Goal: Information Seeking & Learning: Learn about a topic

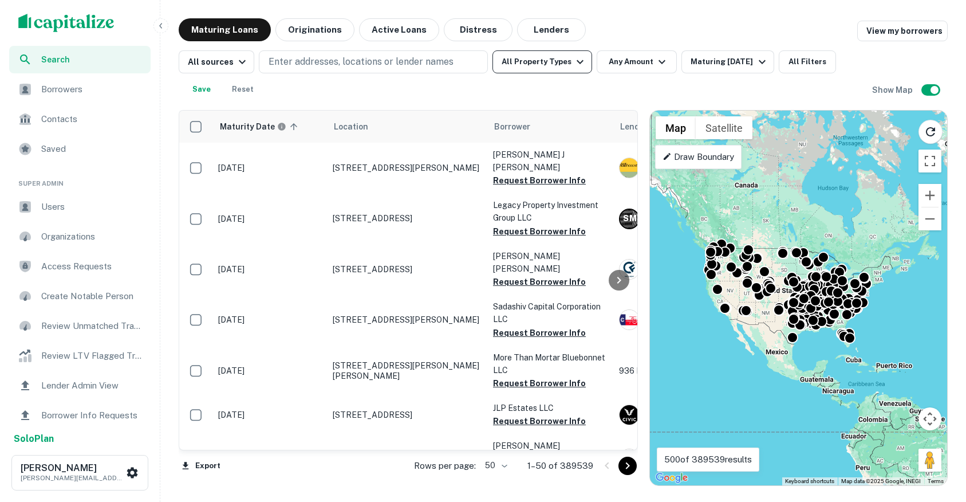
click at [523, 65] on button "All Property Types" at bounding box center [543, 61] width 100 height 23
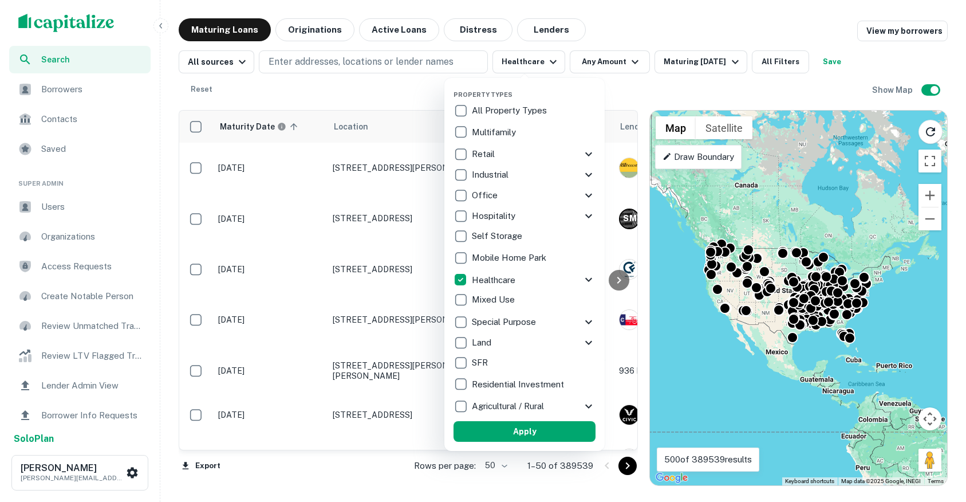
click at [612, 64] on div at bounding box center [483, 251] width 966 height 502
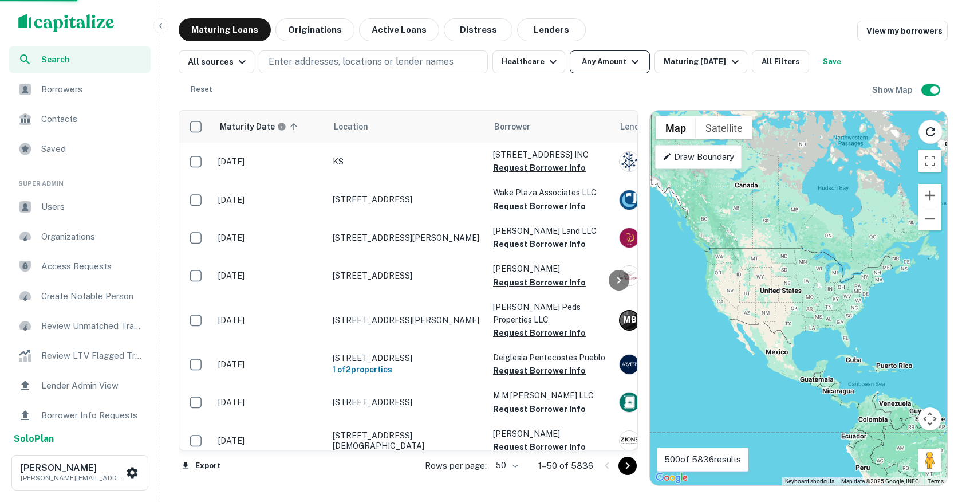
click at [609, 62] on button "Any Amount" at bounding box center [610, 61] width 80 height 23
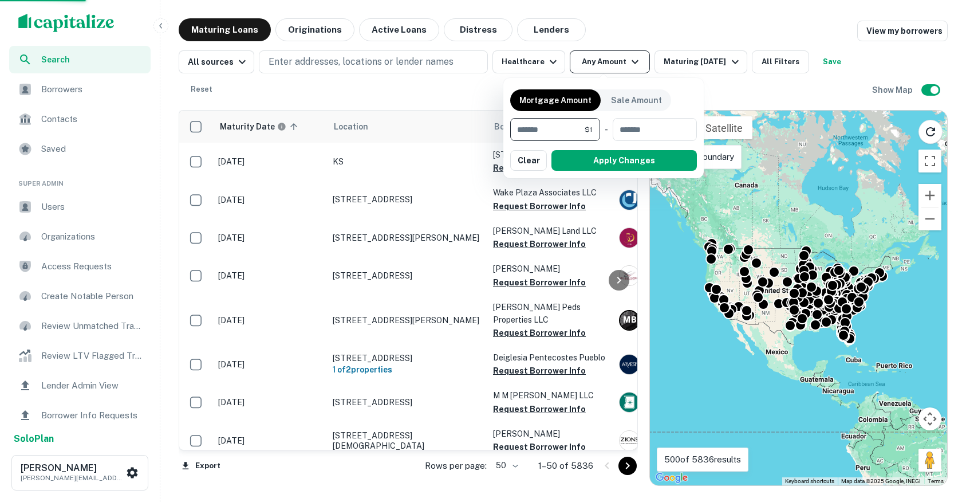
type input "*******"
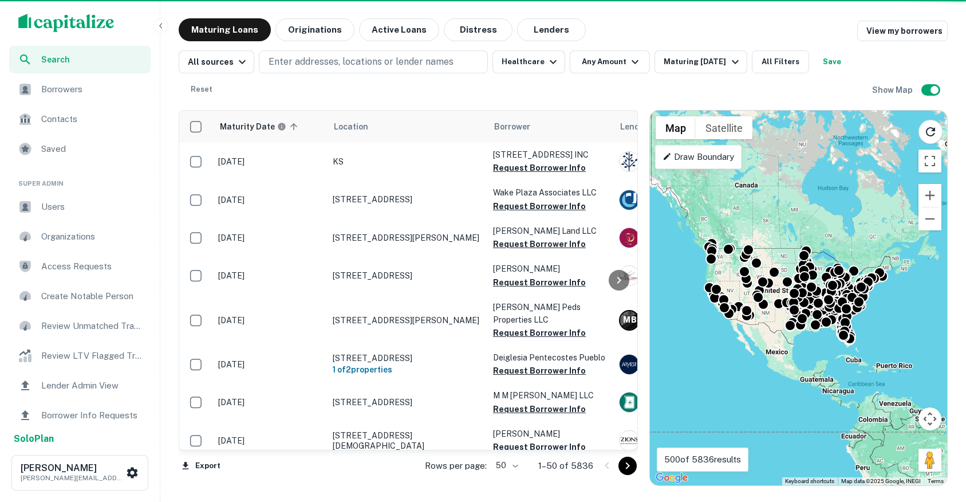
click at [621, 159] on div at bounding box center [619, 280] width 23 height 339
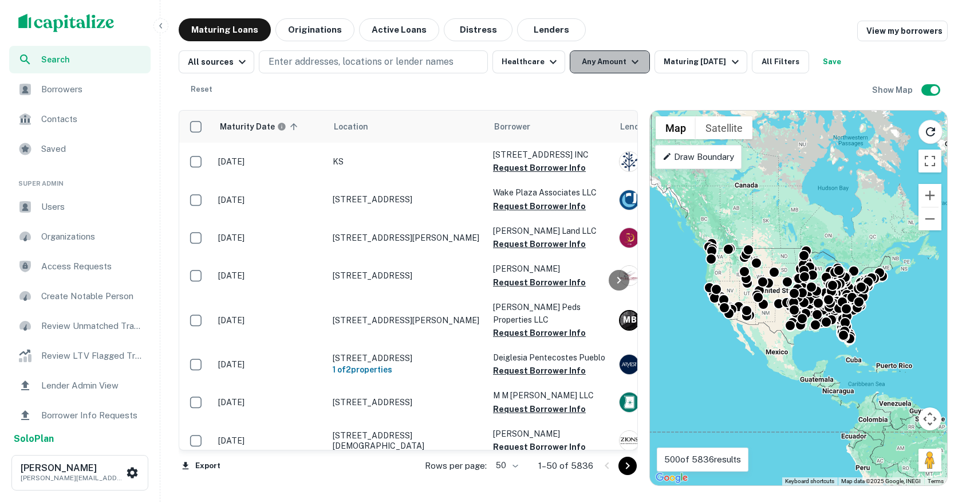
click at [617, 66] on button "Any Amount" at bounding box center [610, 61] width 80 height 23
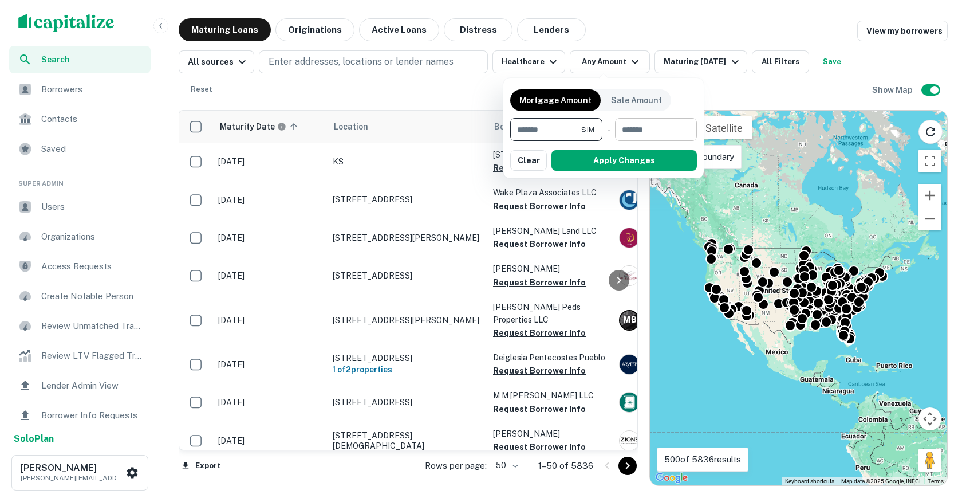
type input "*******"
click at [663, 132] on input "number" at bounding box center [652, 129] width 74 height 23
type input "********"
click at [635, 157] on button "Apply Changes" at bounding box center [624, 160] width 145 height 21
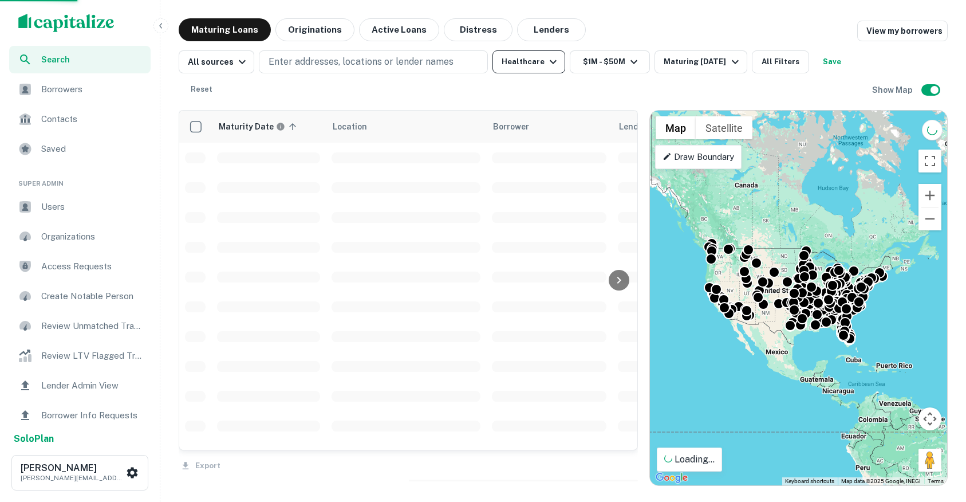
click at [531, 65] on button "Healthcare" at bounding box center [529, 61] width 73 height 23
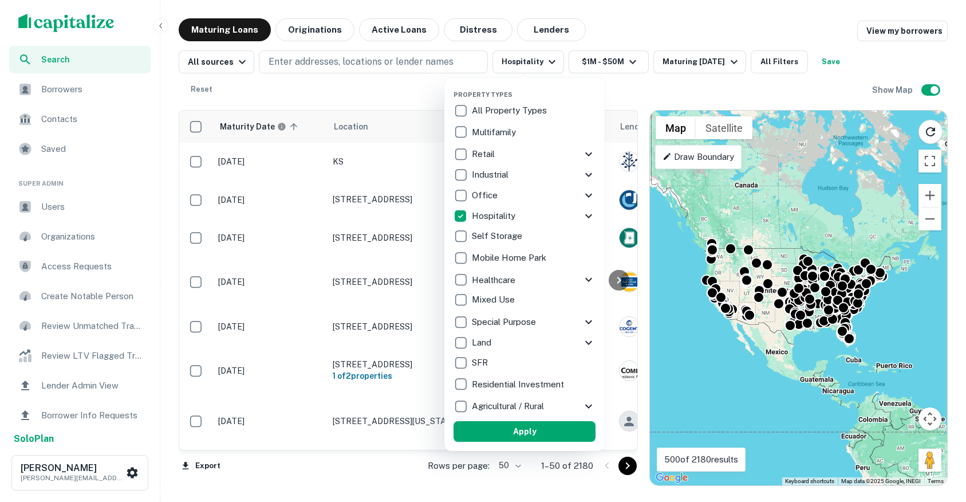
click at [542, 429] on button "Apply" at bounding box center [525, 431] width 142 height 21
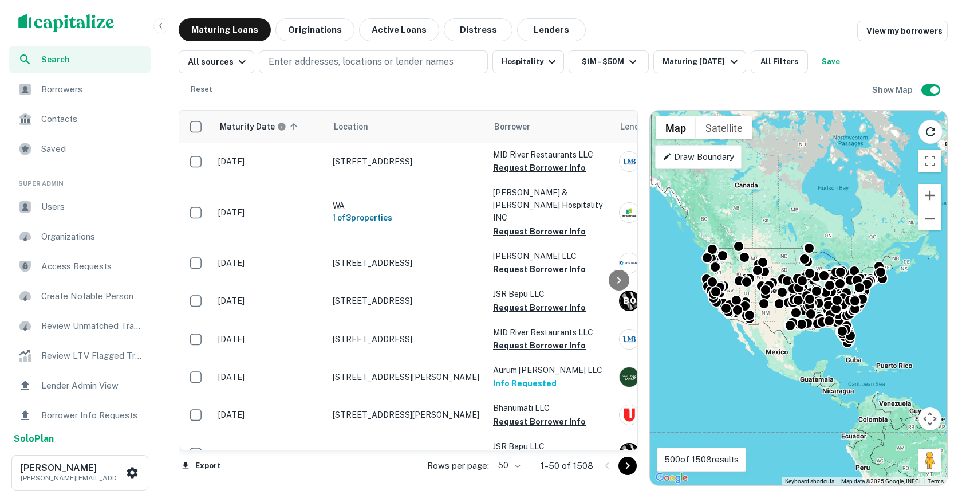
click at [163, 22] on icon "button" at bounding box center [160, 25] width 9 height 9
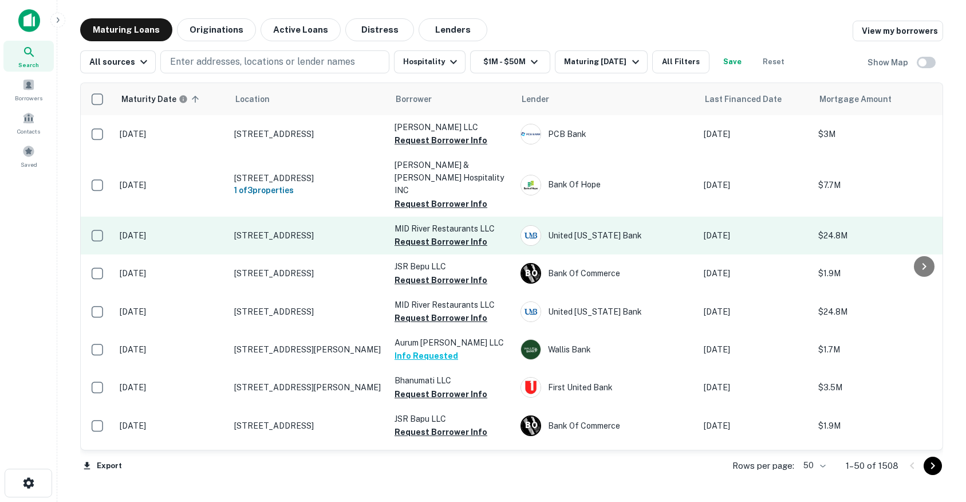
click at [341, 217] on td "11950 Olive Blvd Saint Louis, MO 63141" at bounding box center [309, 236] width 160 height 38
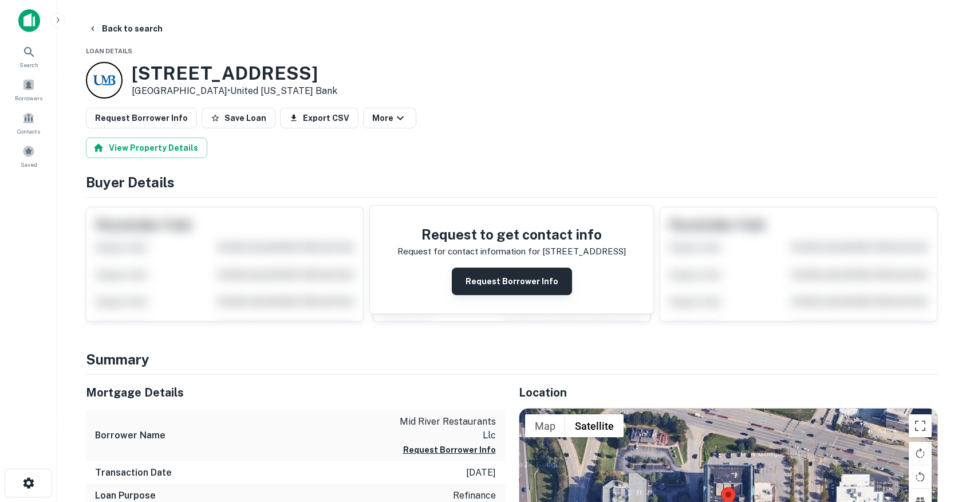
click at [538, 281] on button "Request Borrower Info" at bounding box center [512, 281] width 120 height 27
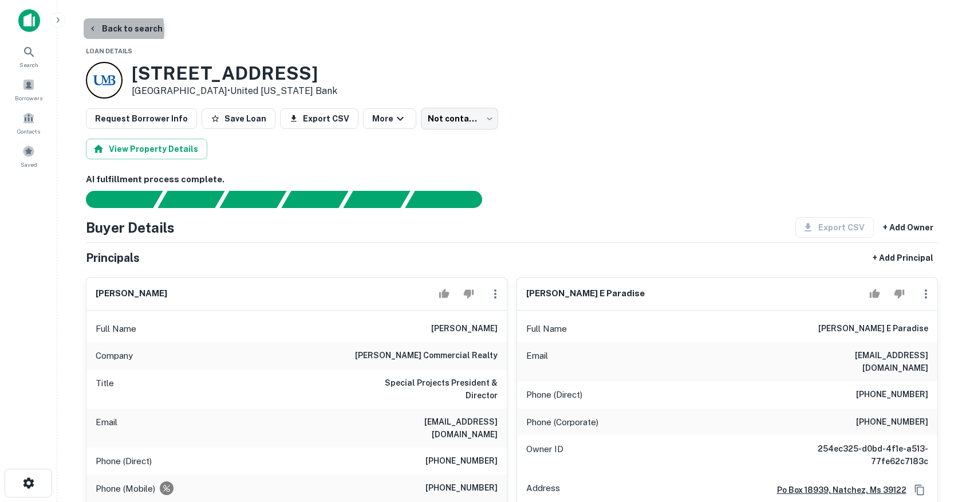
click at [110, 30] on button "Back to search" at bounding box center [126, 28] width 84 height 21
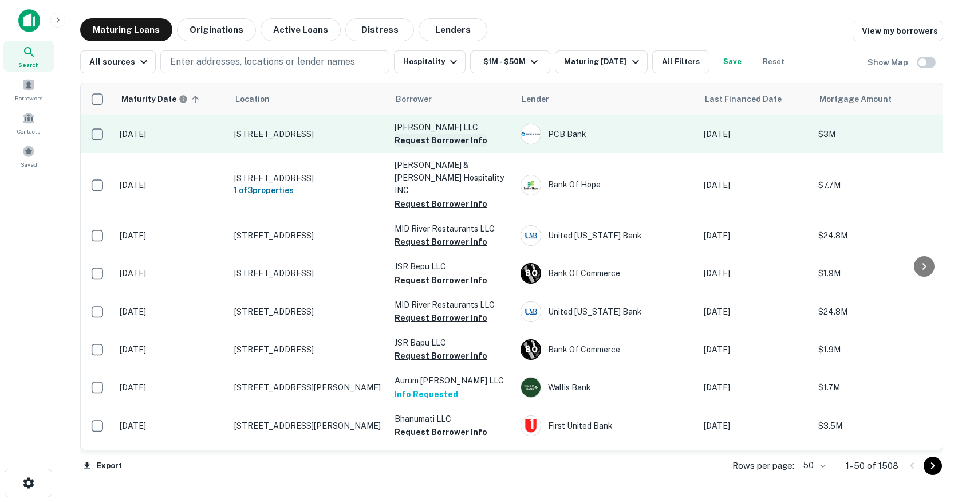
click at [450, 140] on button "Request Borrower Info" at bounding box center [441, 140] width 93 height 14
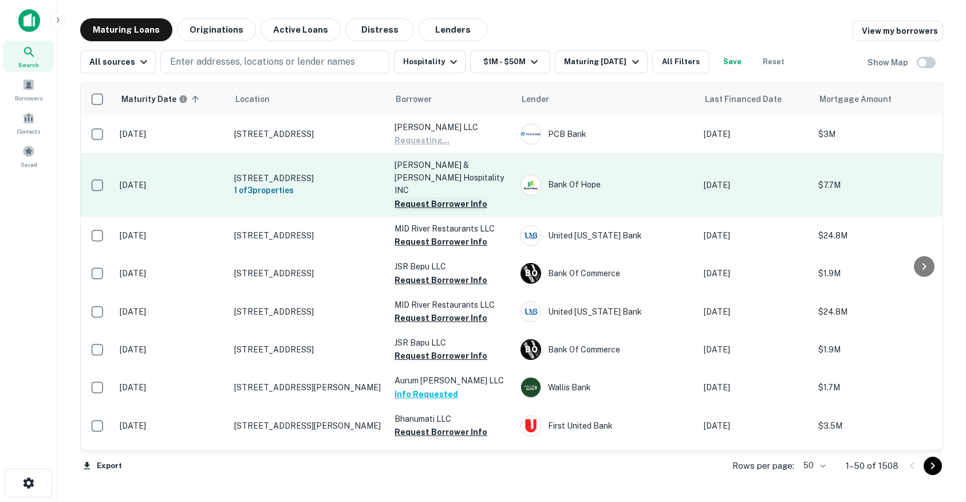
click at [430, 197] on button "Request Borrower Info" at bounding box center [441, 204] width 93 height 14
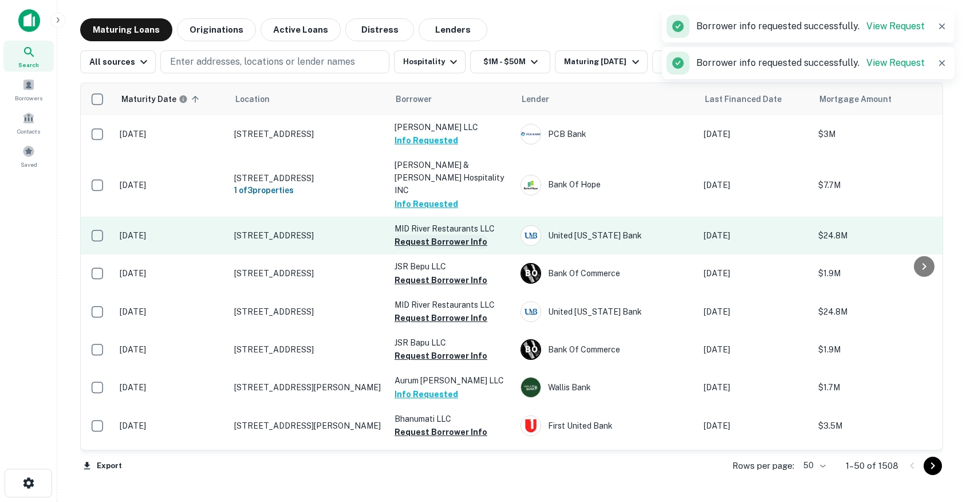
click at [416, 235] on button "Request Borrower Info" at bounding box center [441, 242] width 93 height 14
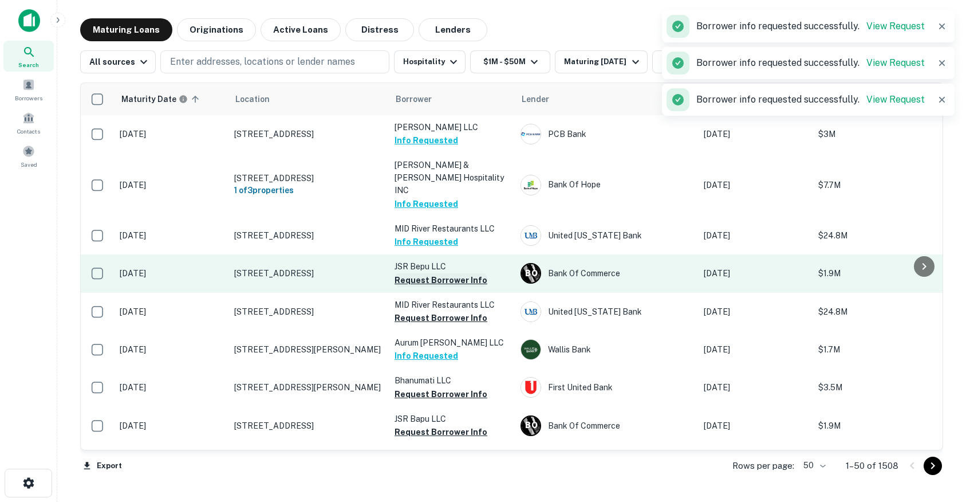
click at [405, 273] on button "Request Borrower Info" at bounding box center [441, 280] width 93 height 14
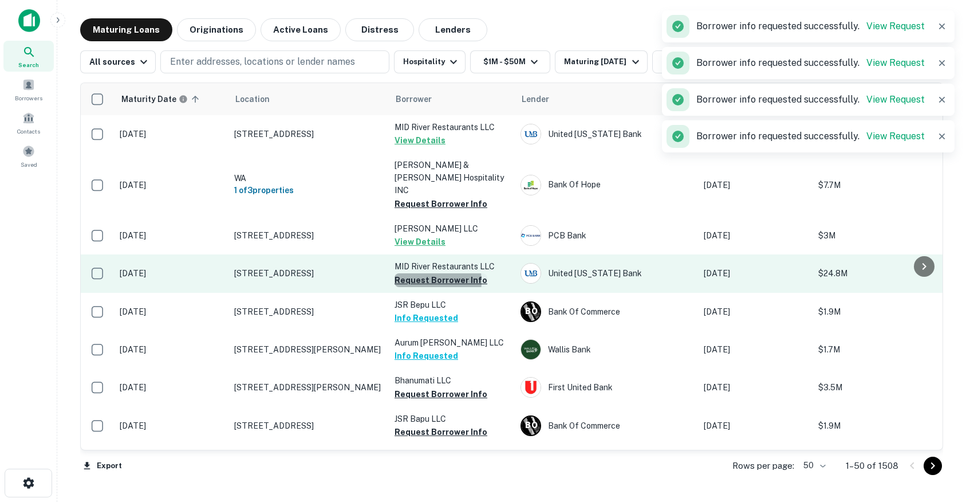
click at [418, 273] on button "Request Borrower Info" at bounding box center [441, 280] width 93 height 14
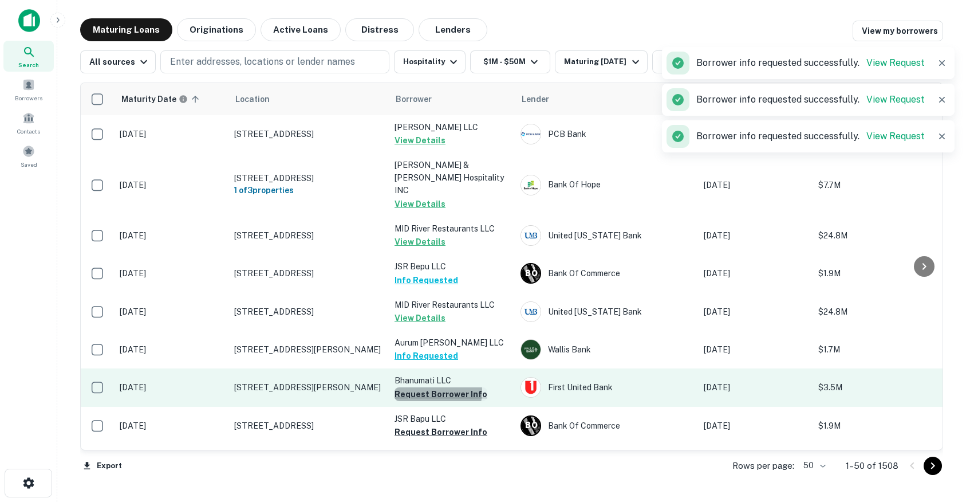
click at [418, 387] on button "Request Borrower Info" at bounding box center [441, 394] width 93 height 14
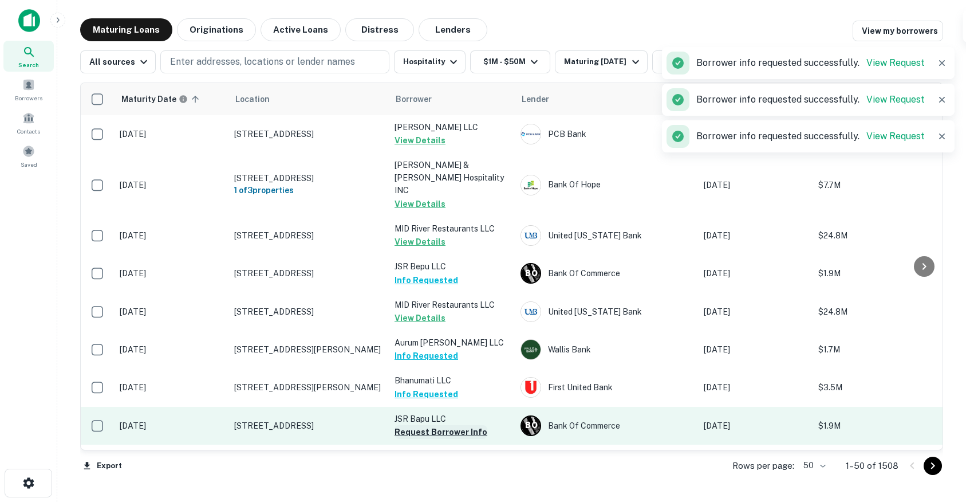
click at [416, 425] on button "Request Borrower Info" at bounding box center [441, 432] width 93 height 14
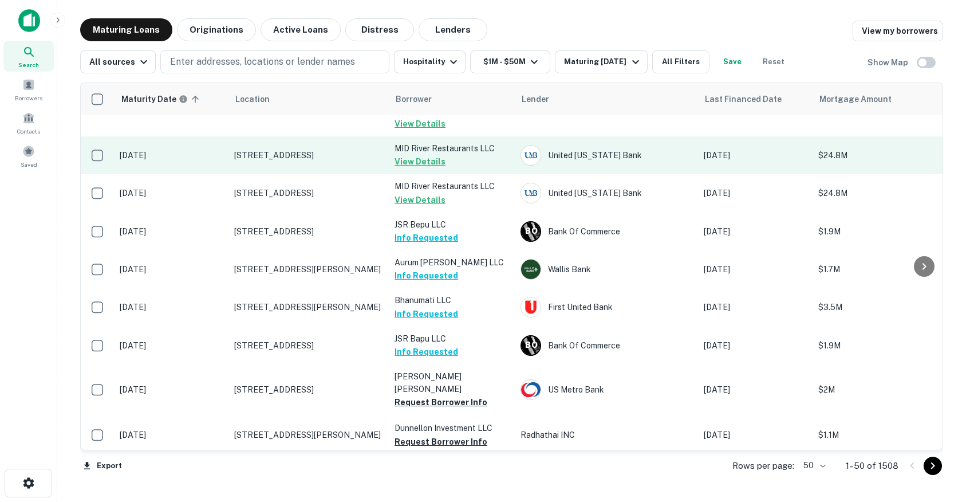
scroll to position [119, 0]
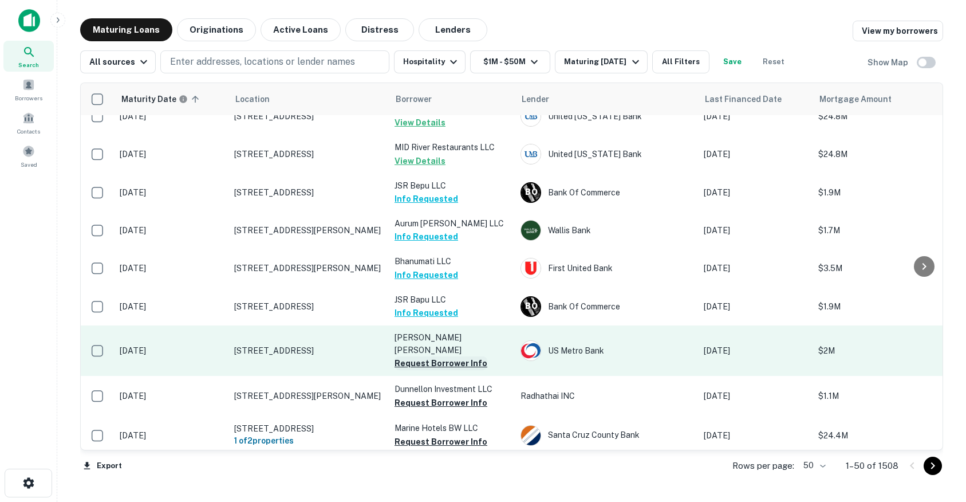
click at [408, 356] on button "Request Borrower Info" at bounding box center [441, 363] width 93 height 14
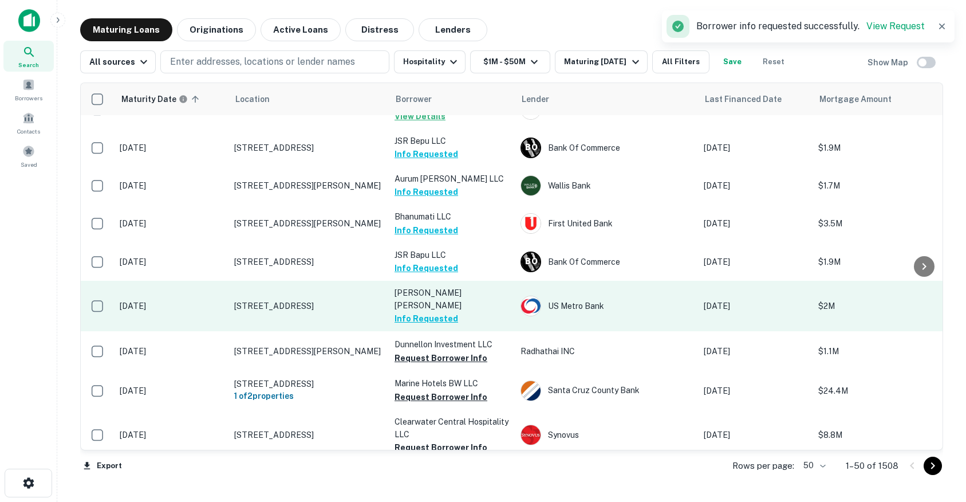
scroll to position [185, 0]
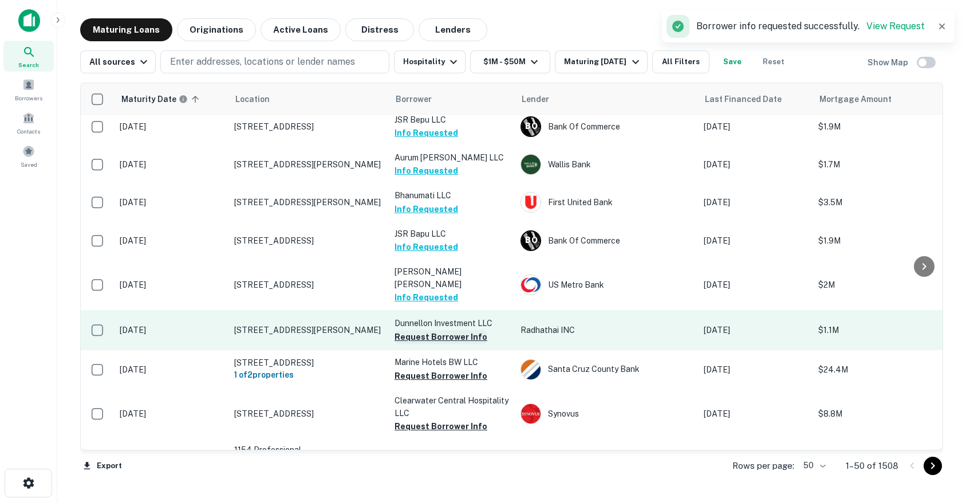
click at [416, 330] on button "Request Borrower Info" at bounding box center [441, 337] width 93 height 14
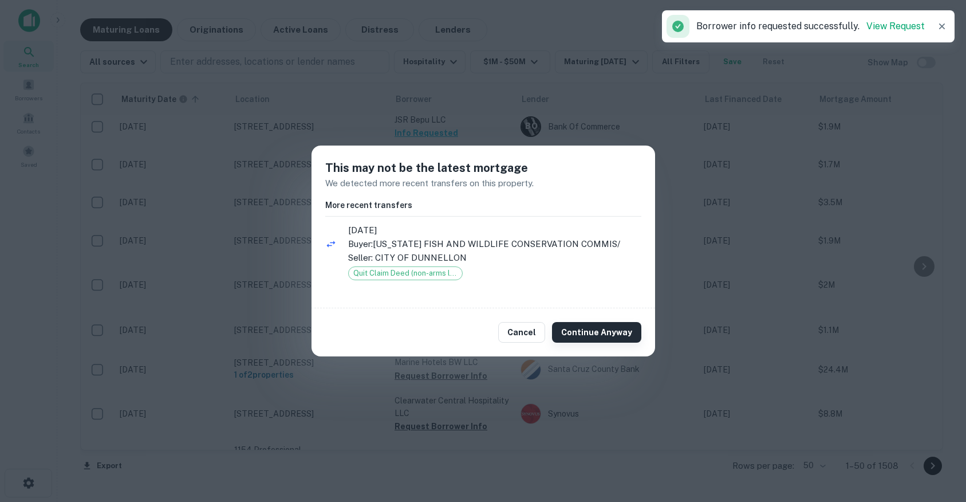
click at [590, 338] on button "Continue Anyway" at bounding box center [596, 332] width 89 height 21
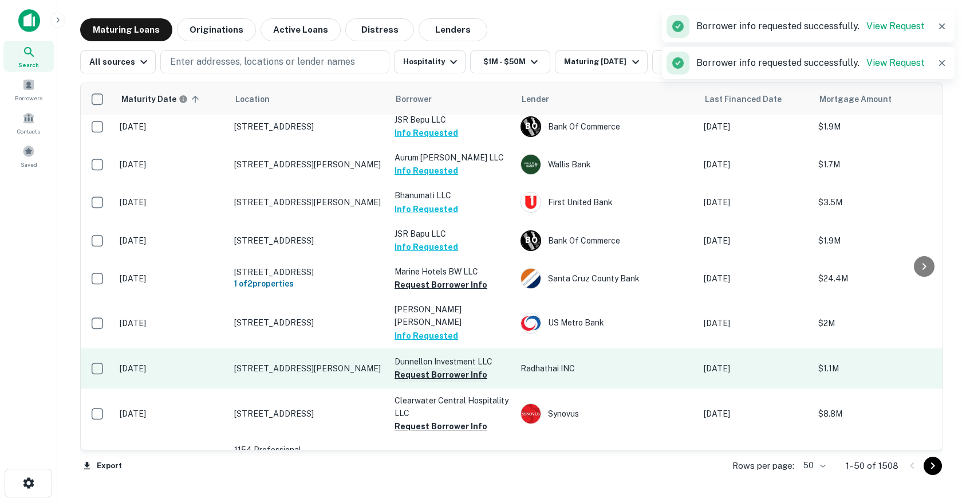
click at [420, 368] on button "Request Borrower Info" at bounding box center [441, 375] width 93 height 14
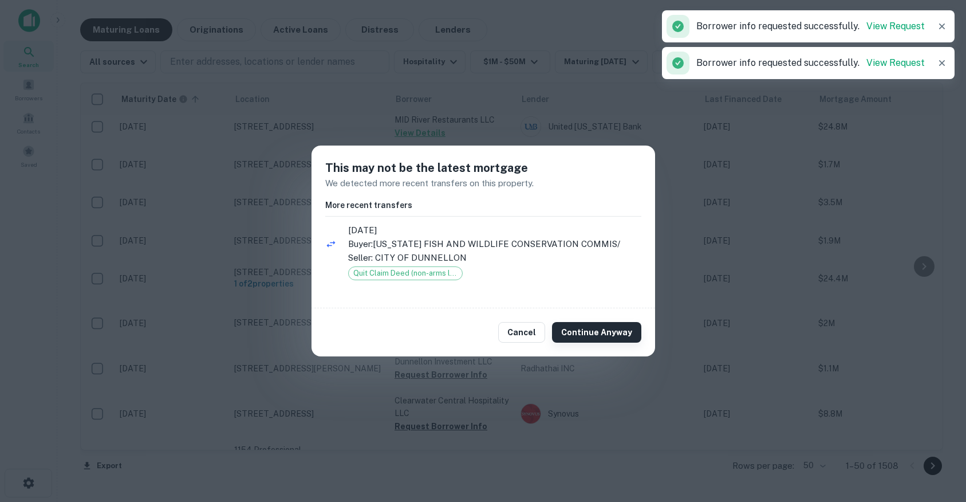
click at [612, 327] on button "Continue Anyway" at bounding box center [596, 332] width 89 height 21
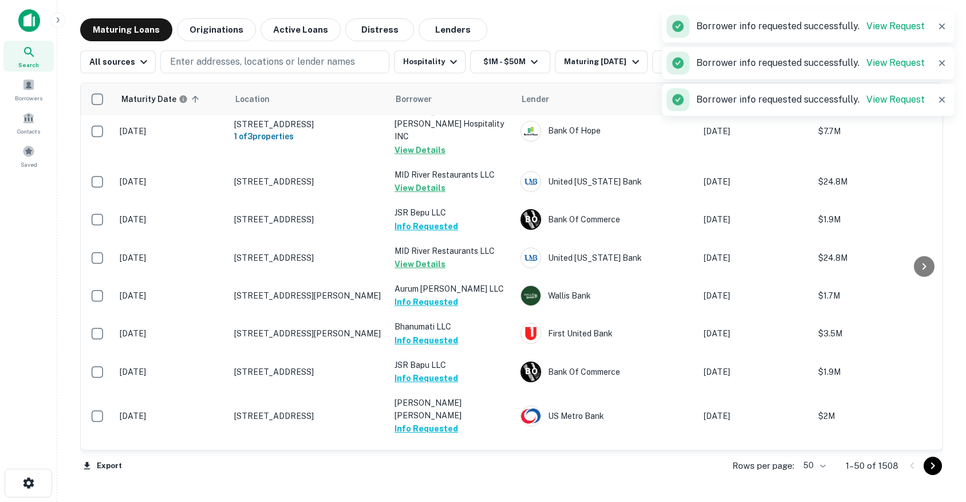
scroll to position [0, 0]
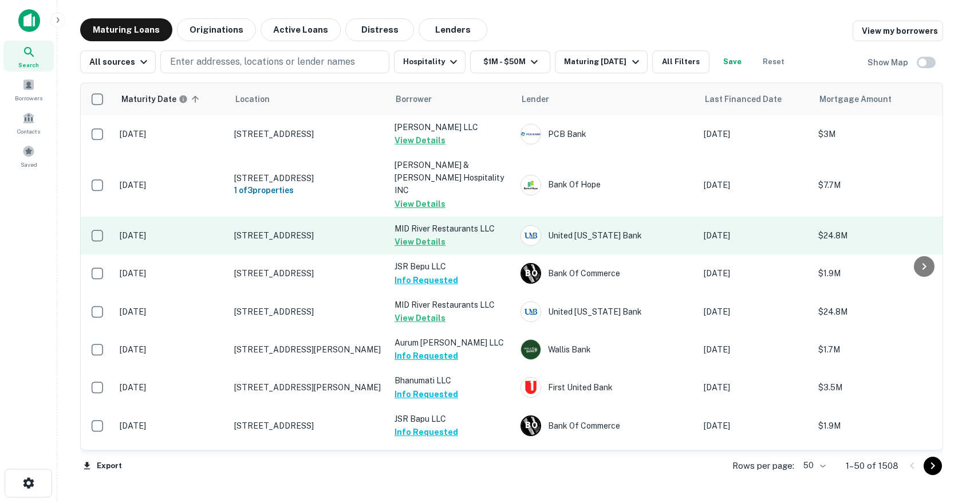
click at [316, 217] on td "11950 Olive Blvd Saint Louis, MO 63141" at bounding box center [309, 236] width 160 height 38
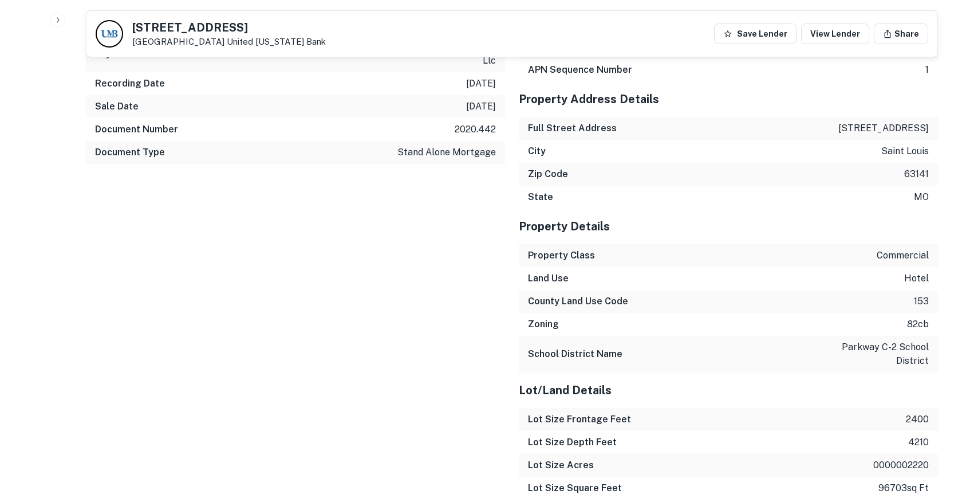
scroll to position [1877, 0]
click at [919, 318] on p "82cb" at bounding box center [918, 325] width 22 height 14
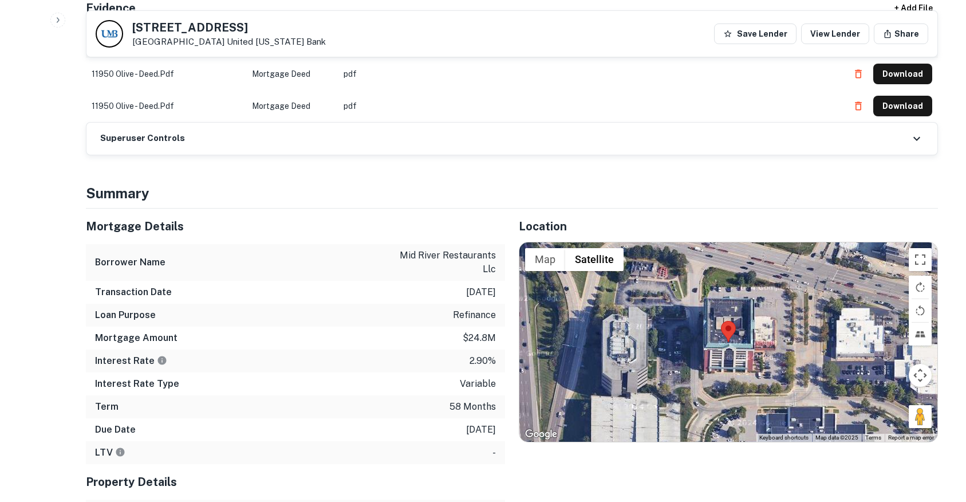
scroll to position [981, 0]
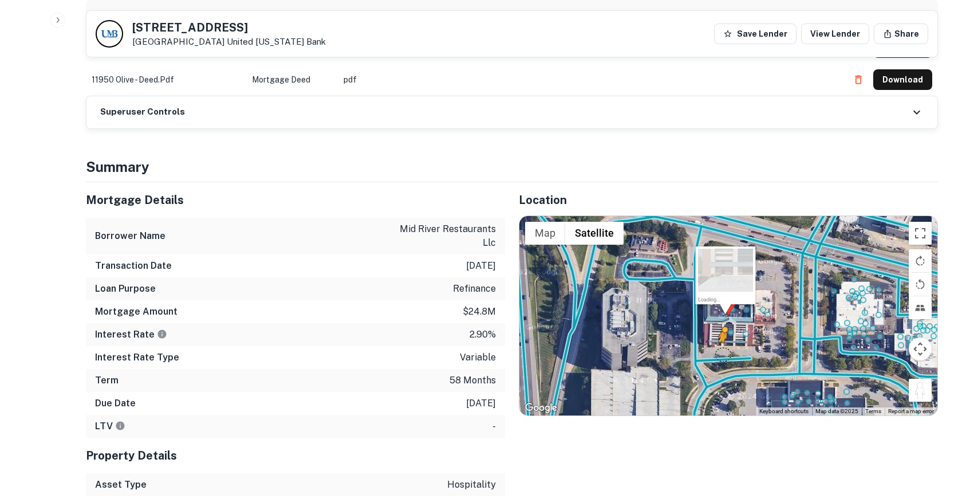
drag, startPoint x: 923, startPoint y: 379, endPoint x: 723, endPoint y: 342, distance: 203.9
click at [723, 342] on div "To activate drag with keyboard, press Alt + Enter. Once in keyboard drag state,…" at bounding box center [729, 315] width 418 height 199
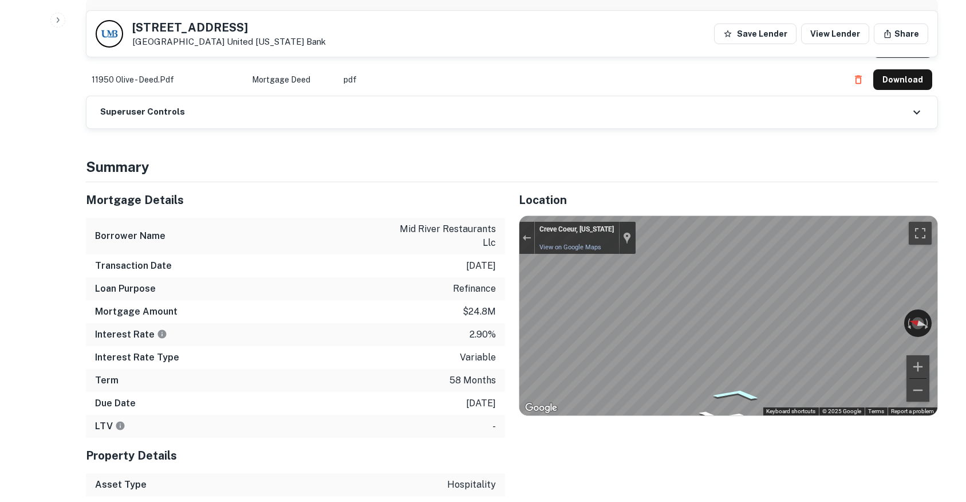
click at [733, 386] on icon "Go East" at bounding box center [737, 394] width 78 height 17
click at [714, 394] on icon "Go West" at bounding box center [712, 404] width 84 height 21
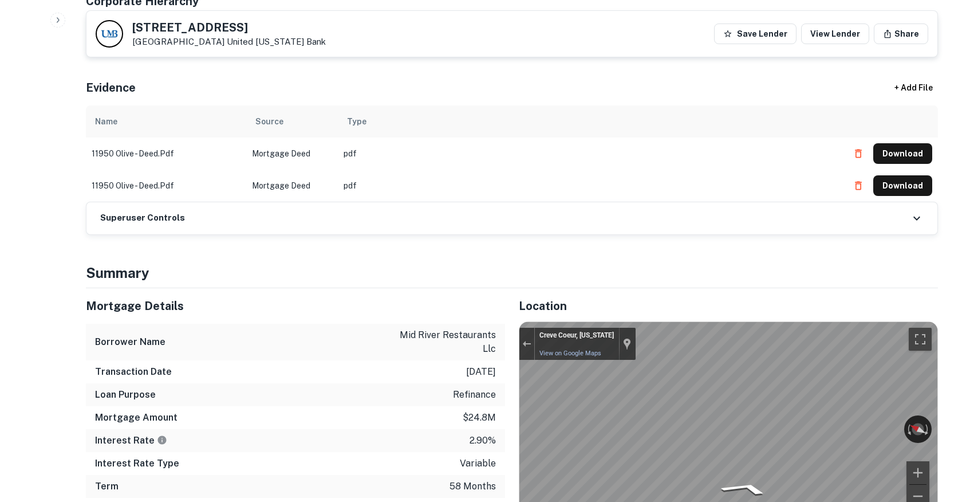
scroll to position [843, 0]
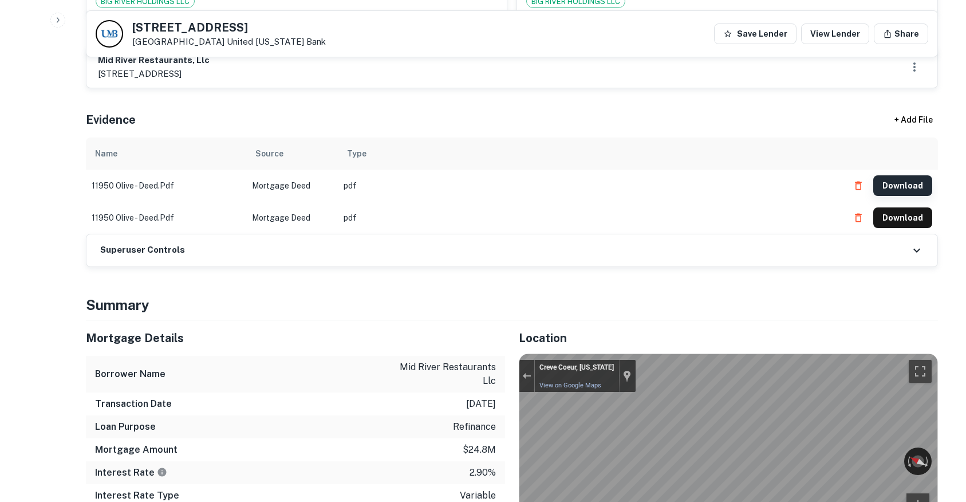
click at [897, 179] on button "Download" at bounding box center [903, 185] width 59 height 21
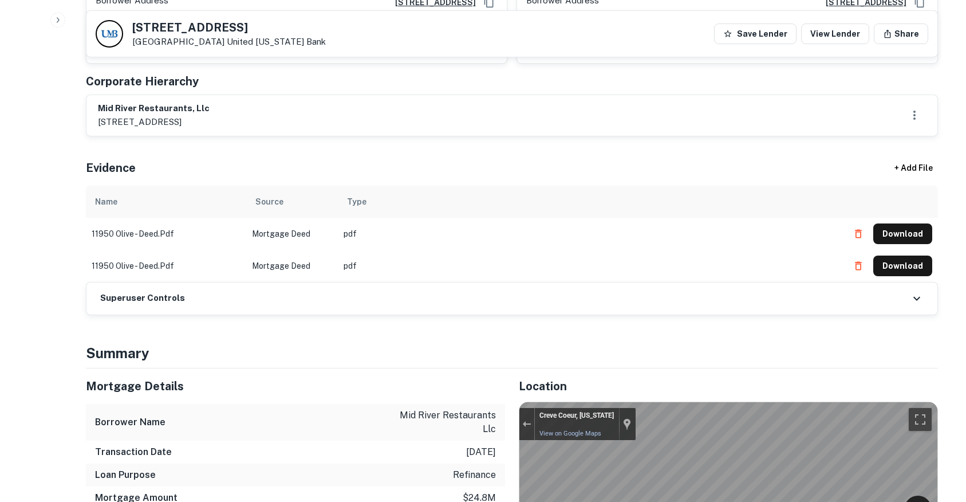
scroll to position [794, 0]
click at [906, 256] on button "Download" at bounding box center [903, 266] width 59 height 21
click at [900, 256] on button "Download" at bounding box center [903, 266] width 59 height 21
click at [902, 256] on button "Download" at bounding box center [903, 266] width 59 height 21
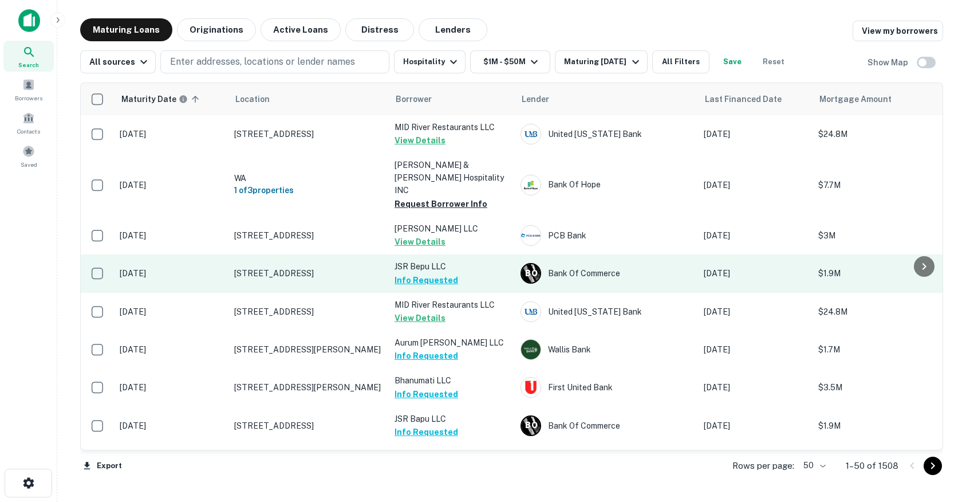
scroll to position [234, 0]
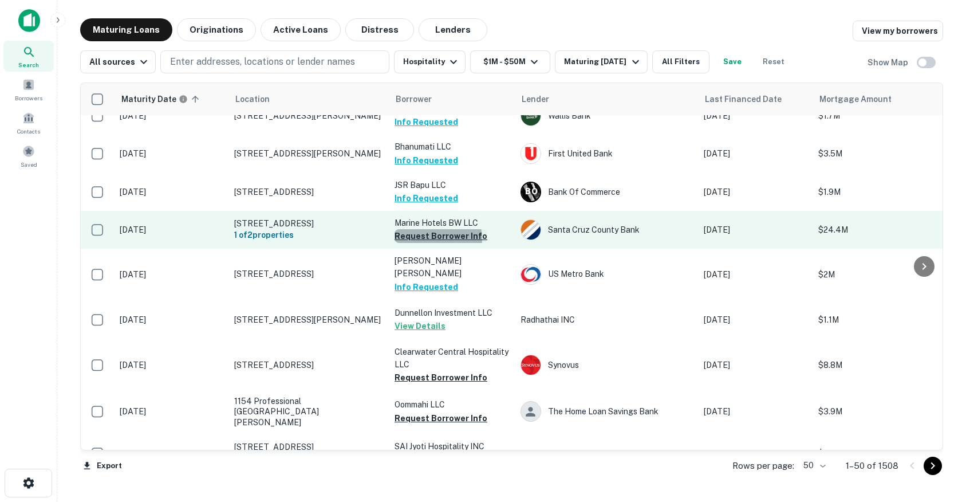
click at [429, 229] on button "Request Borrower Info" at bounding box center [441, 236] width 93 height 14
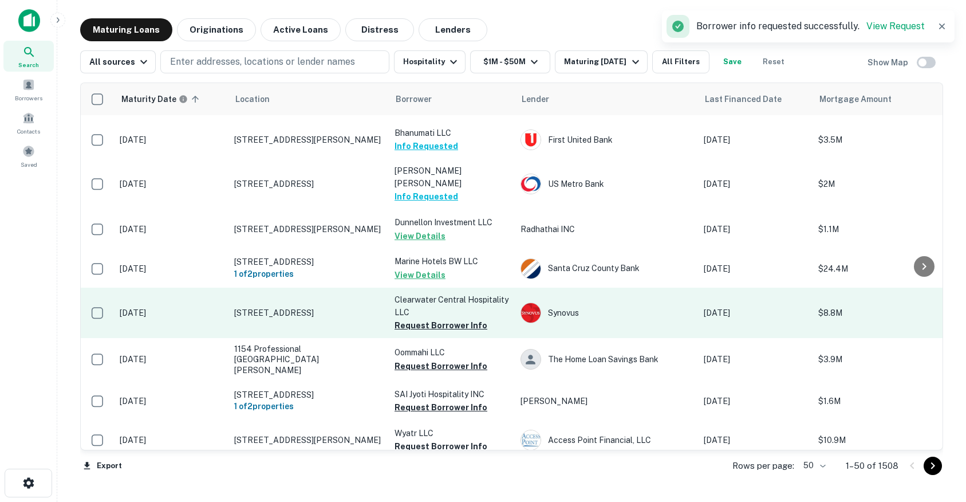
scroll to position [288, 0]
click at [425, 317] on button "Request Borrower Info" at bounding box center [441, 324] width 93 height 14
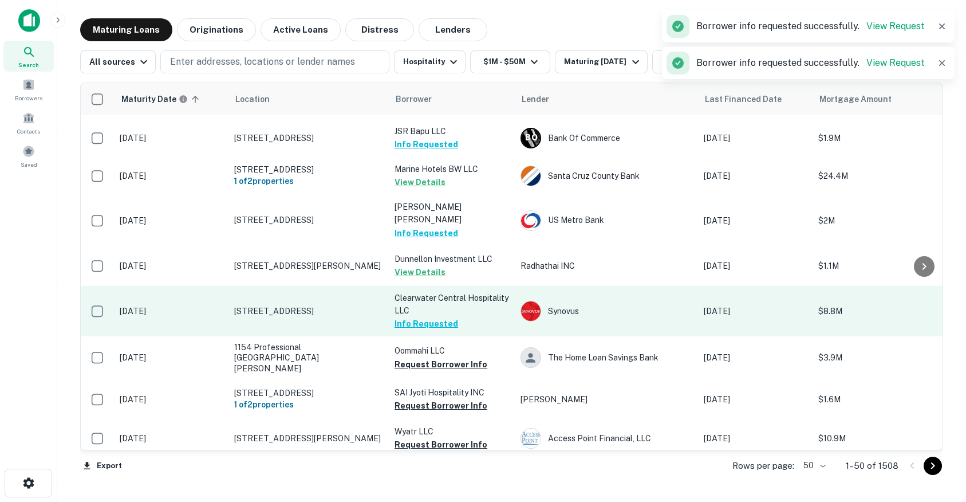
scroll to position [0, 0]
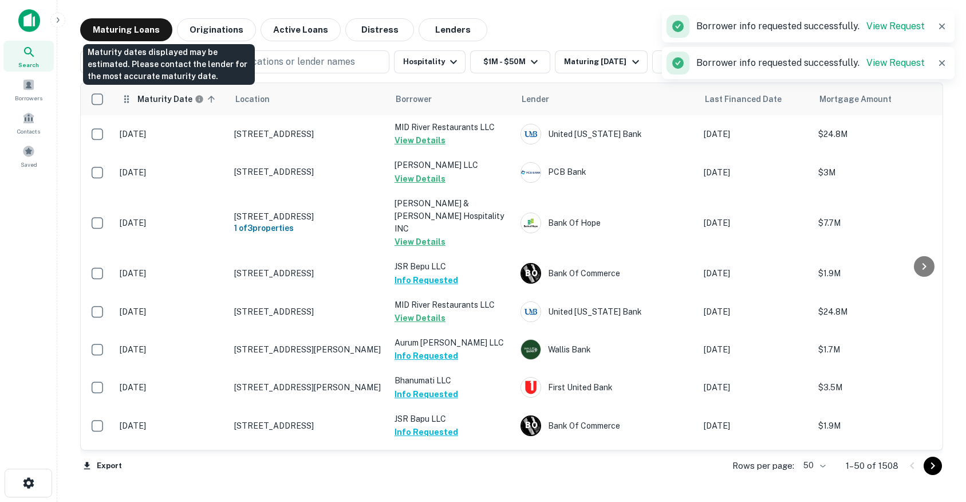
click at [162, 97] on h6 "Maturity Date" at bounding box center [164, 99] width 55 height 13
click at [179, 97] on h6 "Maturity Date" at bounding box center [164, 99] width 55 height 13
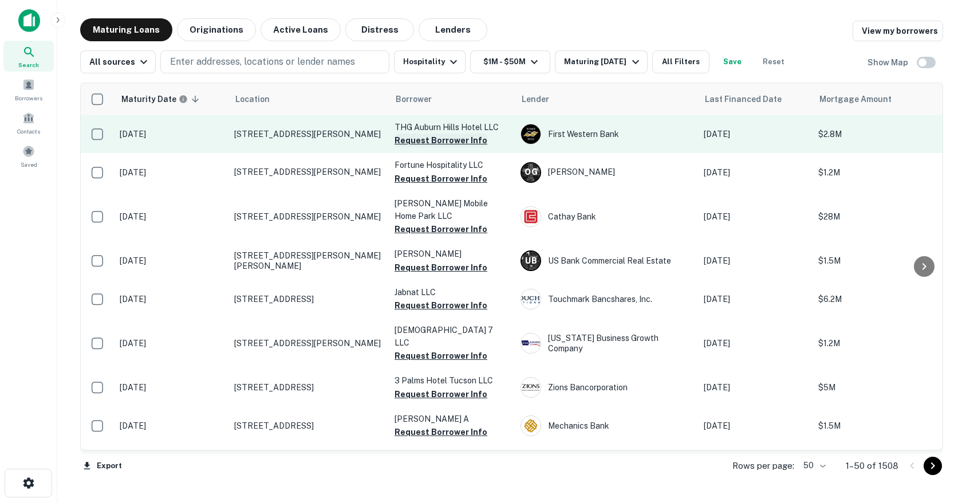
click at [435, 140] on button "Request Borrower Info" at bounding box center [441, 140] width 93 height 14
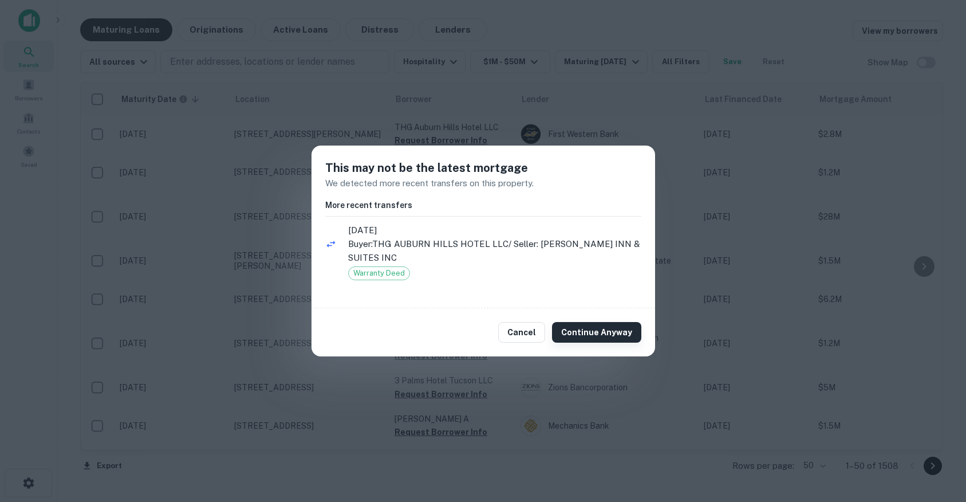
click at [615, 337] on button "Continue Anyway" at bounding box center [596, 332] width 89 height 21
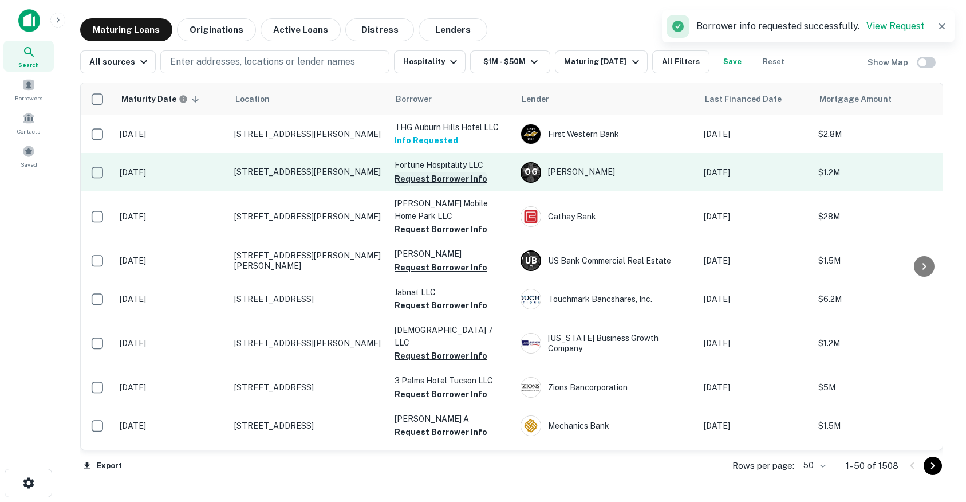
click at [445, 175] on button "Request Borrower Info" at bounding box center [441, 179] width 93 height 14
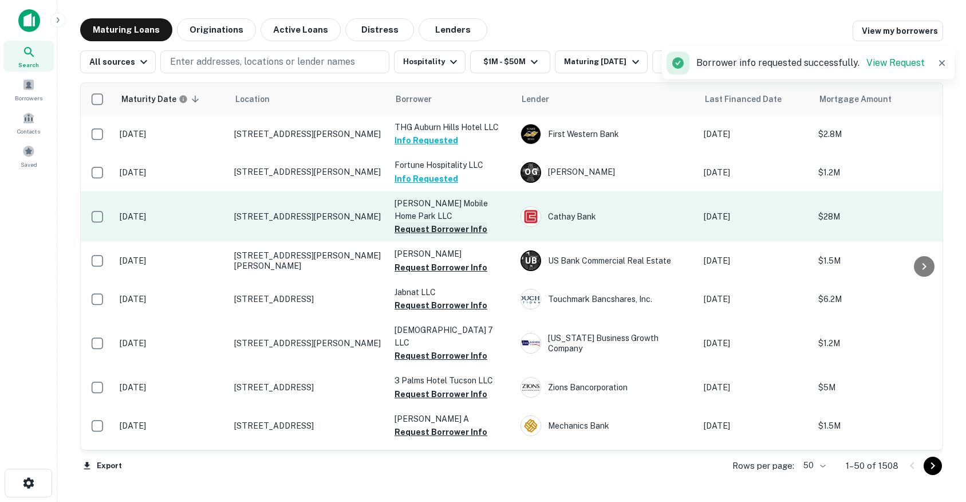
click at [436, 227] on button "Request Borrower Info" at bounding box center [441, 229] width 93 height 14
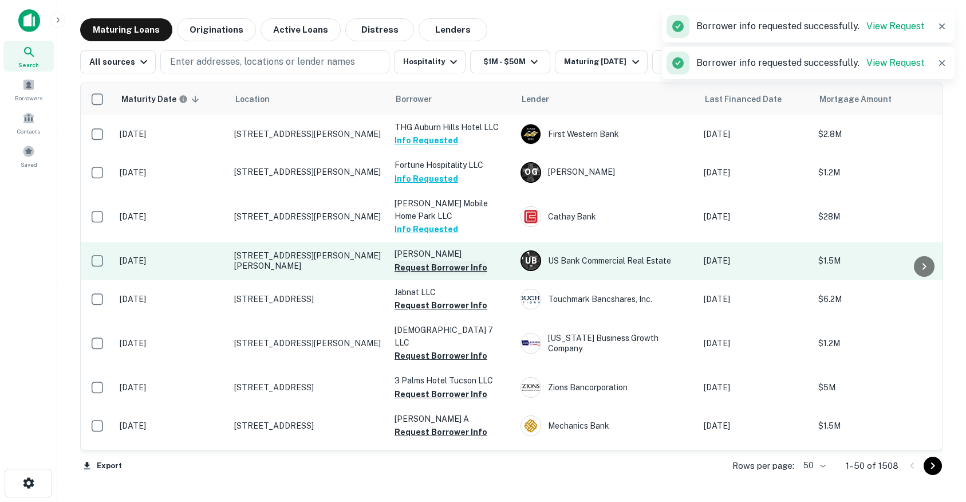
click at [416, 265] on button "Request Borrower Info" at bounding box center [441, 268] width 93 height 14
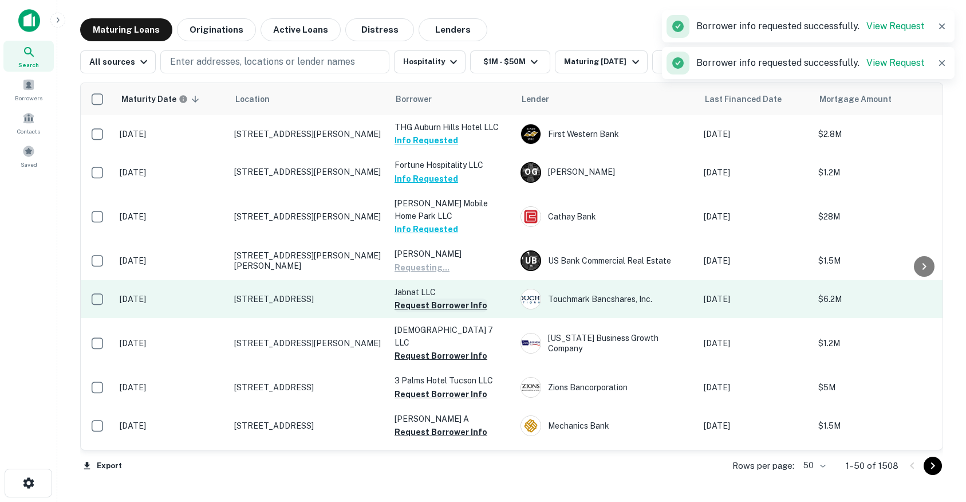
click at [410, 305] on button "Request Borrower Info" at bounding box center [441, 305] width 93 height 14
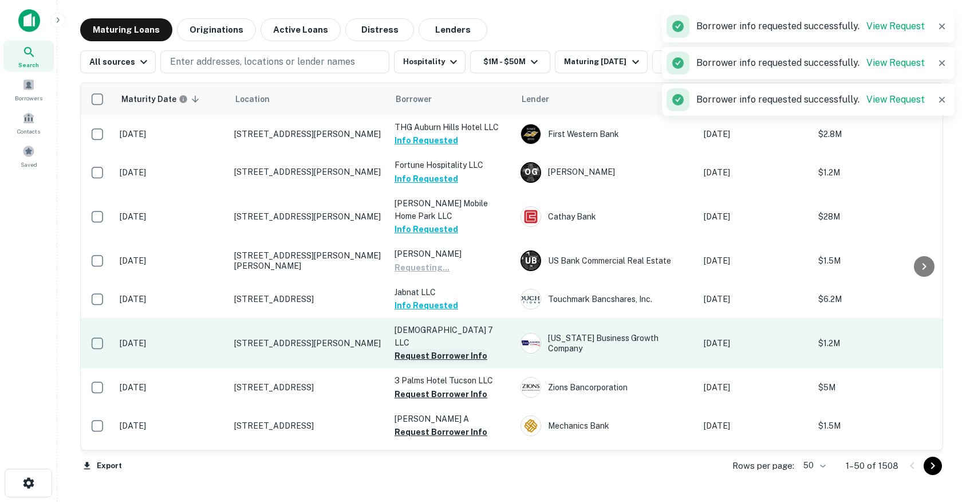
click at [403, 349] on button "Request Borrower Info" at bounding box center [441, 356] width 93 height 14
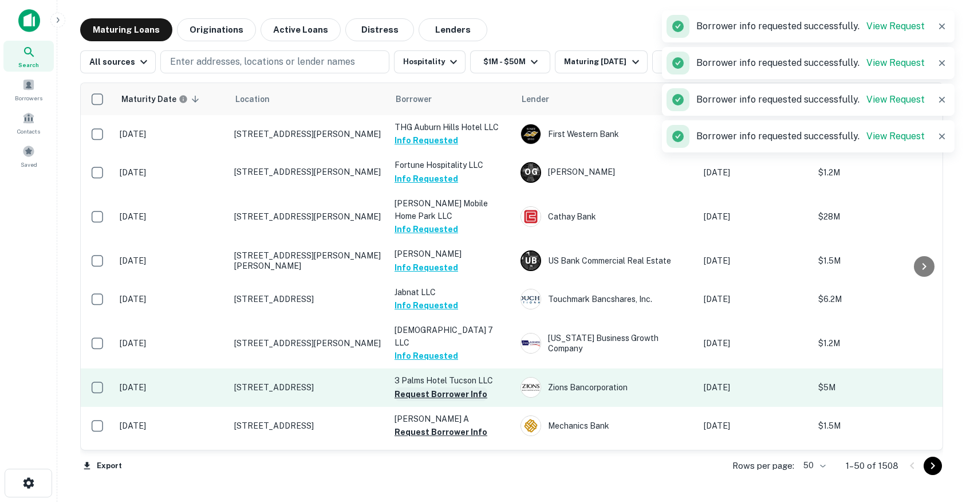
click at [414, 387] on button "Request Borrower Info" at bounding box center [441, 394] width 93 height 14
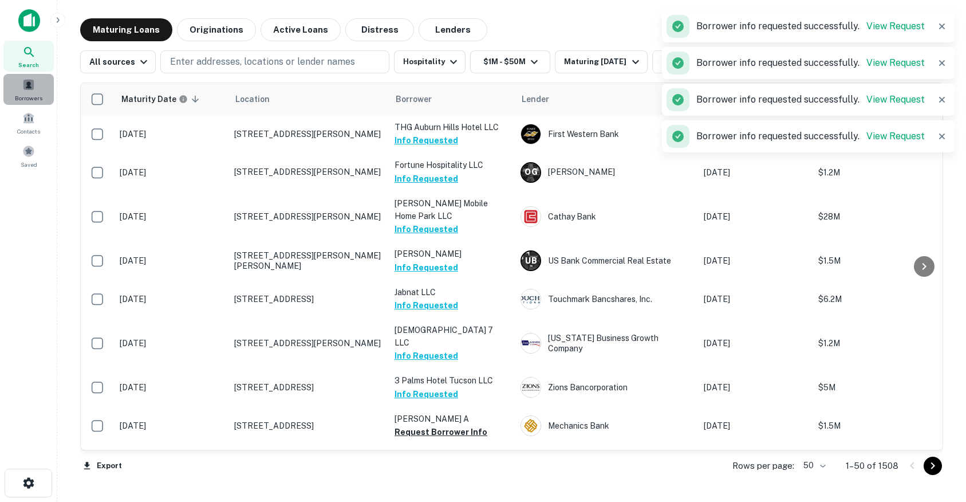
click at [40, 85] on div "Borrowers" at bounding box center [28, 89] width 50 height 31
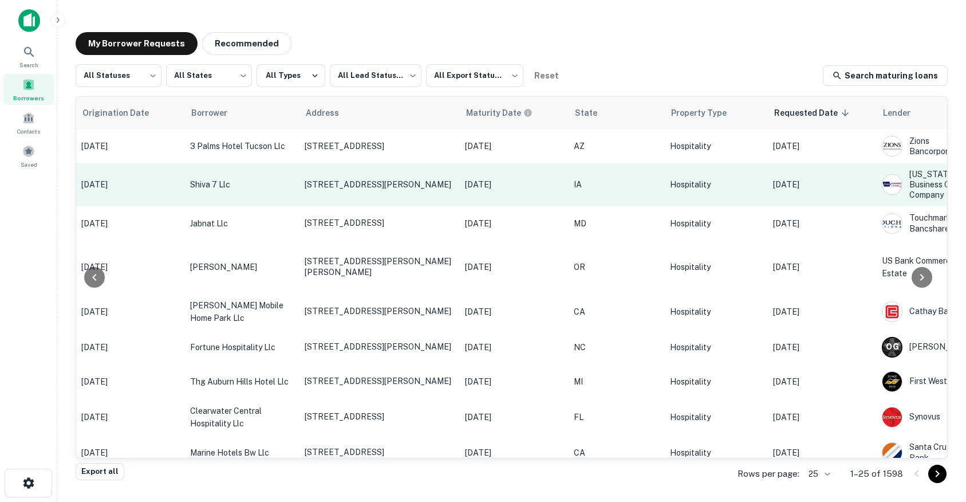
scroll to position [0, 396]
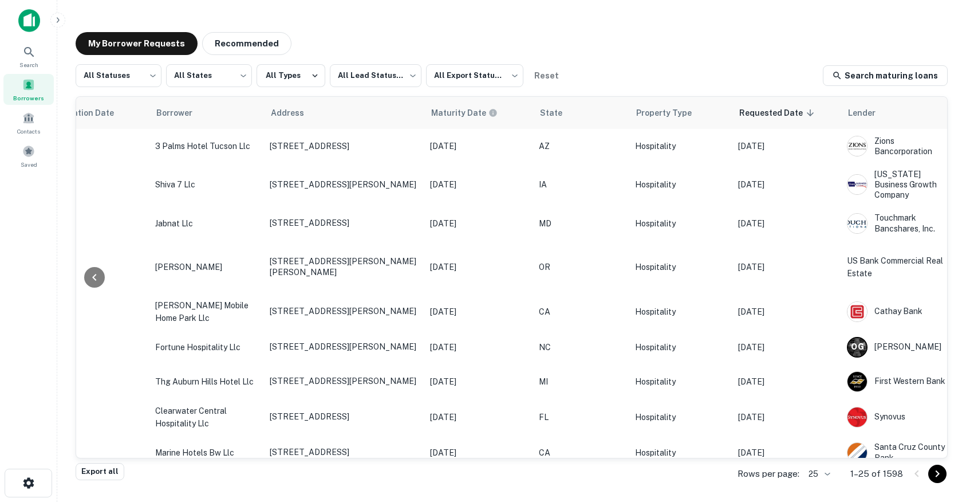
scroll to position [0, 396]
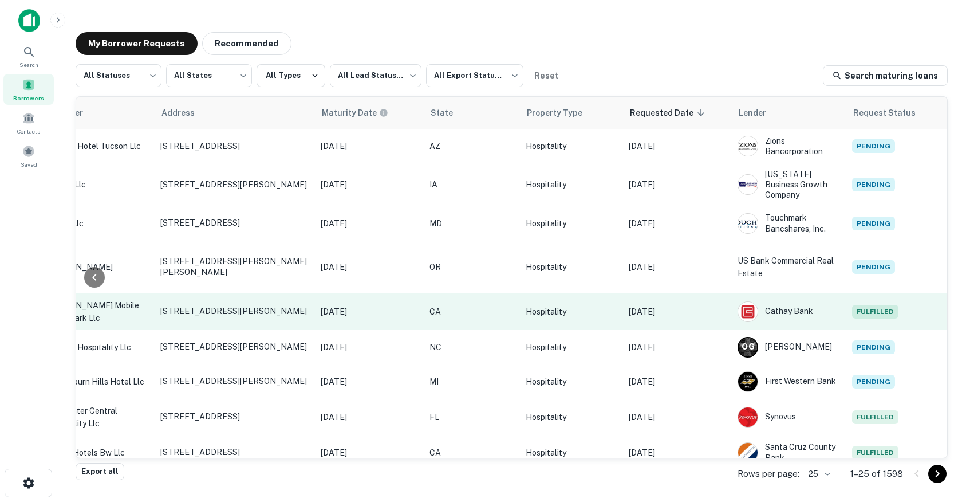
click at [666, 305] on p "[DATE]" at bounding box center [677, 311] width 97 height 13
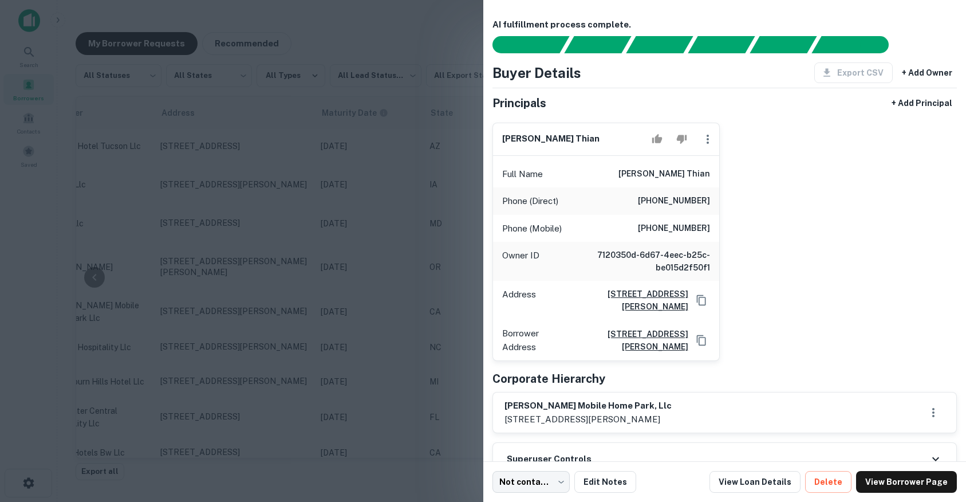
click at [390, 201] on div at bounding box center [483, 251] width 966 height 502
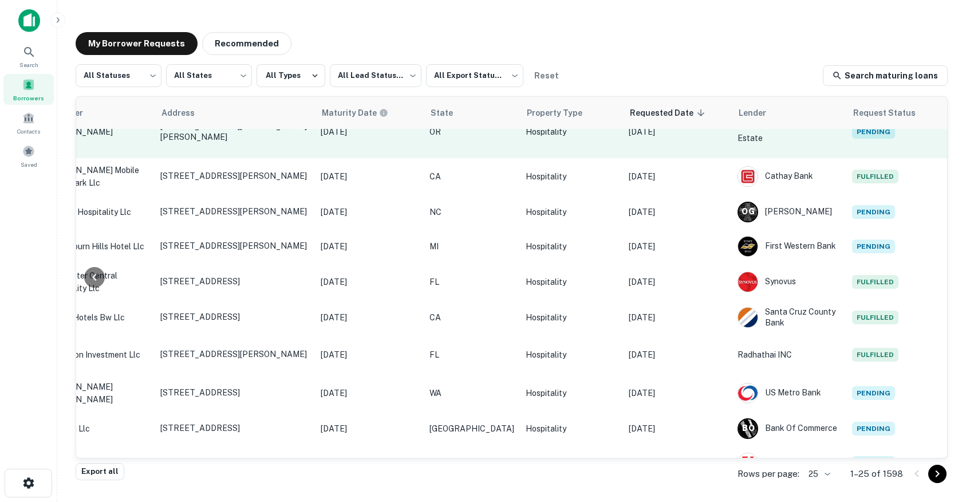
scroll to position [175, 396]
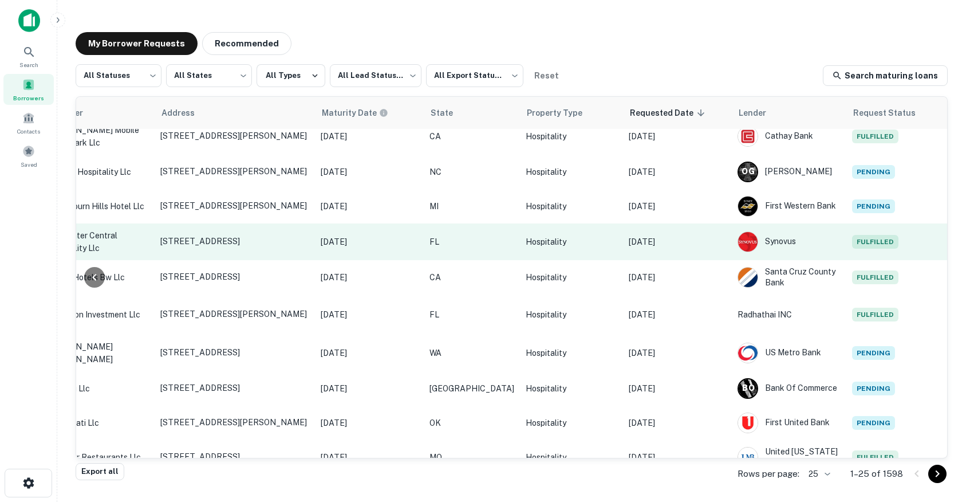
click at [677, 248] on td "[DATE]" at bounding box center [677, 241] width 109 height 37
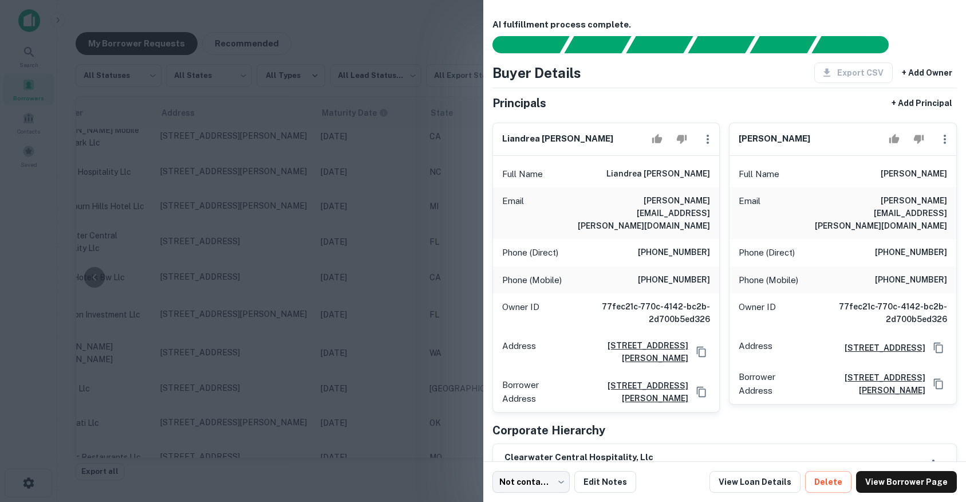
click at [415, 222] on div at bounding box center [483, 251] width 966 height 502
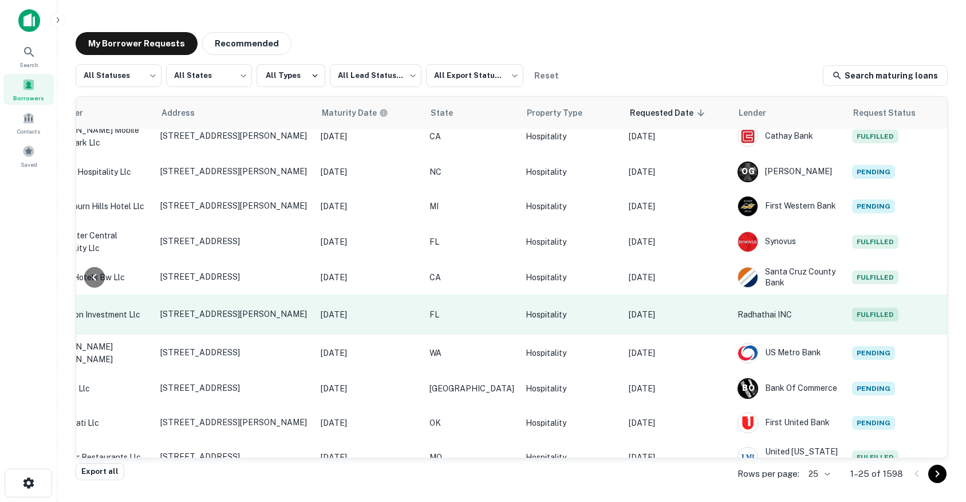
click at [675, 313] on td "[DATE]" at bounding box center [677, 314] width 109 height 40
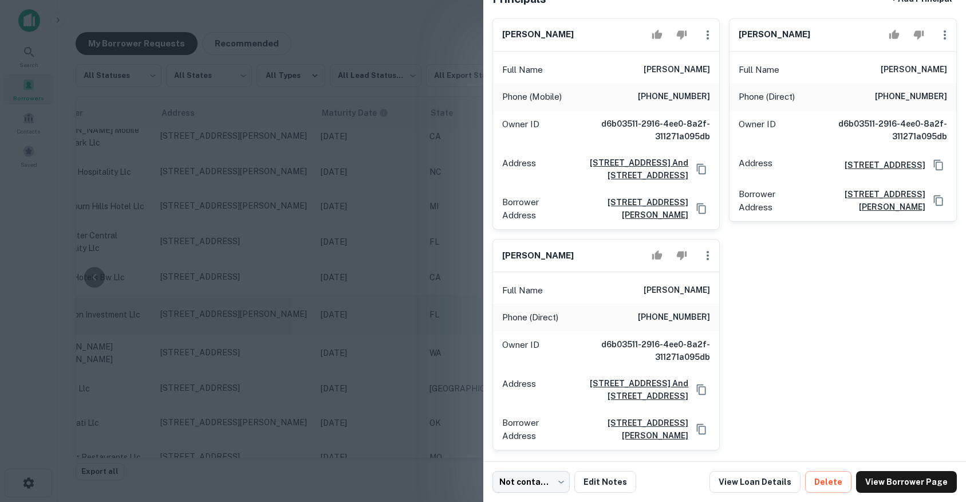
scroll to position [141, 0]
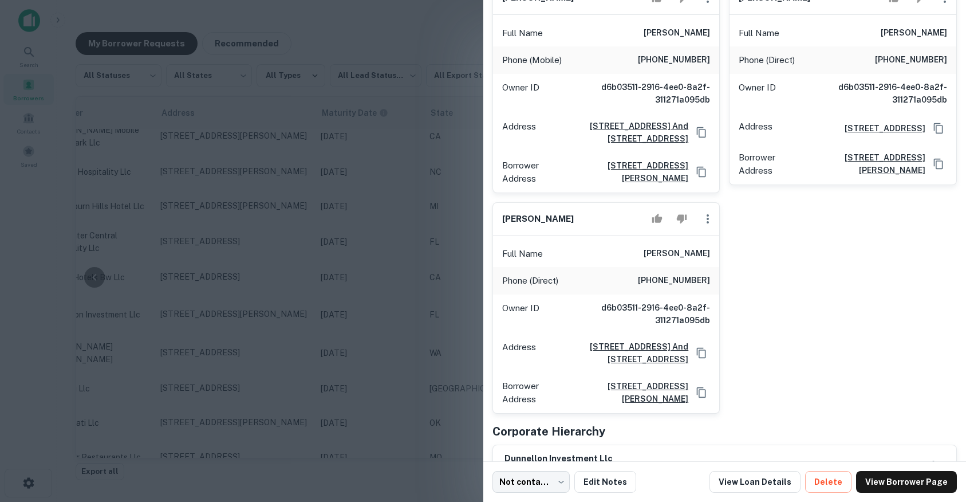
click at [427, 221] on div at bounding box center [483, 251] width 966 height 502
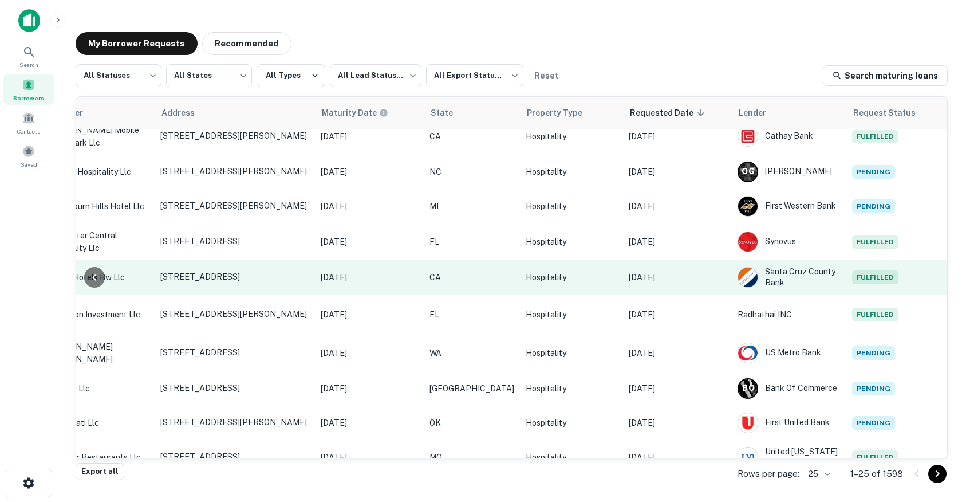
scroll to position [380, 396]
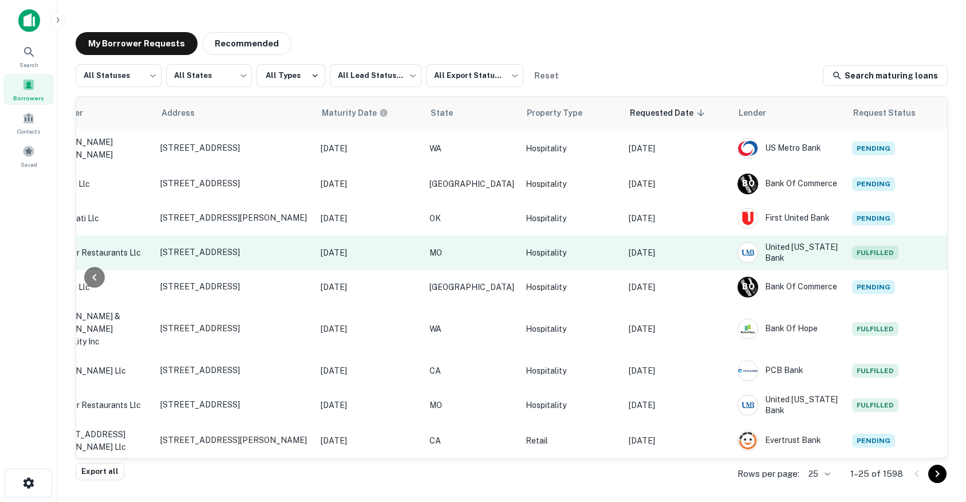
click at [668, 246] on p "[DATE]" at bounding box center [677, 252] width 97 height 13
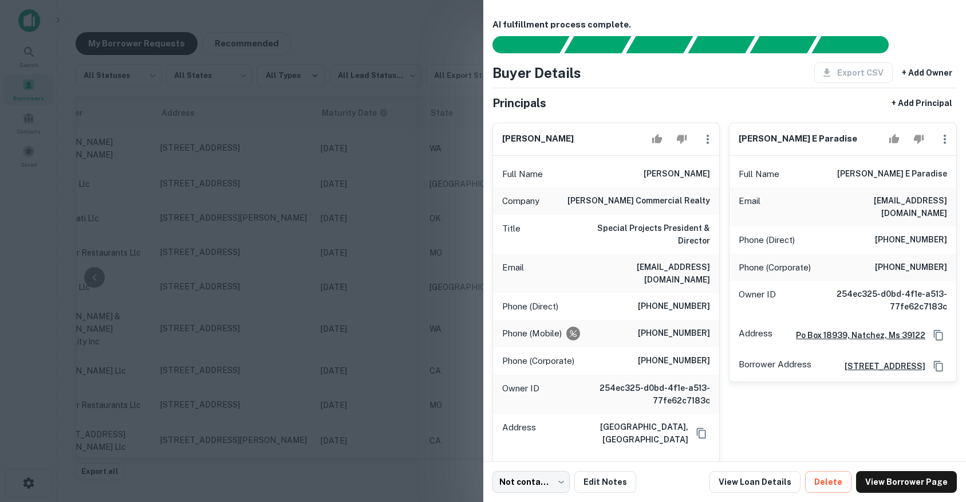
click at [375, 238] on div at bounding box center [483, 251] width 966 height 502
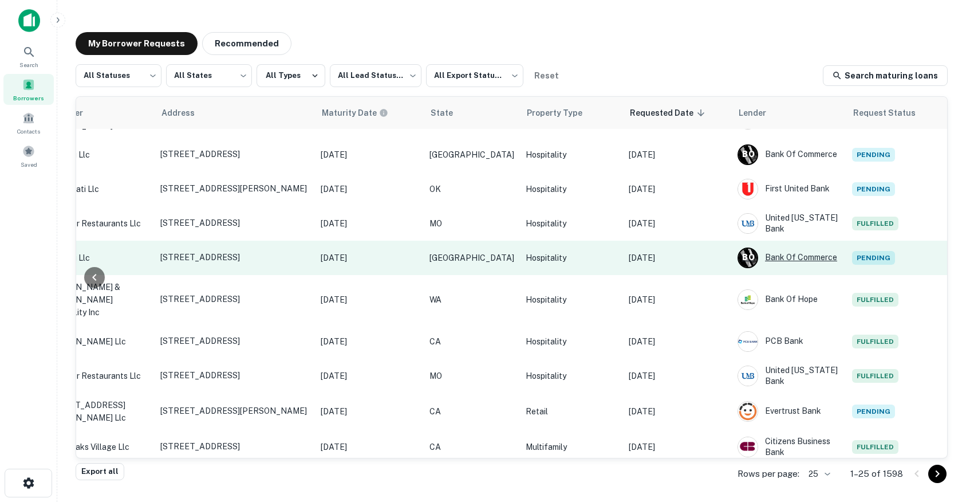
scroll to position [418, 396]
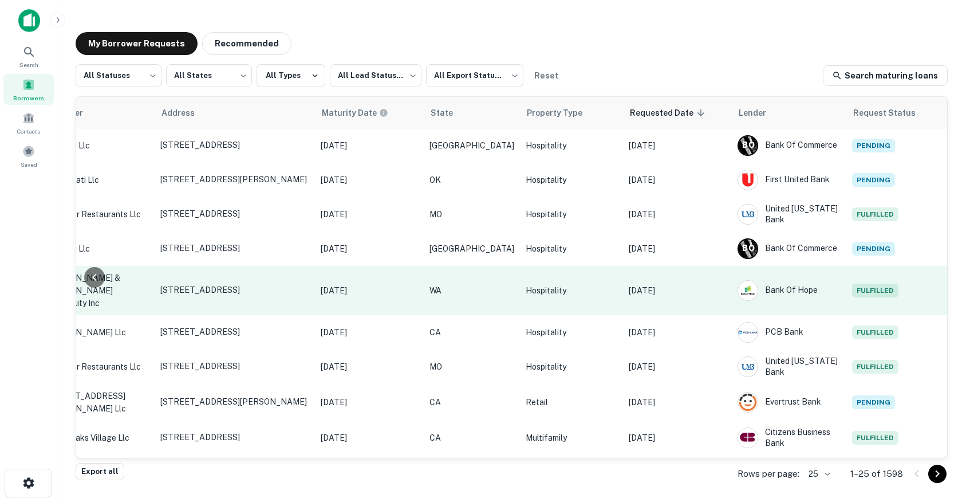
click at [681, 284] on p "[DATE]" at bounding box center [677, 290] width 97 height 13
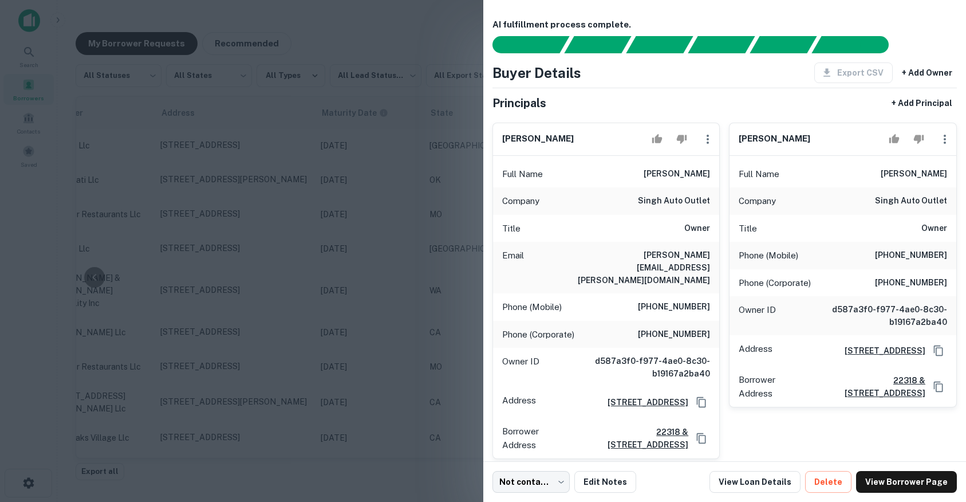
click at [431, 247] on div at bounding box center [483, 251] width 966 height 502
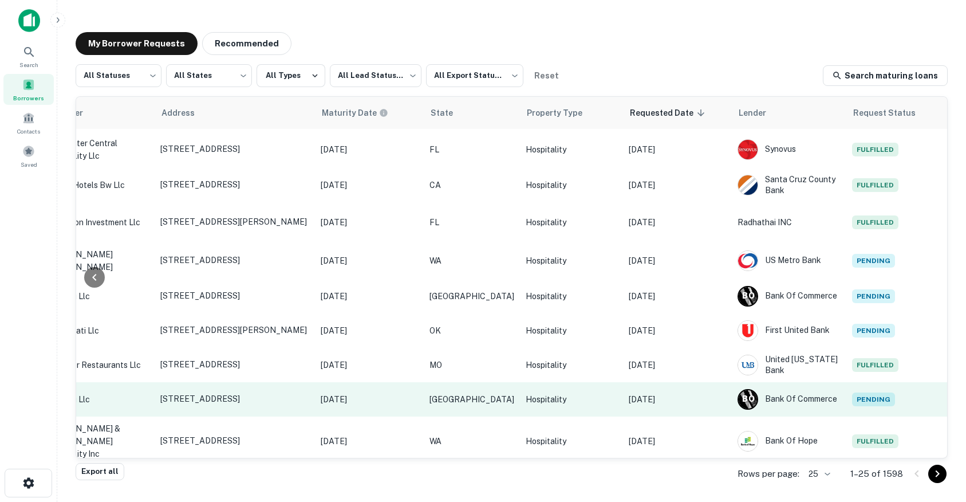
scroll to position [0, 396]
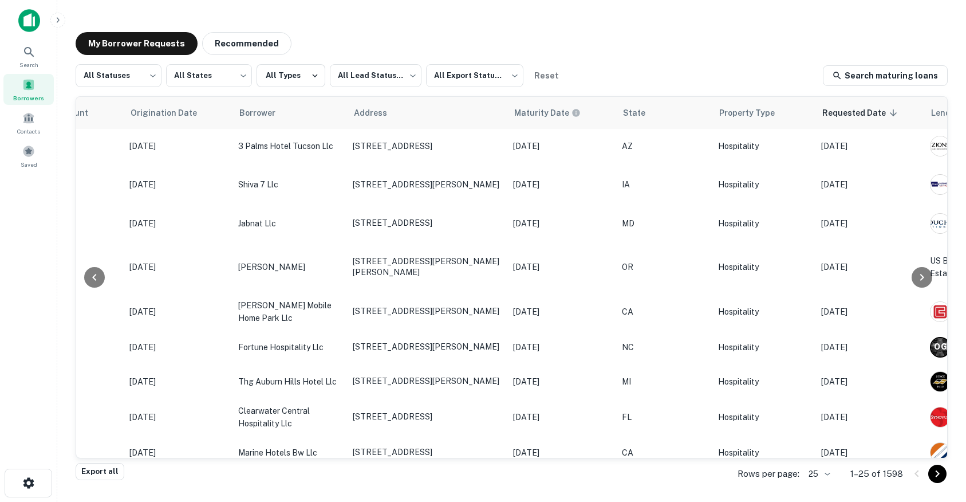
scroll to position [0, 396]
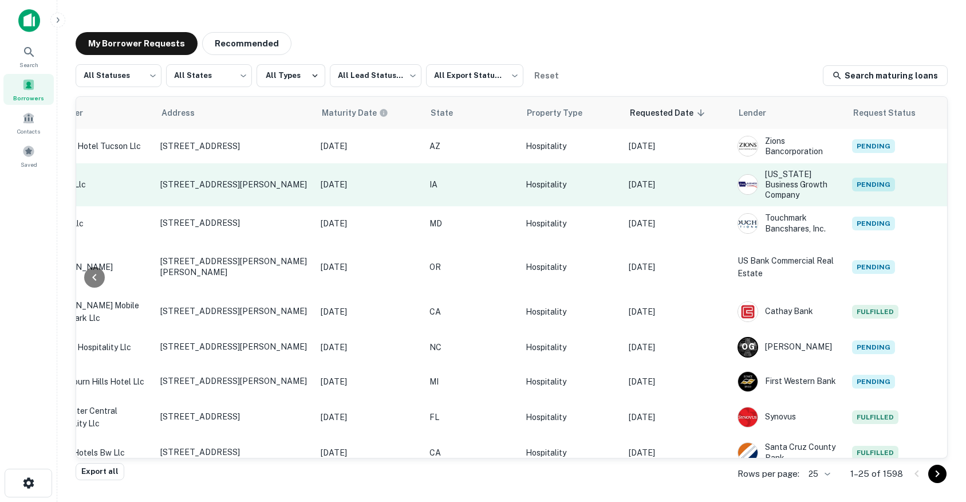
click at [670, 181] on p "[DATE]" at bounding box center [677, 184] width 97 height 13
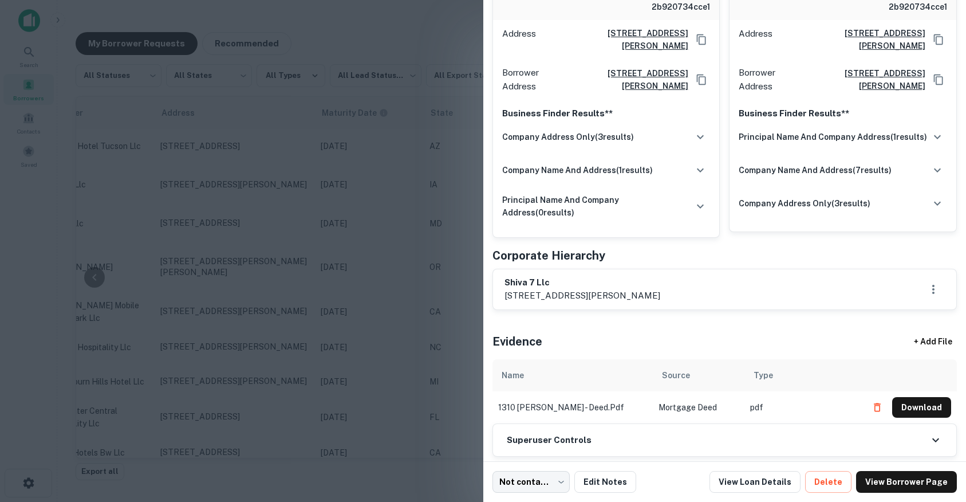
scroll to position [0, 0]
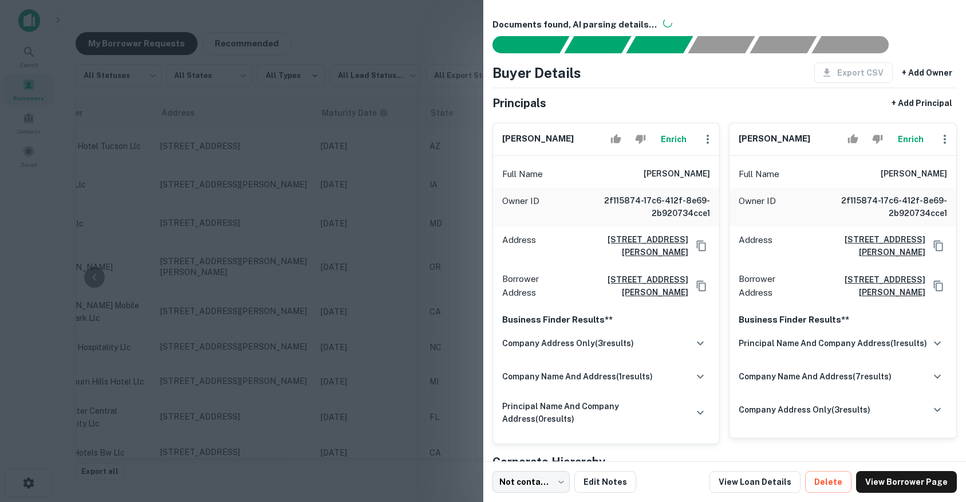
click at [425, 82] on div at bounding box center [483, 251] width 966 height 502
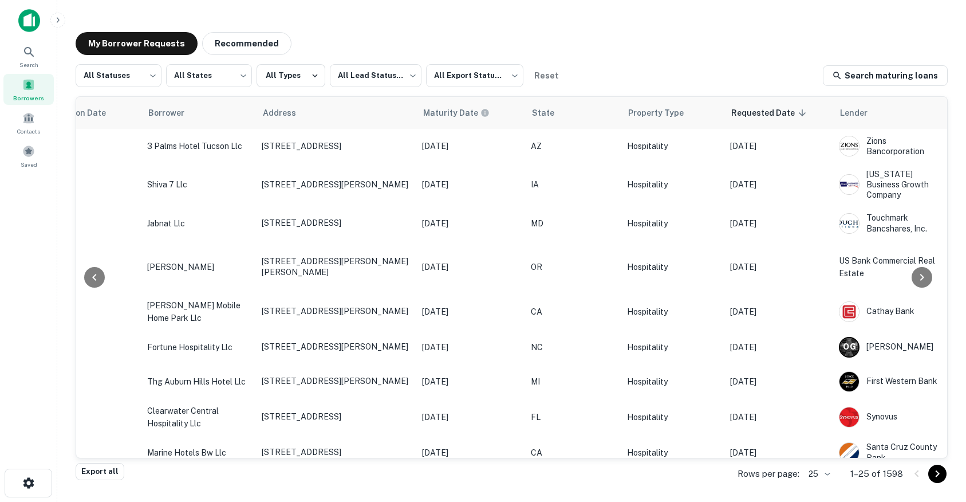
scroll to position [0, 396]
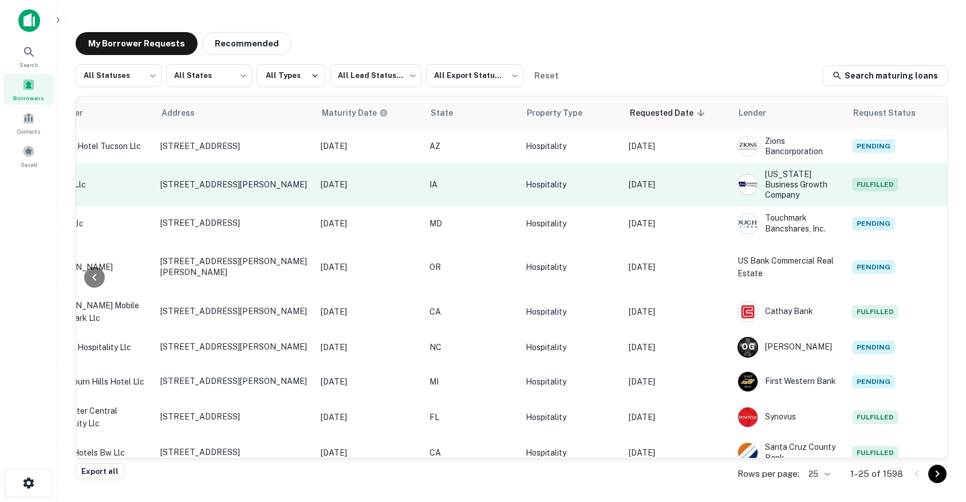
click at [668, 188] on td "[DATE]" at bounding box center [677, 184] width 109 height 43
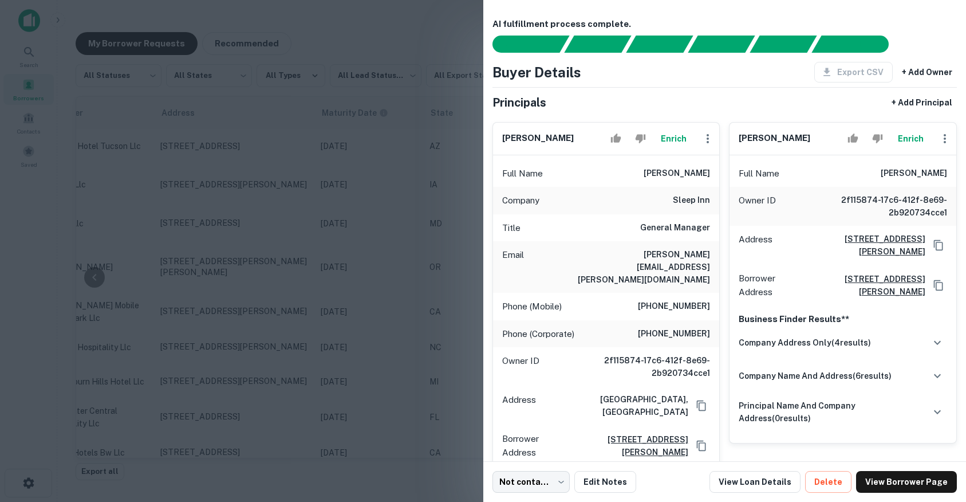
scroll to position [0, 0]
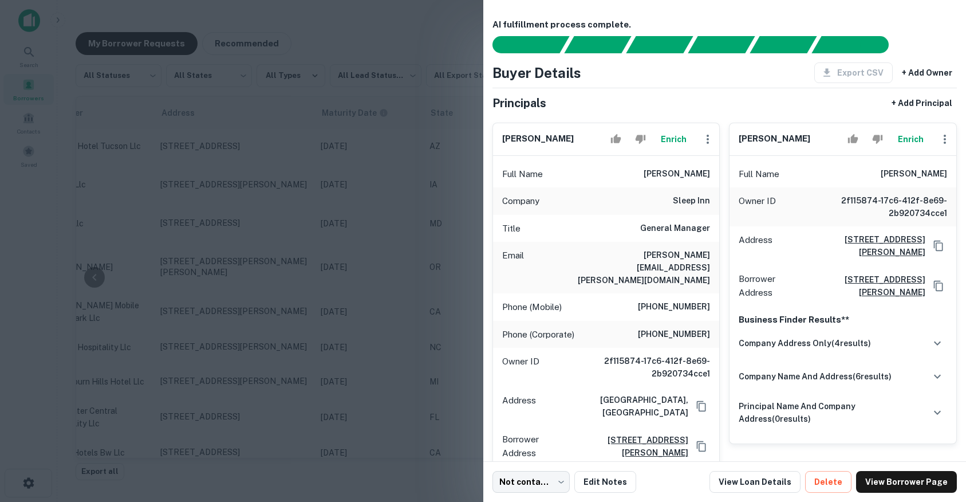
click at [412, 182] on div at bounding box center [483, 251] width 966 height 502
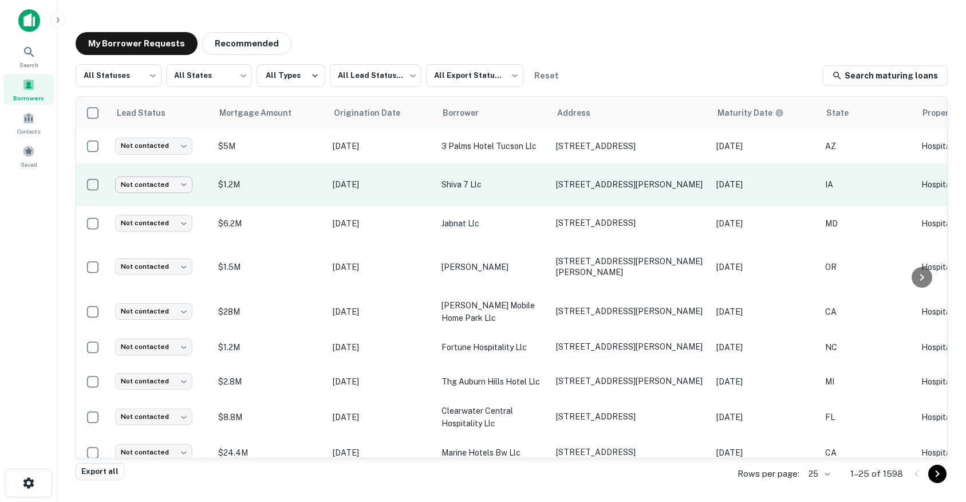
click at [172, 182] on body "Search Borrowers Contacts Saved My Borrower Requests Recommended All Statuses *…" at bounding box center [483, 251] width 966 height 502
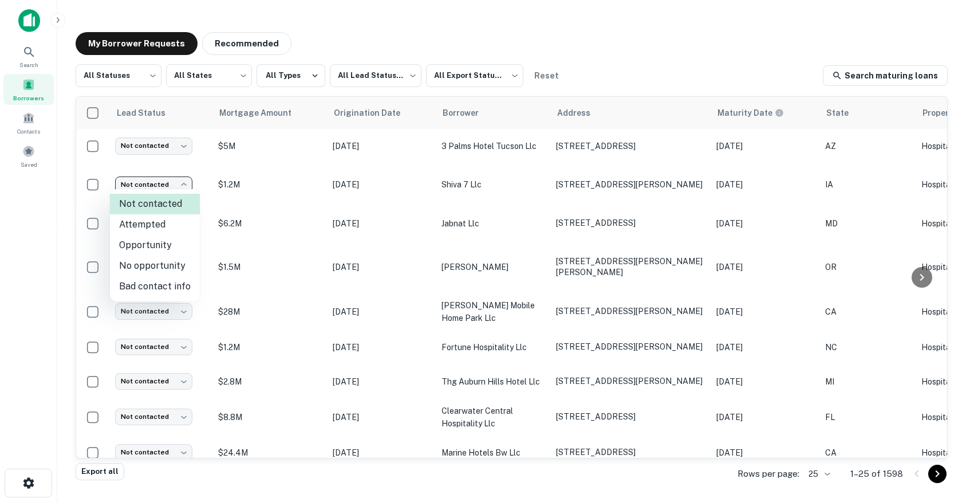
click at [147, 242] on li "Opportunity" at bounding box center [155, 245] width 90 height 21
type input "**********"
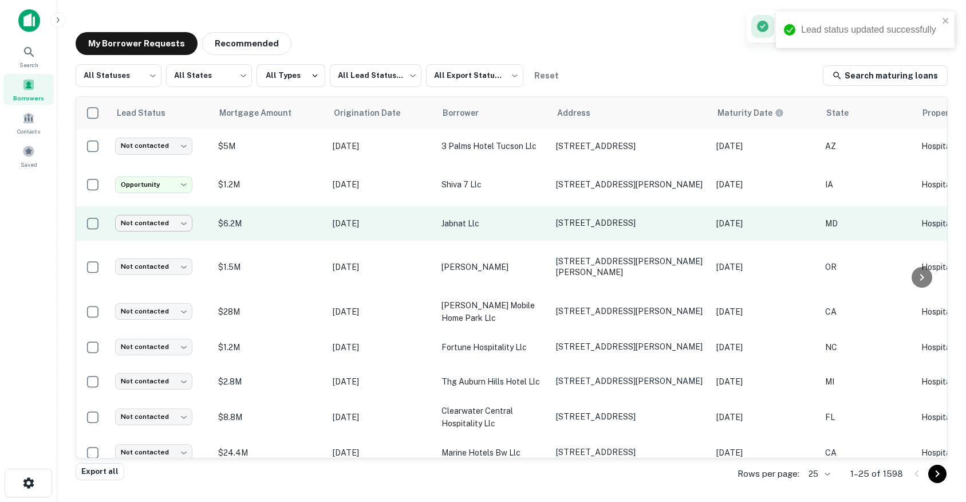
click at [147, 211] on body "**********" at bounding box center [483, 251] width 966 height 502
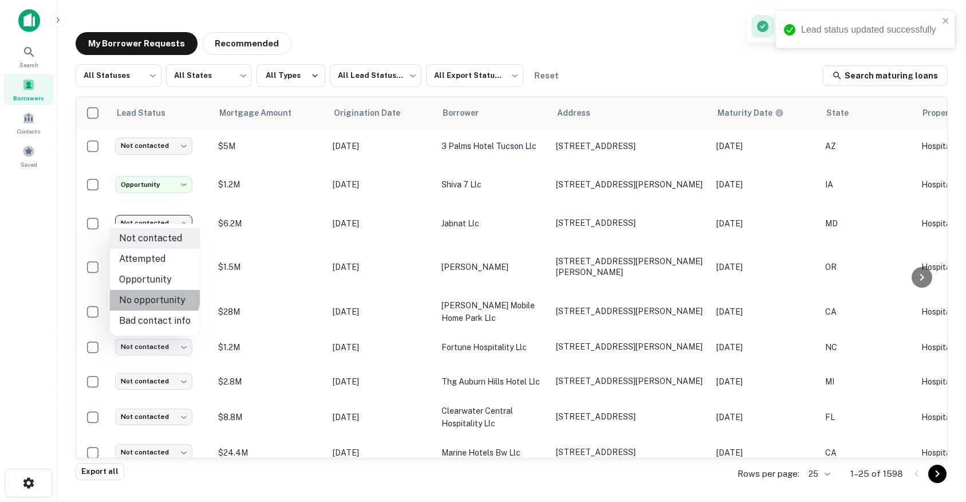
click at [152, 296] on li "No opportunity" at bounding box center [155, 300] width 90 height 21
type input "**********"
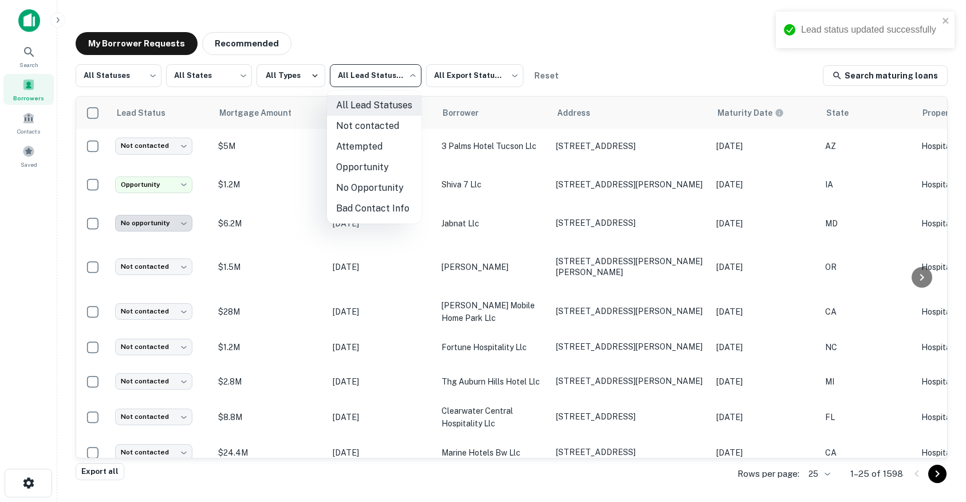
click at [377, 72] on body "**********" at bounding box center [483, 251] width 966 height 502
click at [358, 167] on li "Opportunity" at bounding box center [374, 167] width 95 height 21
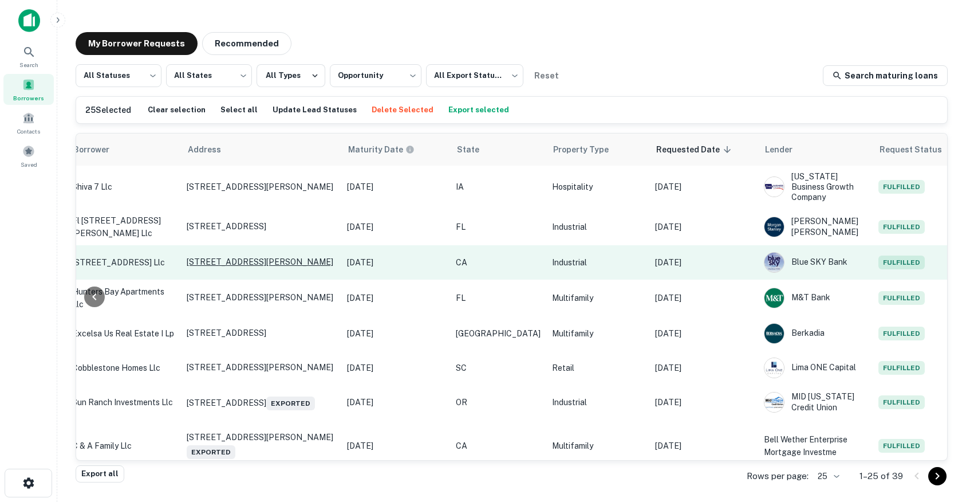
scroll to position [0, 396]
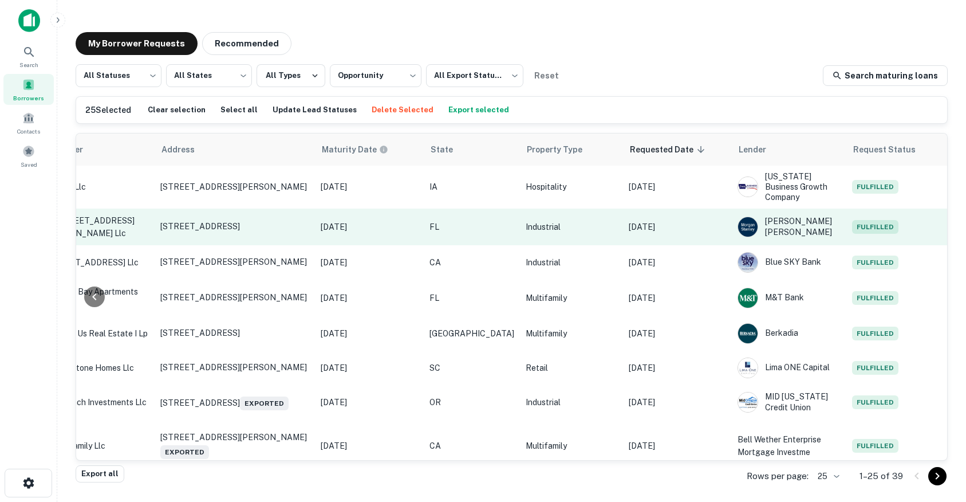
click at [675, 223] on p "Sep 24, 2025" at bounding box center [677, 227] width 97 height 13
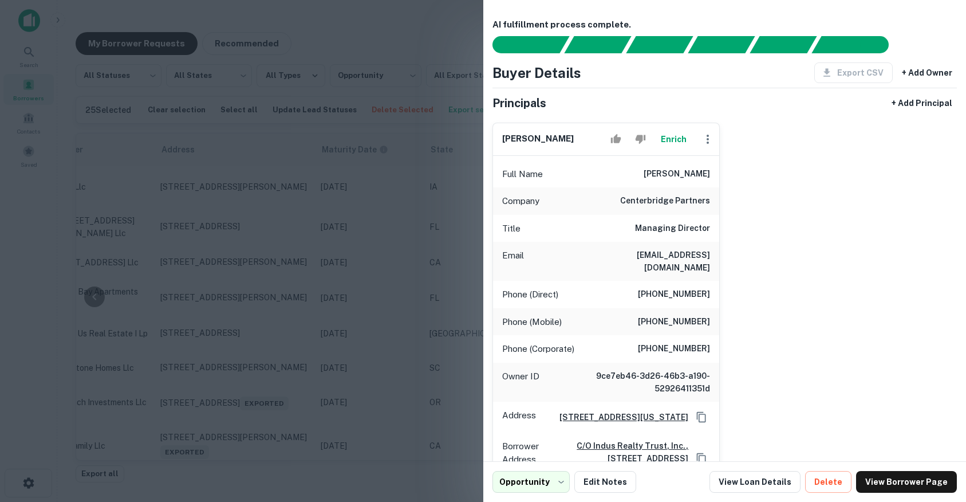
click at [363, 221] on div at bounding box center [483, 251] width 966 height 502
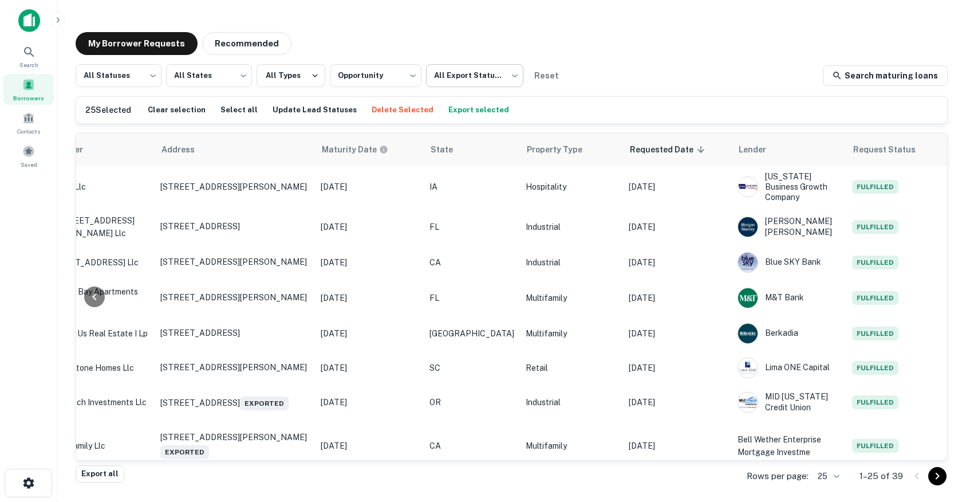
click at [475, 72] on body "**********" at bounding box center [483, 251] width 966 height 502
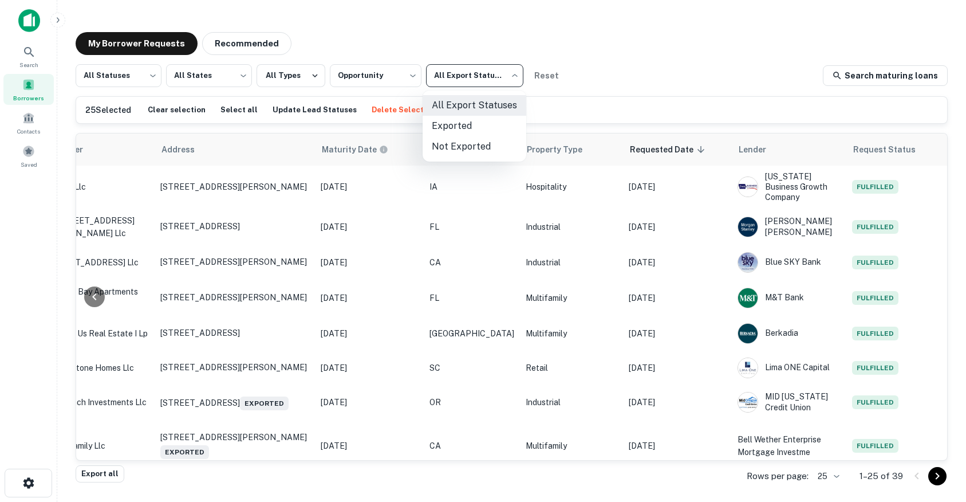
click at [386, 69] on div at bounding box center [483, 251] width 966 height 502
click at [370, 70] on body "**********" at bounding box center [483, 251] width 966 height 502
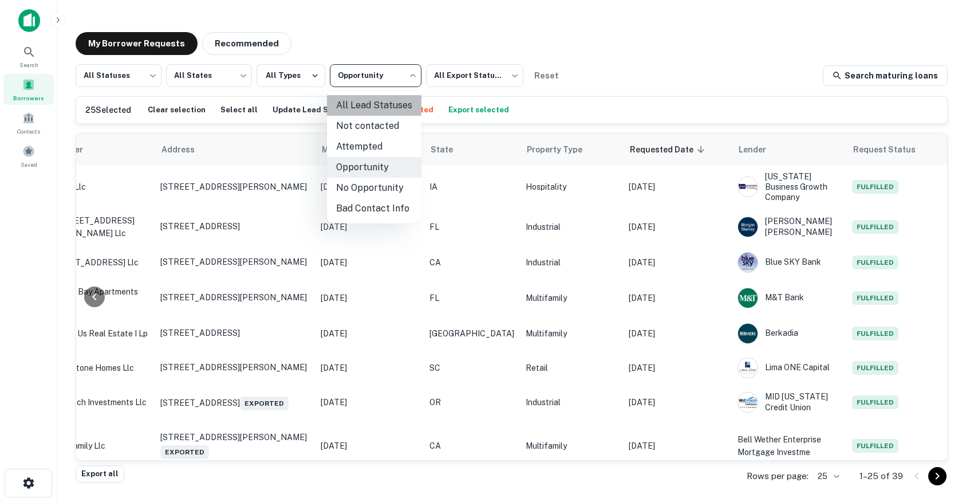
click at [349, 103] on li "All Lead Statuses" at bounding box center [374, 105] width 95 height 21
type input "***"
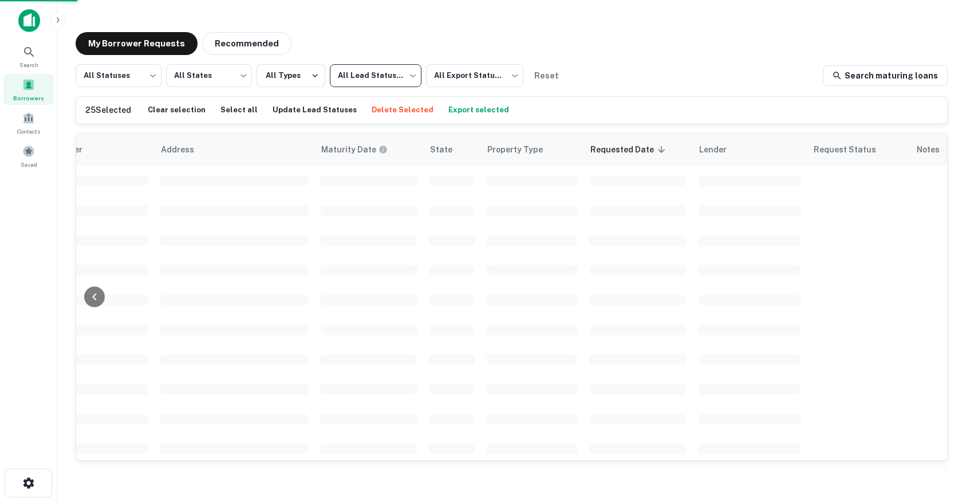
scroll to position [0, 395]
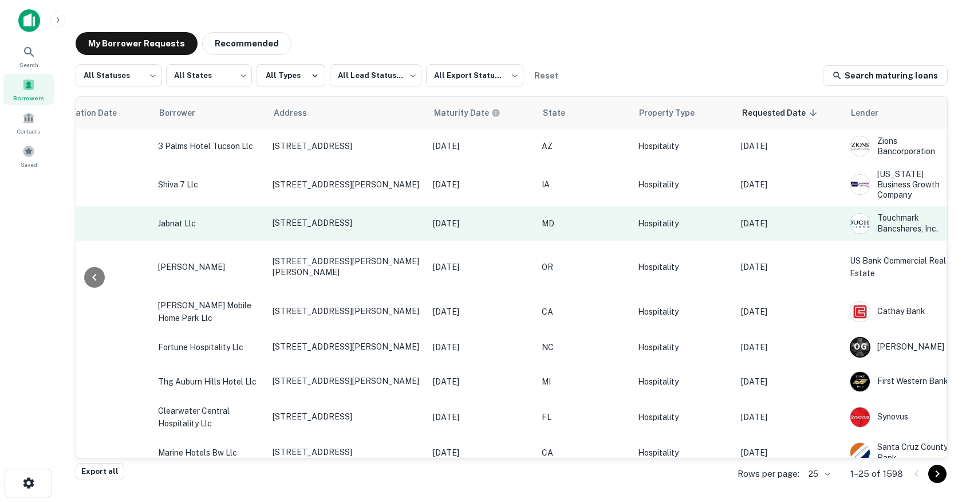
scroll to position [0, 396]
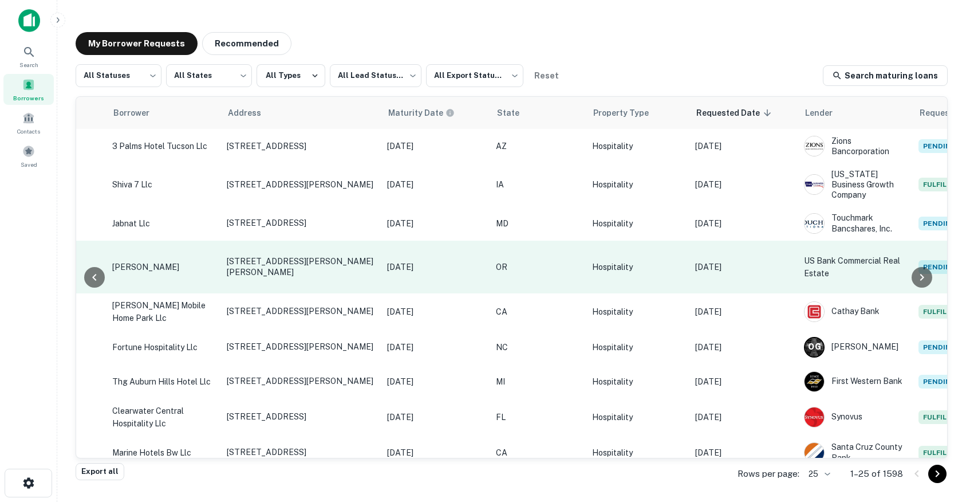
scroll to position [0, 396]
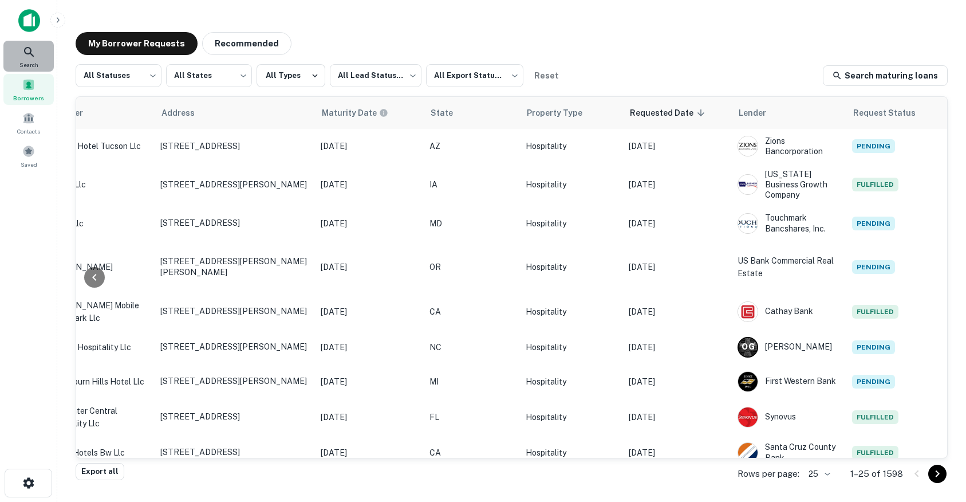
click at [35, 52] on icon at bounding box center [29, 52] width 14 height 14
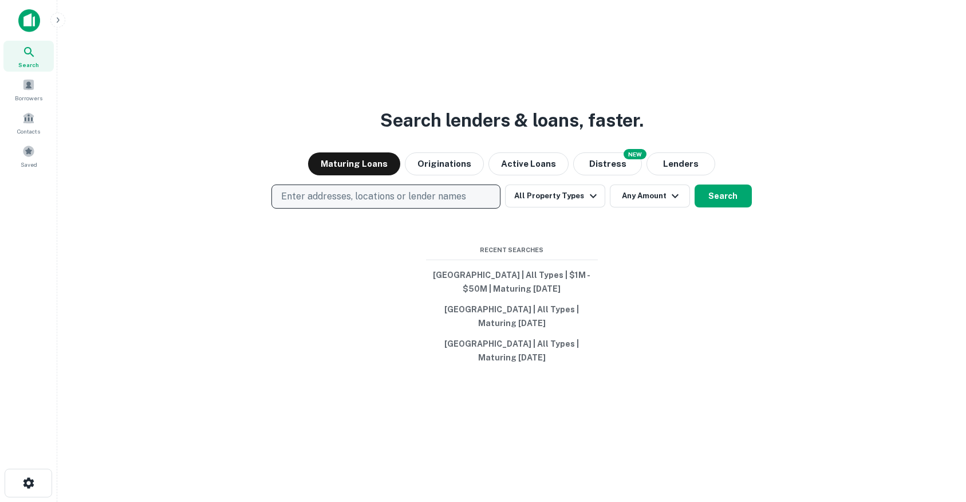
click at [322, 196] on p "Enter addresses, locations or lender names" at bounding box center [373, 197] width 185 height 14
type input "**********"
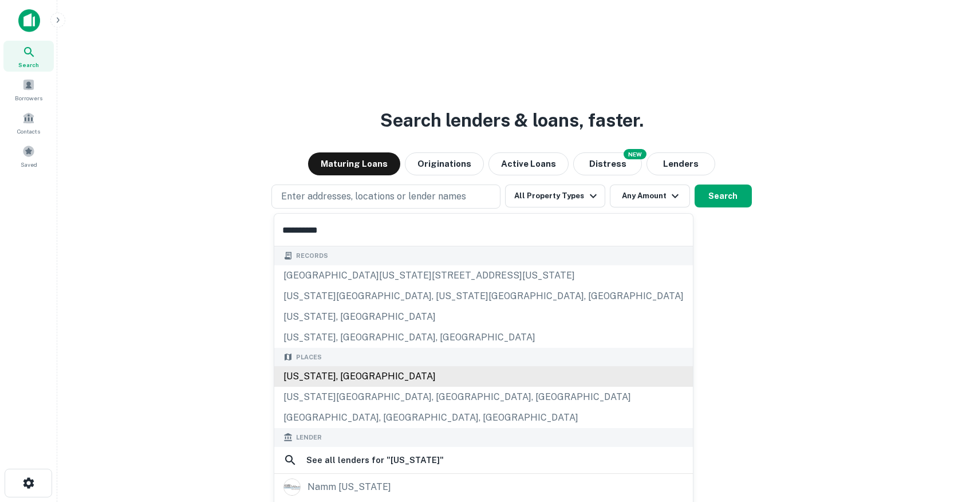
click at [300, 372] on div "Records [STREET_ADDRESS][GEOGRAPHIC_DATA][US_STATE][US_STATE][US_STATE][US_STAT…" at bounding box center [483, 480] width 419 height 469
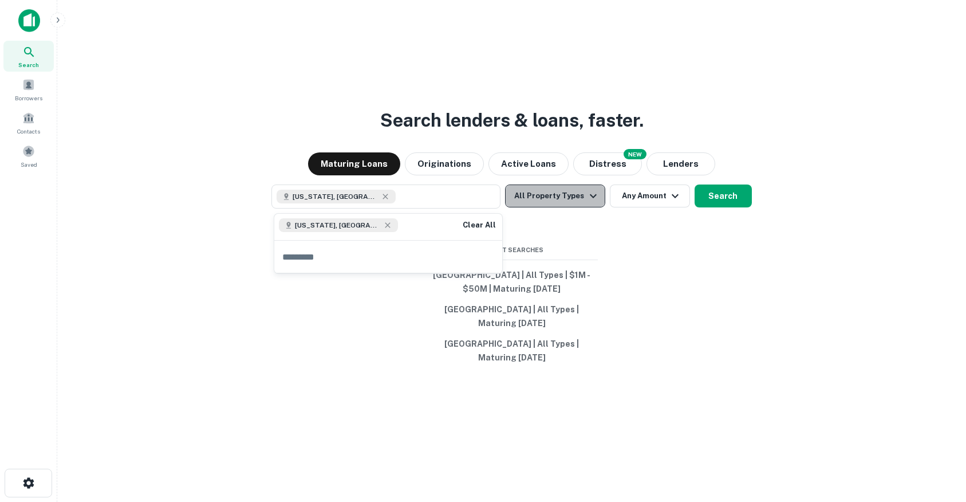
click at [568, 194] on button "All Property Types" at bounding box center [555, 195] width 100 height 23
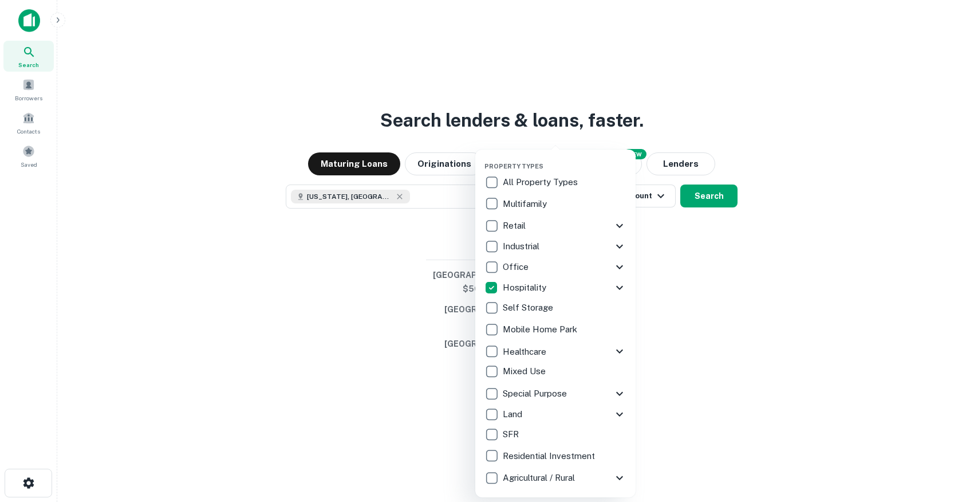
click at [715, 200] on div at bounding box center [483, 251] width 966 height 502
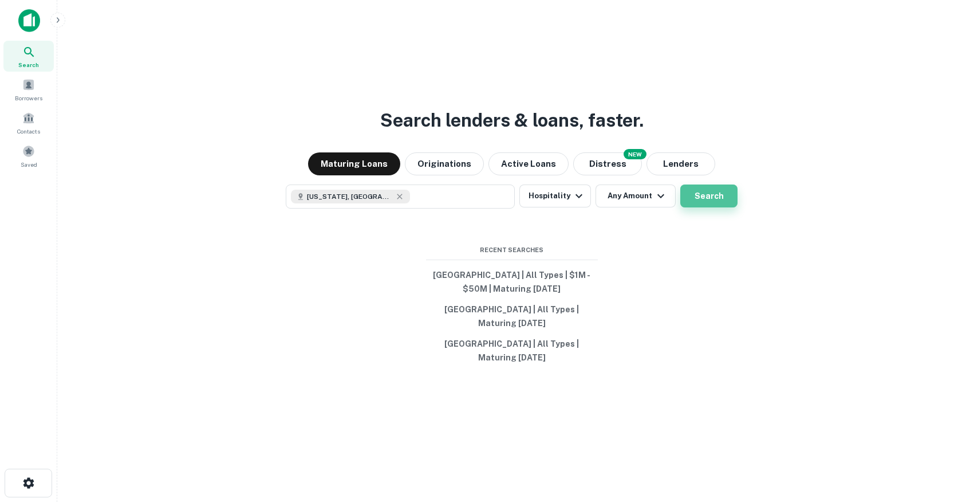
click at [698, 196] on button "Search" at bounding box center [709, 195] width 57 height 23
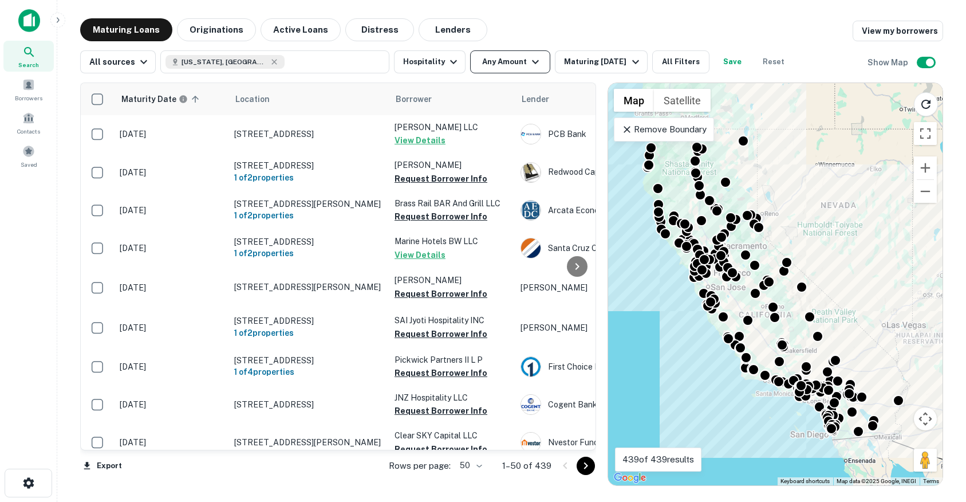
click at [490, 60] on button "Any Amount" at bounding box center [510, 61] width 80 height 23
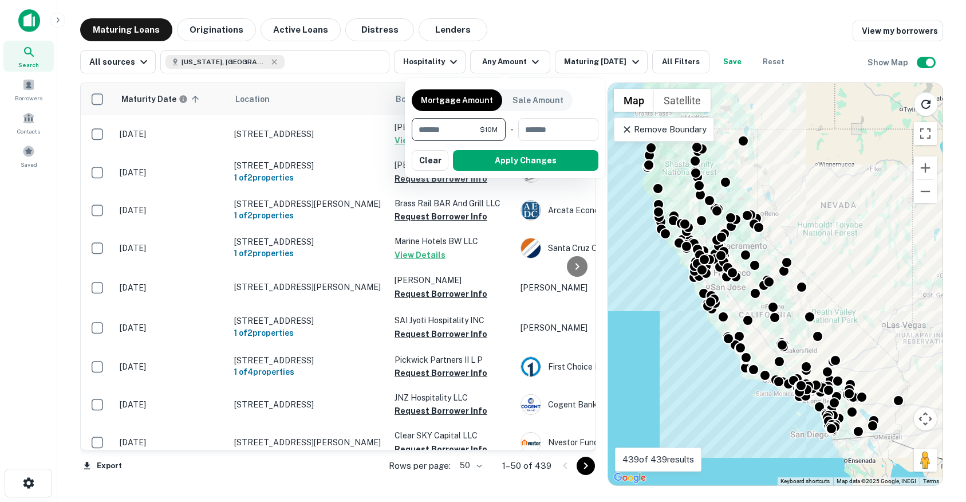
type input "********"
click at [483, 172] on div "Mortgage Amount Sale Amount ******** $10M ​ - ​ Apply Changes Clear" at bounding box center [505, 128] width 200 height 100
click at [484, 164] on button "Apply Changes" at bounding box center [525, 160] width 145 height 21
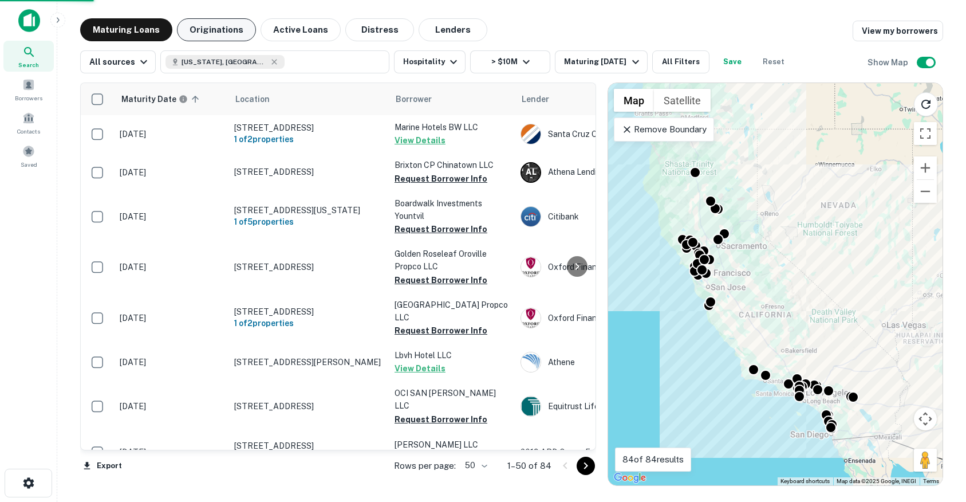
click at [218, 30] on button "Originations" at bounding box center [216, 29] width 79 height 23
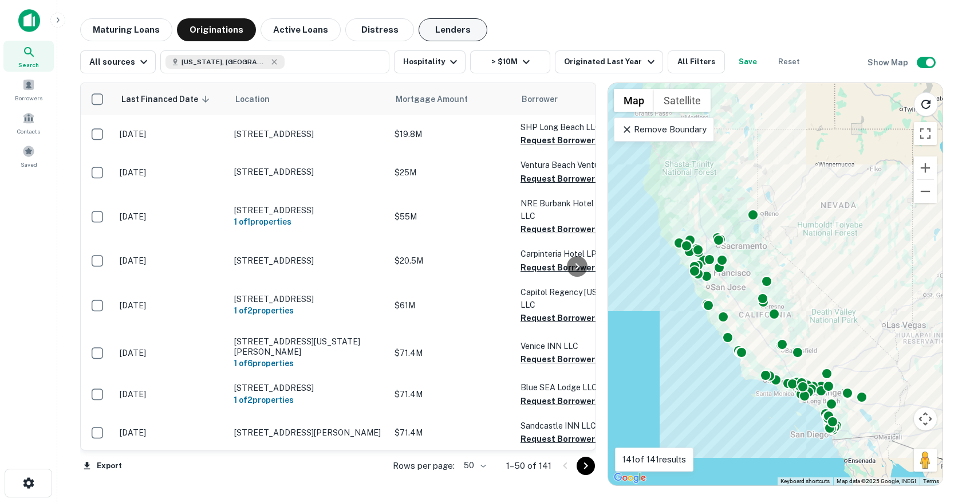
click at [430, 34] on button "Lenders" at bounding box center [453, 29] width 69 height 23
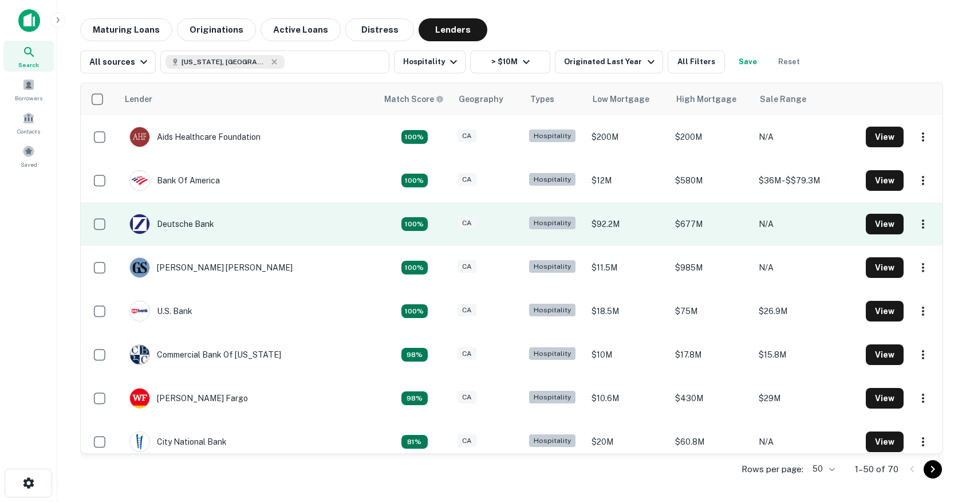
click at [284, 223] on td "Deutsche Bank" at bounding box center [247, 224] width 259 height 44
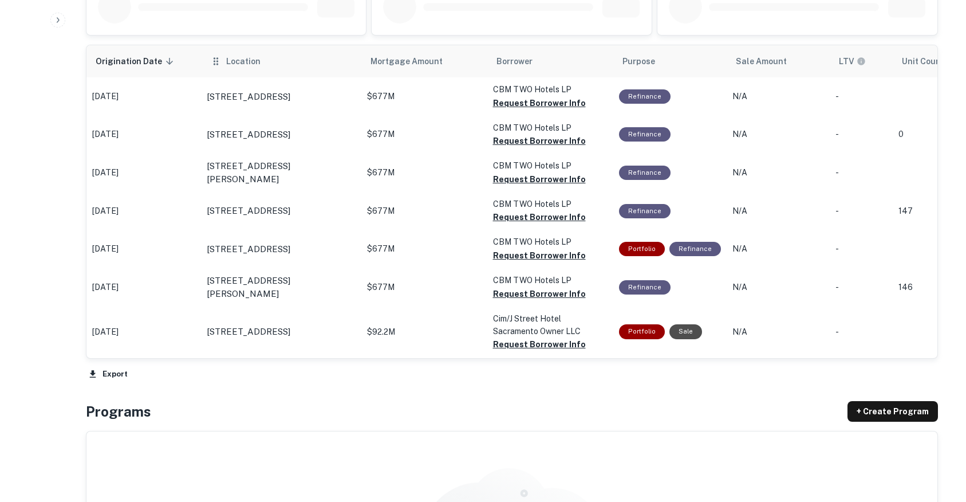
scroll to position [622, 0]
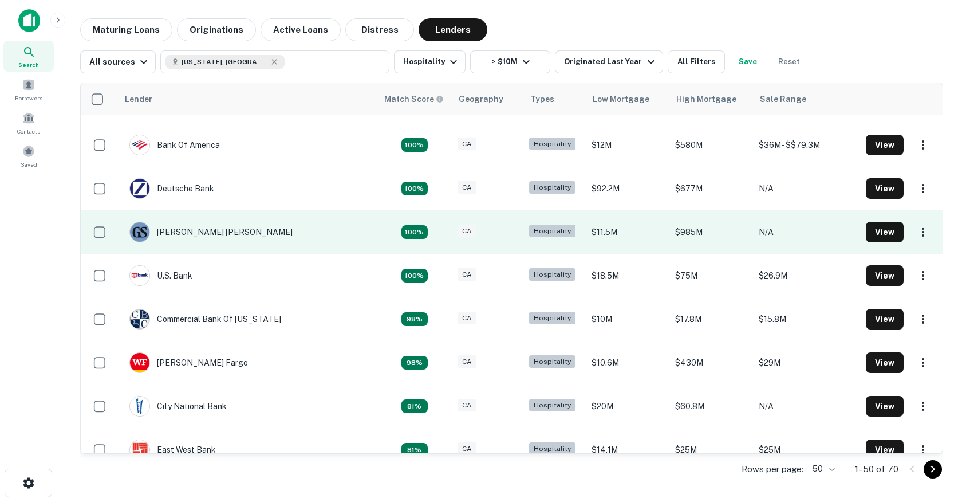
scroll to position [44, 0]
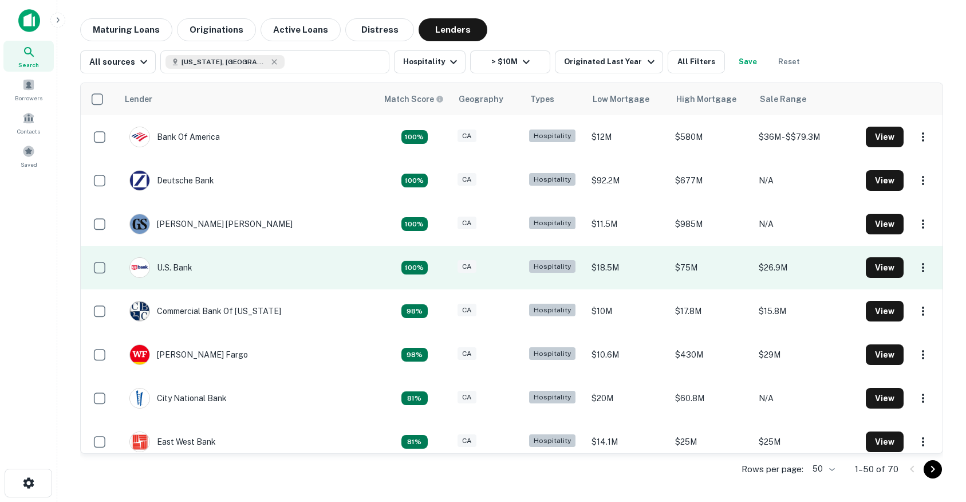
click at [215, 263] on td "U.s. Bank" at bounding box center [247, 268] width 259 height 44
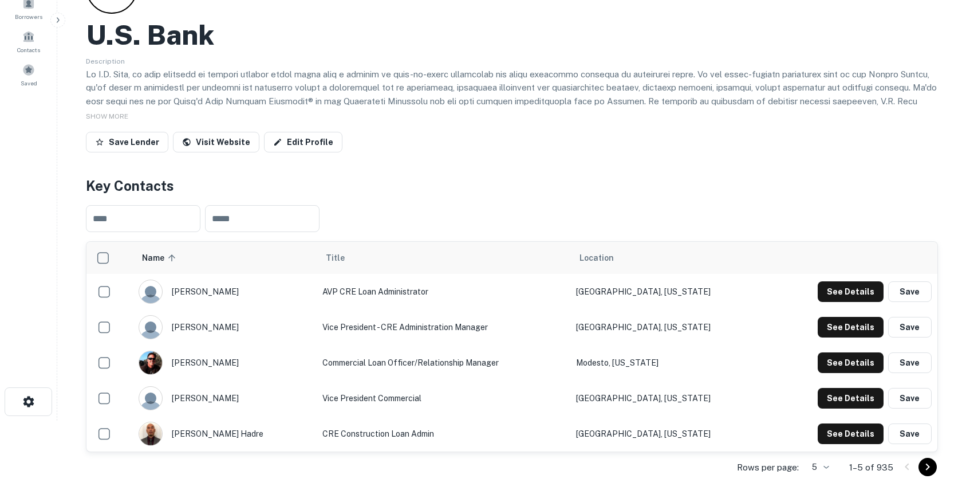
scroll to position [36, 0]
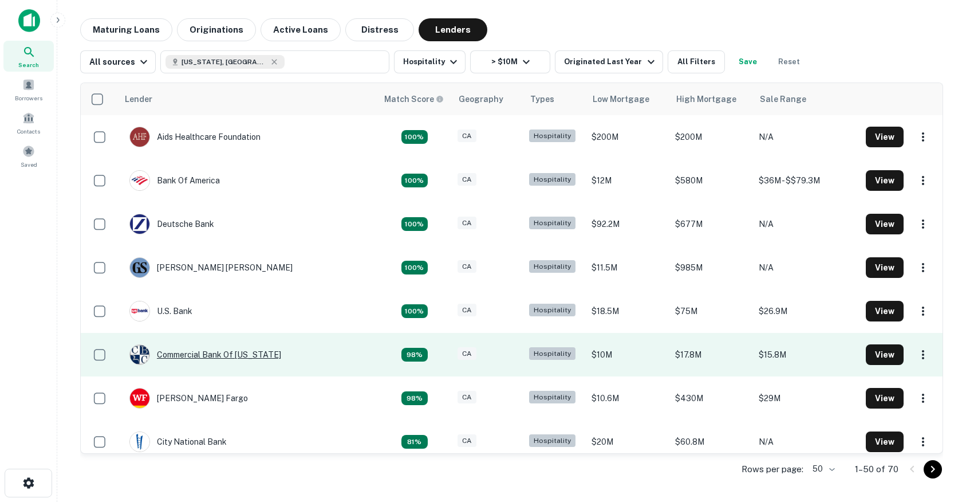
scroll to position [65, 0]
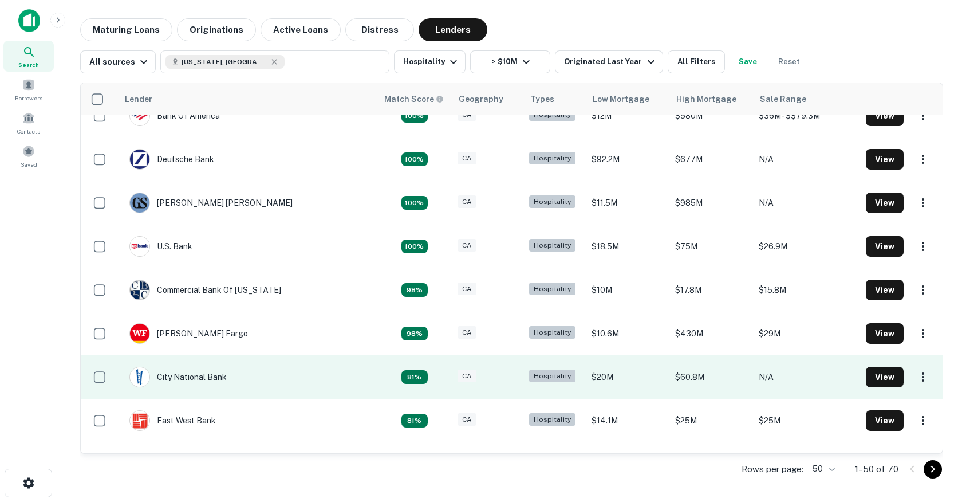
click at [243, 376] on td "City National Bank" at bounding box center [247, 377] width 259 height 44
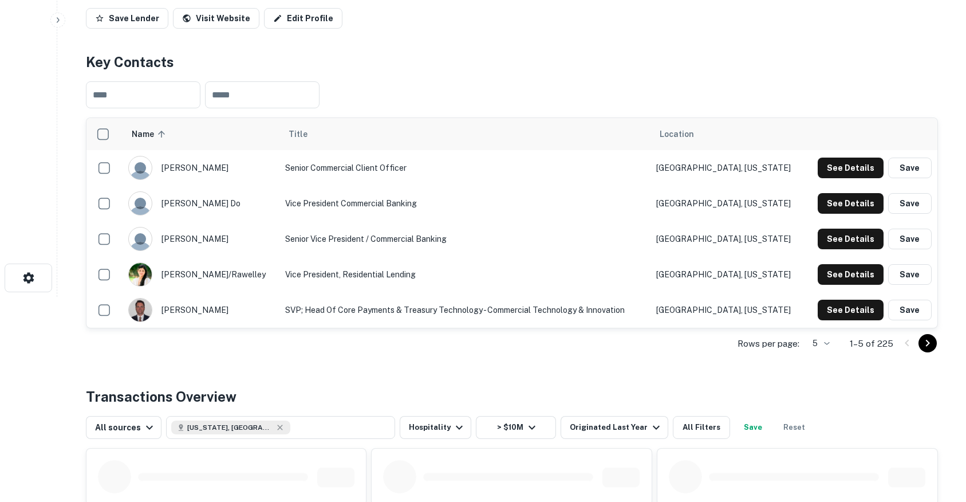
scroll to position [186, 0]
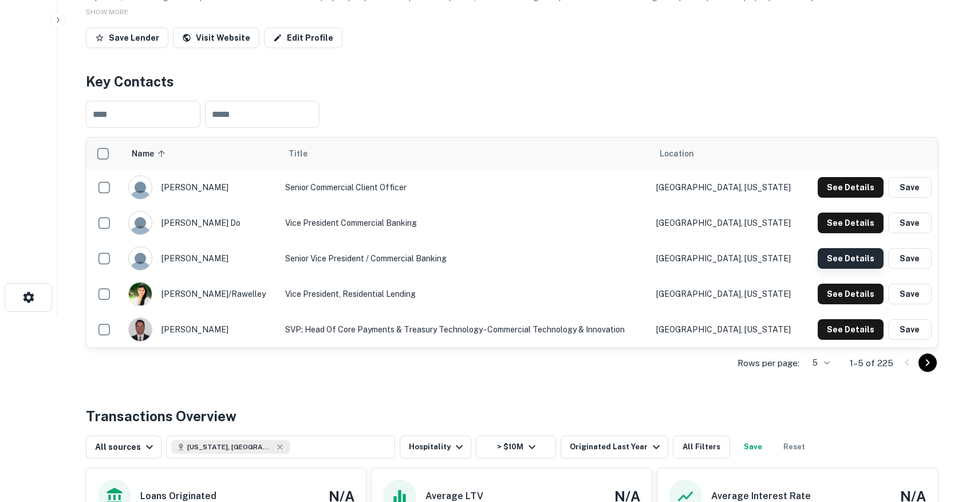
click at [832, 263] on button "See Details" at bounding box center [851, 258] width 66 height 21
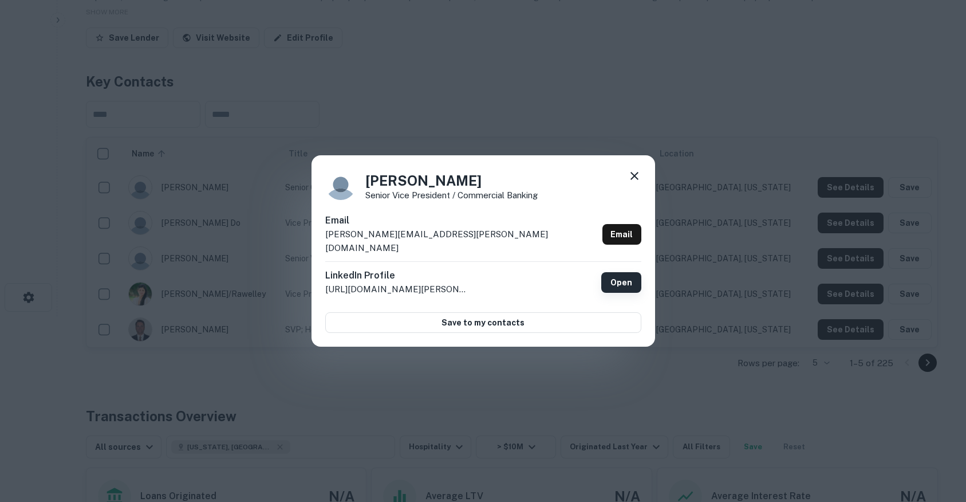
click at [628, 278] on link "Open" at bounding box center [621, 282] width 40 height 21
click at [485, 95] on div "David Walker Senior Vice President / Commercial Banking Email david.wenger@bank…" at bounding box center [483, 251] width 966 height 502
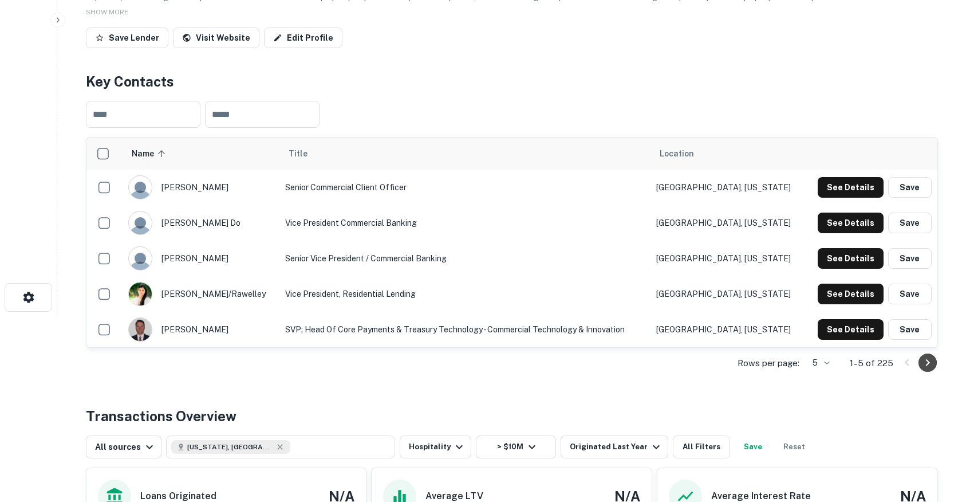
click at [928, 364] on icon "Go to next page" at bounding box center [928, 363] width 14 height 14
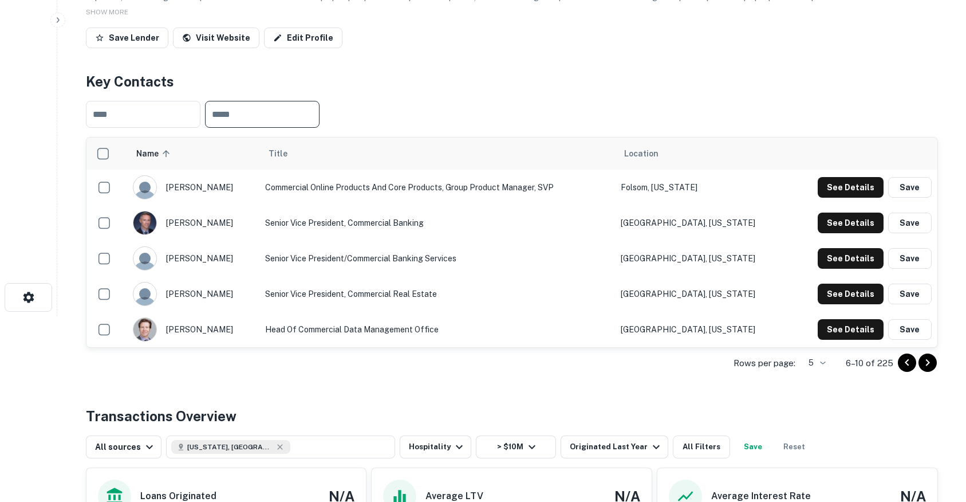
click at [249, 115] on input "text" at bounding box center [262, 114] width 115 height 27
type input "**********"
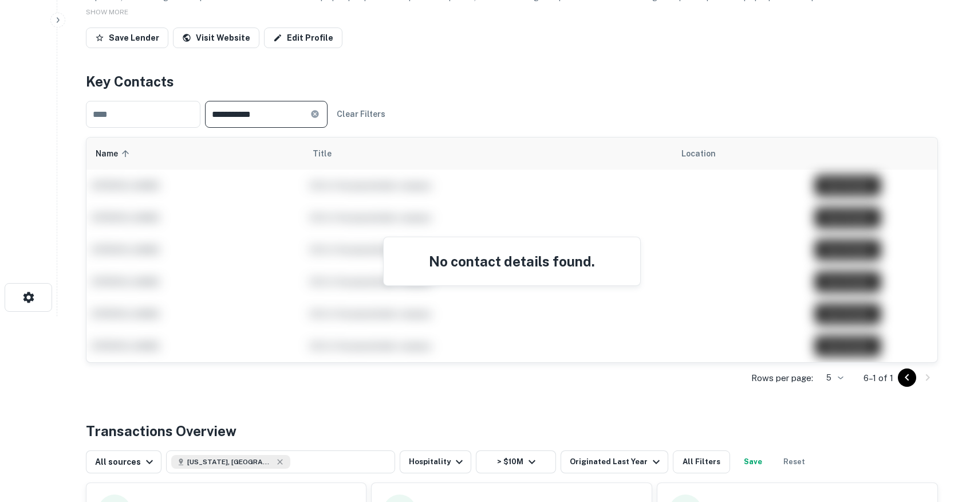
click at [240, 112] on input "**********" at bounding box center [257, 114] width 105 height 27
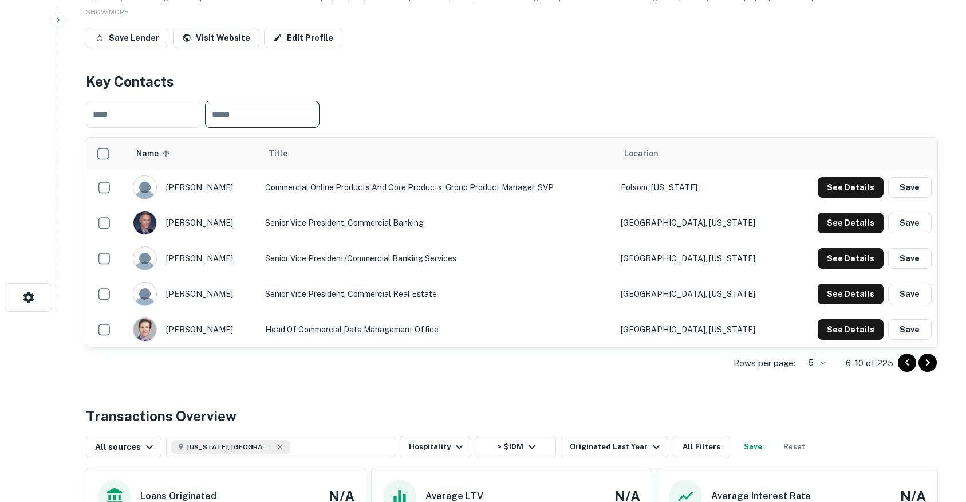
click at [251, 116] on input "text" at bounding box center [262, 114] width 115 height 27
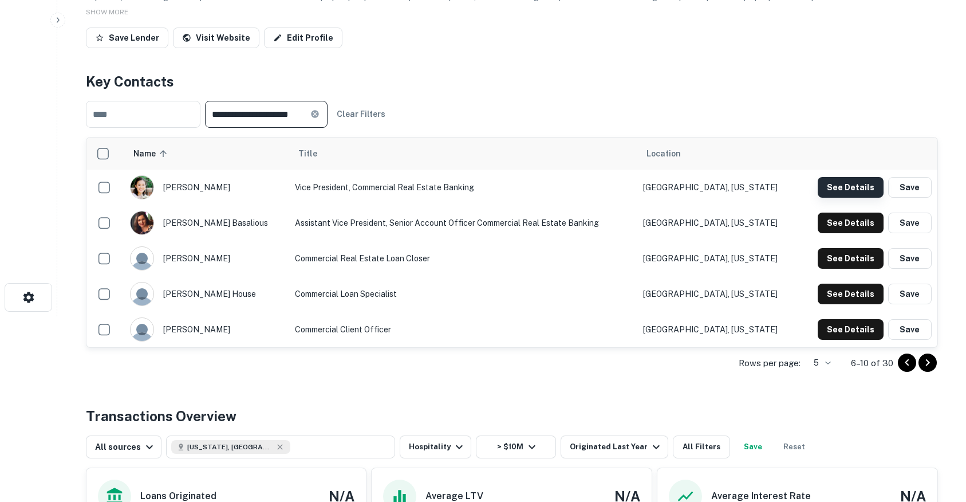
type input "**********"
click at [864, 183] on button "See Details" at bounding box center [851, 187] width 66 height 21
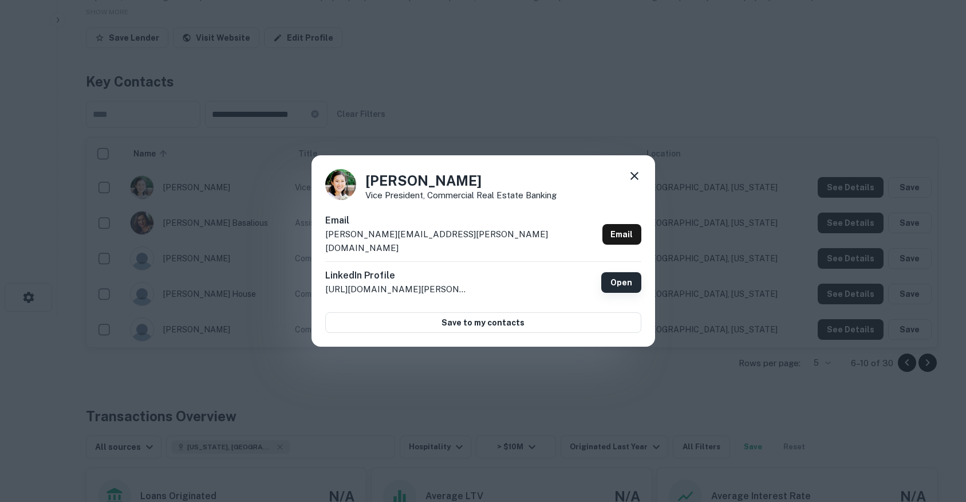
click at [626, 276] on link "Open" at bounding box center [621, 282] width 40 height 21
click at [177, 115] on div "Jane Cho Vice President, Commercial Real Estate Banking Email jane.cho@cnb.com …" at bounding box center [483, 251] width 966 height 502
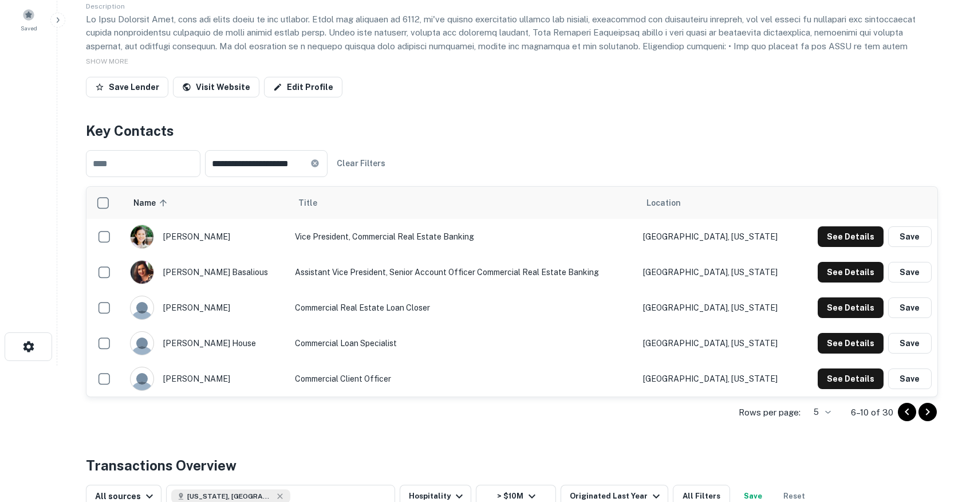
scroll to position [0, 0]
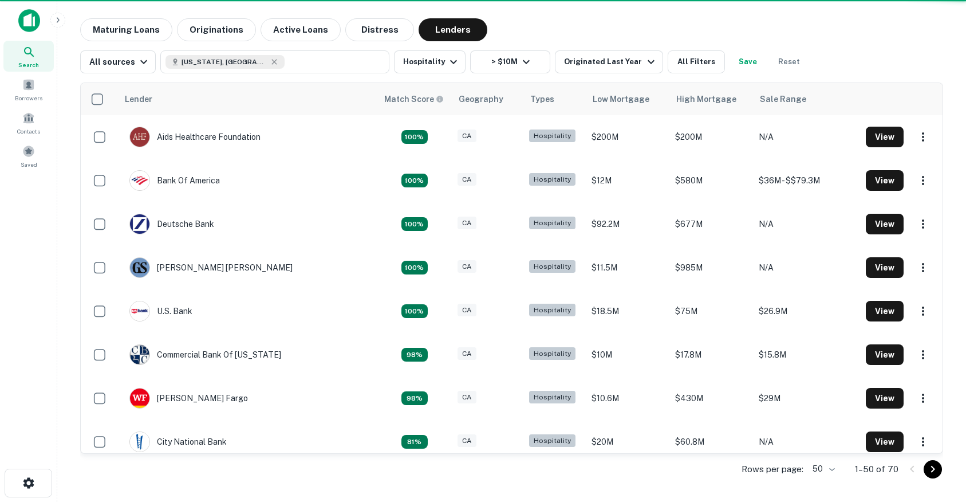
scroll to position [65, 0]
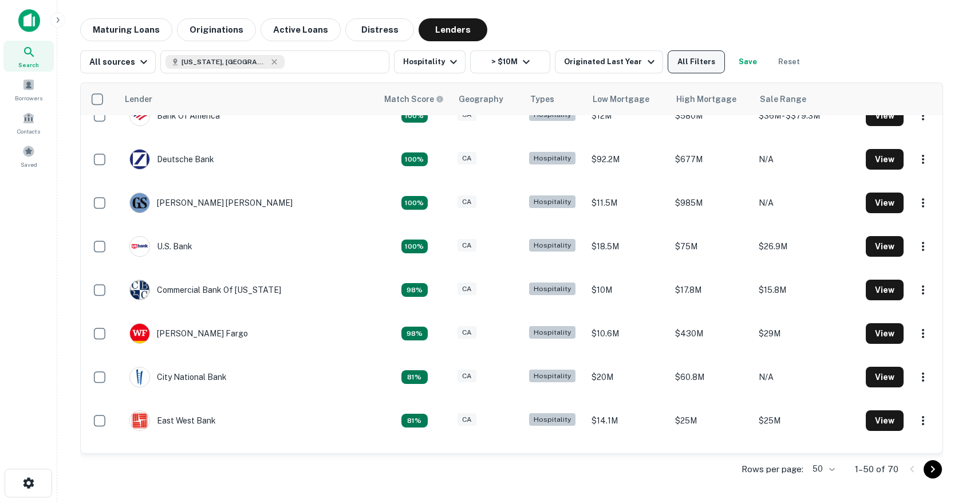
click at [687, 69] on button "All Filters" at bounding box center [696, 61] width 57 height 23
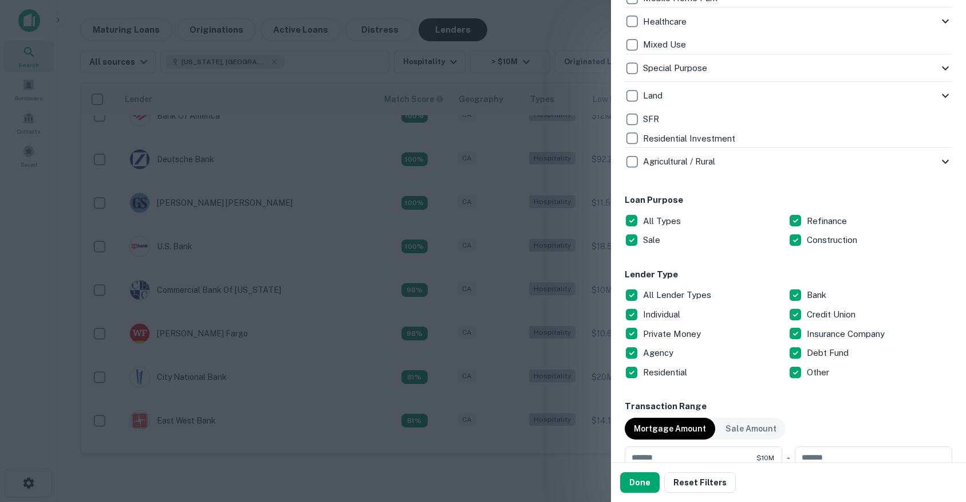
scroll to position [585, 0]
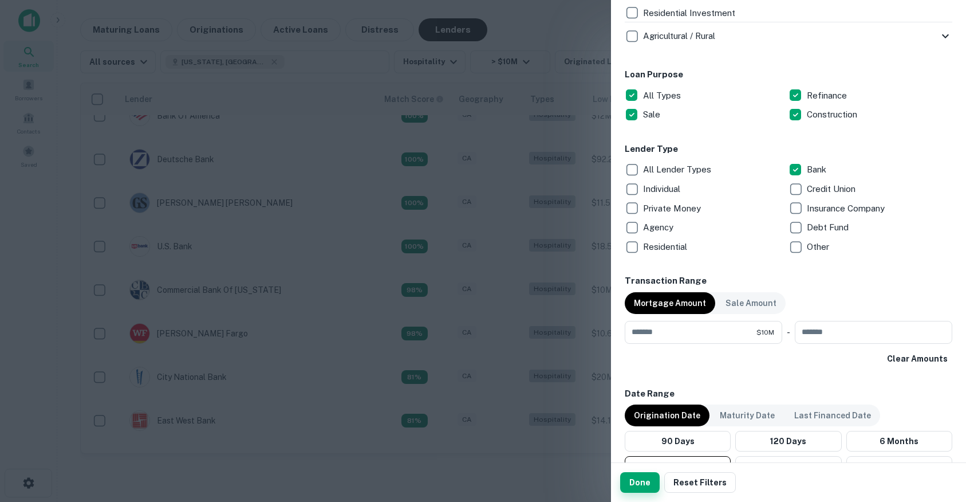
click at [648, 479] on button "Done" at bounding box center [640, 482] width 40 height 21
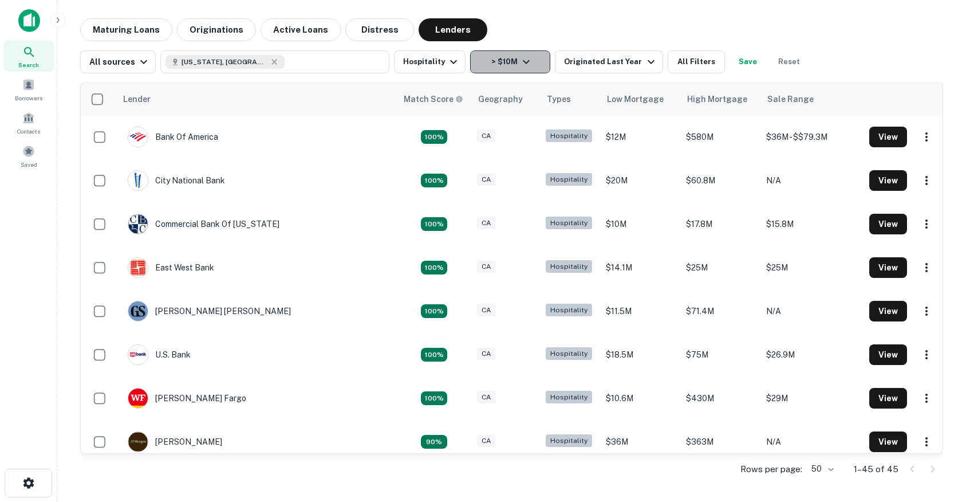
click at [507, 65] on button "> $10M" at bounding box center [510, 61] width 80 height 23
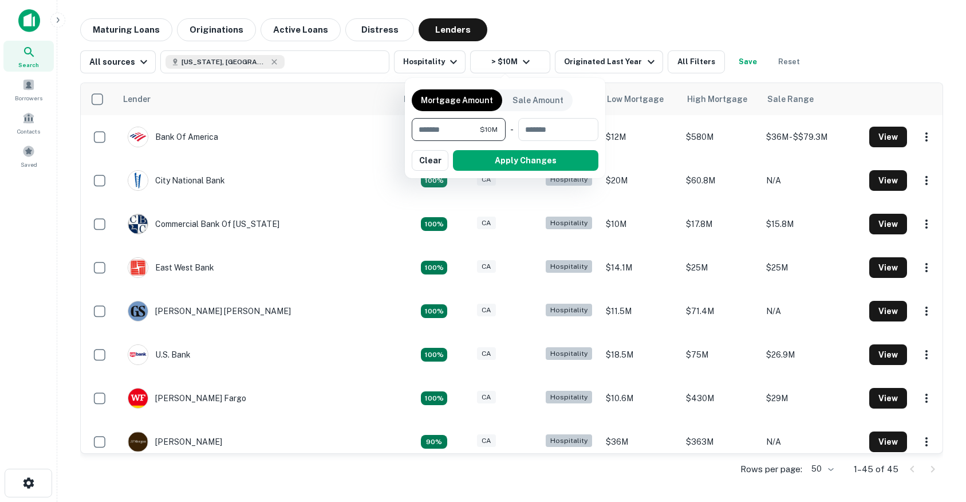
click at [440, 129] on input "********" at bounding box center [446, 129] width 68 height 23
type input "*******"
click at [470, 168] on button "Apply Changes" at bounding box center [525, 160] width 145 height 21
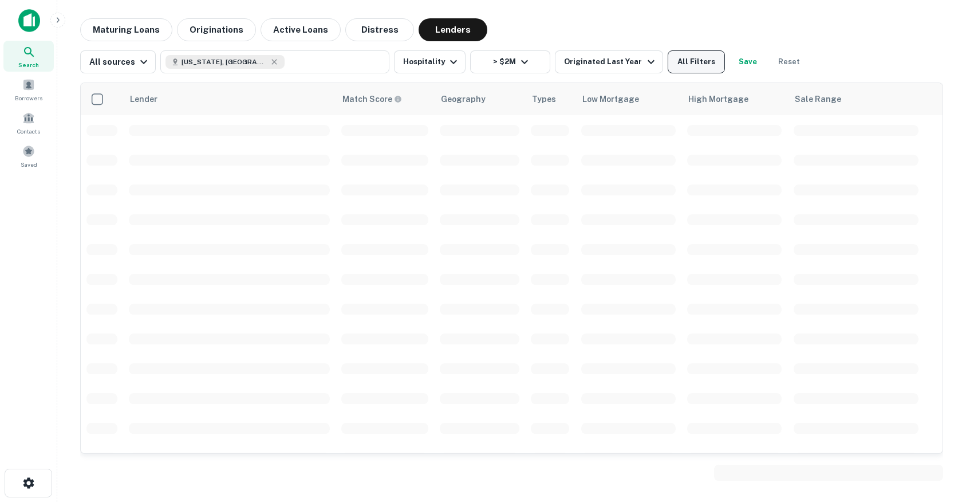
click at [679, 61] on button "All Filters" at bounding box center [696, 61] width 57 height 23
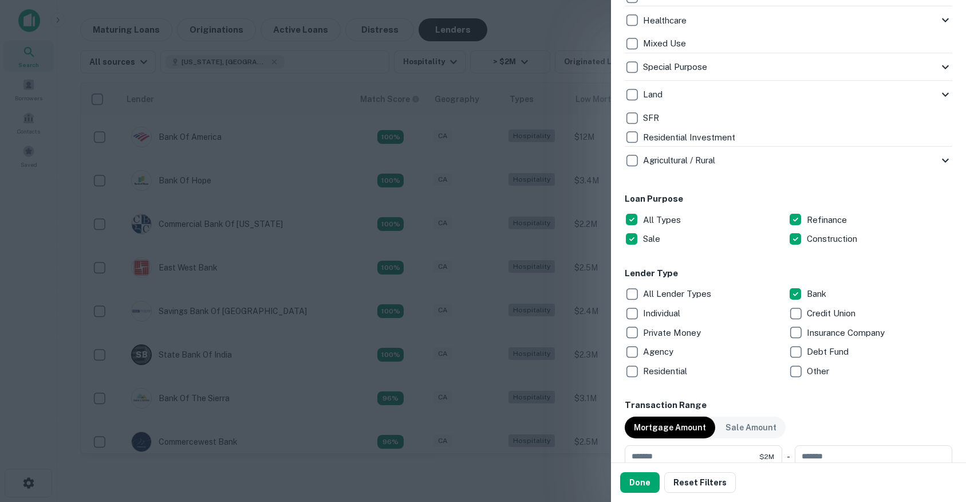
scroll to position [461, 0]
click at [633, 476] on button "Done" at bounding box center [640, 482] width 40 height 21
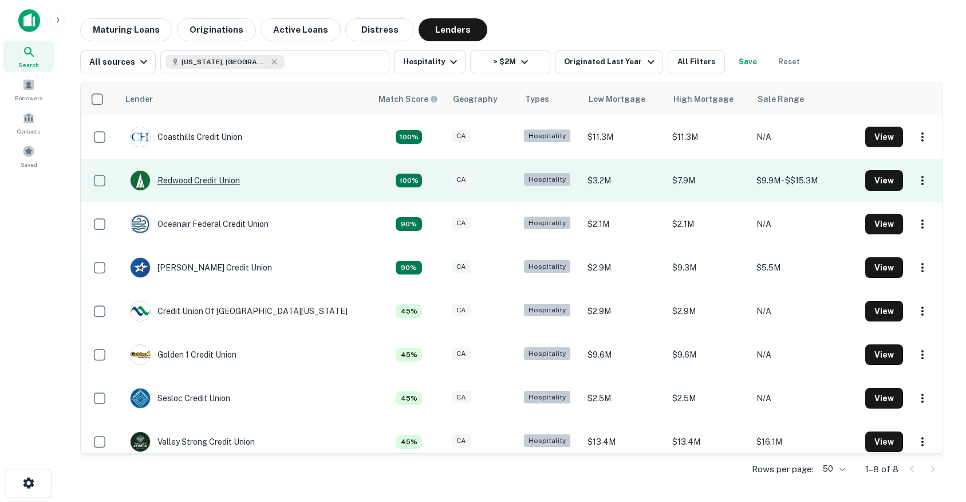
click at [231, 180] on div "Redwood Credit Union" at bounding box center [185, 180] width 110 height 21
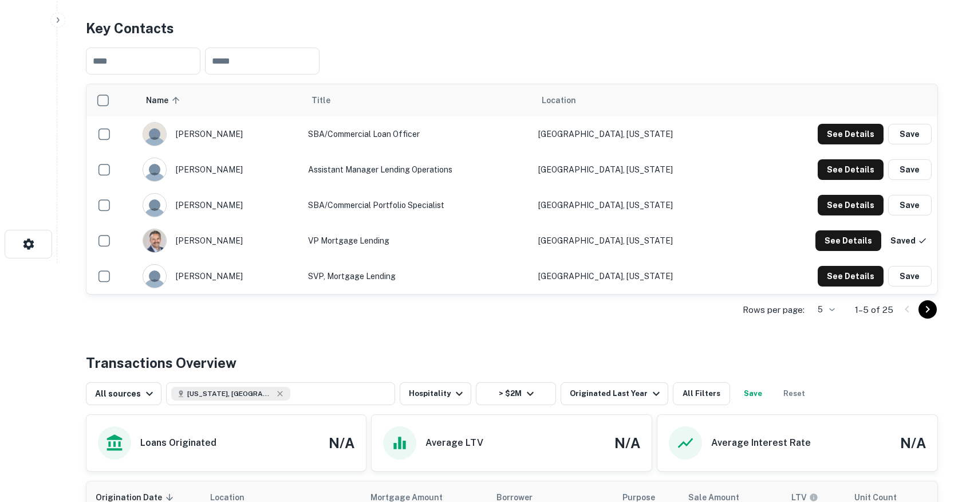
scroll to position [18, 0]
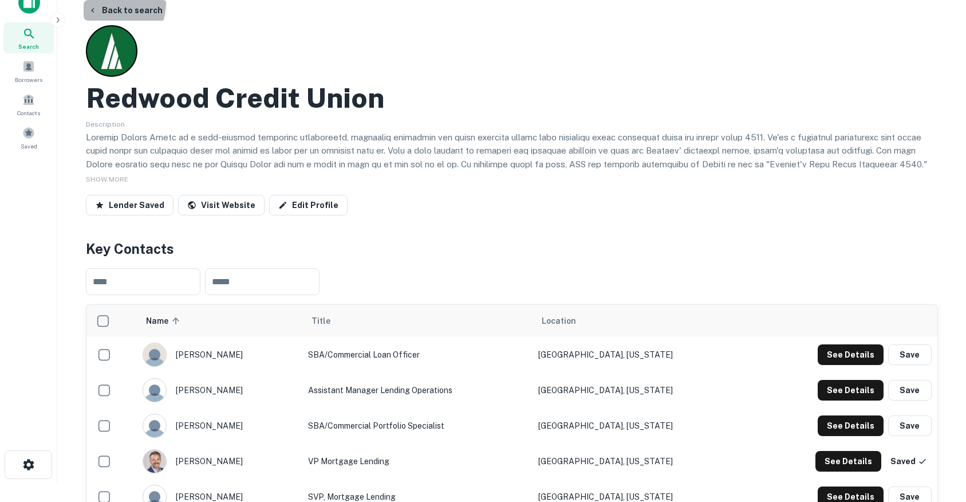
click at [99, 2] on button "Back to search" at bounding box center [126, 10] width 84 height 21
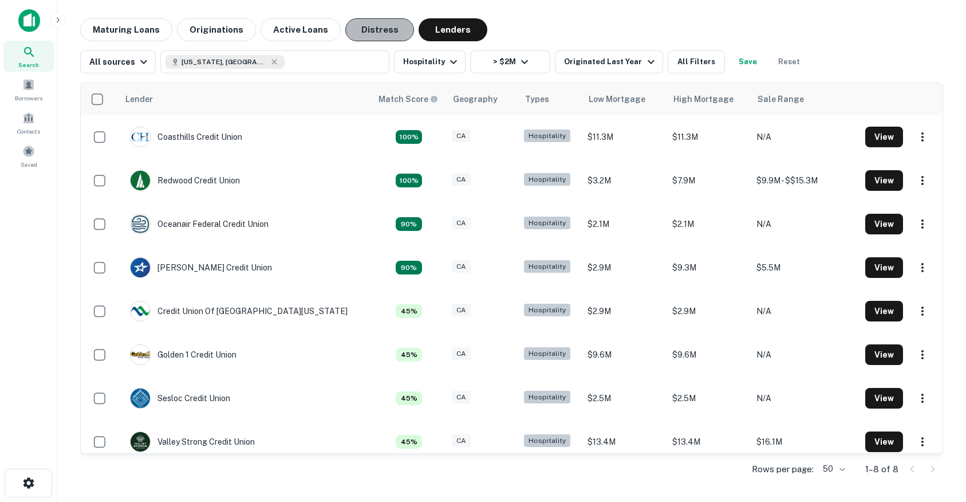
click at [364, 33] on button "Distress" at bounding box center [379, 29] width 69 height 23
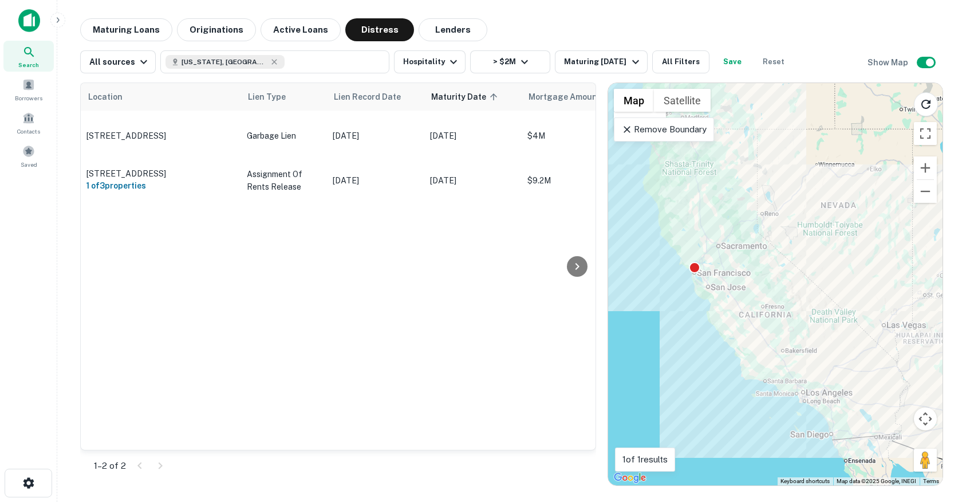
click at [629, 130] on icon at bounding box center [627, 129] width 11 height 11
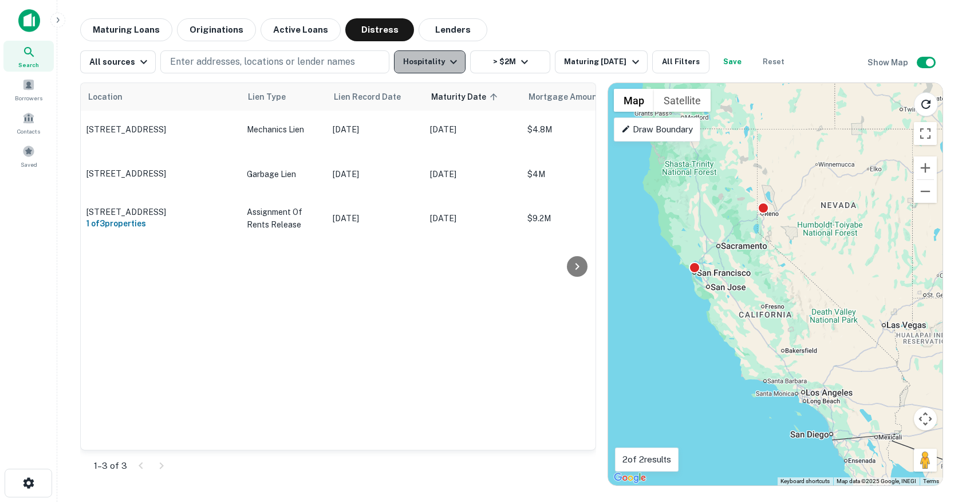
click at [434, 54] on button "Hospitality" at bounding box center [430, 61] width 72 height 23
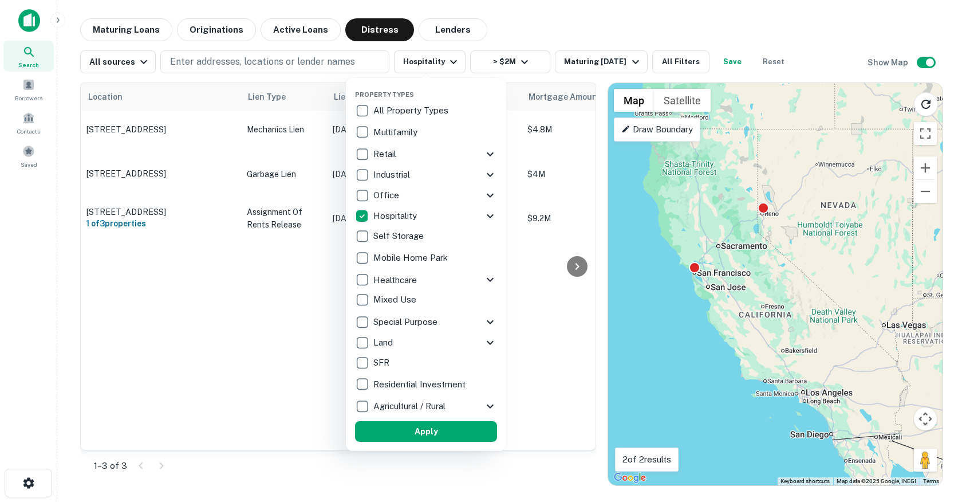
click at [379, 100] on div "Property Types All Property Types Multifamily Retail Storefront Auto Shop Bar S…" at bounding box center [426, 264] width 142 height 355
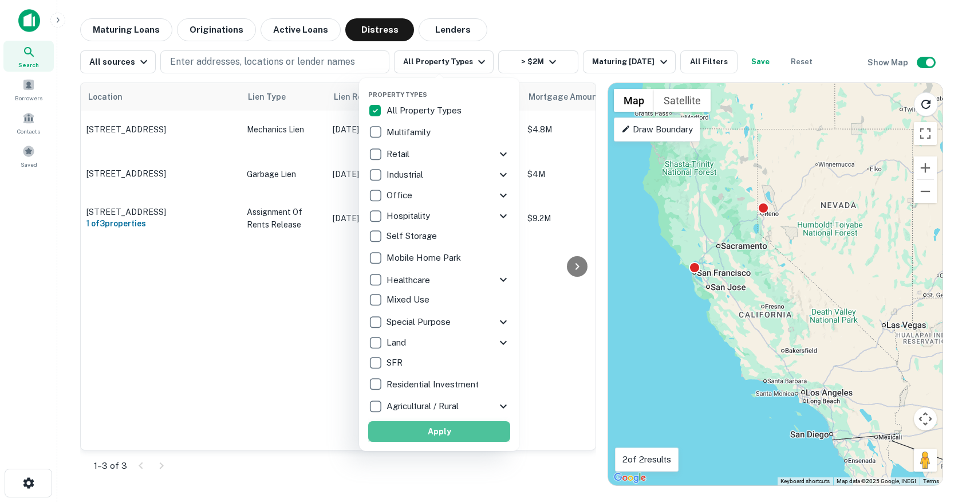
click at [431, 430] on button "Apply" at bounding box center [439, 431] width 142 height 21
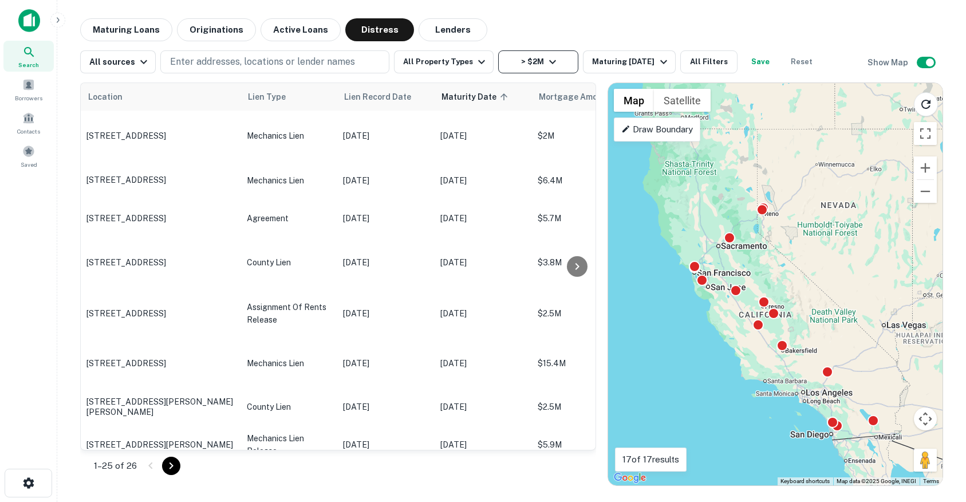
click at [529, 56] on button "> $2M" at bounding box center [538, 61] width 80 height 23
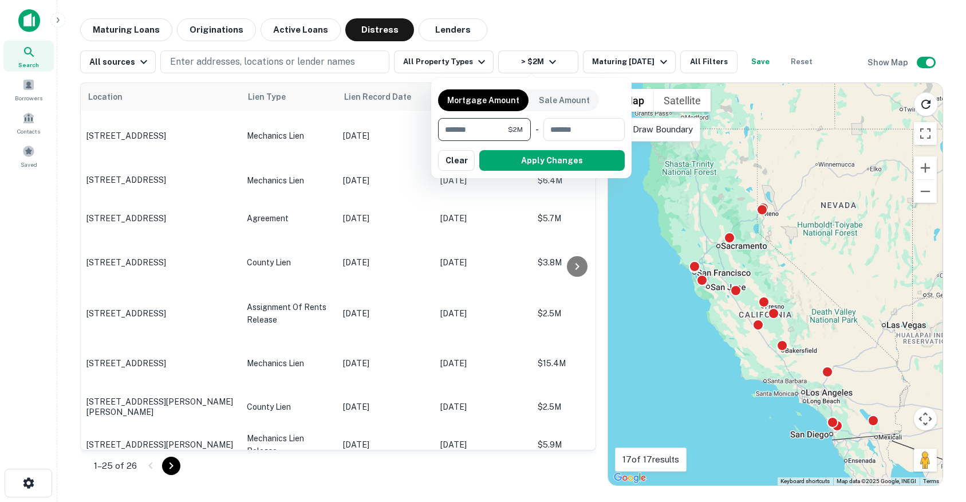
click at [471, 134] on input "*******" at bounding box center [473, 129] width 70 height 23
click at [494, 176] on div "Mortgage Amount Sale Amount ​ - ​ Apply Changes" at bounding box center [531, 128] width 200 height 100
click at [494, 163] on button "Apply Changes" at bounding box center [531, 160] width 187 height 21
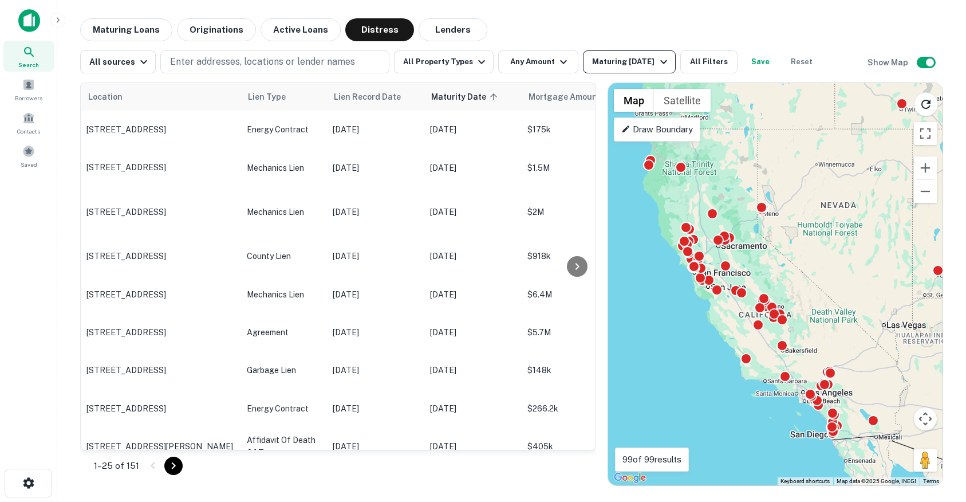
click at [614, 60] on div "Maturing In 1 Year" at bounding box center [631, 62] width 78 height 14
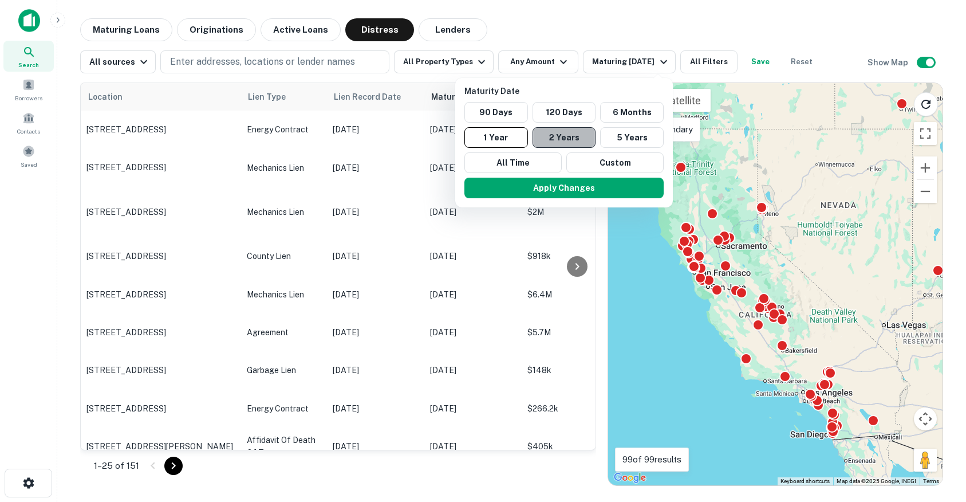
click at [561, 129] on button "2 Years" at bounding box center [565, 137] width 64 height 21
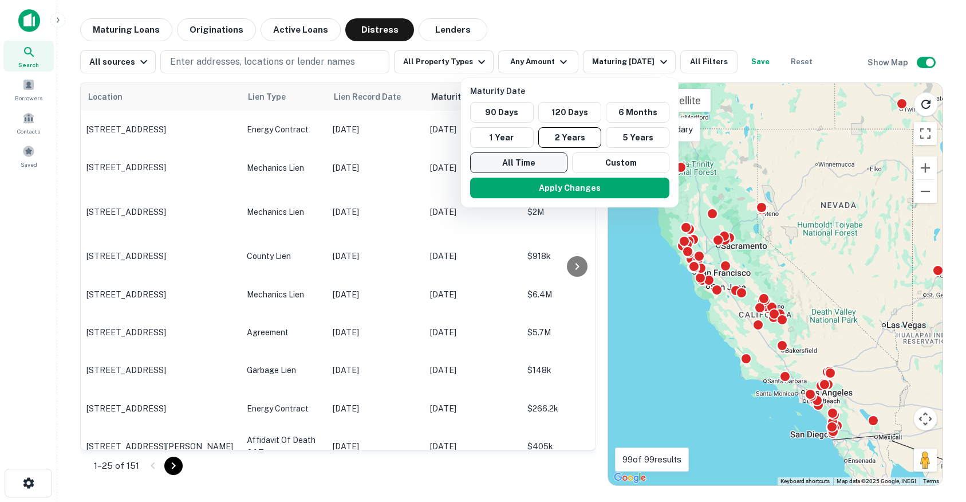
click at [529, 163] on button "All Time" at bounding box center [518, 162] width 97 height 21
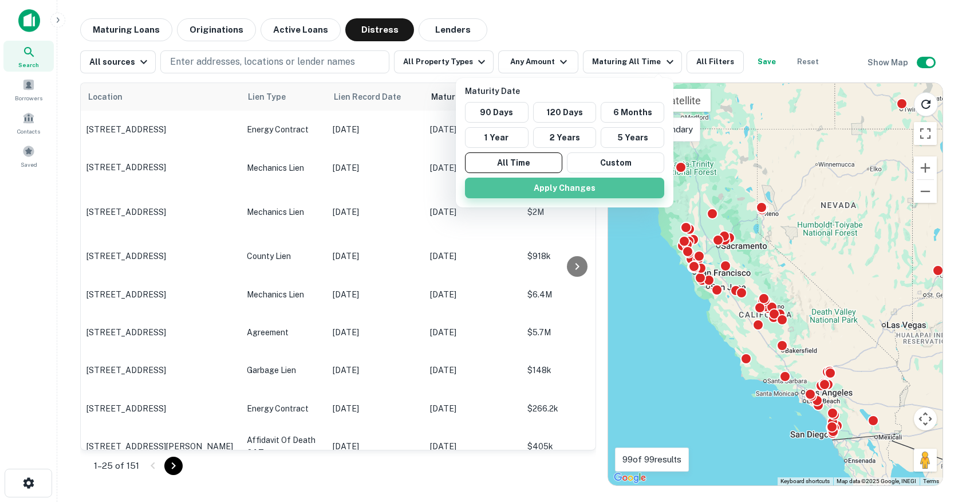
click at [523, 182] on button "Apply Changes" at bounding box center [564, 188] width 199 height 21
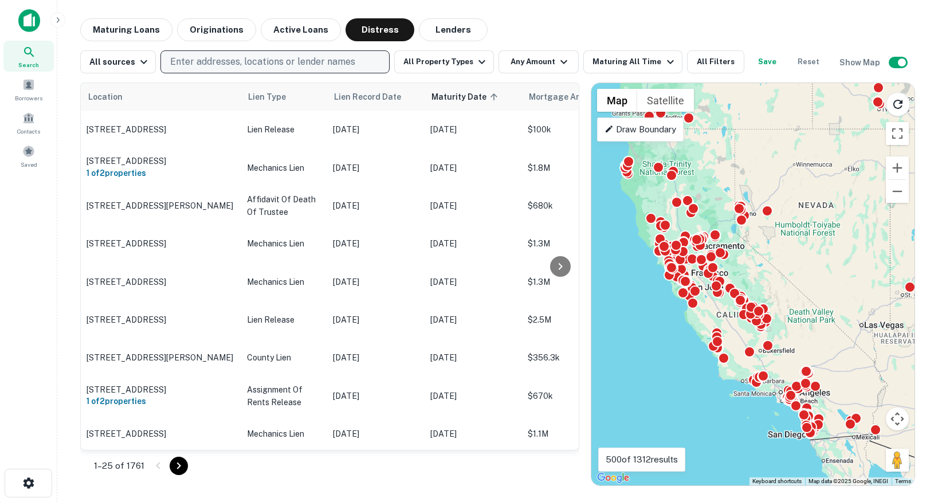
click at [221, 57] on p "Enter addresses, locations or lender names" at bounding box center [262, 62] width 185 height 14
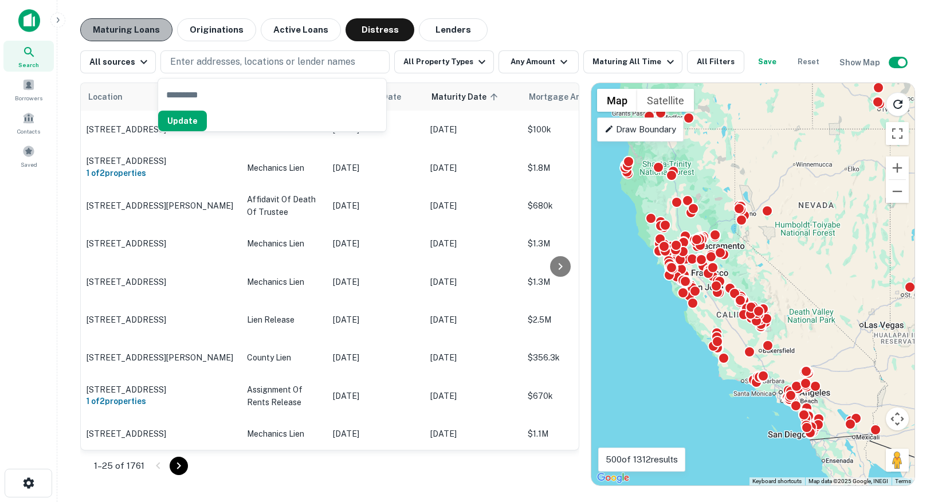
click at [147, 29] on button "Maturing Loans" at bounding box center [126, 29] width 92 height 23
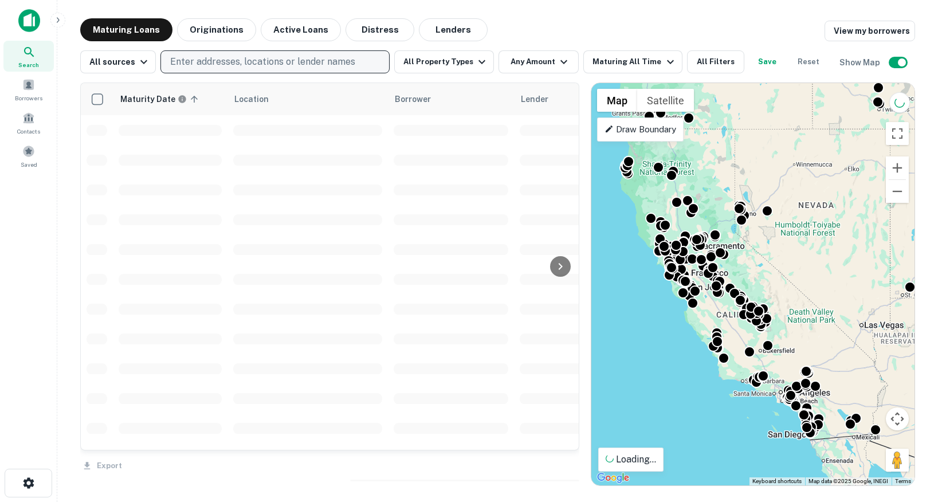
click at [213, 62] on p "Enter addresses, locations or lender names" at bounding box center [262, 62] width 185 height 14
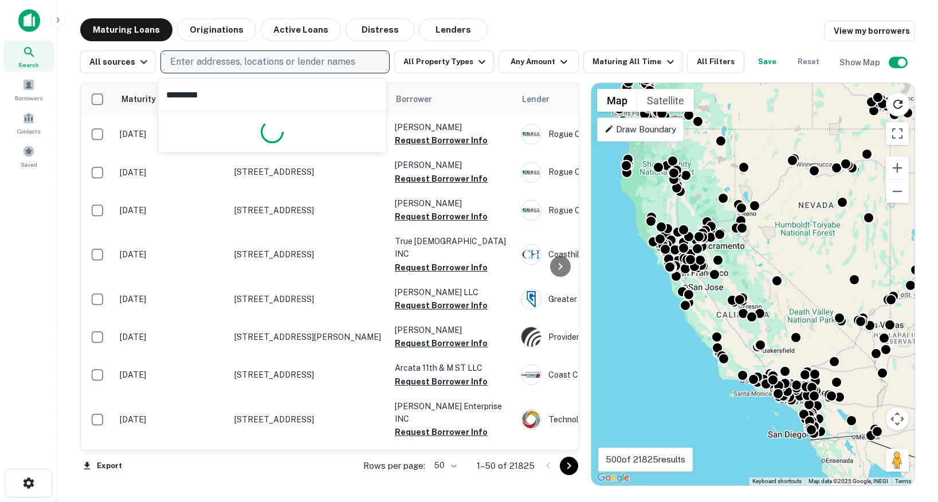
type input "**********"
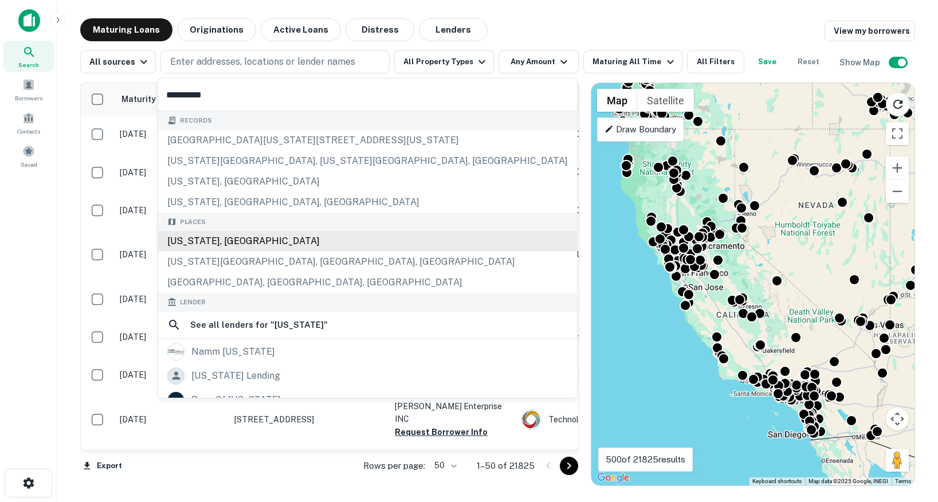
click at [219, 238] on div "California, USA" at bounding box center [367, 241] width 419 height 21
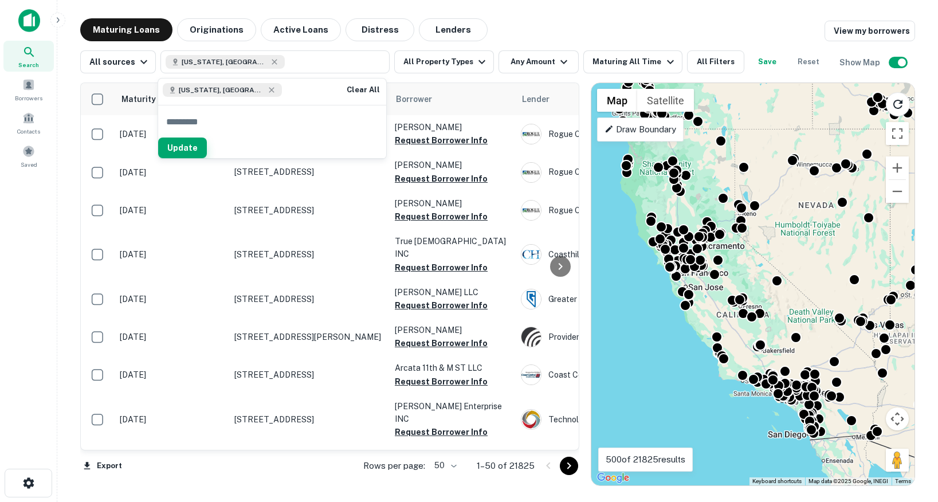
click at [207, 148] on button "Update" at bounding box center [182, 147] width 49 height 21
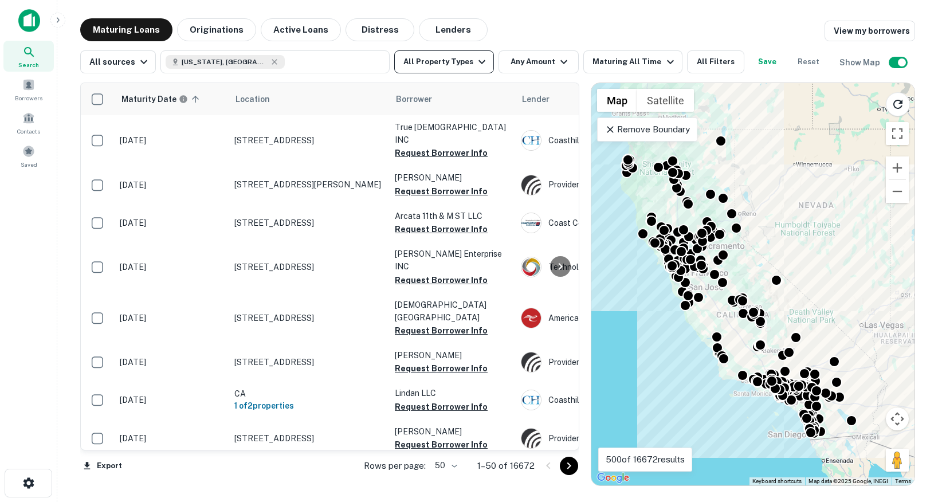
click at [463, 56] on button "All Property Types" at bounding box center [444, 61] width 100 height 23
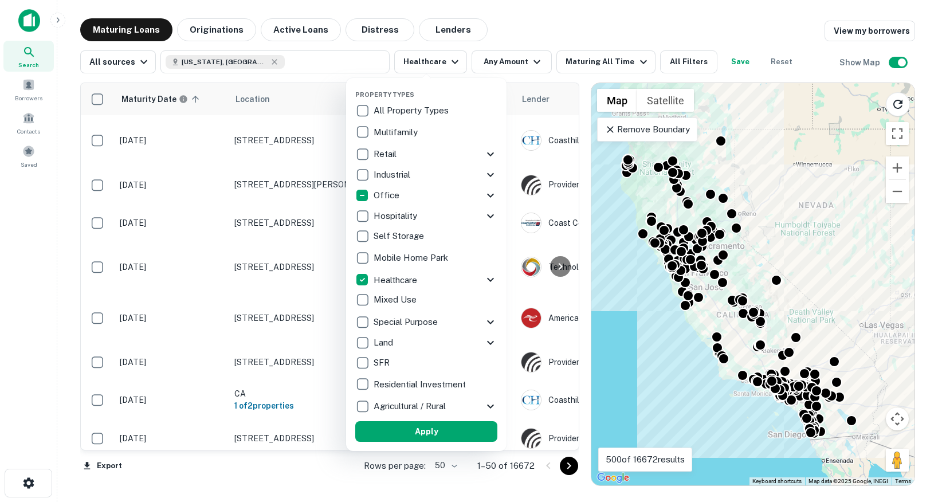
click at [491, 275] on icon at bounding box center [490, 280] width 14 height 14
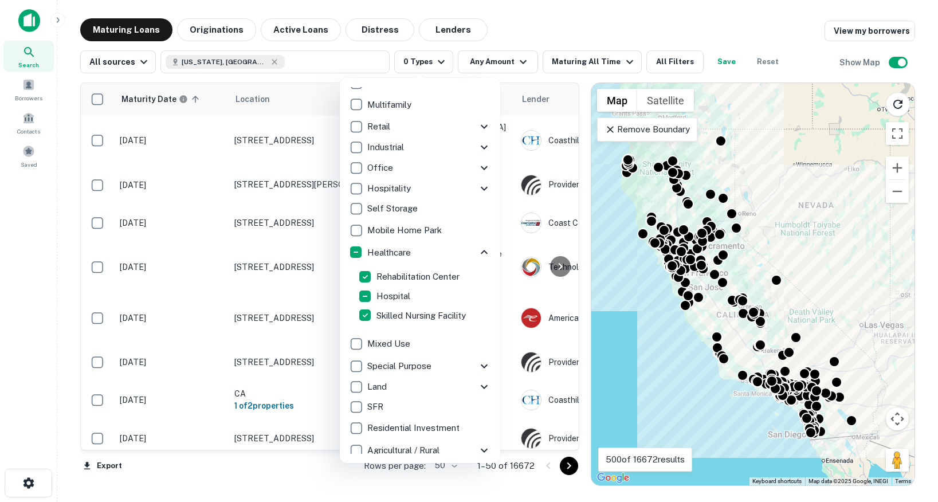
scroll to position [60, 0]
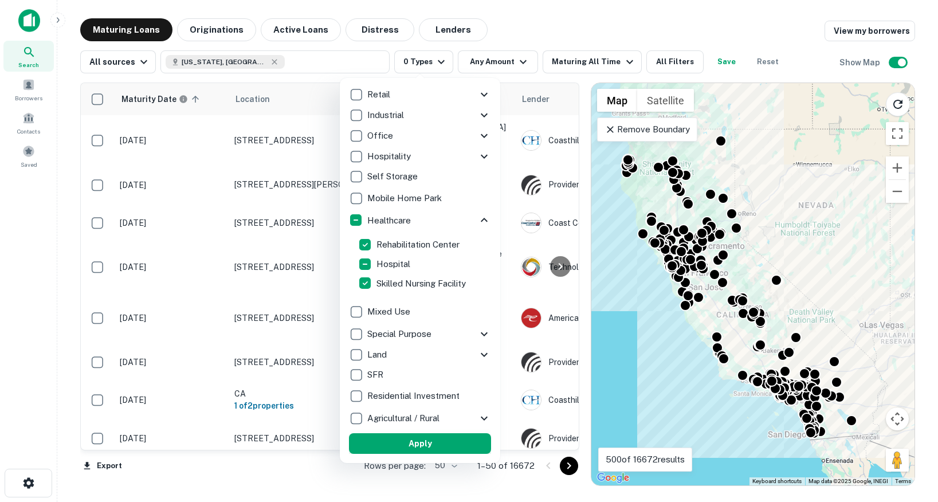
click at [411, 446] on button "Apply" at bounding box center [420, 443] width 142 height 21
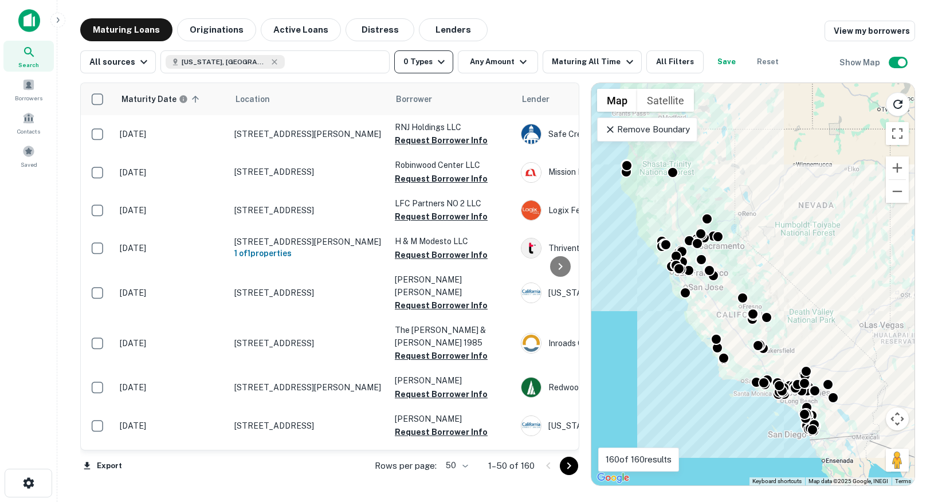
click at [424, 61] on button "0 Types" at bounding box center [423, 61] width 59 height 23
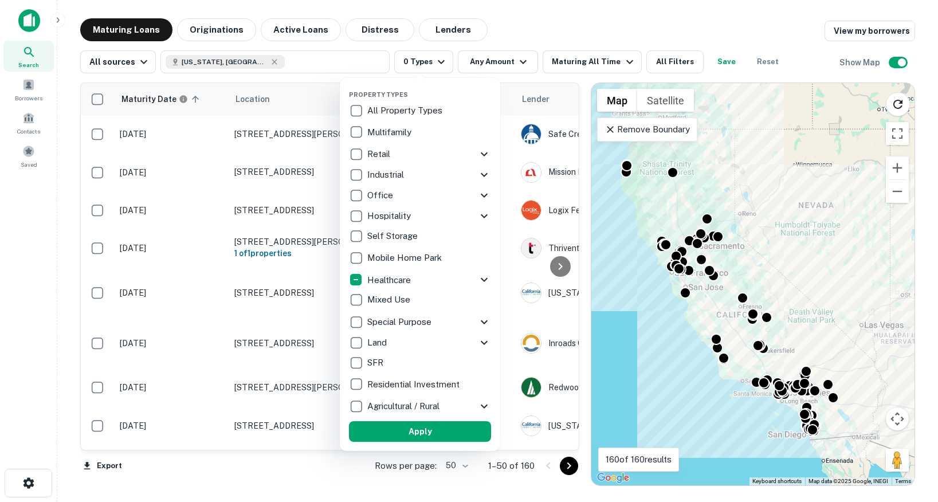
click at [478, 192] on icon at bounding box center [484, 195] width 14 height 14
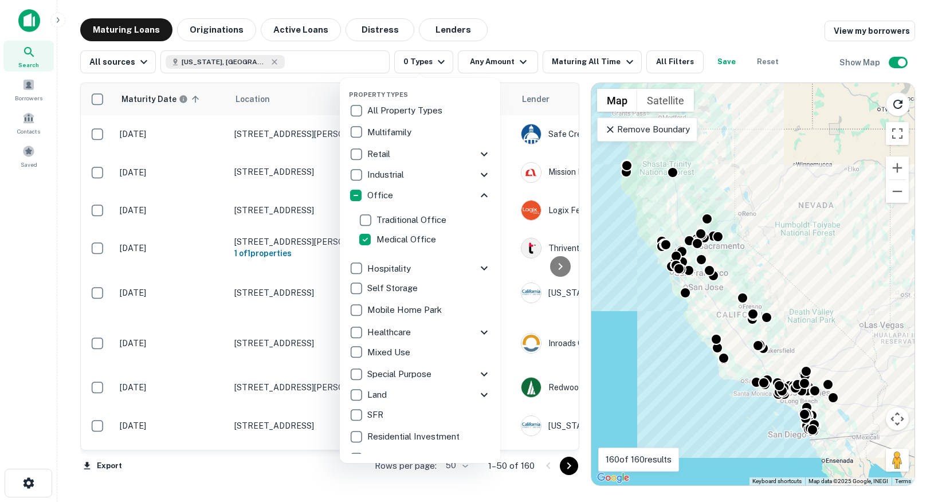
click at [394, 333] on p "Healthcare" at bounding box center [390, 332] width 46 height 14
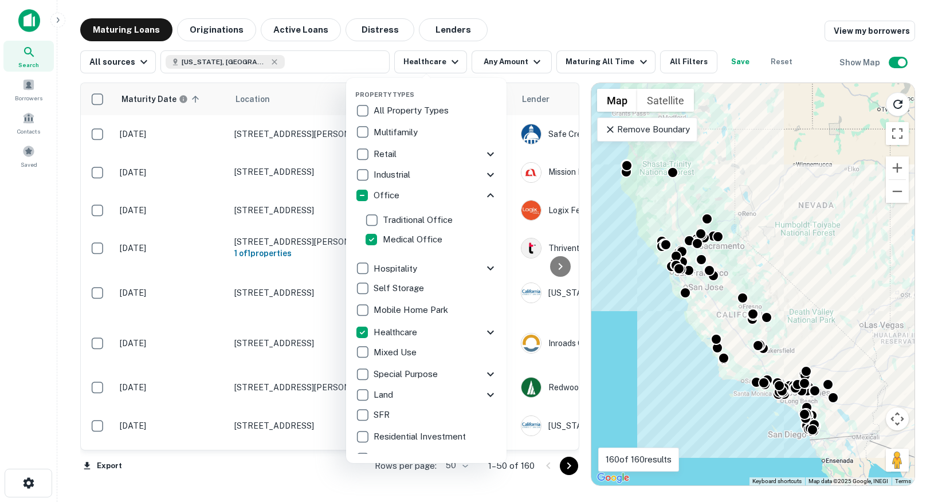
click at [490, 335] on icon at bounding box center [490, 332] width 14 height 14
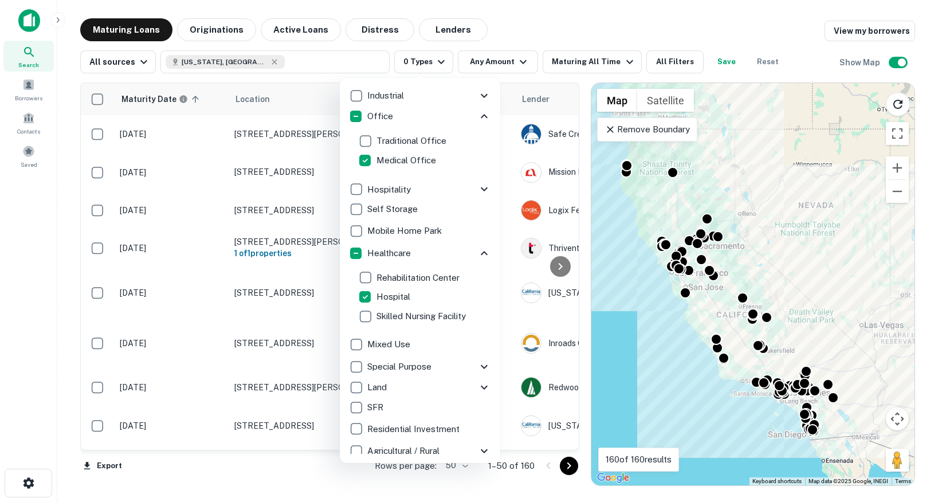
scroll to position [112, 0]
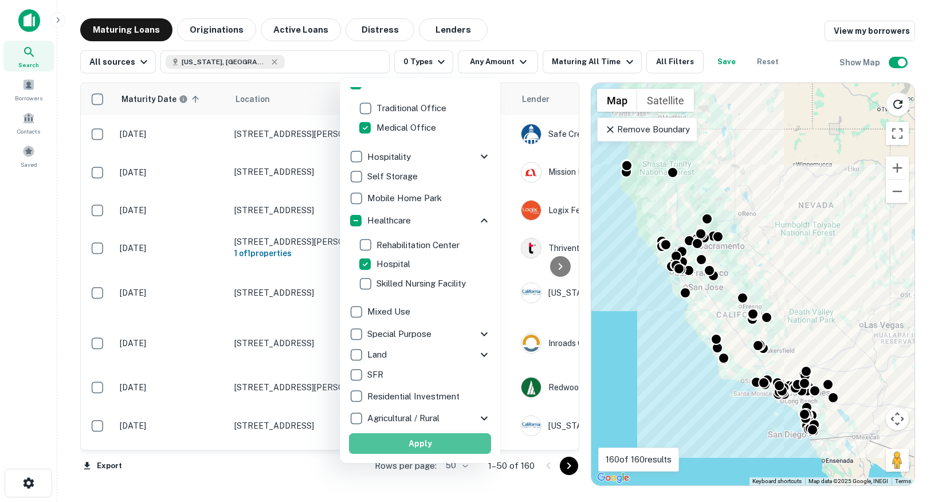
click at [413, 443] on button "Apply" at bounding box center [420, 443] width 142 height 21
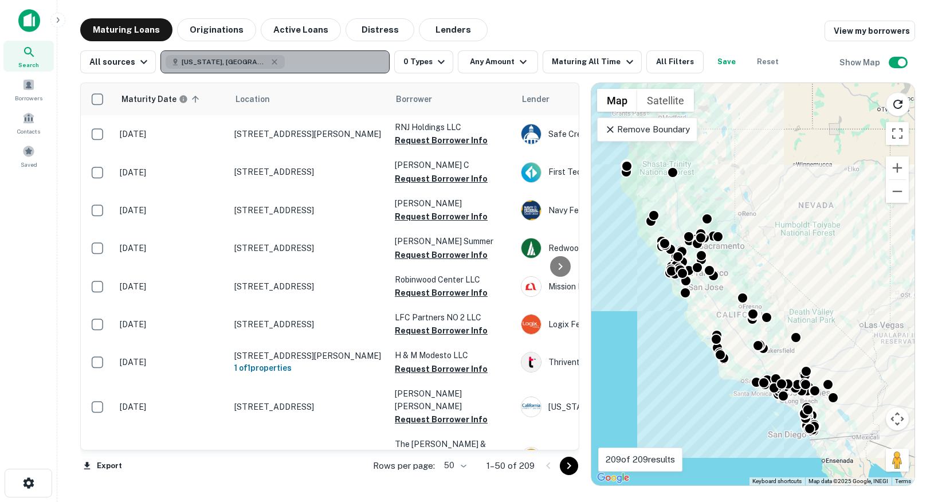
click at [264, 65] on button "California, USA" at bounding box center [274, 61] width 229 height 23
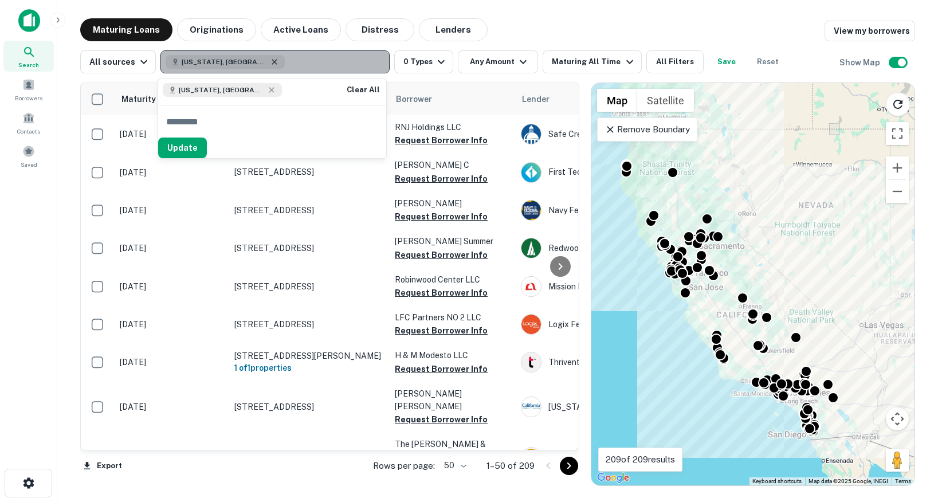
click at [270, 61] on icon "button" at bounding box center [274, 61] width 9 height 9
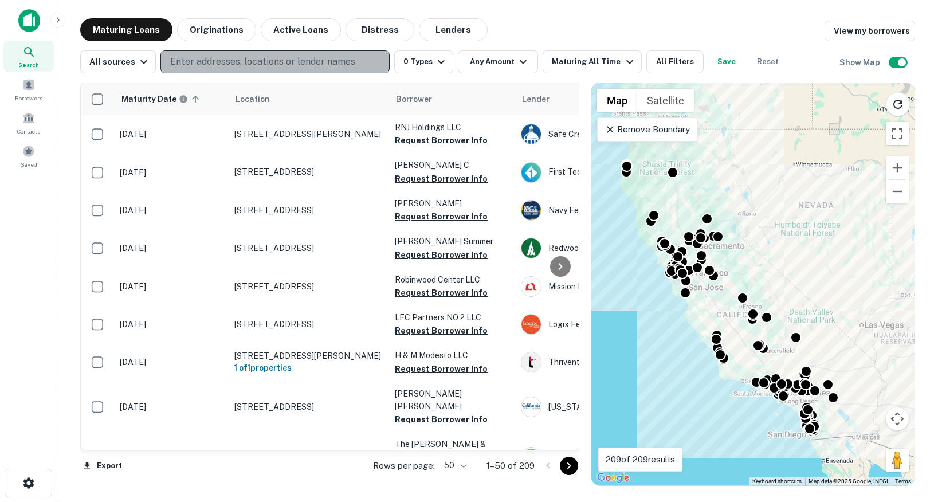
click at [237, 61] on p "Enter addresses, locations or lender names" at bounding box center [262, 62] width 185 height 14
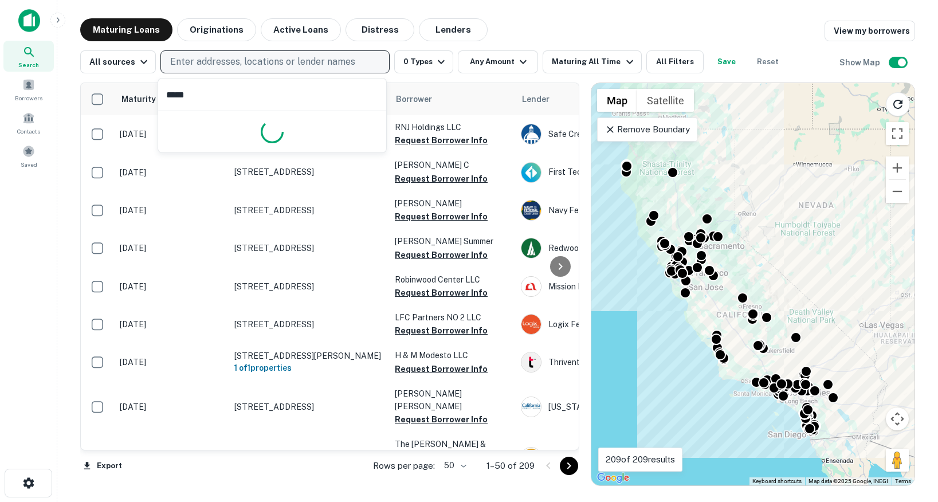
type input "******"
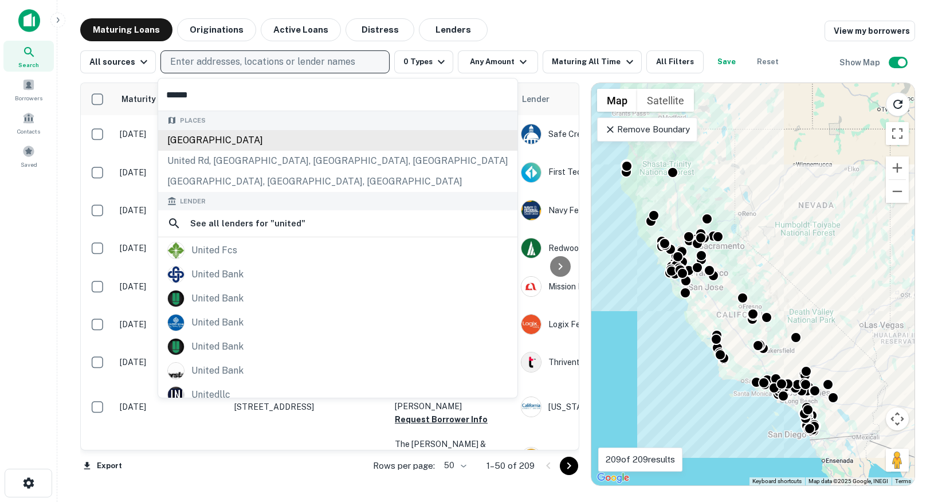
click at [230, 143] on div "United States" at bounding box center [337, 140] width 359 height 21
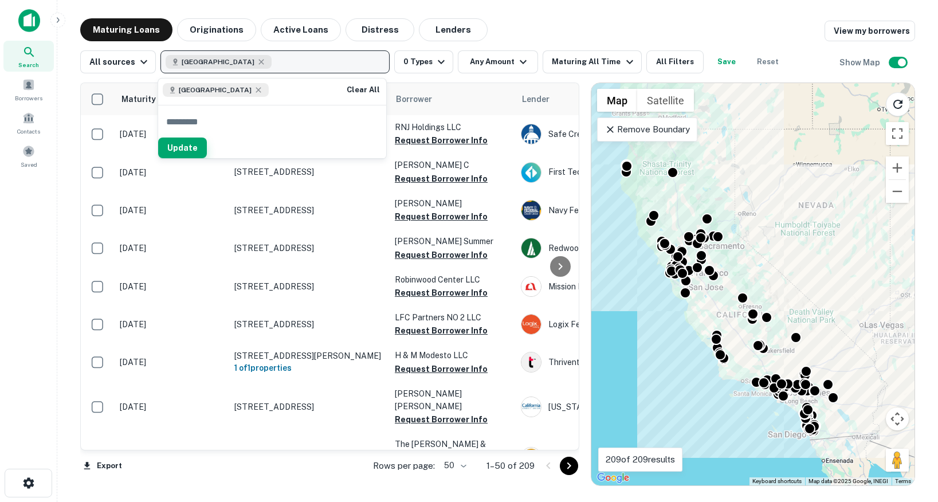
click at [207, 151] on button "Update" at bounding box center [182, 147] width 49 height 21
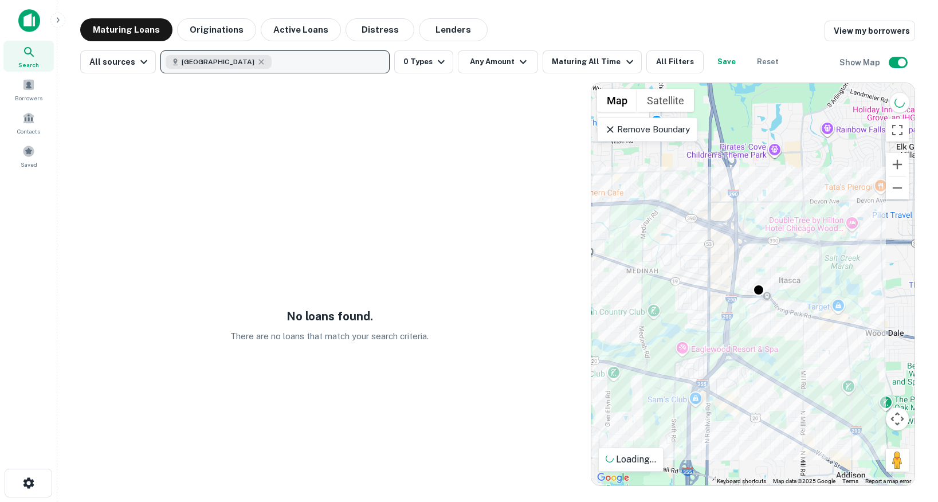
click at [608, 131] on icon at bounding box center [610, 129] width 7 height 7
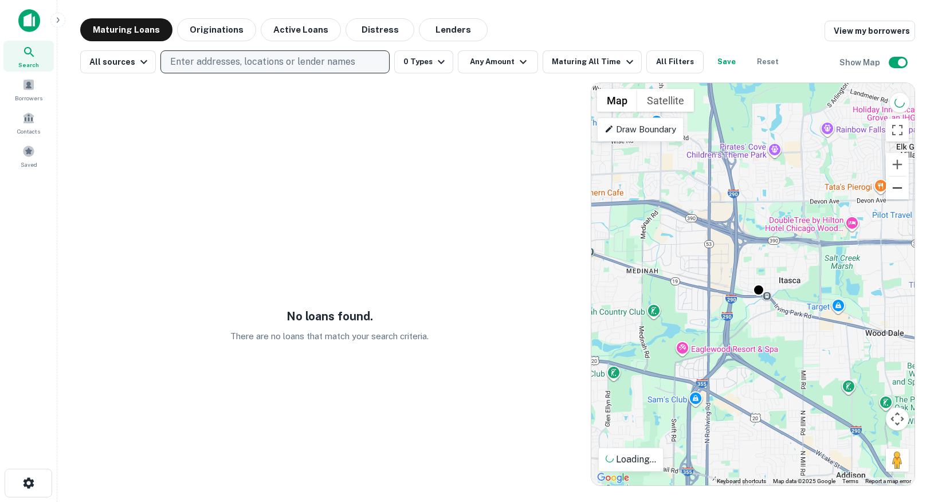
click at [894, 185] on button "Zoom out" at bounding box center [897, 187] width 23 height 23
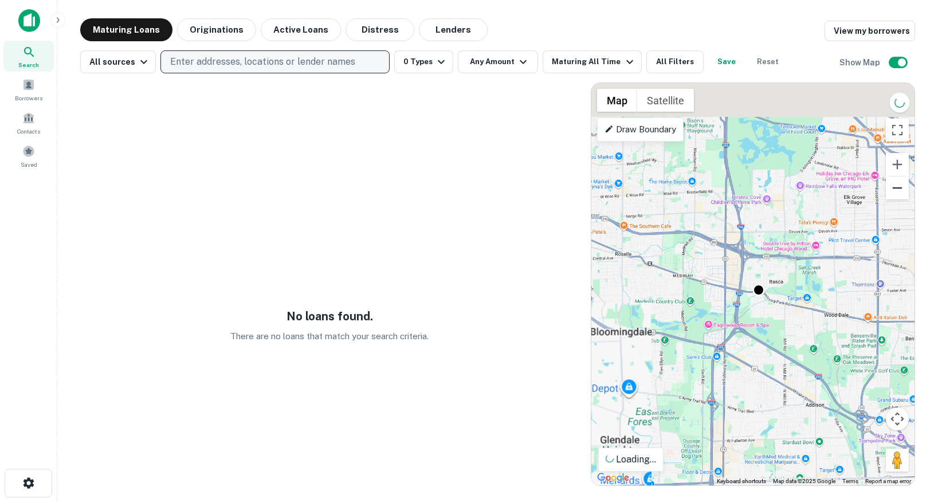
click at [894, 185] on button "Zoom out" at bounding box center [897, 187] width 23 height 23
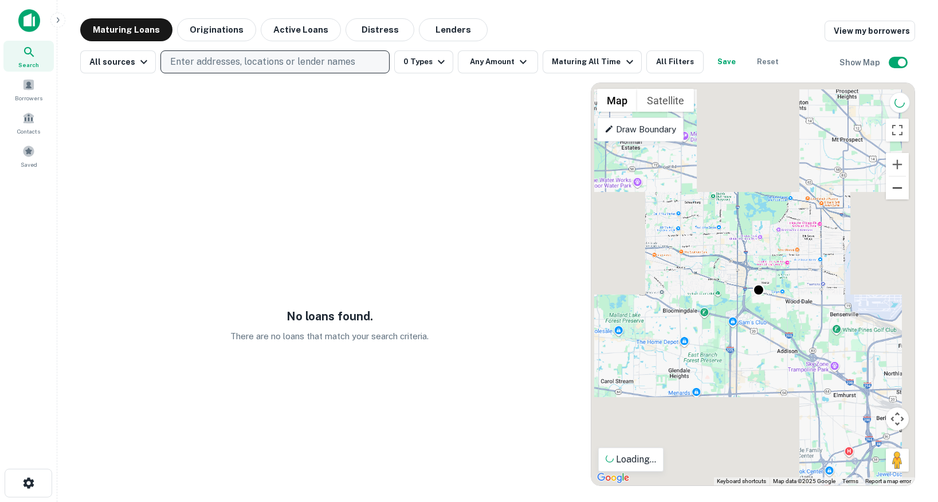
click at [894, 185] on button "Zoom out" at bounding box center [897, 187] width 23 height 23
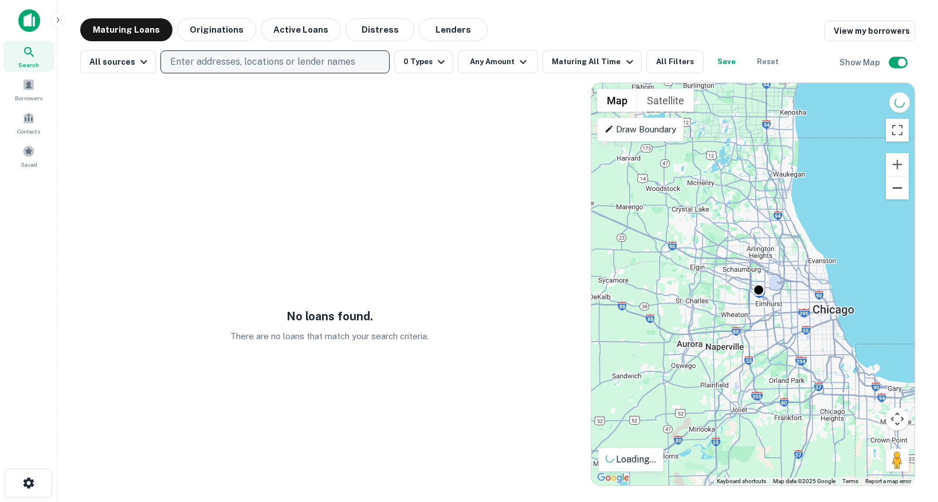
click at [894, 185] on button "Zoom out" at bounding box center [897, 187] width 23 height 23
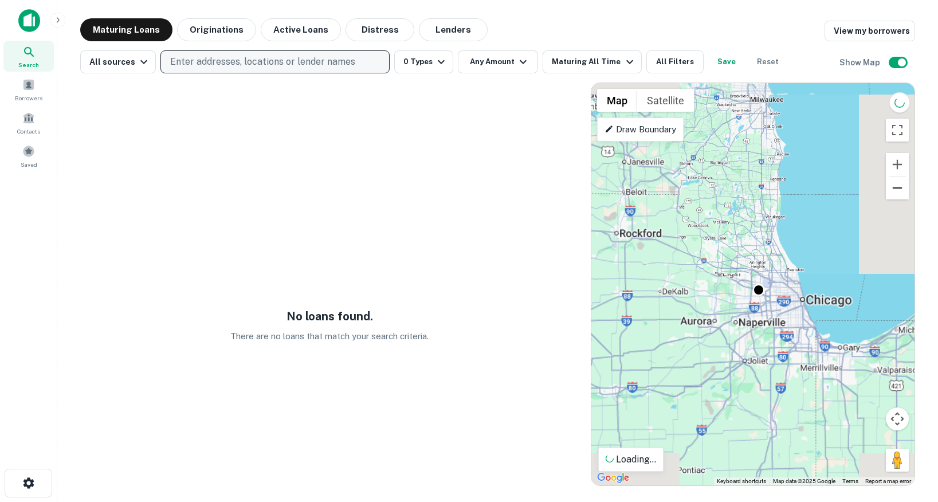
click at [894, 185] on button "Zoom out" at bounding box center [897, 187] width 23 height 23
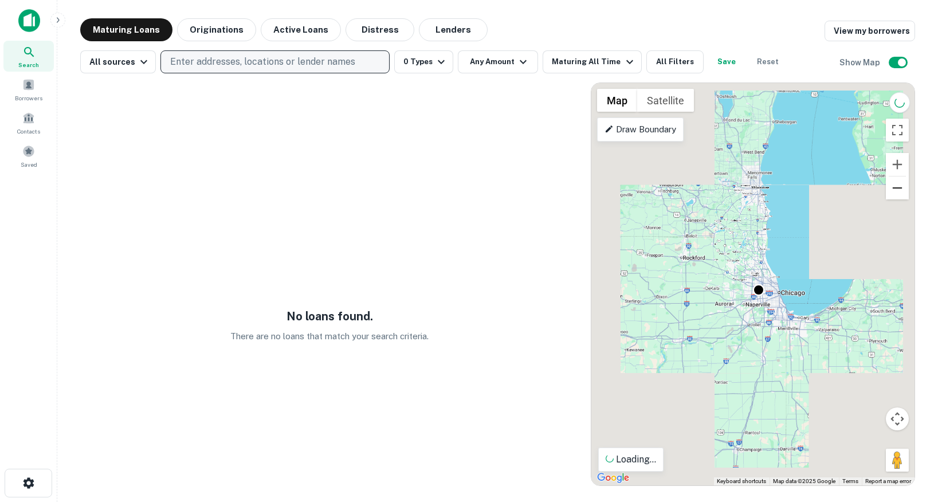
click at [894, 185] on button "Zoom out" at bounding box center [897, 187] width 23 height 23
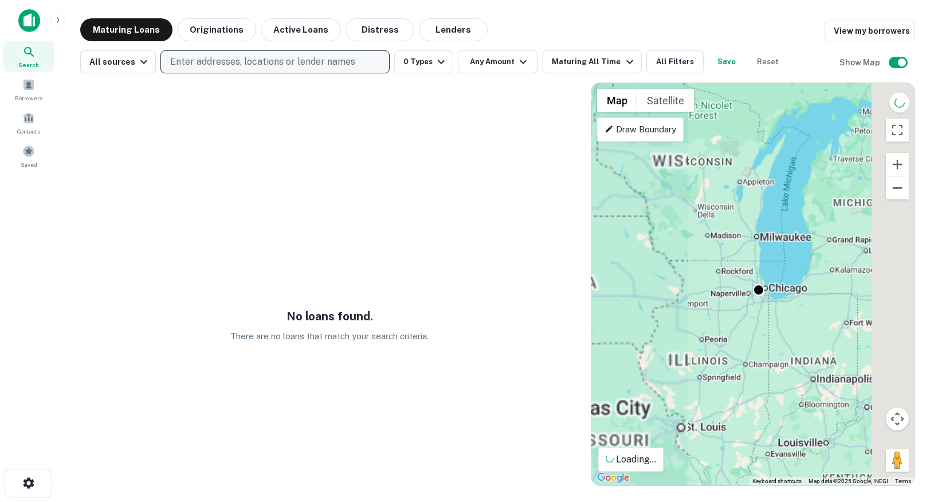
click at [894, 185] on button "Zoom out" at bounding box center [897, 187] width 23 height 23
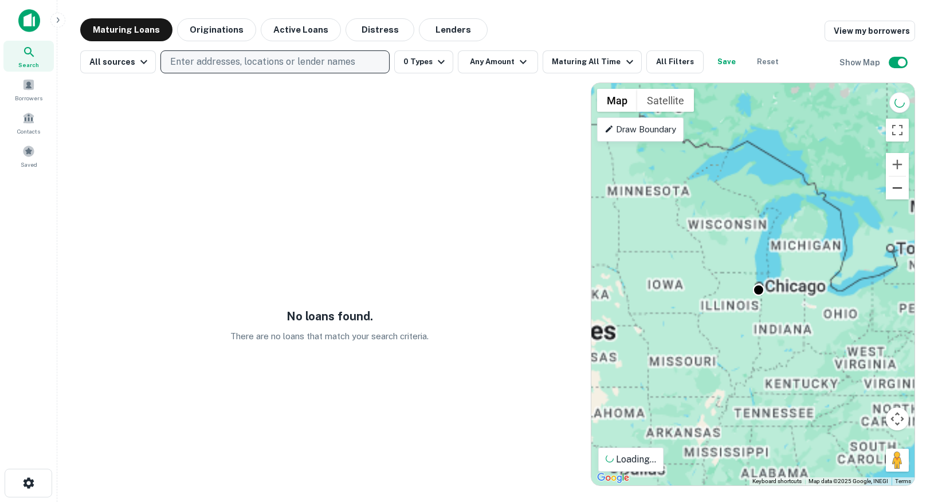
click at [894, 185] on button "Zoom out" at bounding box center [897, 187] width 23 height 23
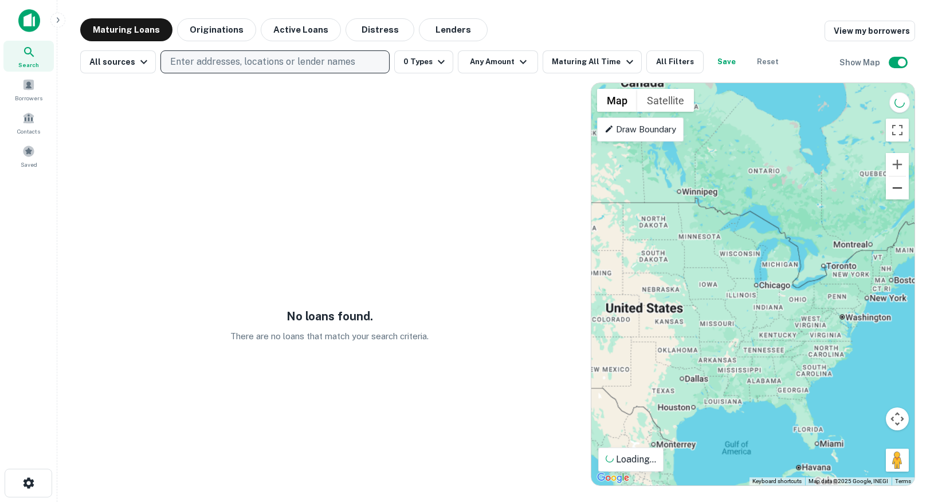
click at [894, 185] on button "Zoom out" at bounding box center [897, 187] width 23 height 23
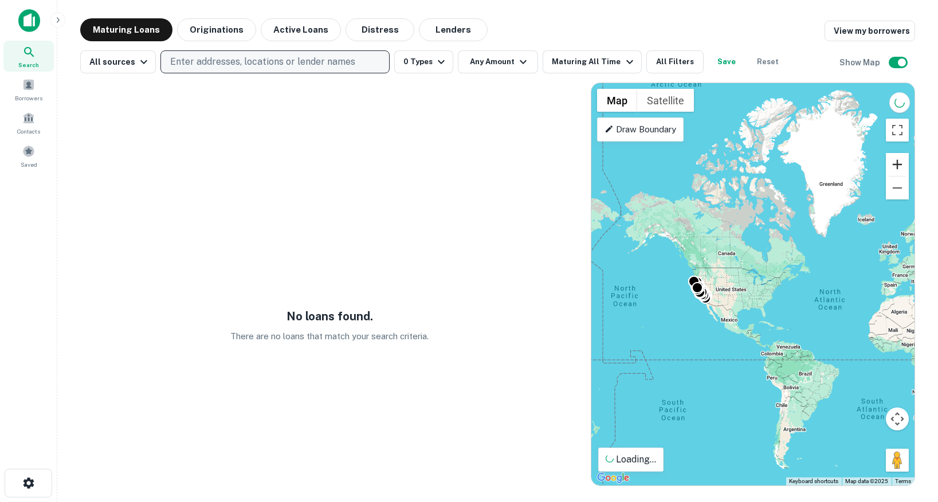
click at [899, 163] on button "Zoom in" at bounding box center [897, 164] width 23 height 23
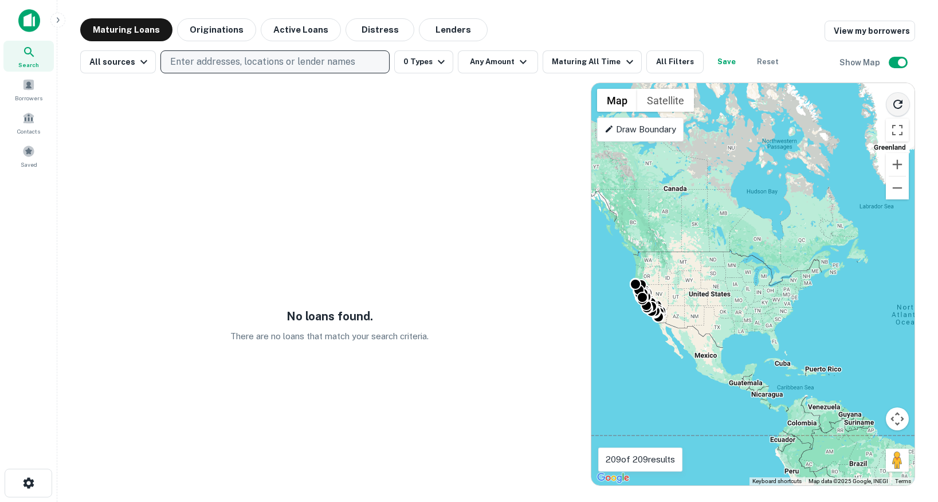
click at [896, 108] on icon "Reload search area" at bounding box center [898, 104] width 14 height 14
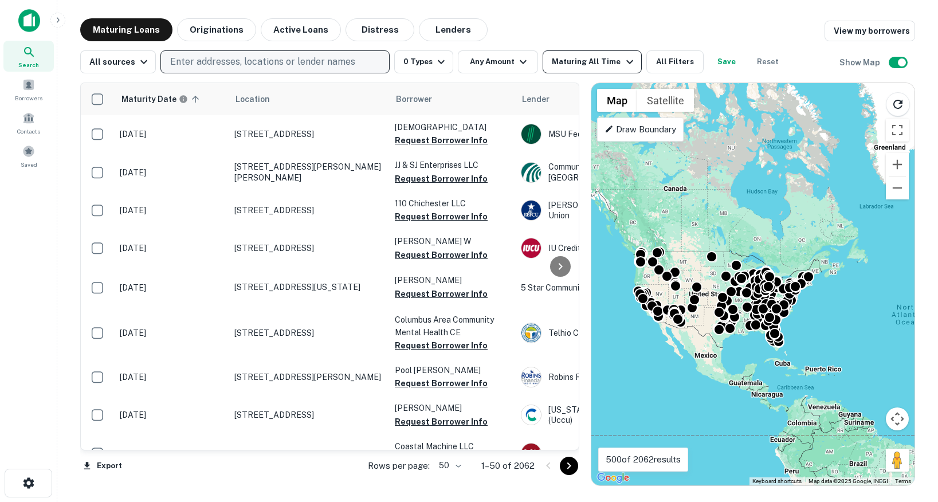
click at [586, 58] on div "Maturing All Time" at bounding box center [594, 62] width 84 height 14
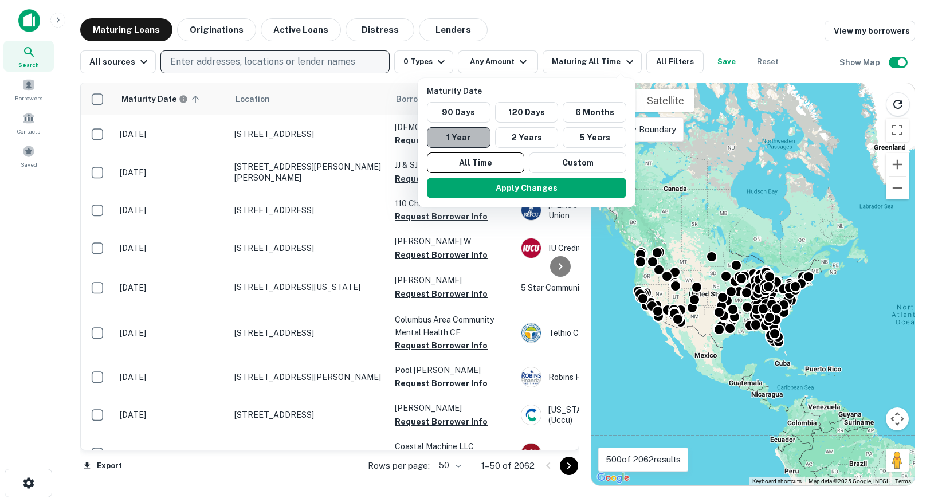
click at [477, 134] on button "1 Year" at bounding box center [459, 137] width 64 height 21
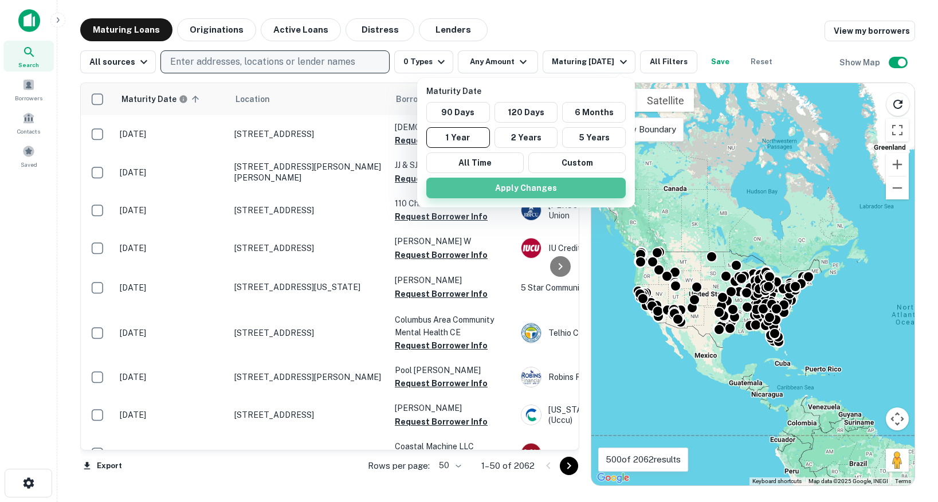
click at [477, 183] on button "Apply Changes" at bounding box center [525, 188] width 199 height 21
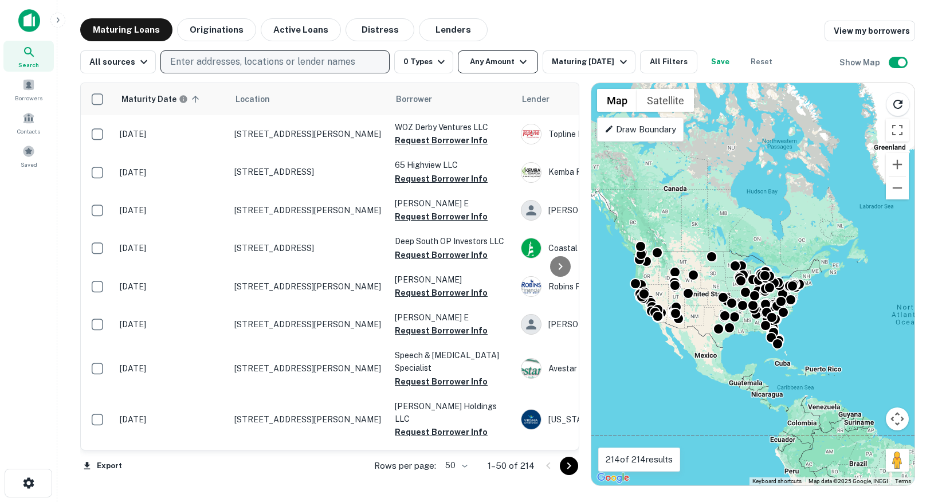
click at [490, 59] on button "Any Amount" at bounding box center [498, 61] width 80 height 23
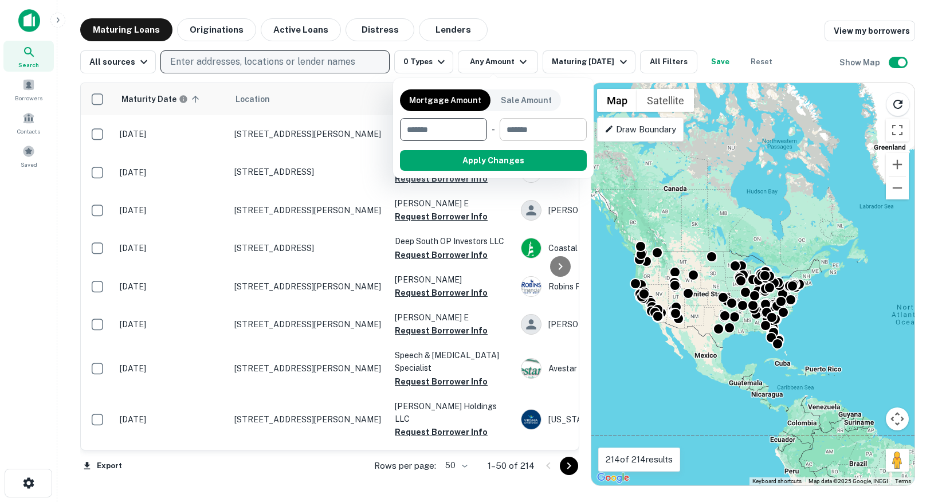
click at [534, 123] on input "number" at bounding box center [538, 129] width 79 height 23
type input "********"
click at [522, 160] on button "Apply Changes" at bounding box center [513, 160] width 145 height 21
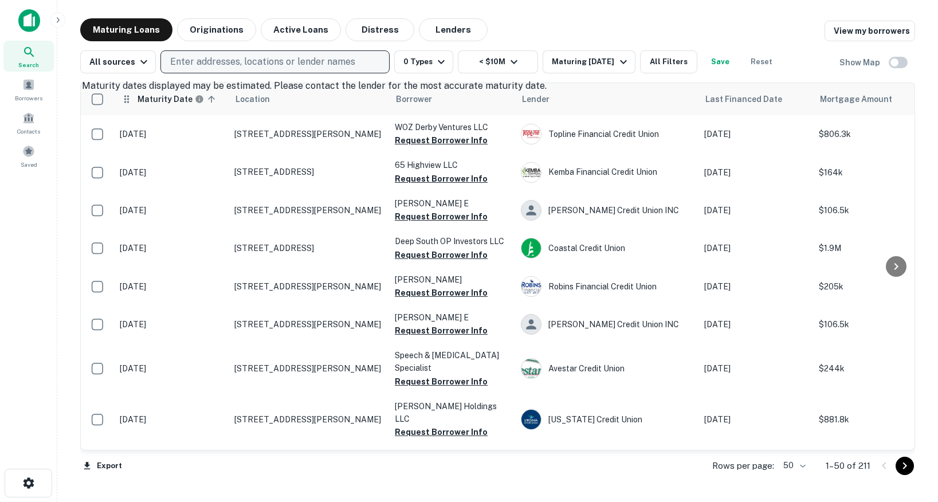
click at [160, 93] on h6 "Maturity Date" at bounding box center [164, 99] width 55 height 13
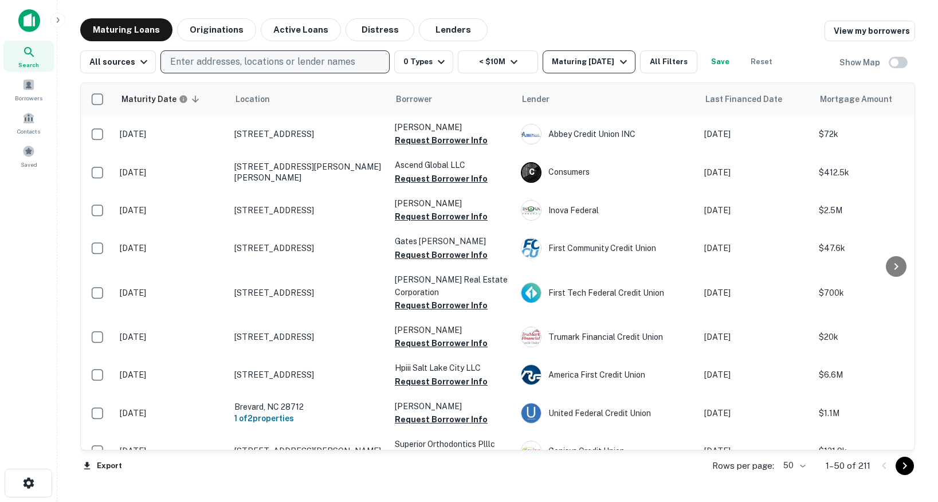
click at [600, 64] on div "Maturing In 1 Year" at bounding box center [591, 62] width 78 height 14
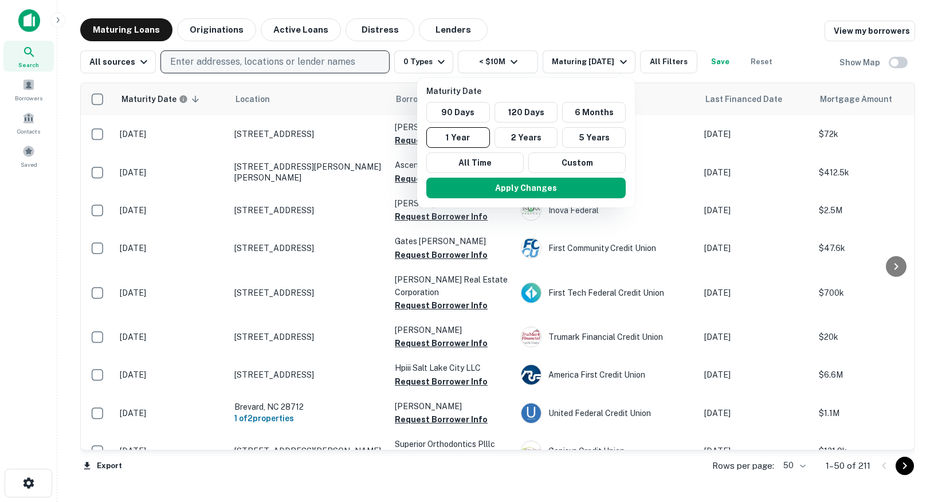
click at [663, 79] on div at bounding box center [469, 251] width 938 height 502
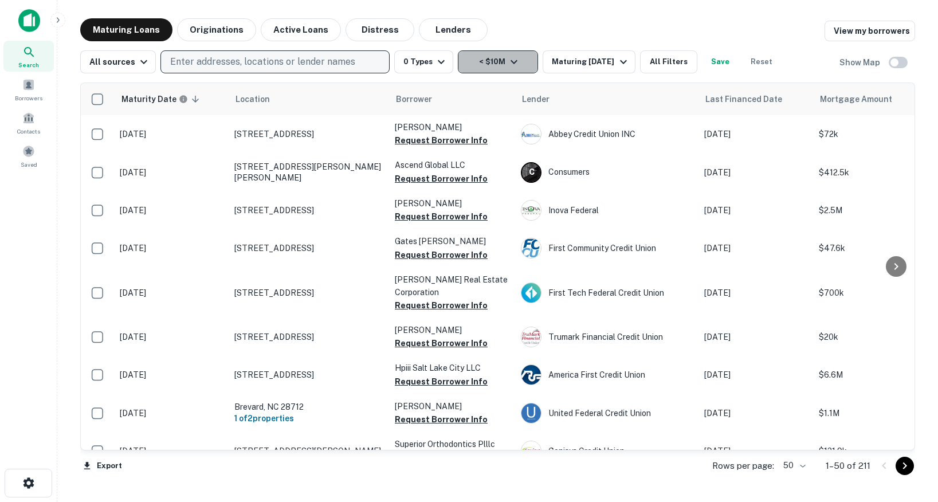
click at [520, 53] on button "< $10M" at bounding box center [498, 61] width 80 height 23
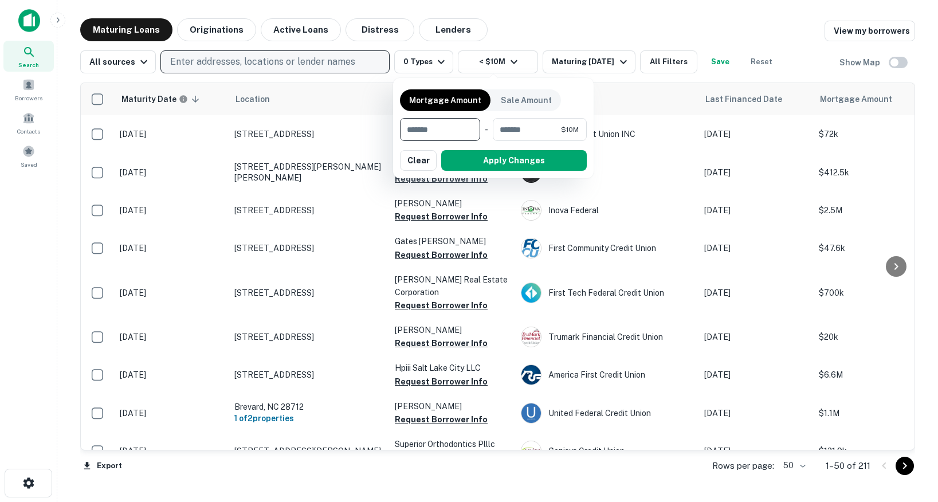
click at [461, 136] on input "number" at bounding box center [436, 129] width 72 height 23
type input "*******"
click at [469, 166] on button "Apply Changes" at bounding box center [513, 160] width 145 height 21
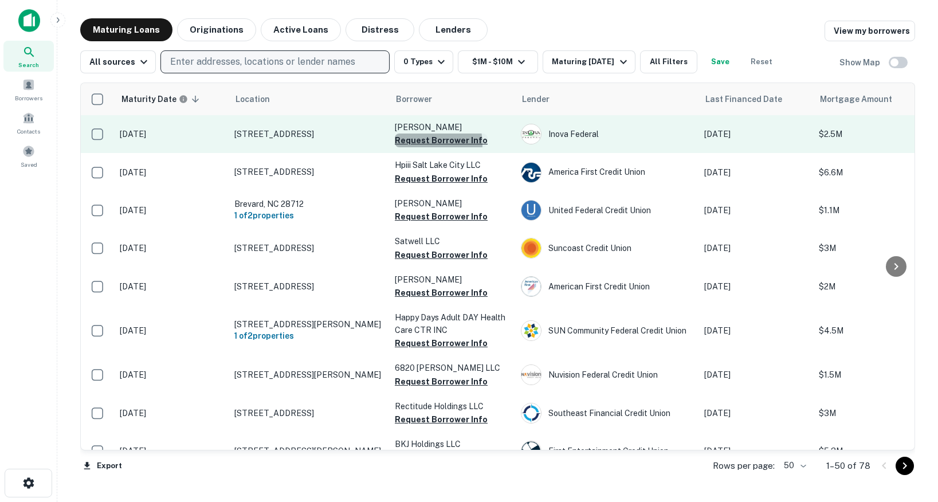
click at [423, 143] on button "Request Borrower Info" at bounding box center [441, 140] width 93 height 14
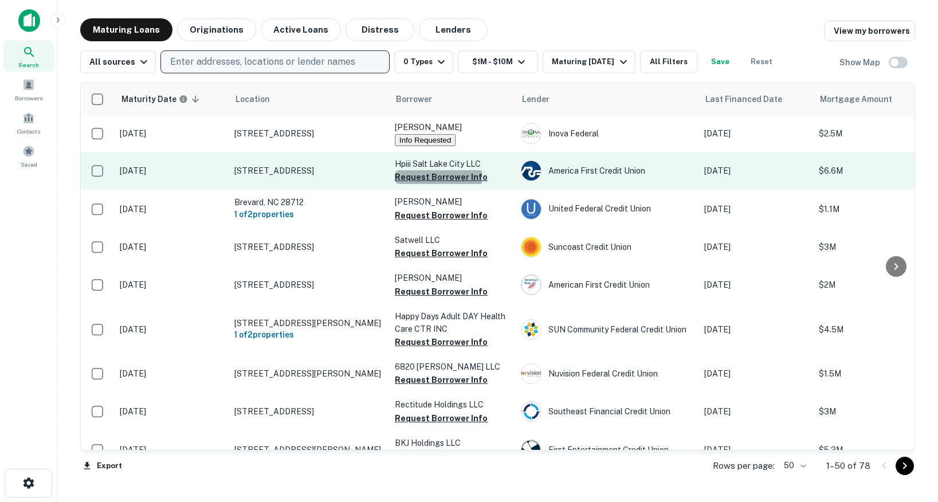
click at [412, 179] on button "Request Borrower Info" at bounding box center [441, 177] width 93 height 14
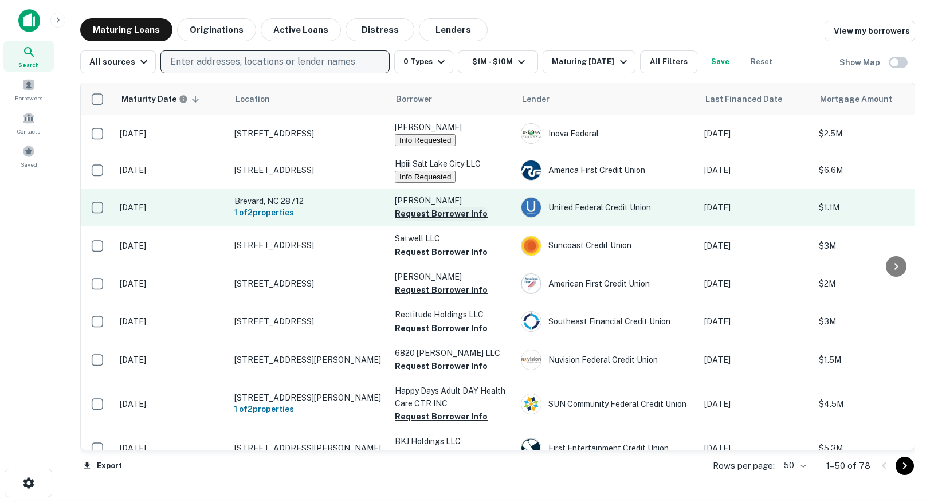
click at [442, 213] on button "Request Borrower Info" at bounding box center [441, 214] width 93 height 14
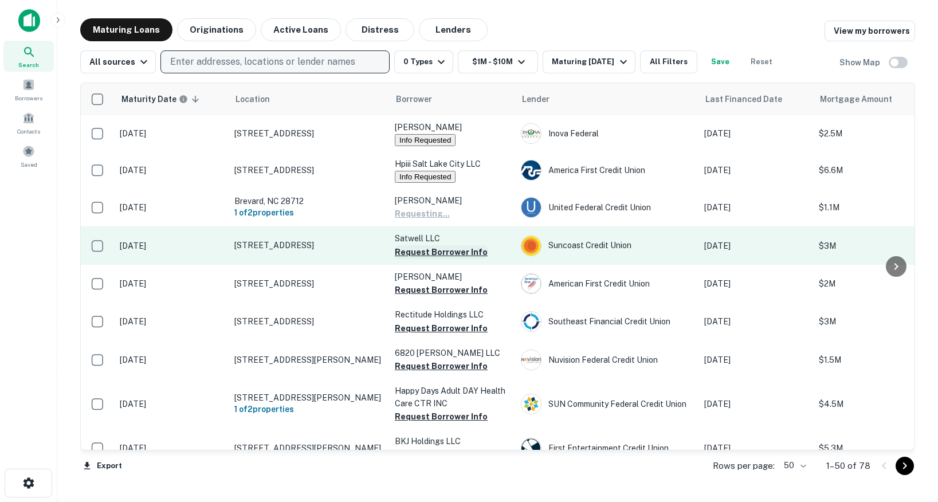
click at [423, 254] on button "Request Borrower Info" at bounding box center [441, 252] width 93 height 14
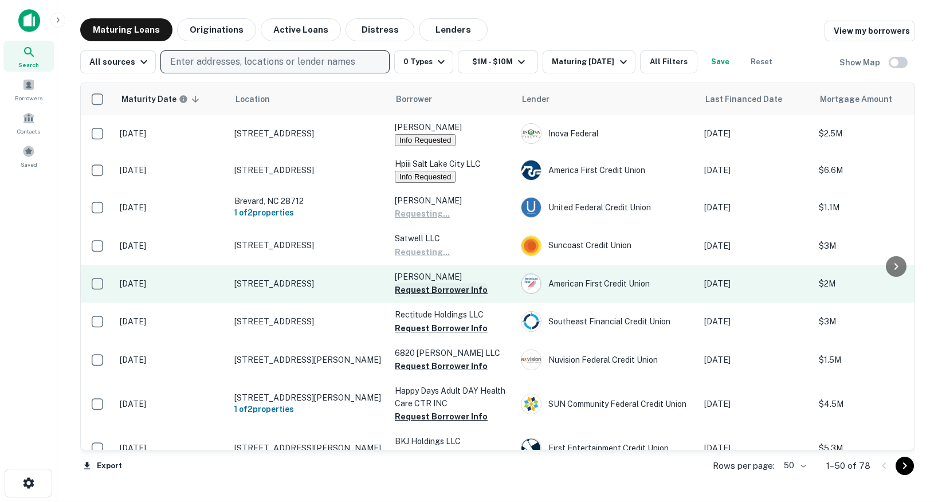
click at [413, 295] on button "Request Borrower Info" at bounding box center [441, 290] width 93 height 14
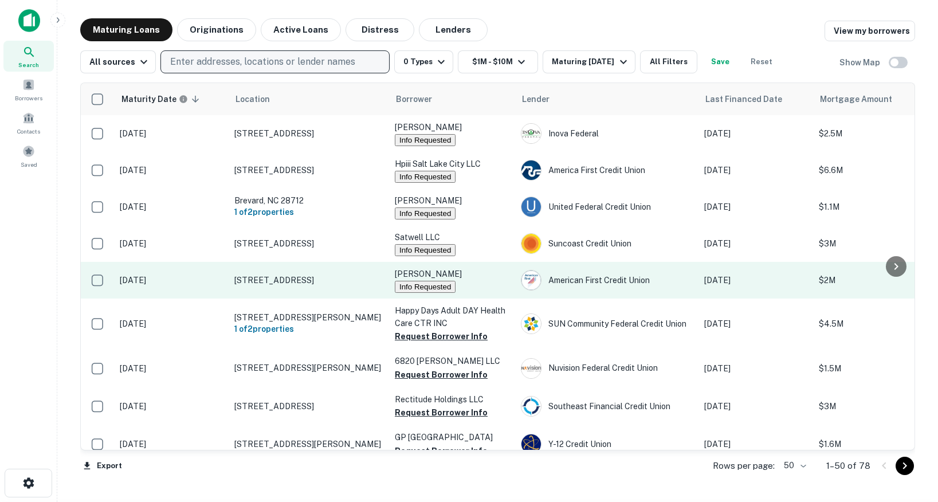
scroll to position [26, 0]
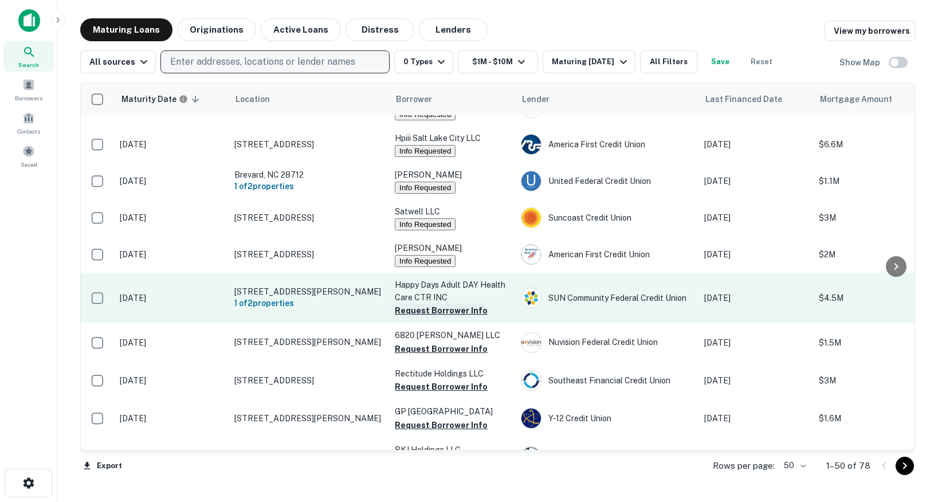
click at [406, 317] on button "Request Borrower Info" at bounding box center [441, 311] width 93 height 14
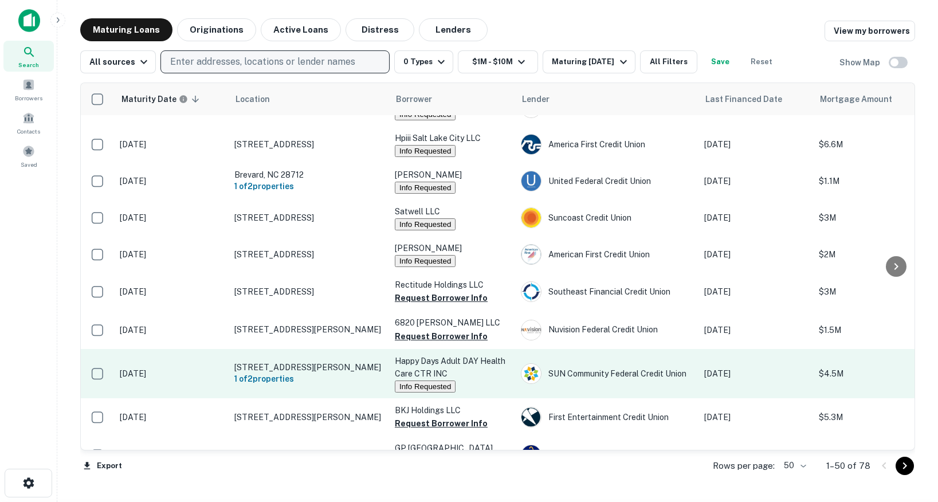
click at [405, 357] on td "Happy Days Adult DAY Health Care CTR INC Info Requested" at bounding box center [452, 373] width 126 height 49
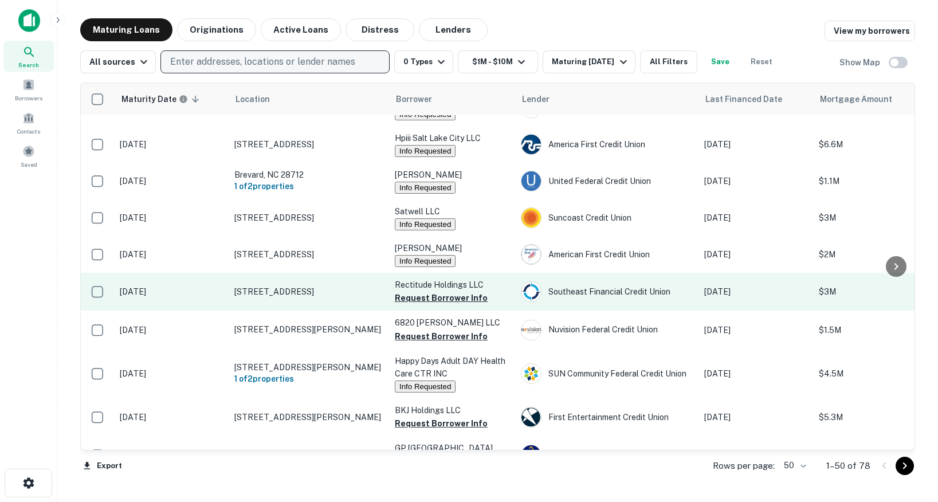
scroll to position [0, 0]
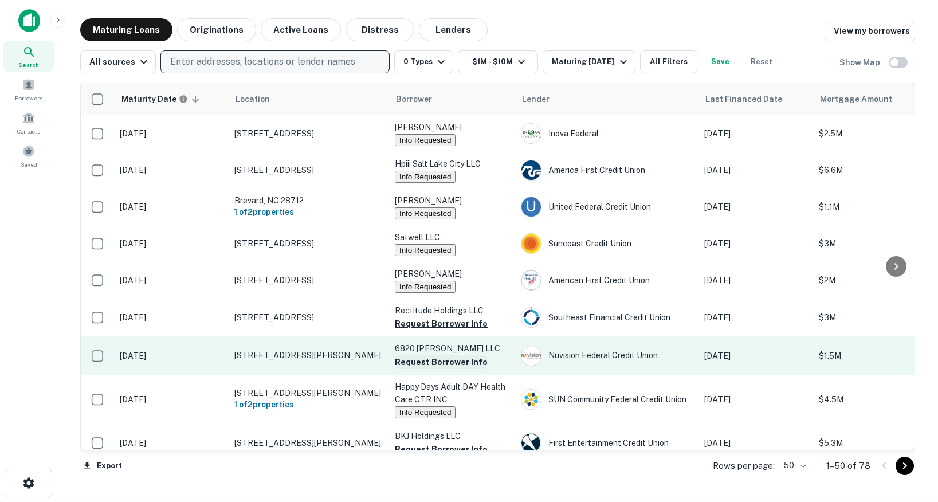
click at [422, 369] on button "Request Borrower Info" at bounding box center [441, 362] width 93 height 14
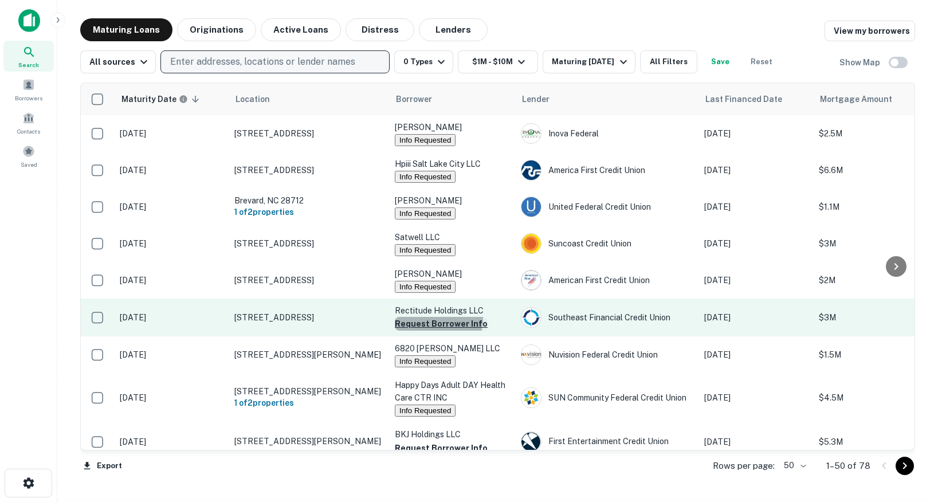
click at [423, 324] on button "Request Borrower Info" at bounding box center [441, 324] width 93 height 14
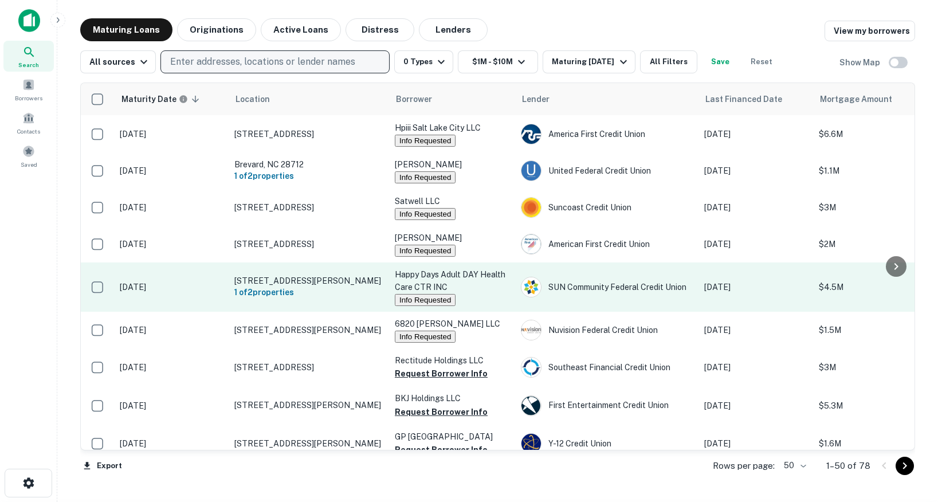
scroll to position [210, 0]
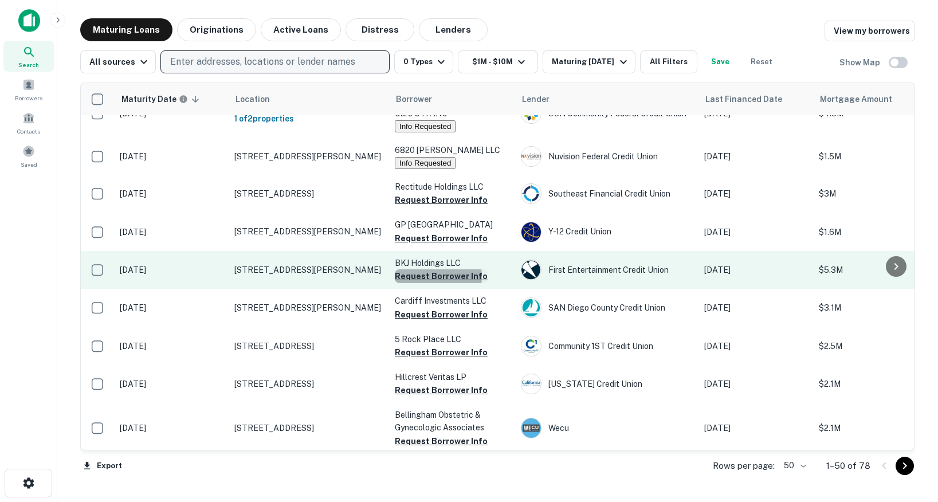
click at [427, 283] on button "Request Borrower Info" at bounding box center [441, 276] width 93 height 14
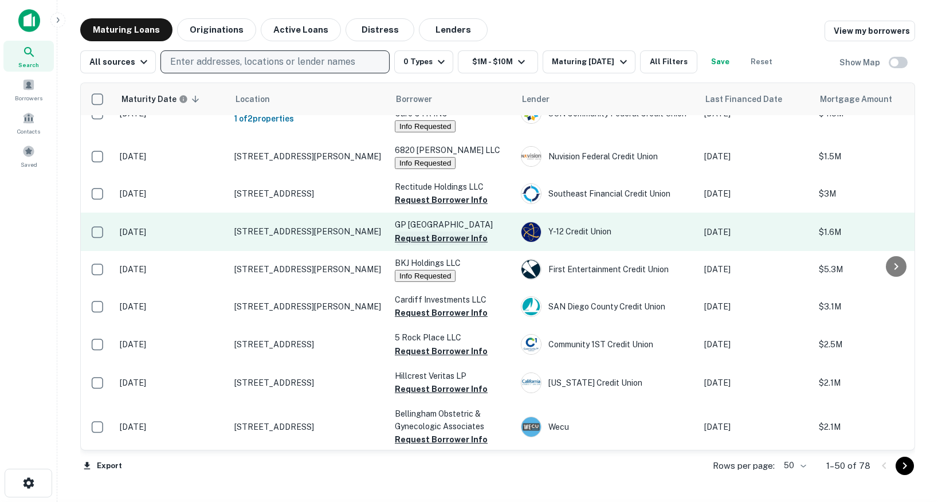
click at [426, 245] on button "Request Borrower Info" at bounding box center [441, 238] width 93 height 14
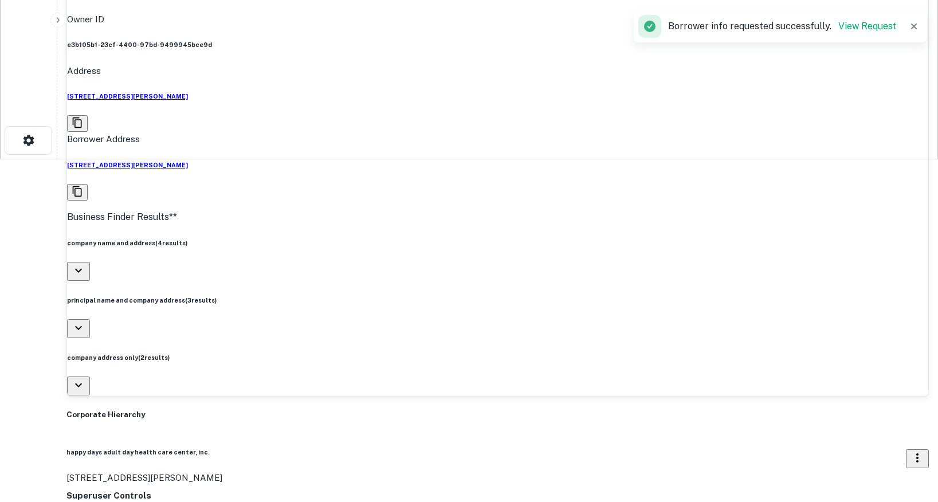
scroll to position [245, 0]
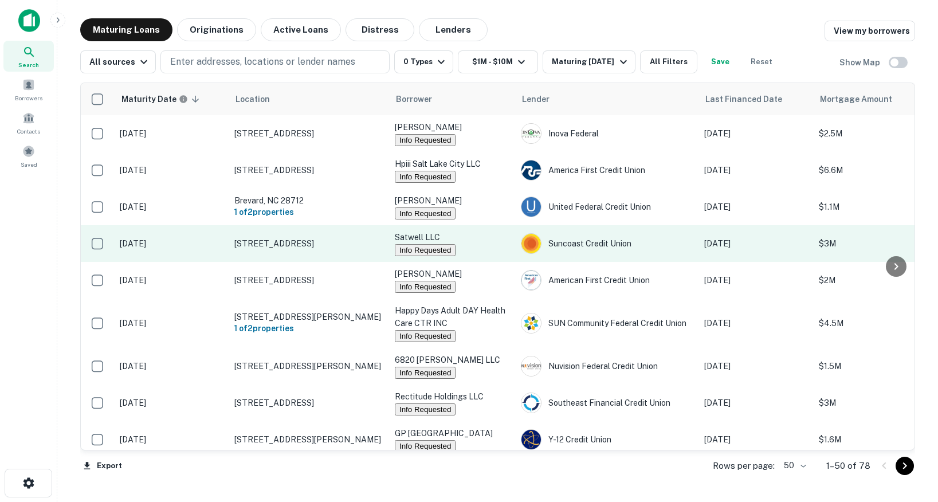
click at [325, 249] on p "4438 Centerview San Antonio, TX 78228" at bounding box center [308, 243] width 149 height 10
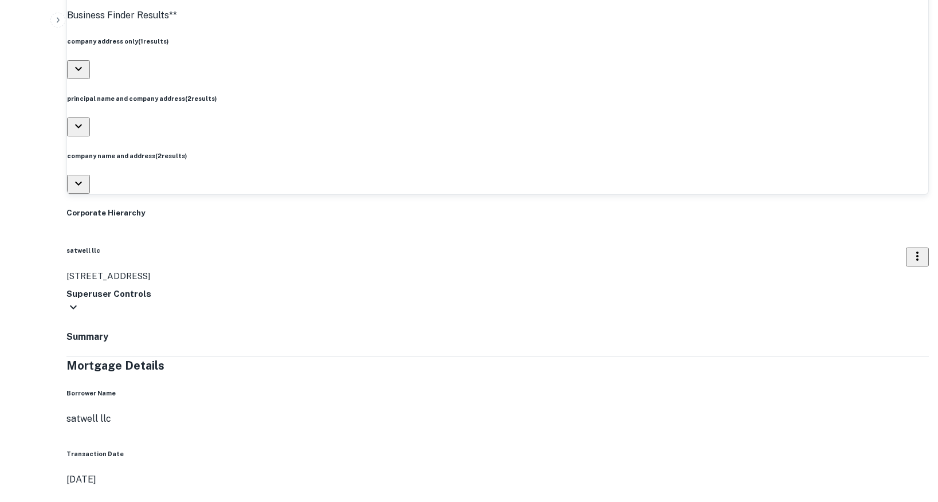
scroll to position [565, 0]
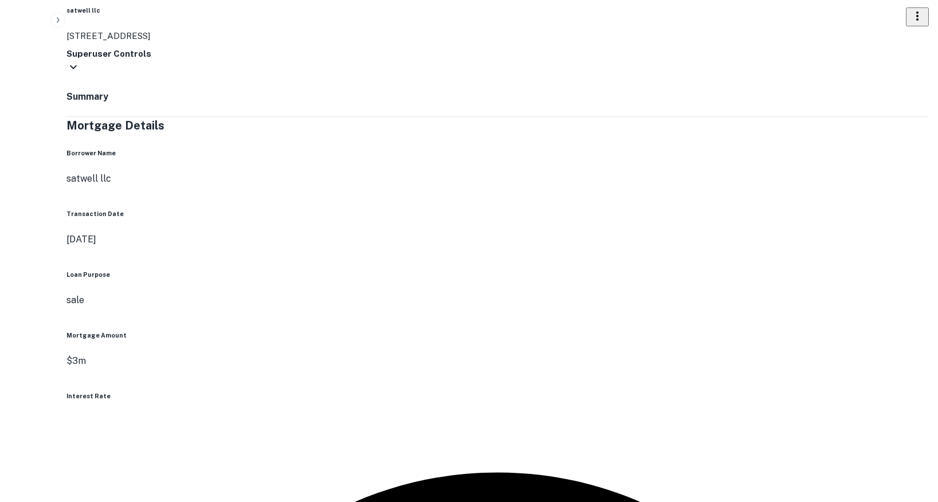
scroll to position [691, 0]
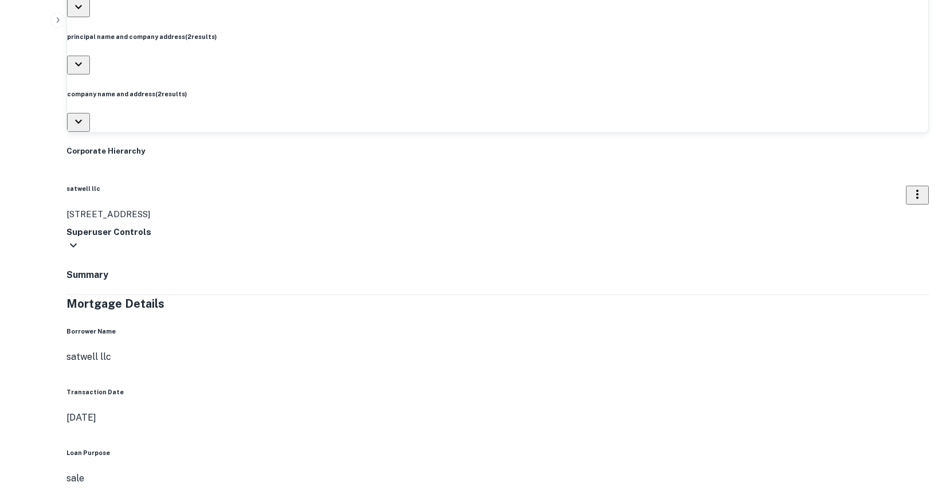
scroll to position [455, 0]
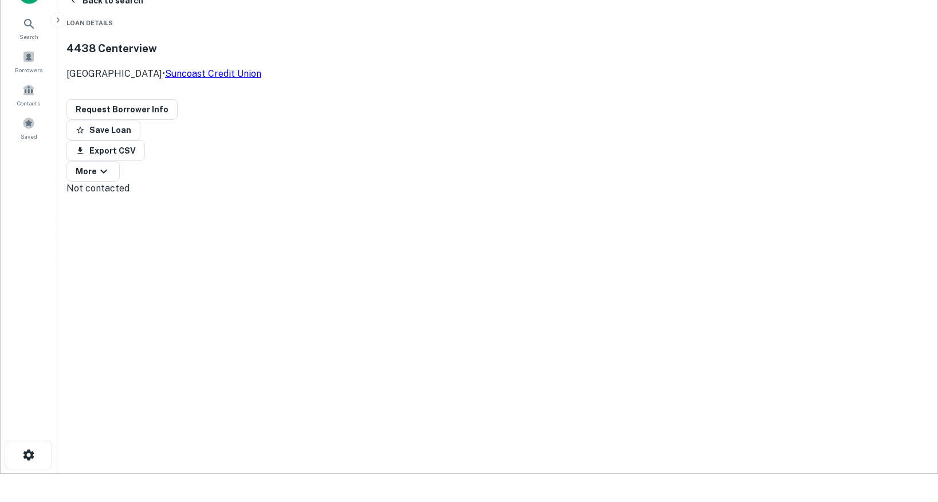
scroll to position [0, 0]
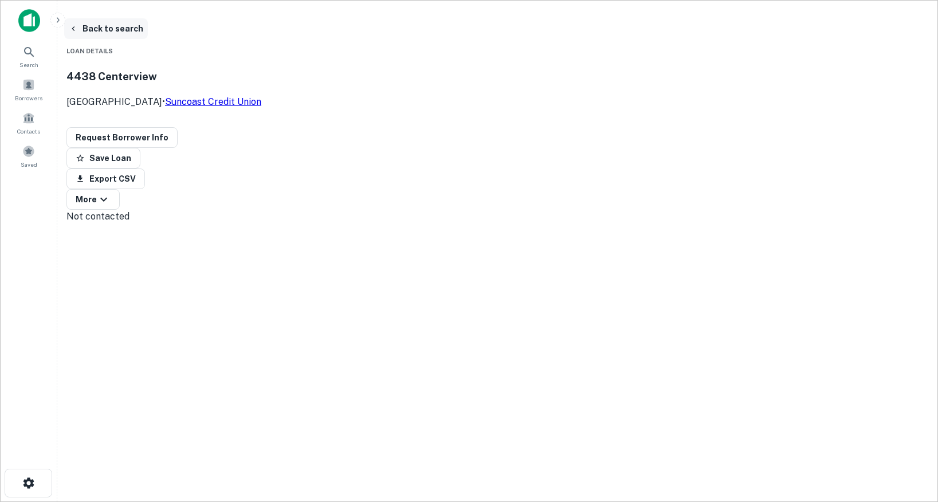
click at [127, 30] on button "Back to search" at bounding box center [106, 28] width 84 height 21
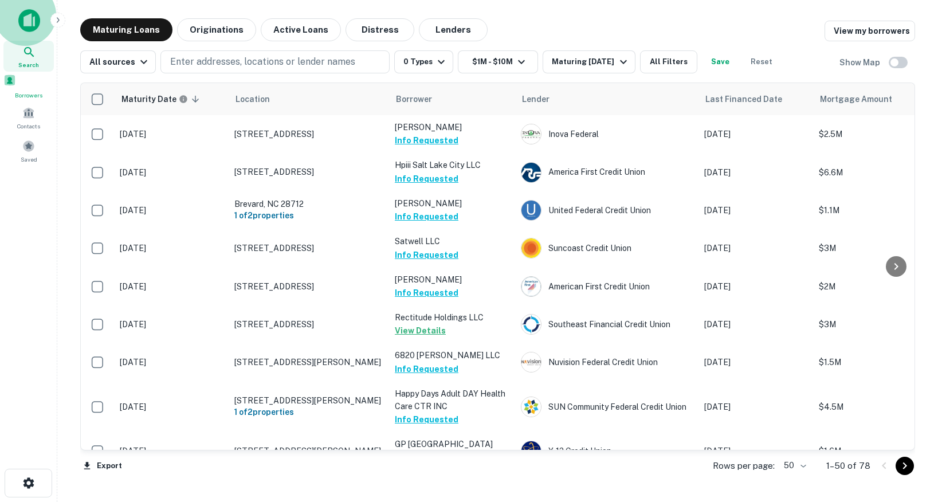
click at [16, 86] on span at bounding box center [9, 80] width 13 height 13
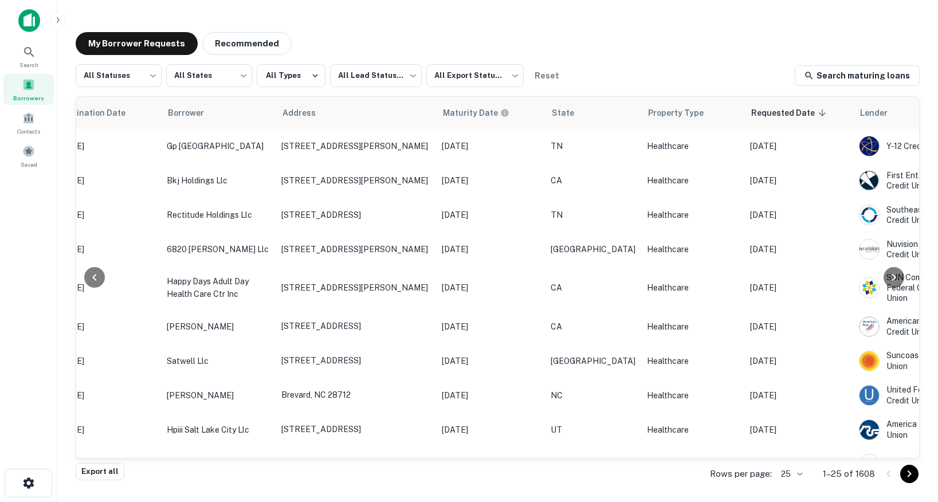
scroll to position [0, 424]
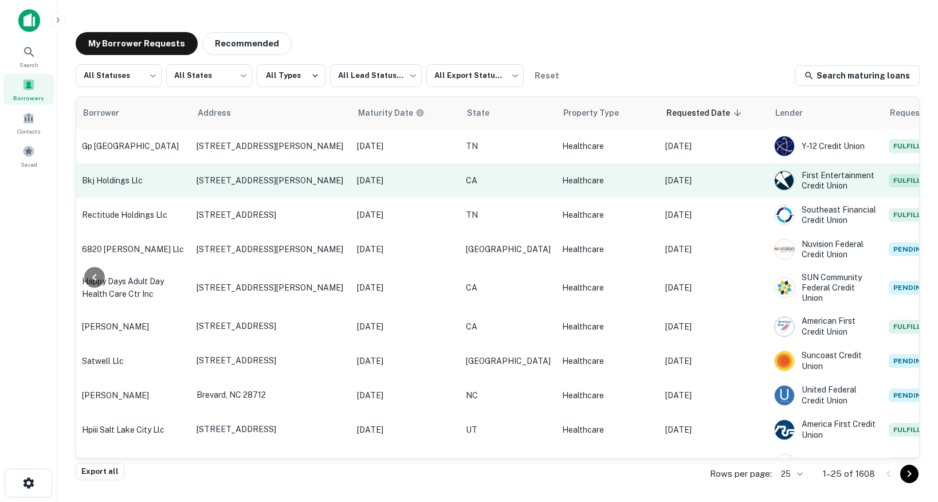
scroll to position [0, 424]
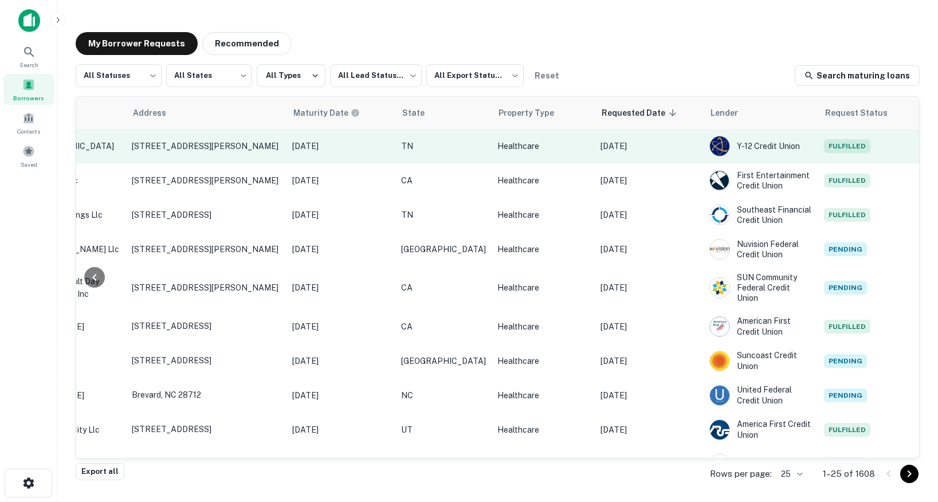
click at [642, 156] on td "Sep 26, 2025" at bounding box center [649, 146] width 109 height 34
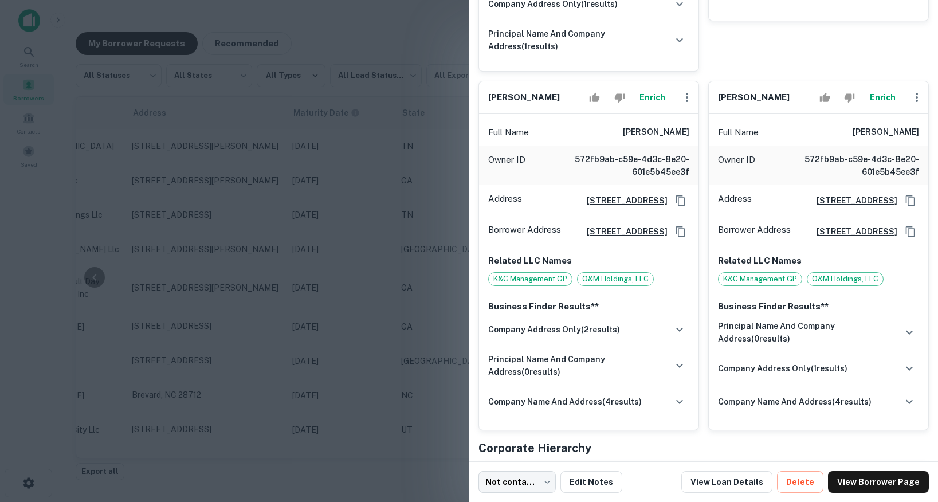
scroll to position [579, 0]
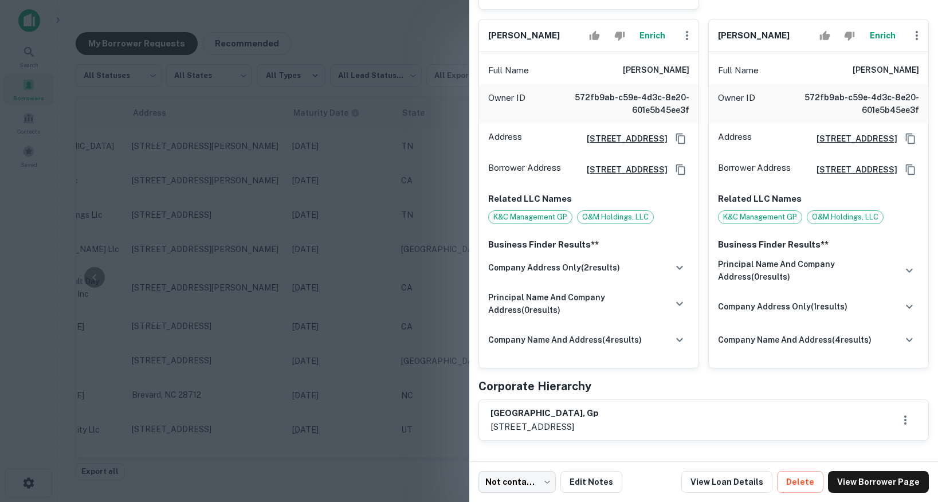
click at [416, 253] on div at bounding box center [469, 251] width 938 height 502
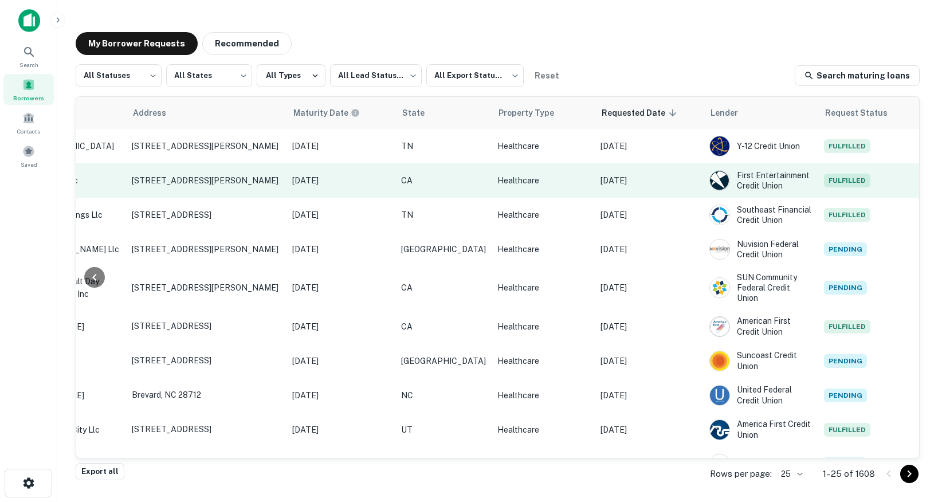
click at [650, 187] on td "Sep 26, 2025" at bounding box center [649, 180] width 109 height 34
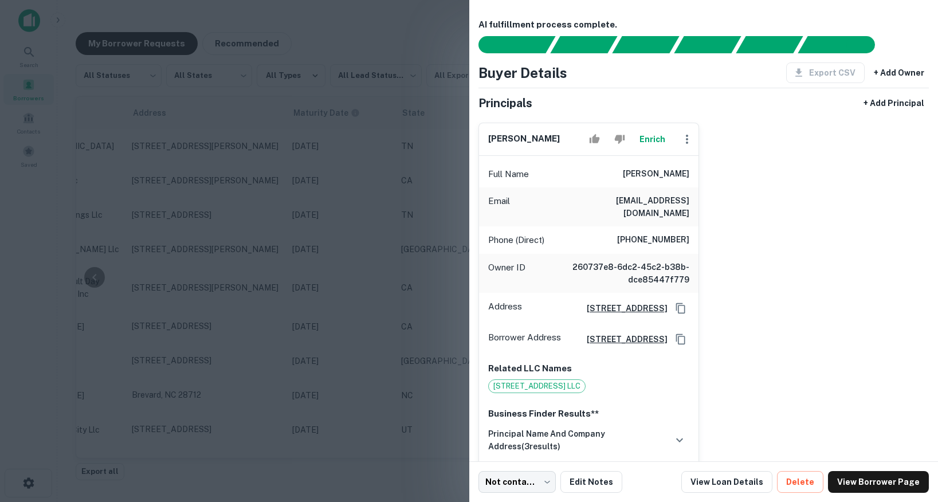
click at [365, 205] on div at bounding box center [469, 251] width 938 height 502
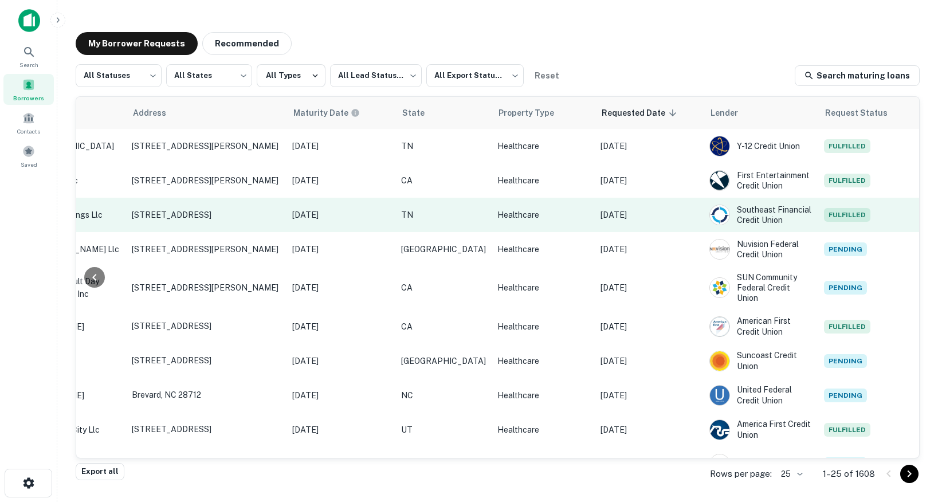
click at [635, 219] on p "Sep 26, 2025" at bounding box center [648, 215] width 97 height 13
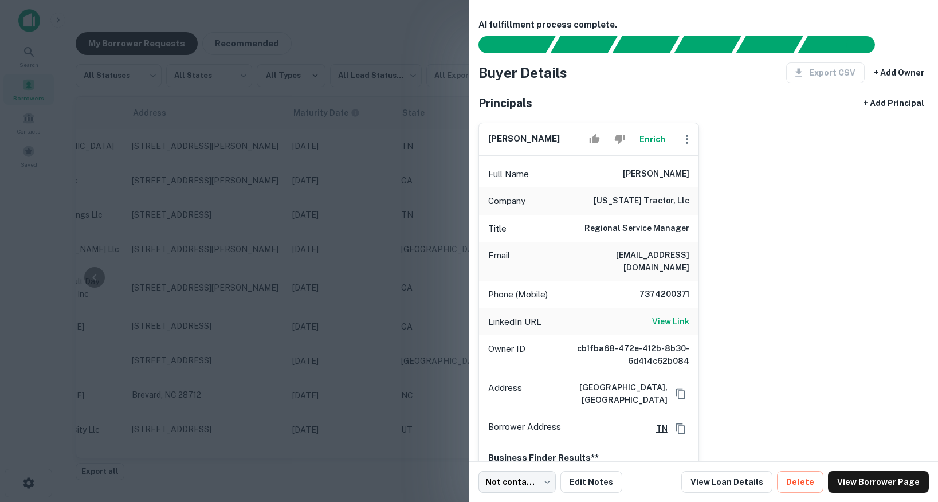
click at [449, 206] on div at bounding box center [469, 251] width 938 height 502
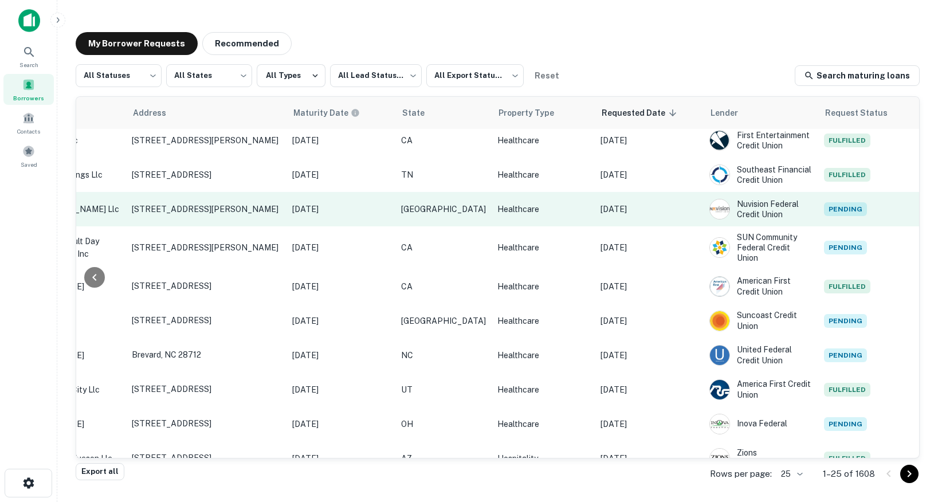
scroll to position [58, 424]
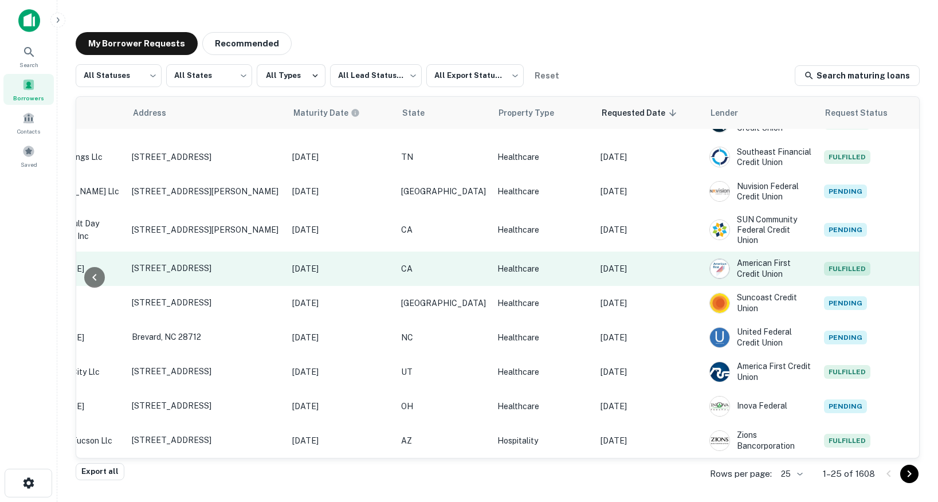
click at [631, 278] on td "Sep 26, 2025" at bounding box center [649, 268] width 109 height 34
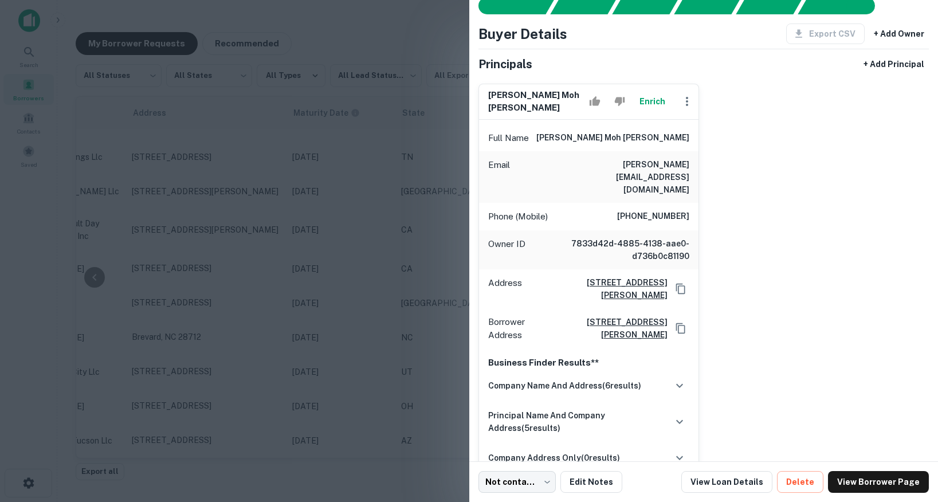
scroll to position [42, 0]
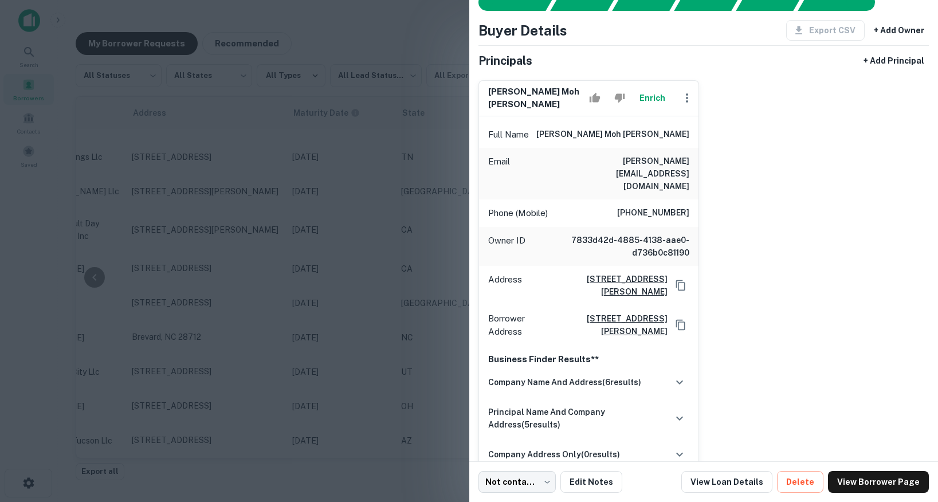
click at [448, 217] on div at bounding box center [469, 251] width 938 height 502
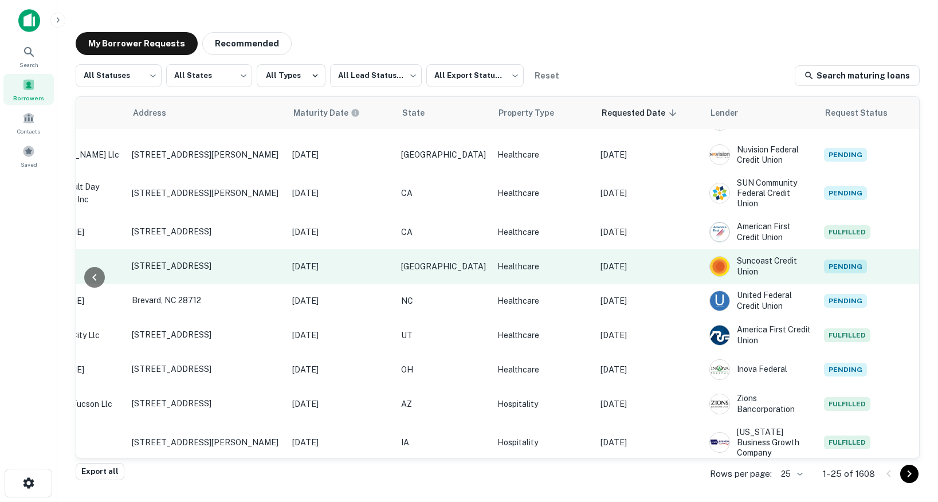
scroll to position [112, 424]
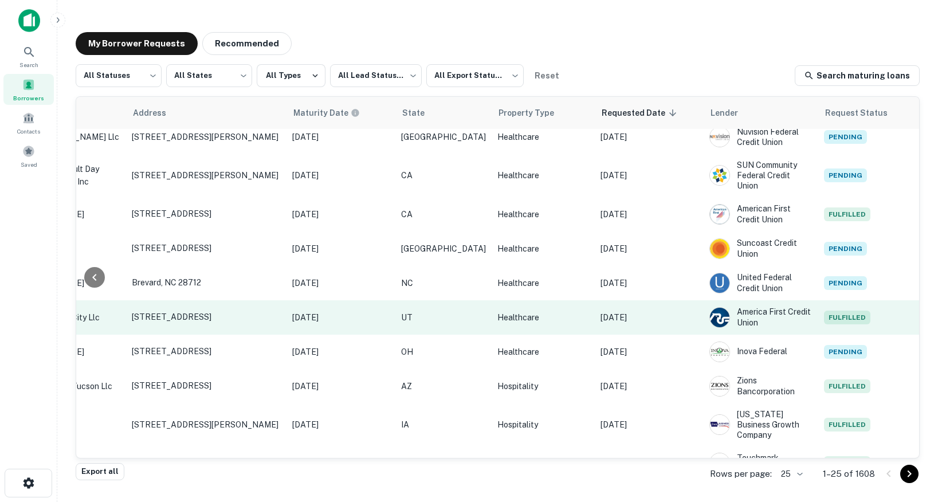
click at [630, 320] on p "Sep 26, 2025" at bounding box center [648, 317] width 97 height 13
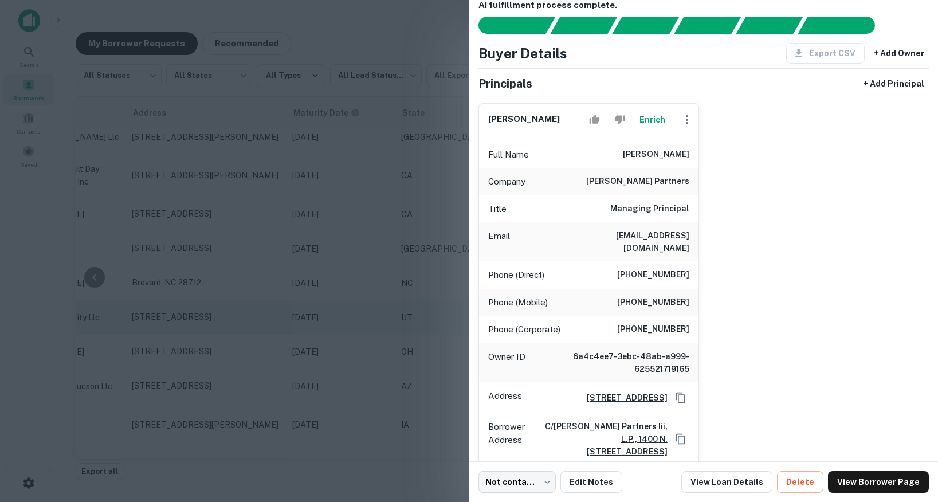
scroll to position [24, 0]
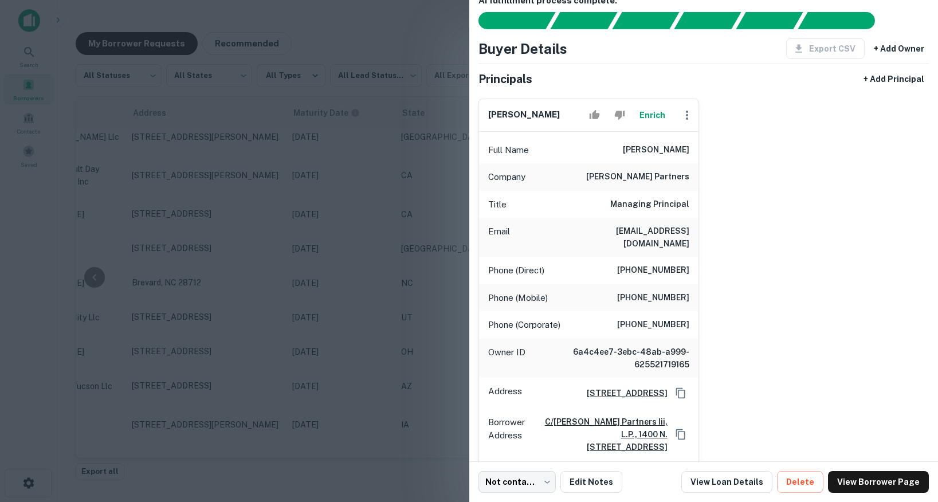
click at [435, 273] on div at bounding box center [469, 251] width 938 height 502
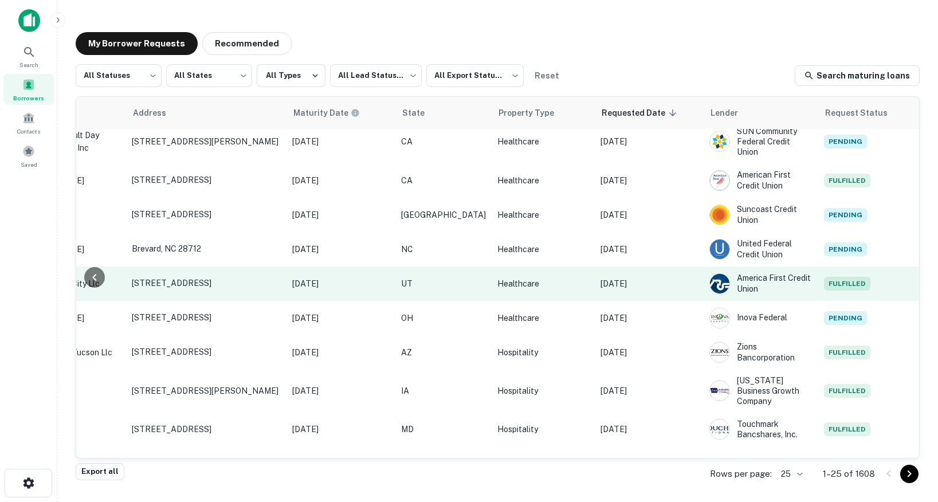
scroll to position [169, 424]
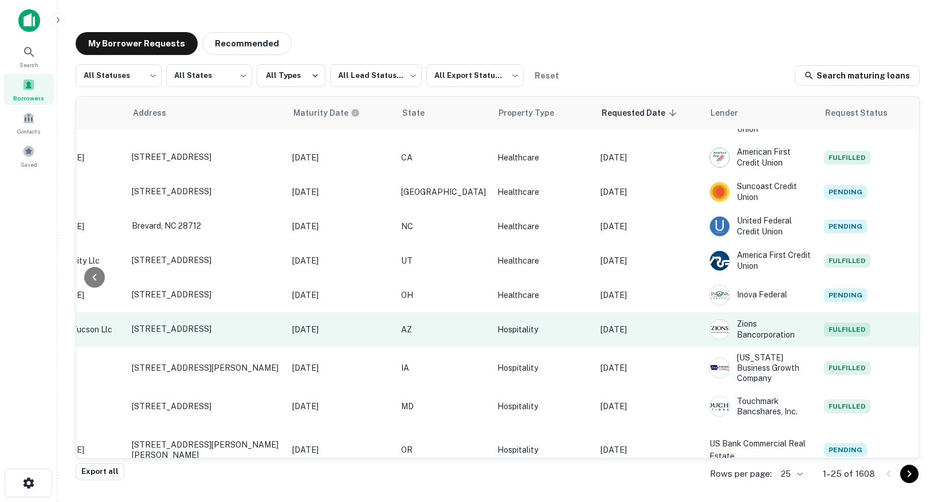
click at [645, 333] on p "Sep 26, 2025" at bounding box center [648, 329] width 97 height 13
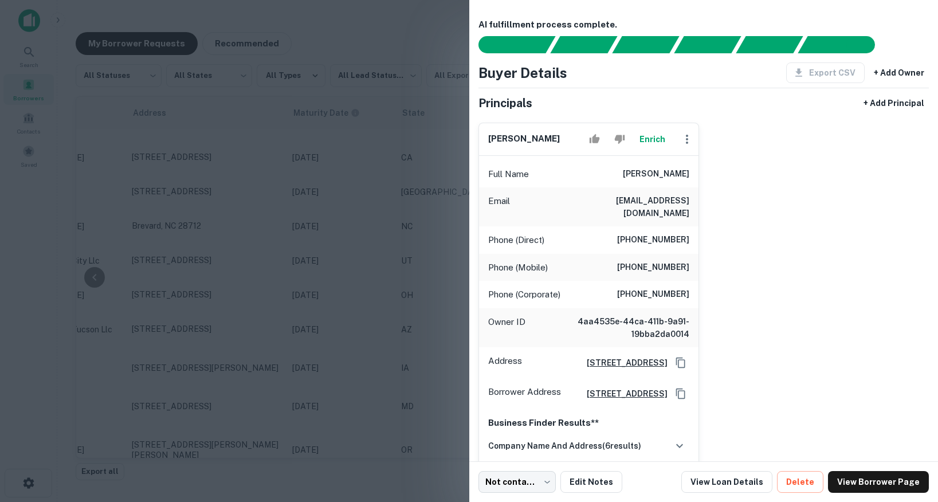
click at [379, 309] on div at bounding box center [469, 251] width 938 height 502
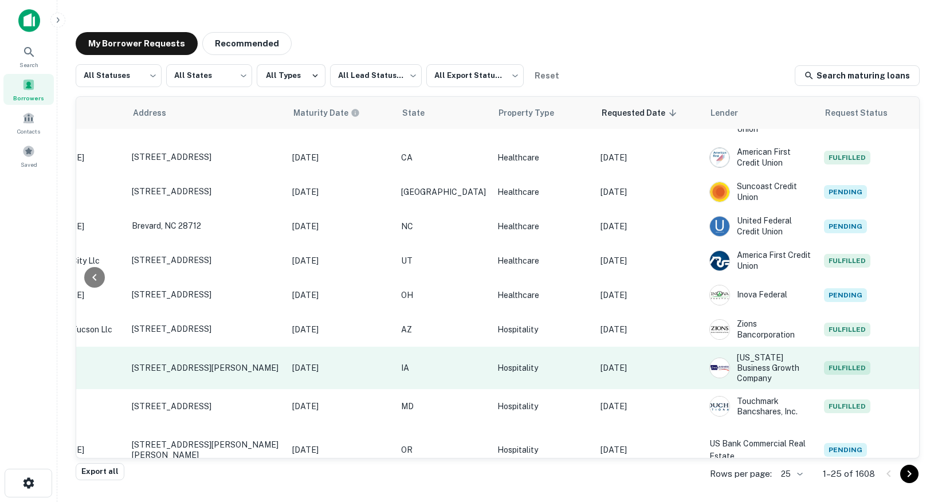
click at [630, 367] on p "Sep 26, 2025" at bounding box center [648, 367] width 97 height 13
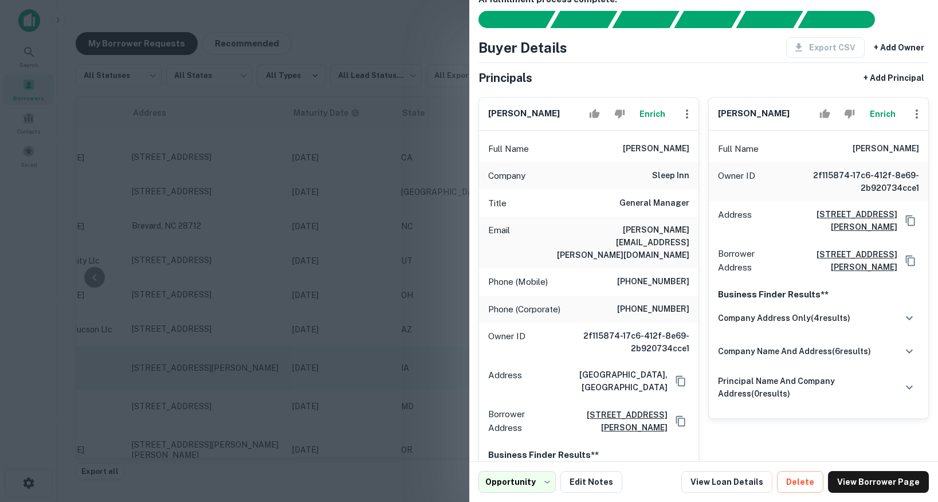
scroll to position [26, 0]
click at [396, 298] on div at bounding box center [469, 251] width 938 height 502
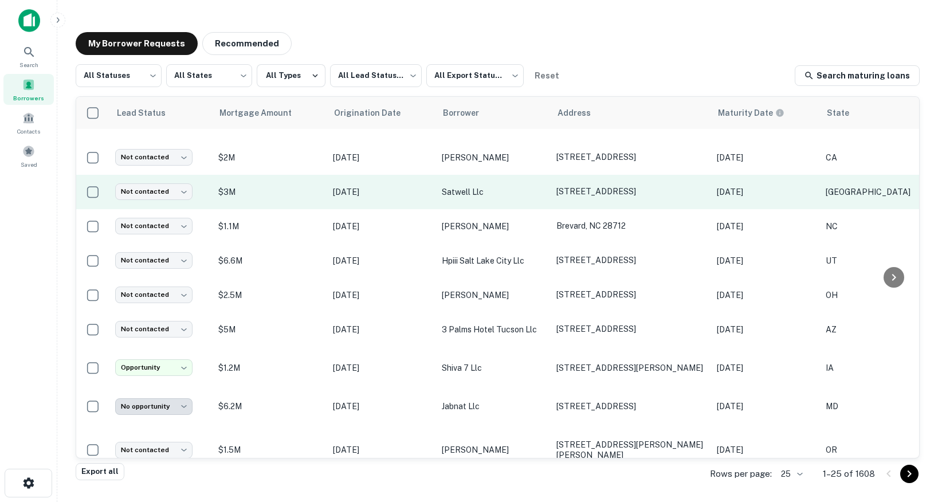
scroll to position [0, 0]
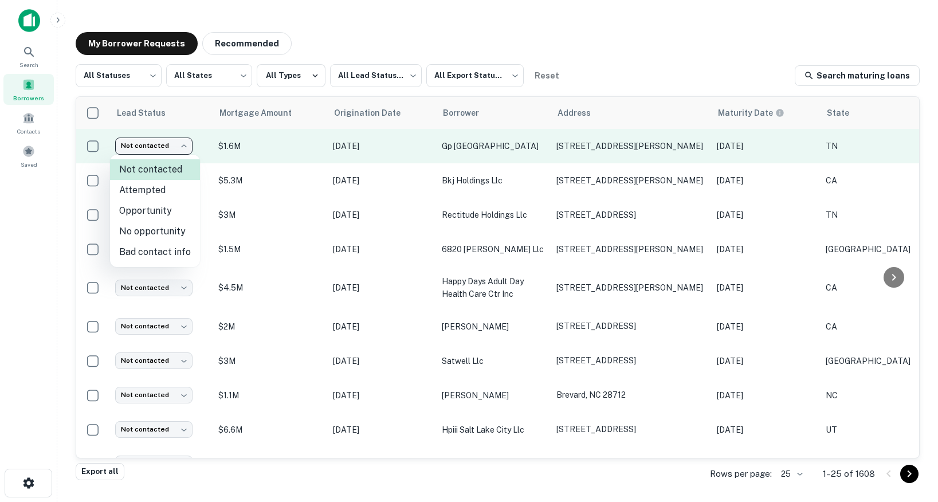
click at [177, 146] on body "Search Borrowers Contacts Saved My Borrower Requests Recommended All Statuses *…" at bounding box center [469, 251] width 938 height 502
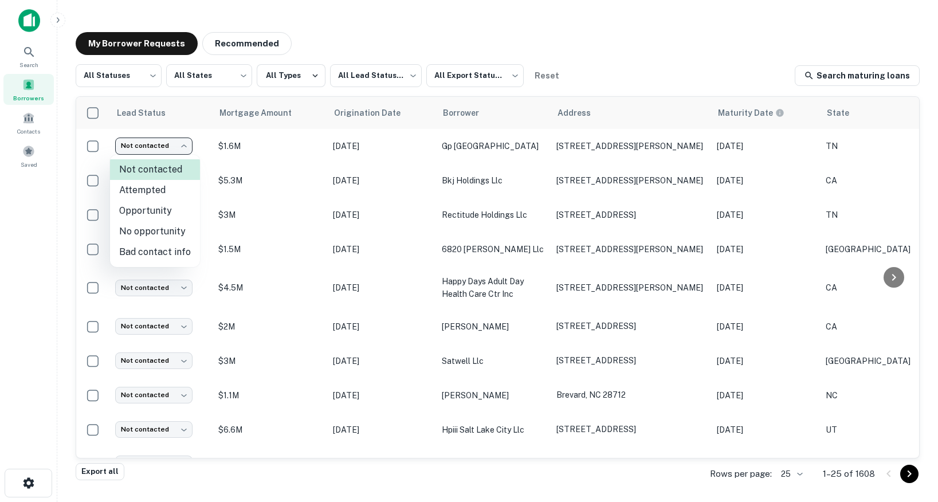
click at [167, 191] on li "Attempted" at bounding box center [155, 190] width 90 height 21
type input "*********"
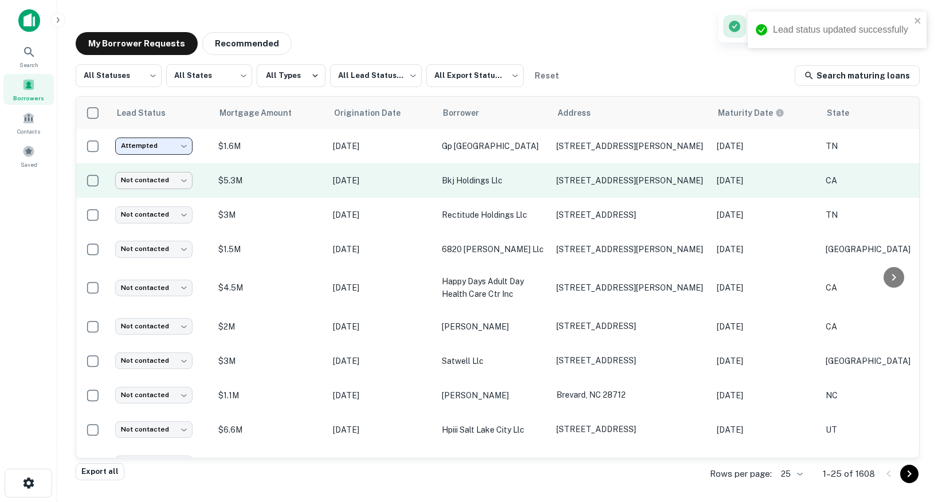
click at [167, 178] on body "Lead status updated successfully Search Borrowers Contacts Saved My Borrower Re…" at bounding box center [469, 251] width 938 height 502
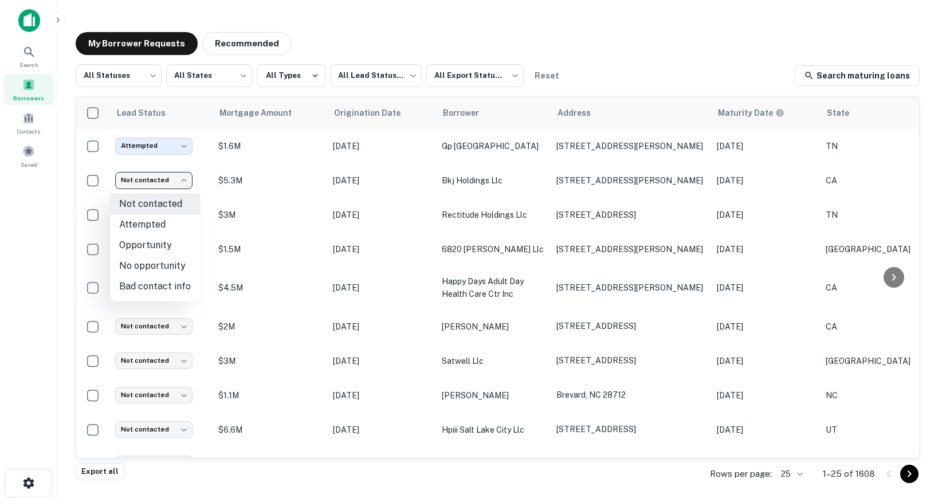
click at [298, 203] on div at bounding box center [469, 251] width 938 height 502
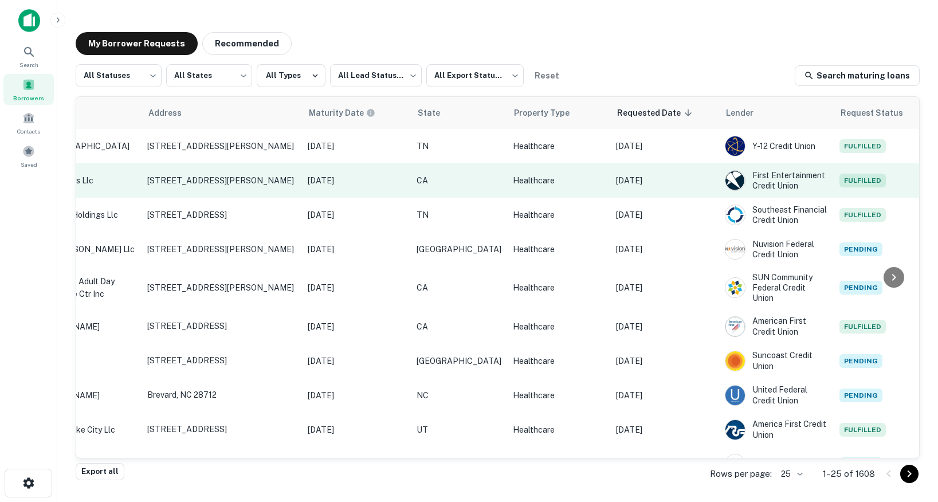
scroll to position [0, 424]
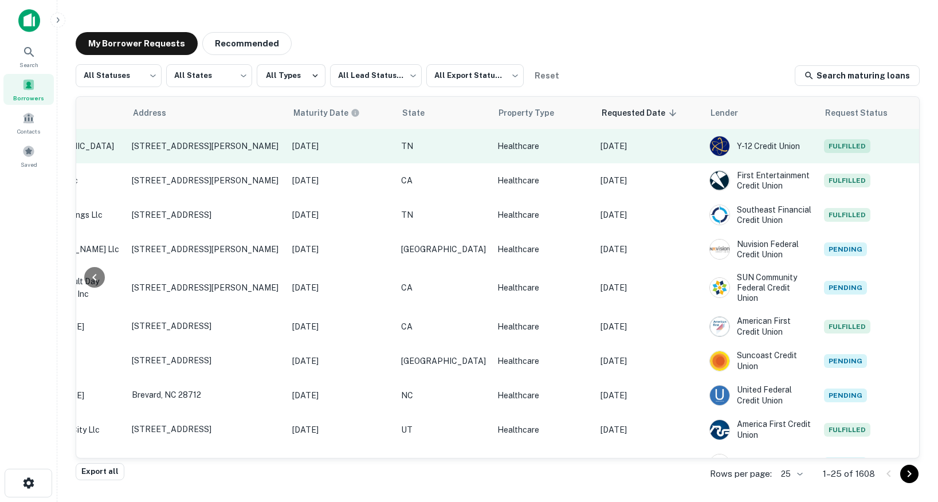
click at [931, 151] on icon "Create a note for this borrower request" at bounding box center [936, 146] width 10 height 10
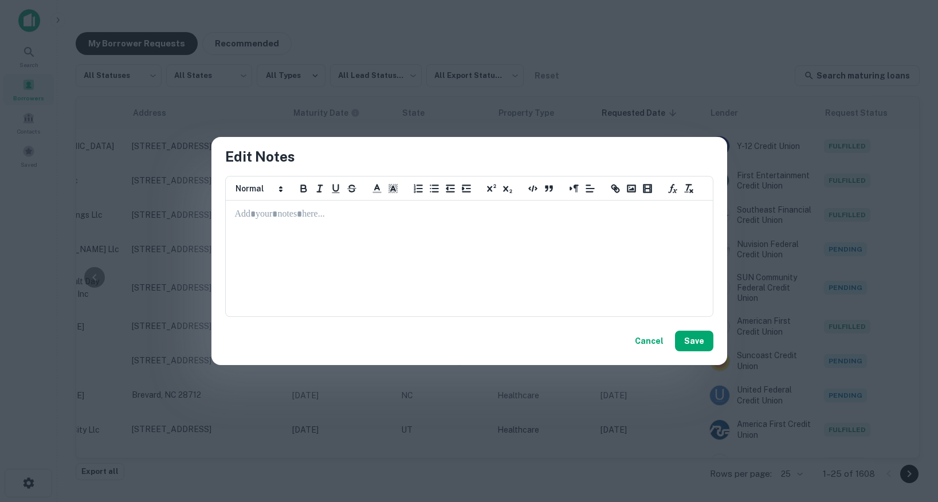
click at [410, 276] on div at bounding box center [469, 258] width 486 height 115
click at [694, 344] on button "Save" at bounding box center [694, 341] width 38 height 21
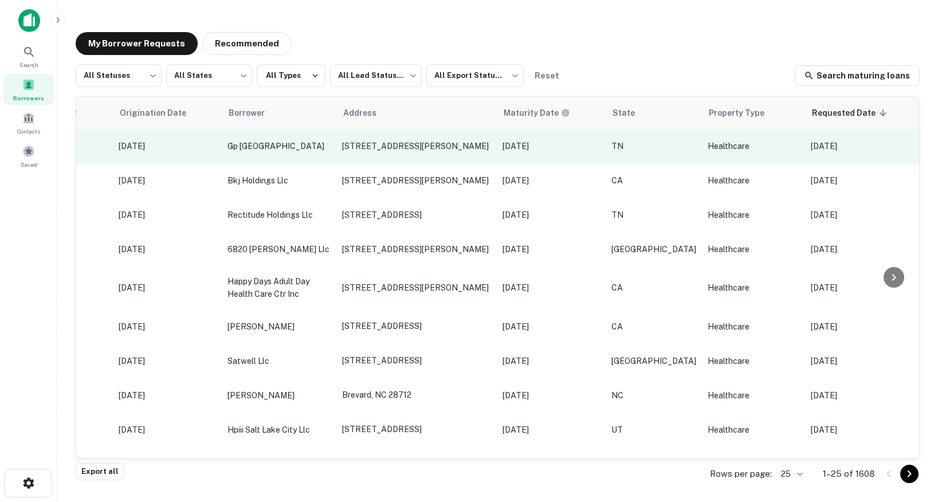
scroll to position [0, 0]
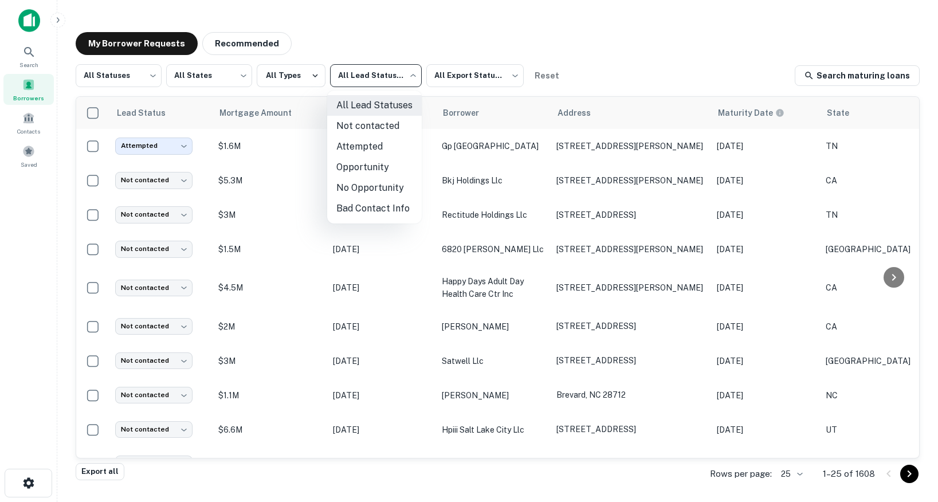
click at [386, 64] on body "Search Borrowers Contacts Saved My Borrower Requests Recommended All Statuses *…" at bounding box center [469, 251] width 938 height 502
click at [356, 166] on li "Opportunity" at bounding box center [374, 167] width 95 height 21
type input "**********"
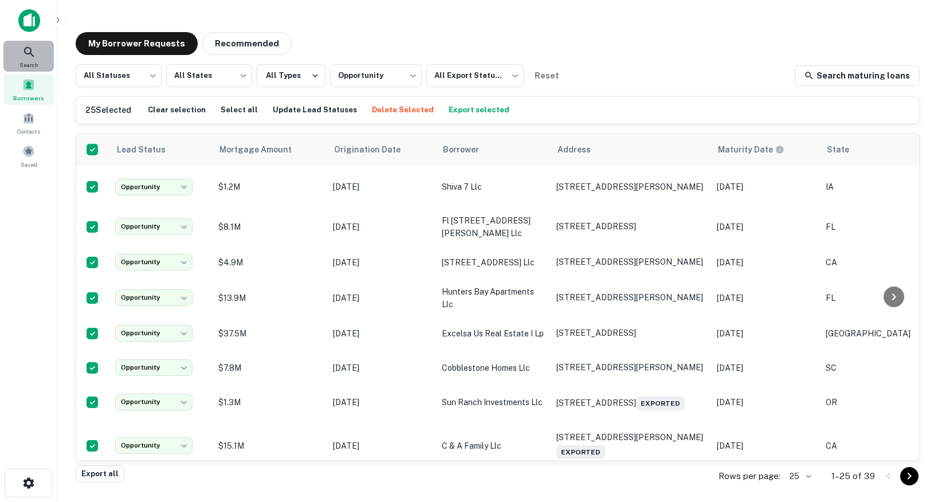
click at [37, 54] on div "Search" at bounding box center [28, 56] width 50 height 31
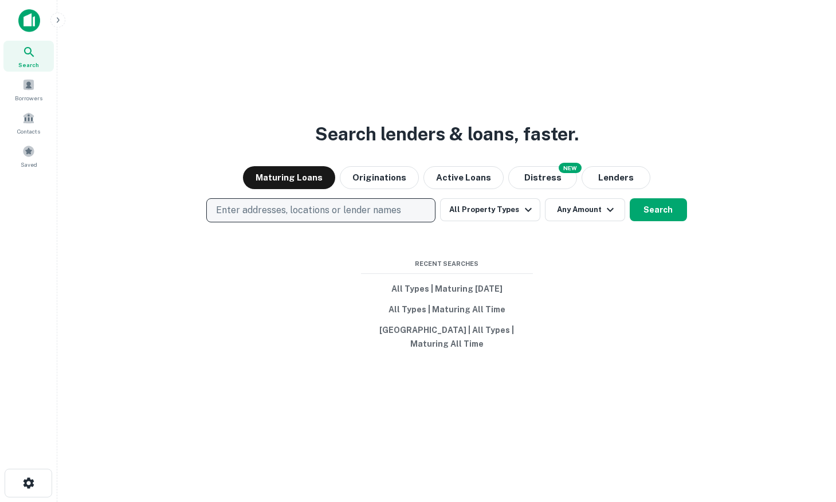
click at [386, 200] on button "Enter addresses, locations or lender names" at bounding box center [320, 210] width 229 height 24
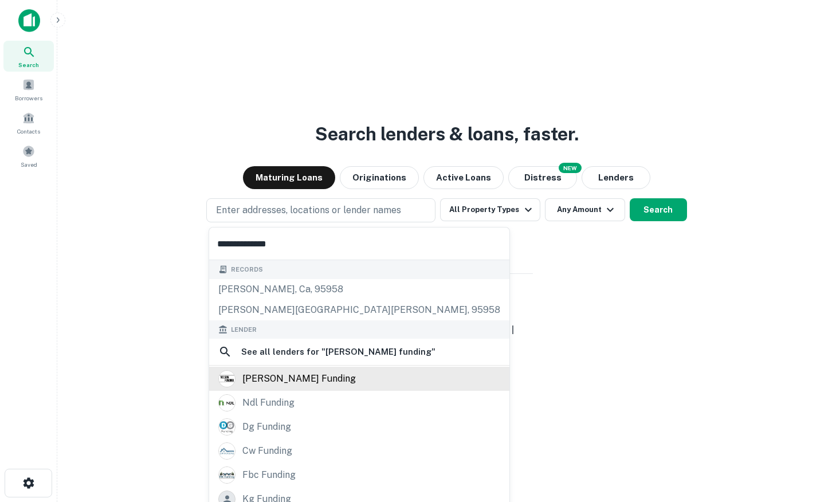
type input "**********"
click at [270, 380] on div "[PERSON_NAME] funding" at bounding box center [298, 378] width 113 height 17
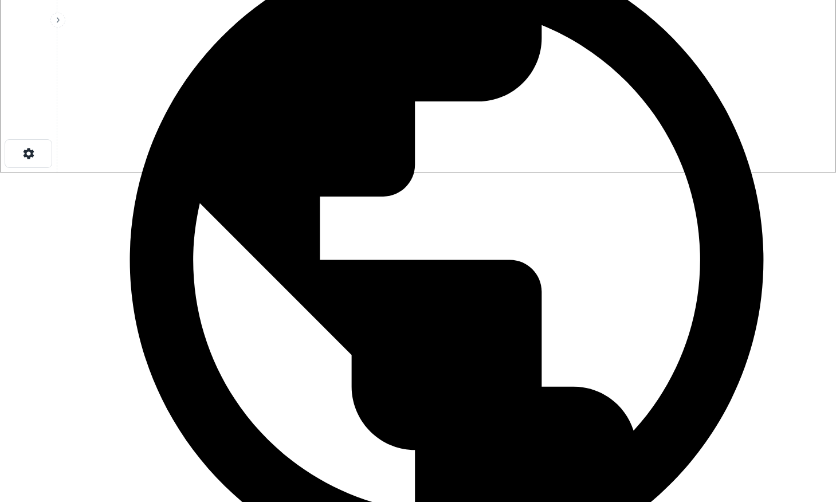
scroll to position [529, 0]
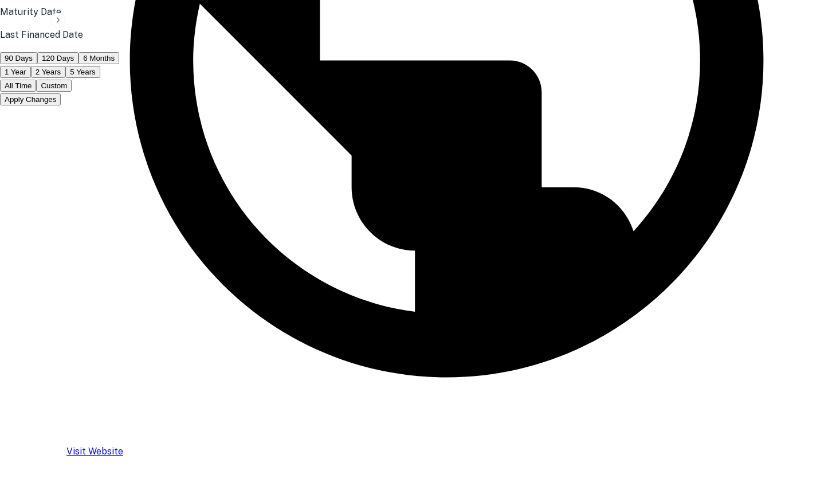
click at [36, 92] on button "All Time" at bounding box center [18, 86] width 36 height 12
click at [61, 105] on button "Apply Changes" at bounding box center [30, 99] width 61 height 12
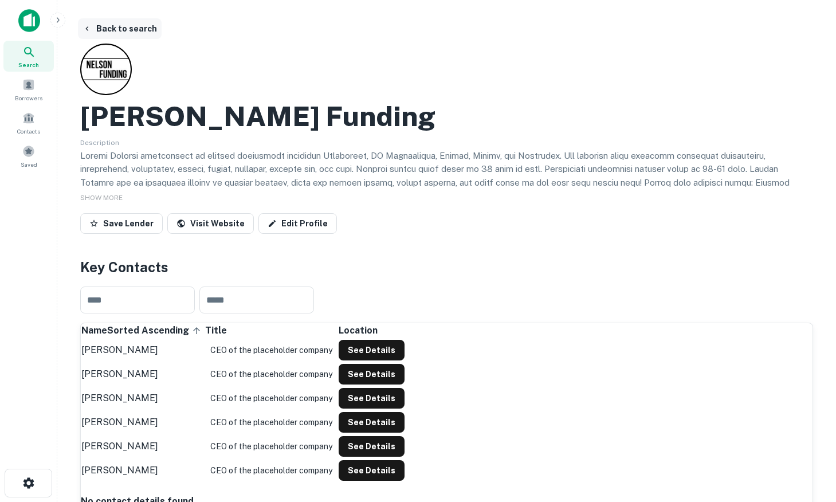
click at [102, 29] on button "Back to search" at bounding box center [120, 28] width 84 height 21
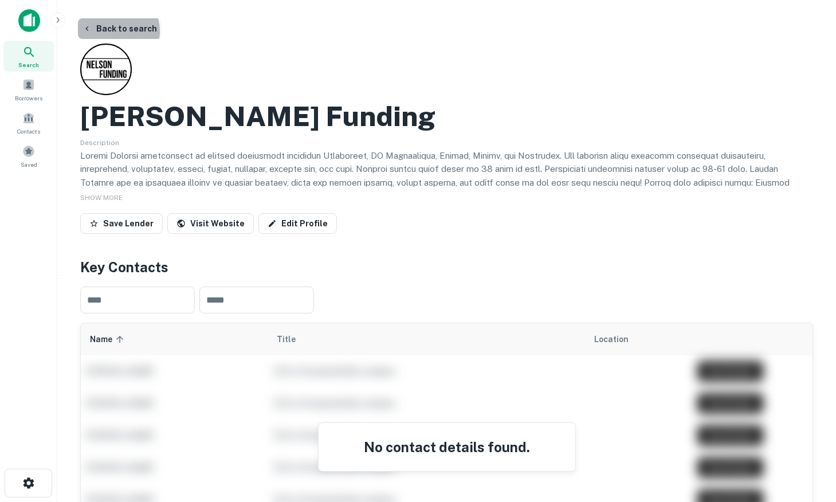
click at [112, 31] on button "Back to search" at bounding box center [120, 28] width 84 height 21
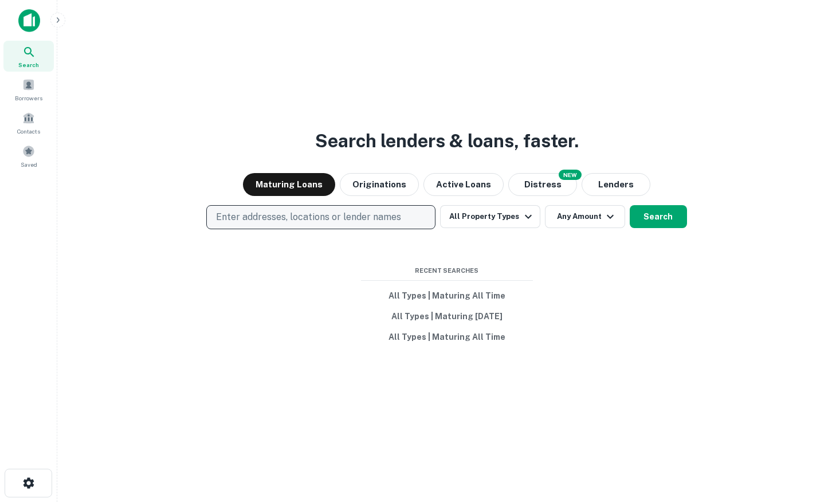
click at [262, 219] on p "Enter addresses, locations or lender names" at bounding box center [308, 217] width 185 height 14
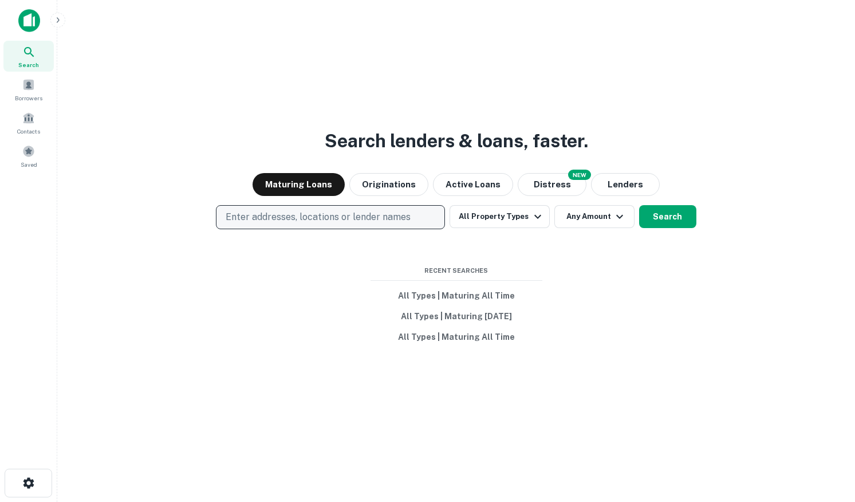
click at [305, 214] on p "Enter addresses, locations or lender names" at bounding box center [318, 217] width 185 height 14
click at [35, 21] on img at bounding box center [29, 20] width 22 height 23
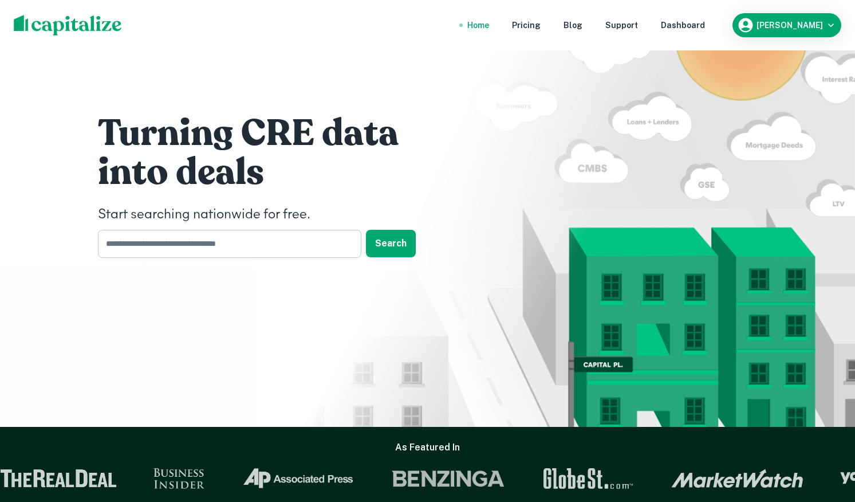
click at [155, 246] on input "text" at bounding box center [225, 244] width 255 height 28
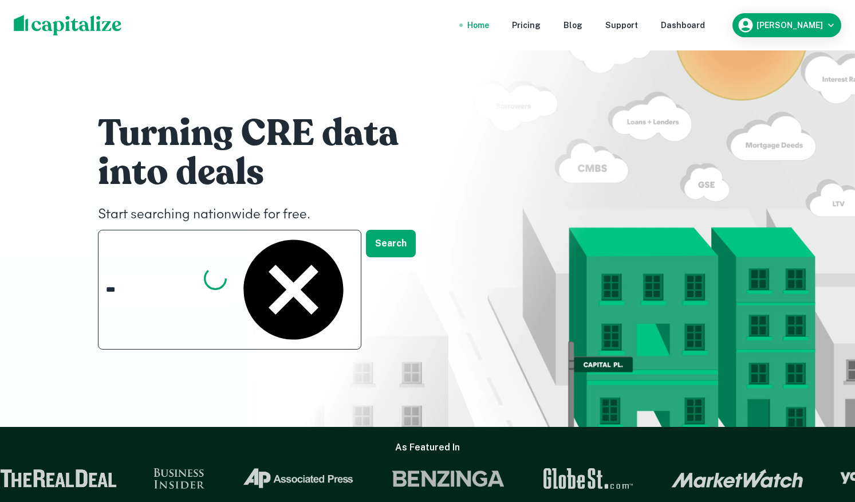
type input "****"
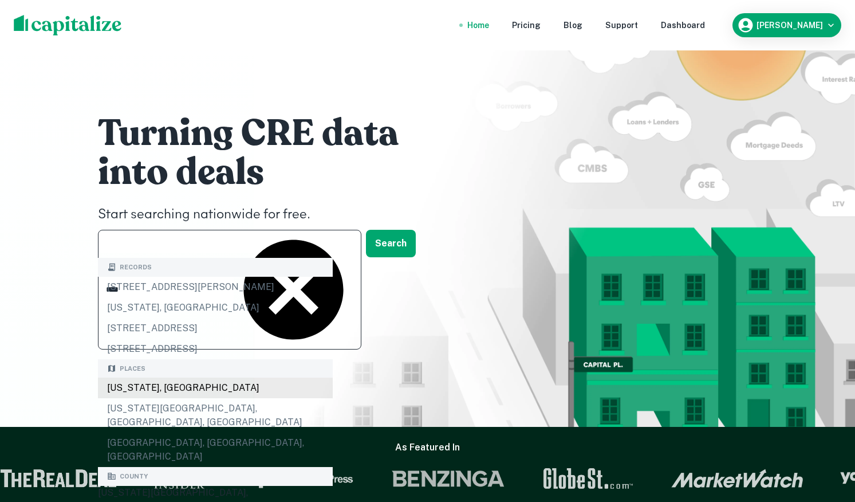
click at [164, 385] on div "[US_STATE], [GEOGRAPHIC_DATA]" at bounding box center [215, 387] width 235 height 21
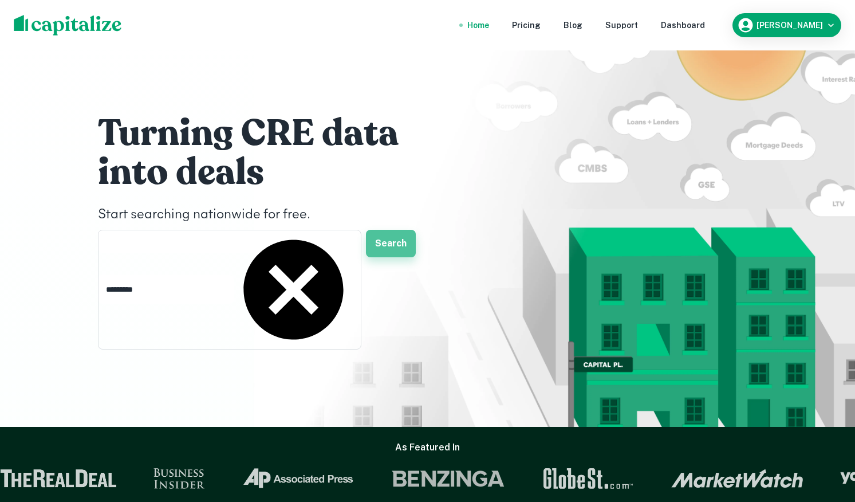
click at [382, 246] on button "Search" at bounding box center [391, 243] width 50 height 27
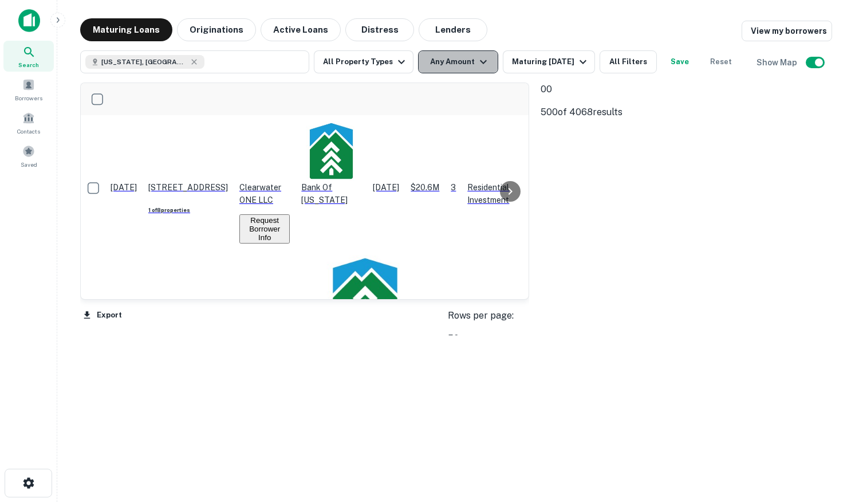
click at [446, 62] on button "Any Amount" at bounding box center [458, 61] width 80 height 23
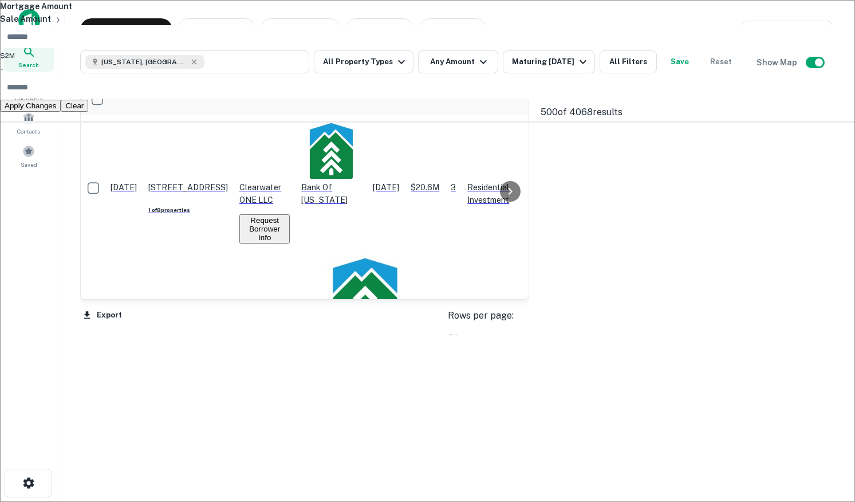
type input "*******"
click at [497, 99] on input "number" at bounding box center [434, 87] width 869 height 23
type input "********"
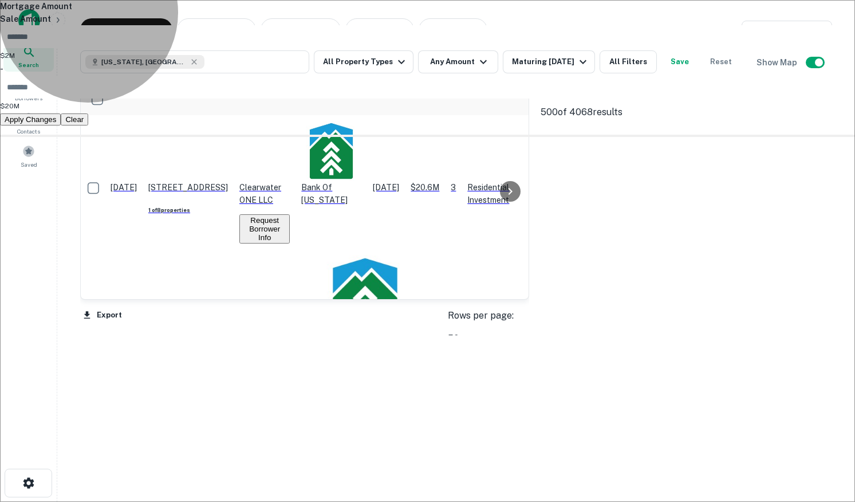
click at [61, 125] on button "Apply Changes" at bounding box center [30, 119] width 61 height 12
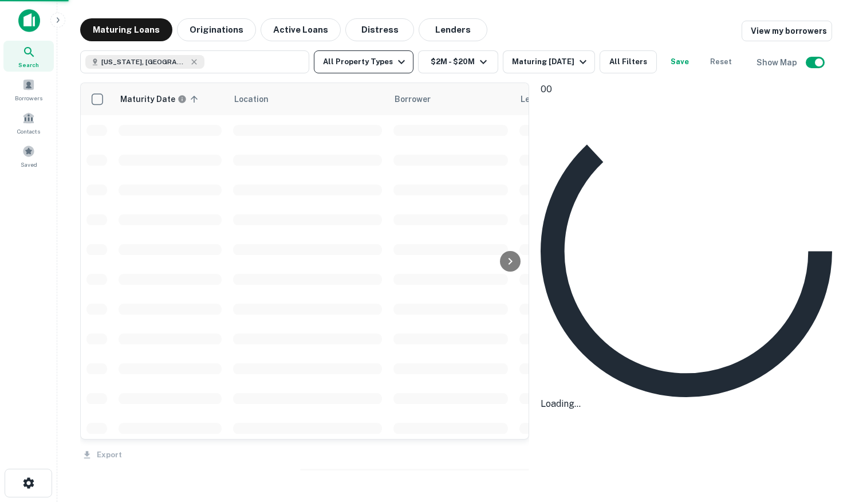
click at [380, 60] on button "All Property Types" at bounding box center [364, 61] width 100 height 23
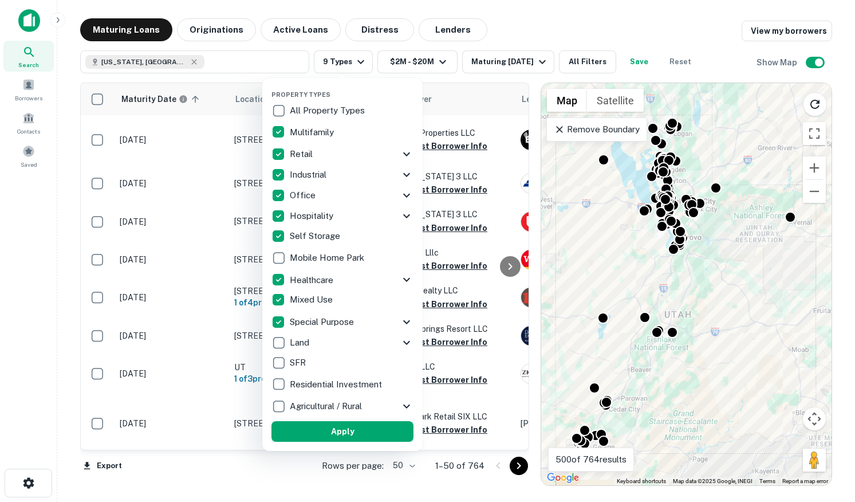
click at [317, 438] on button "Apply" at bounding box center [343, 431] width 142 height 21
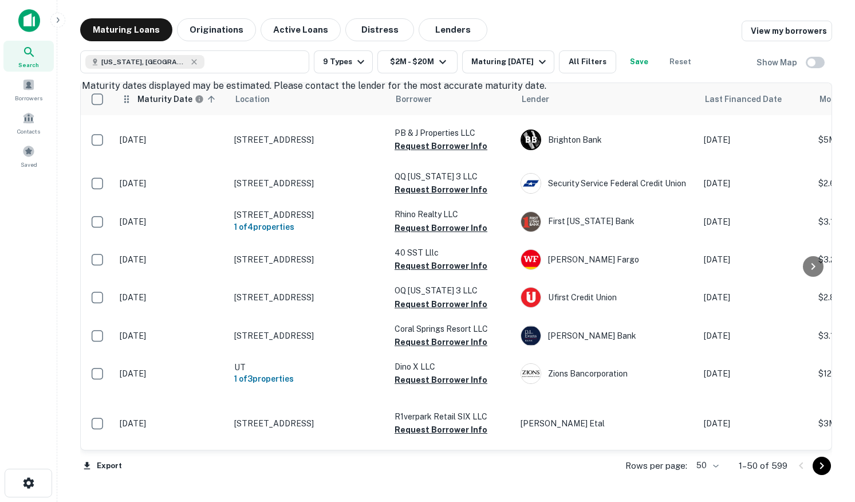
click at [180, 102] on h6 "Maturity Date" at bounding box center [164, 99] width 55 height 13
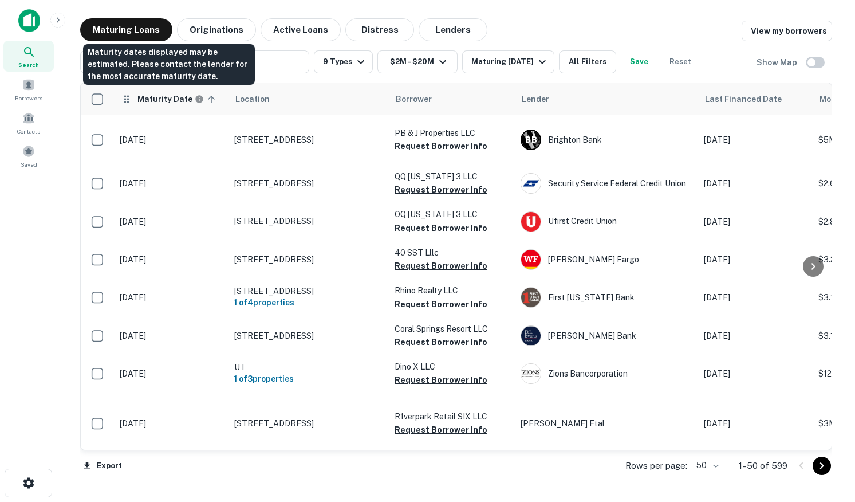
click at [172, 101] on h6 "Maturity Date" at bounding box center [164, 99] width 55 height 13
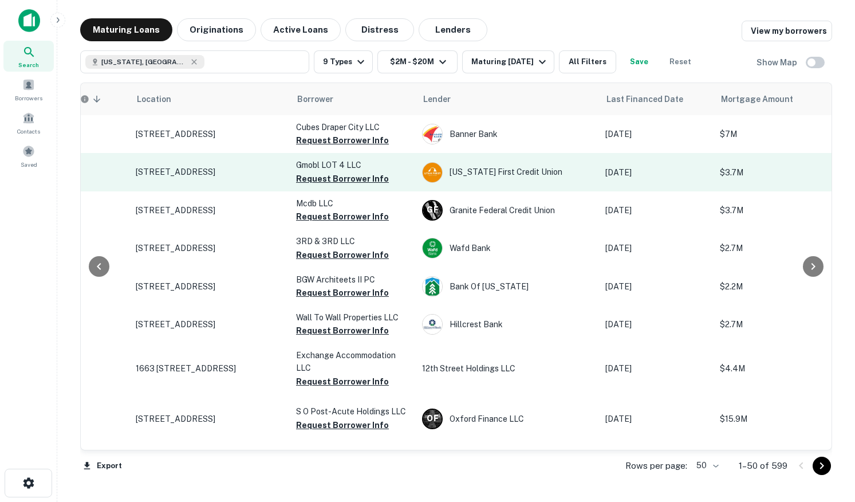
scroll to position [0, 97]
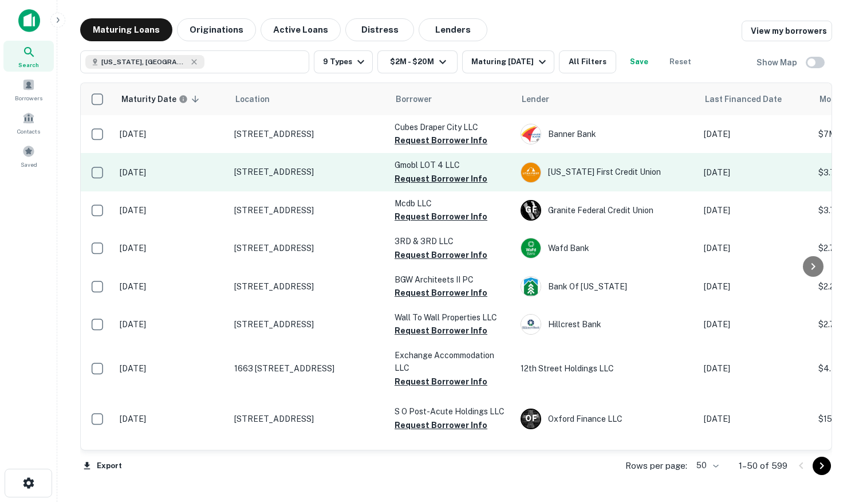
click at [320, 168] on p "[STREET_ADDRESS]" at bounding box center [308, 172] width 149 height 10
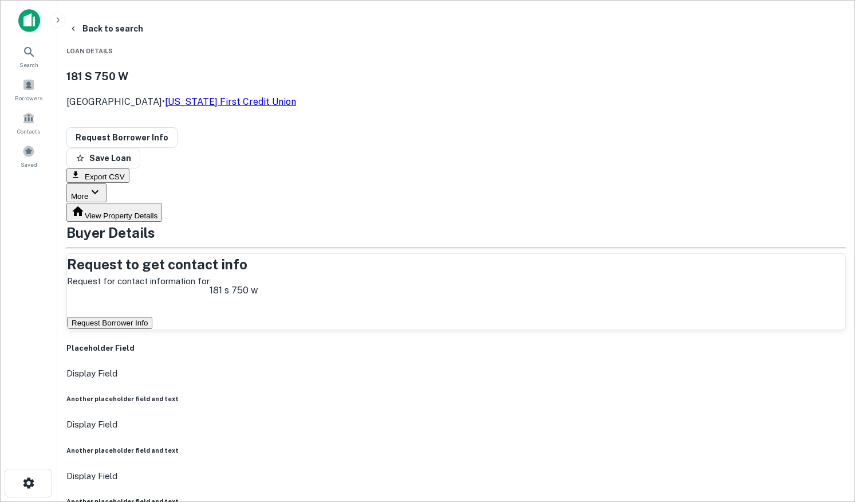
click at [152, 317] on button "Request Borrower Info" at bounding box center [109, 323] width 85 height 12
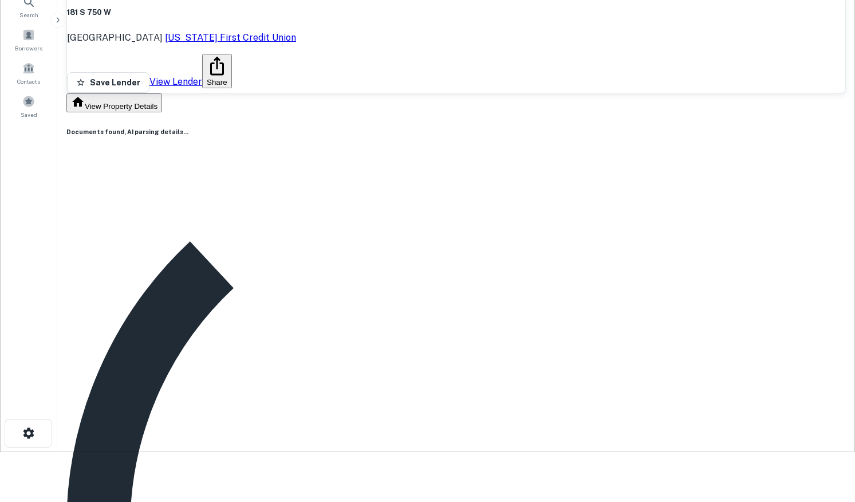
scroll to position [7, 0]
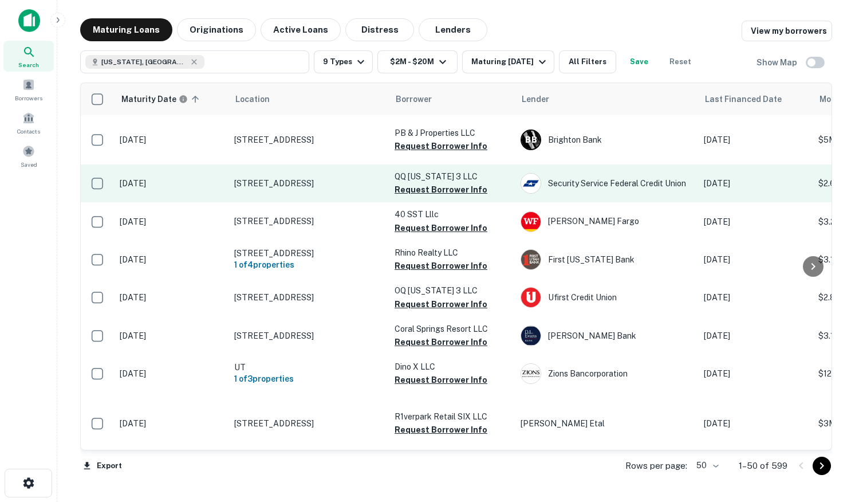
click at [285, 178] on p "[STREET_ADDRESS]" at bounding box center [308, 183] width 149 height 10
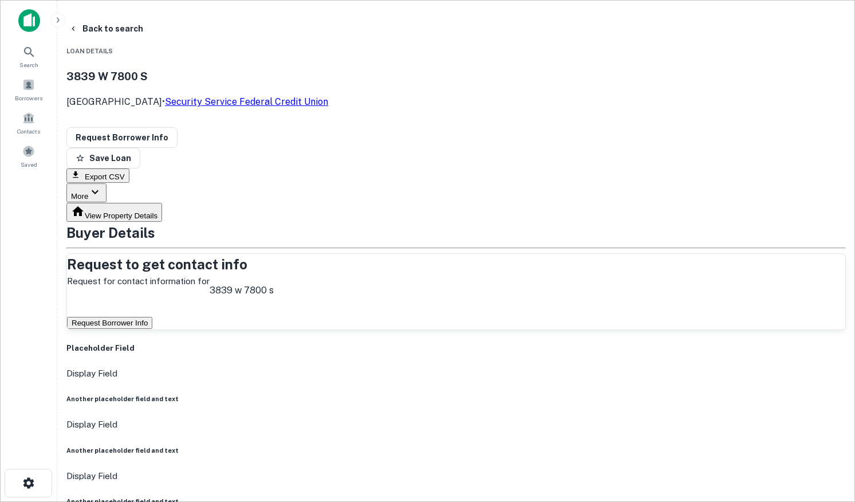
click at [152, 317] on button "Request Borrower Info" at bounding box center [109, 323] width 85 height 12
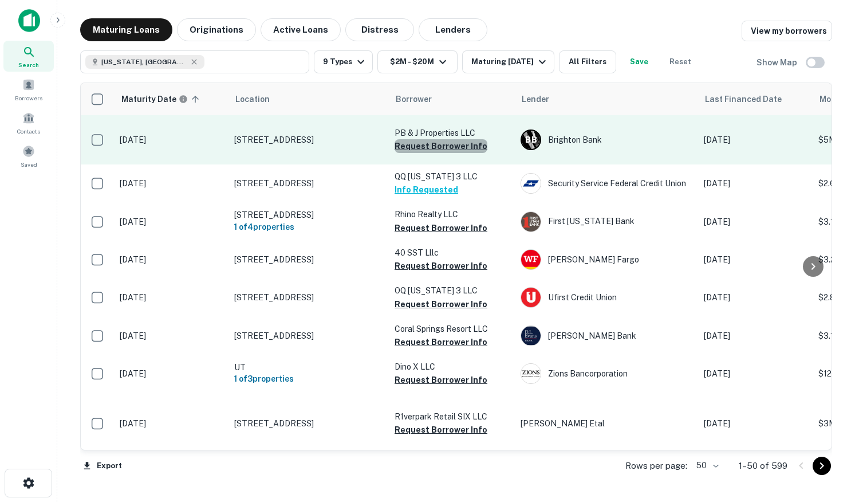
click at [442, 141] on button "Request Borrower Info" at bounding box center [441, 146] width 93 height 14
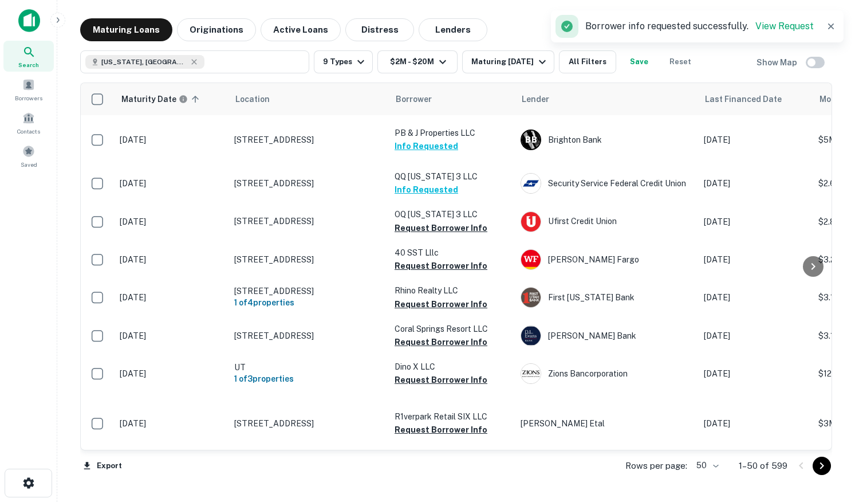
click at [440, 233] on button "Request Borrower Info" at bounding box center [441, 228] width 93 height 14
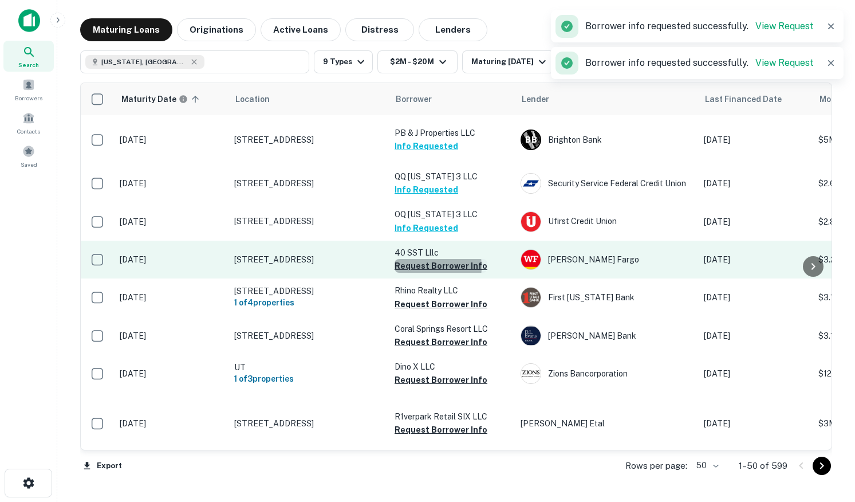
click at [415, 266] on button "Request Borrower Info" at bounding box center [441, 266] width 93 height 14
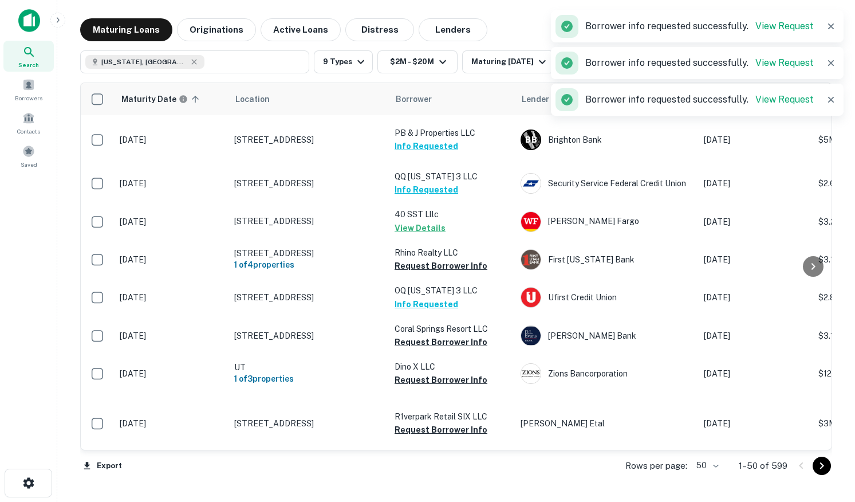
click at [410, 305] on button "Info Requested" at bounding box center [427, 304] width 64 height 14
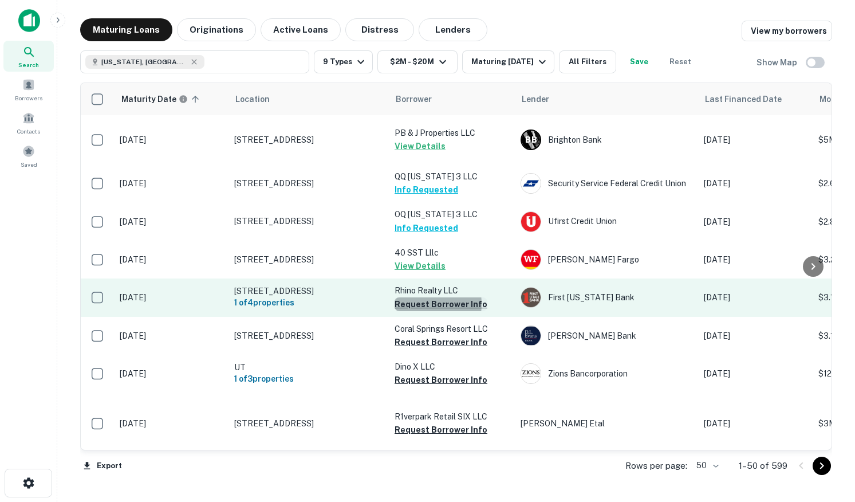
click at [416, 307] on button "Request Borrower Info" at bounding box center [441, 304] width 93 height 14
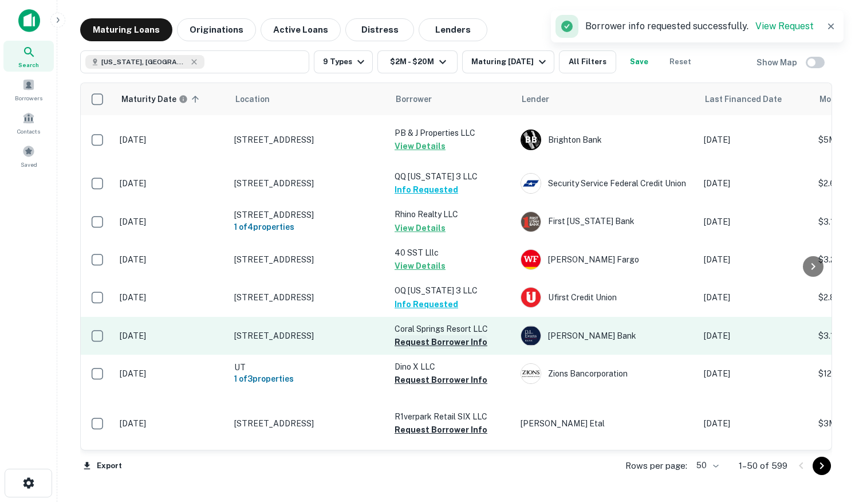
click at [413, 349] on button "Request Borrower Info" at bounding box center [441, 342] width 93 height 14
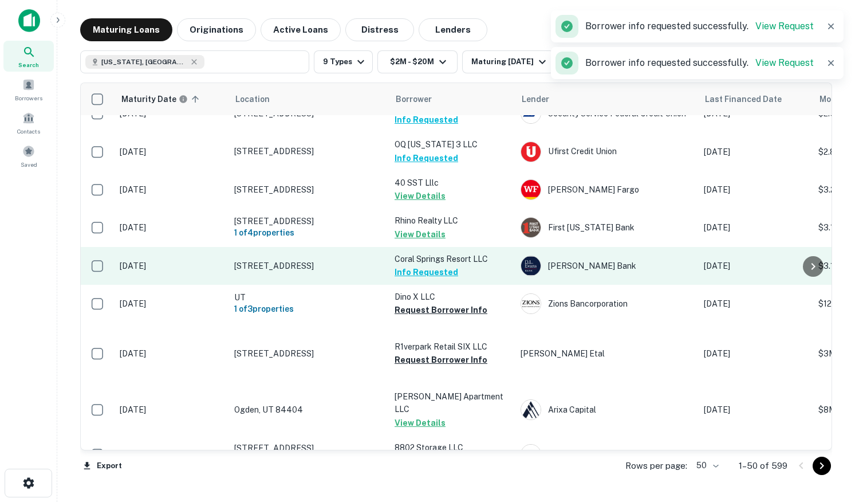
scroll to position [74, 0]
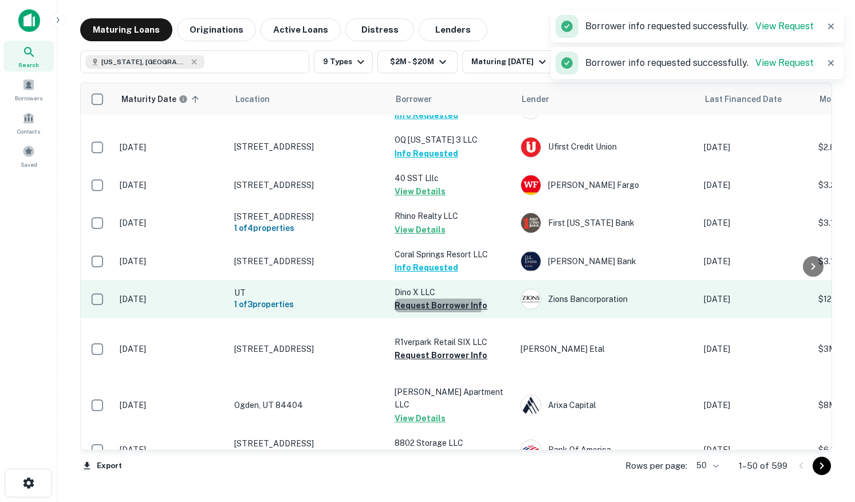
click at [413, 310] on button "Request Borrower Info" at bounding box center [441, 305] width 93 height 14
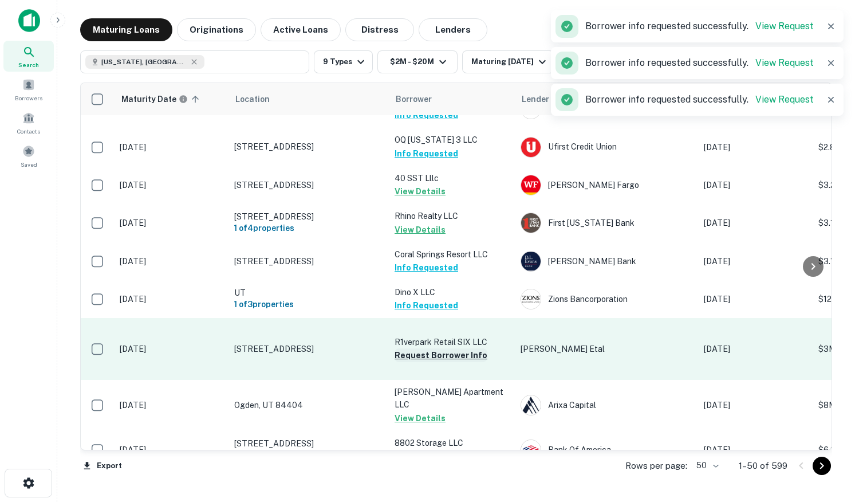
click at [420, 362] on button "Request Borrower Info" at bounding box center [441, 355] width 93 height 14
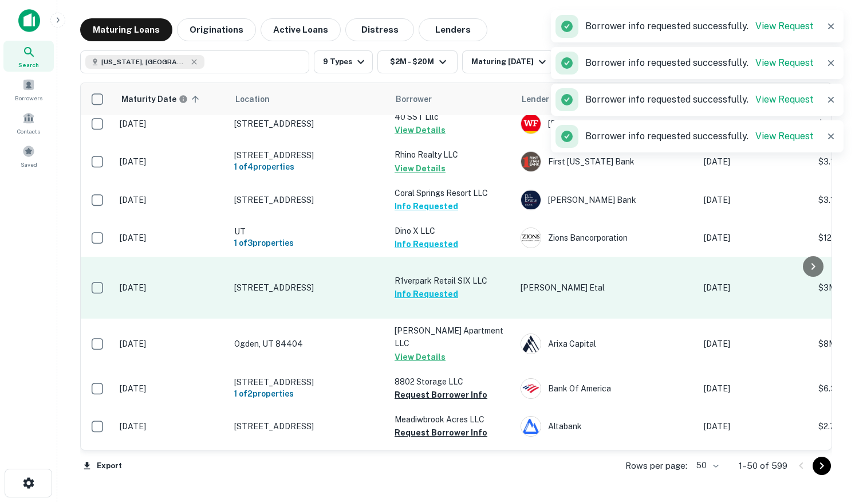
scroll to position [170, 0]
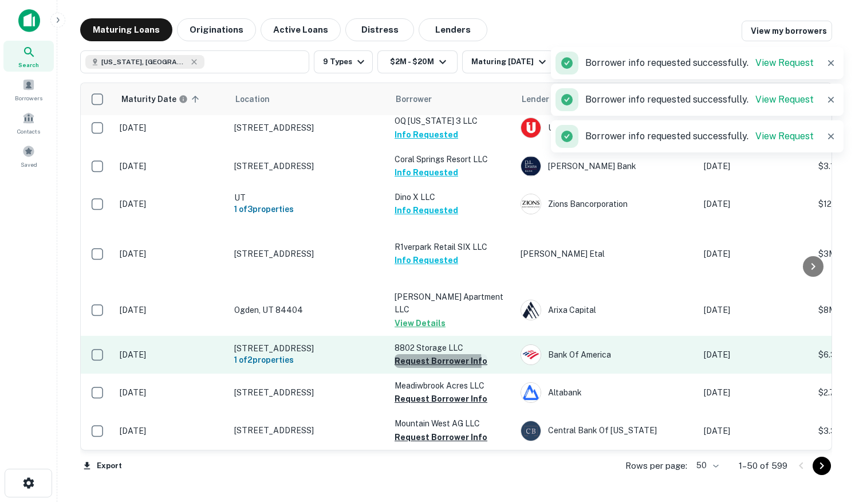
click at [417, 357] on button "Request Borrower Info" at bounding box center [441, 361] width 93 height 14
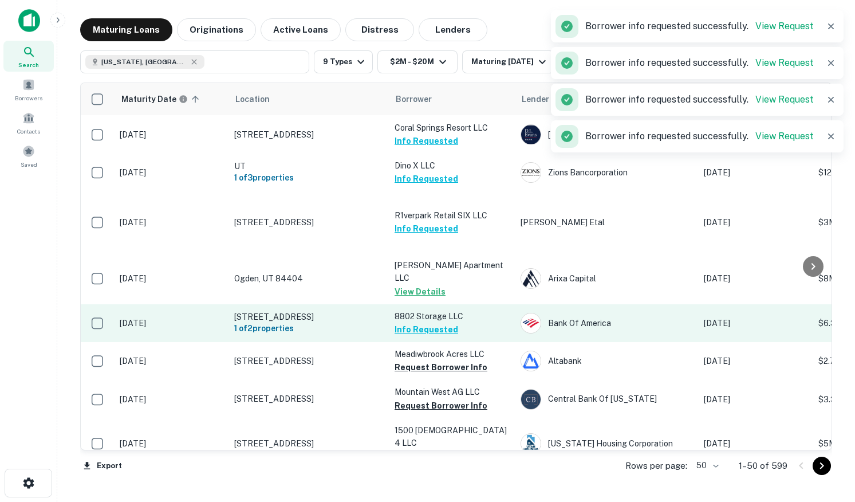
scroll to position [234, 0]
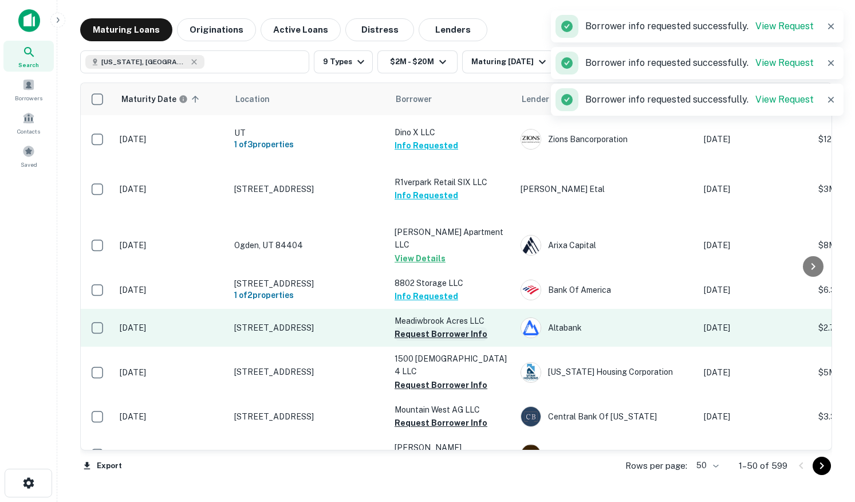
click at [409, 328] on button "Request Borrower Info" at bounding box center [441, 334] width 93 height 14
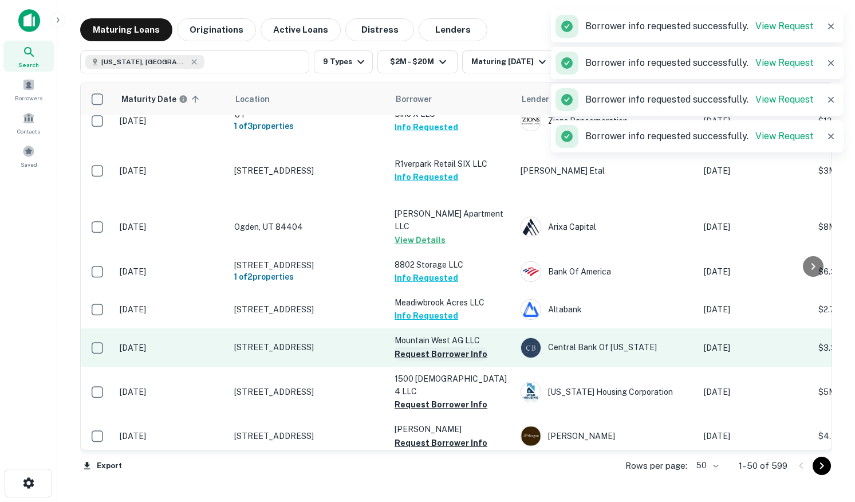
click at [409, 348] on button "Request Borrower Info" at bounding box center [441, 354] width 93 height 14
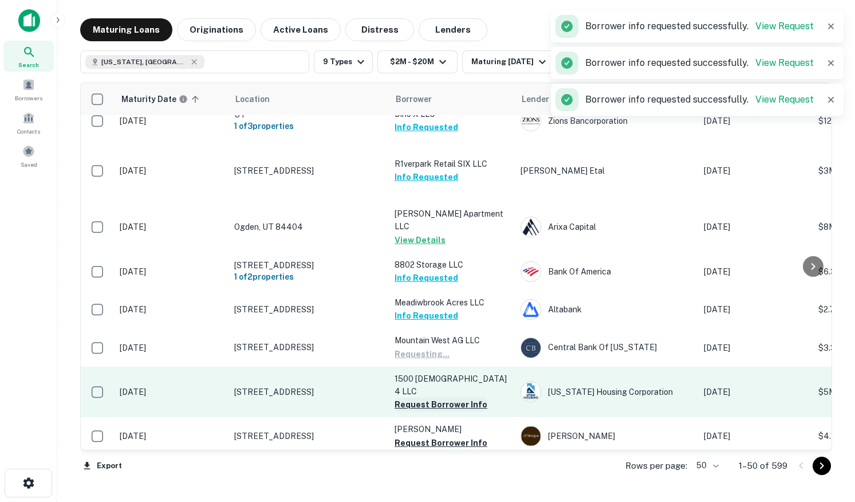
click at [411, 398] on button "Request Borrower Info" at bounding box center [441, 405] width 93 height 14
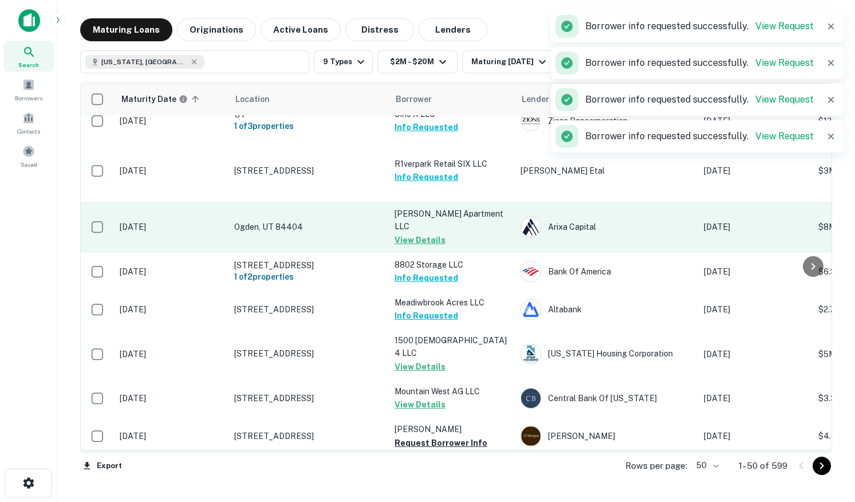
scroll to position [0, 0]
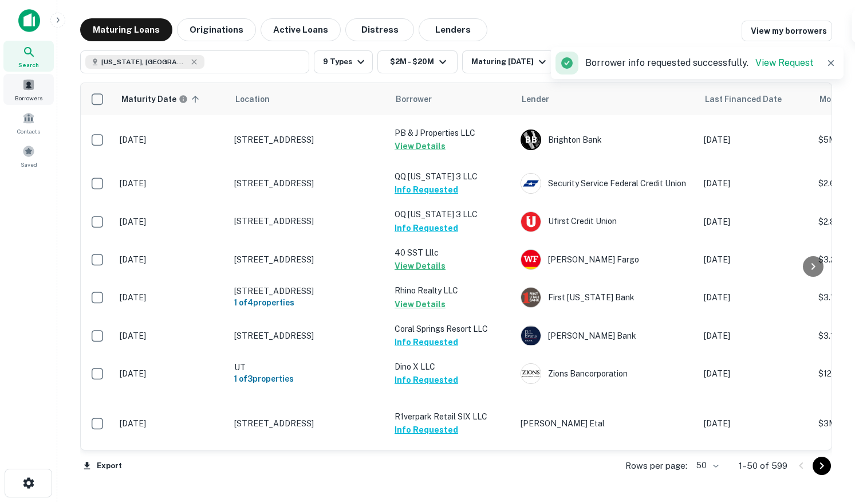
click at [31, 89] on span at bounding box center [28, 84] width 13 height 13
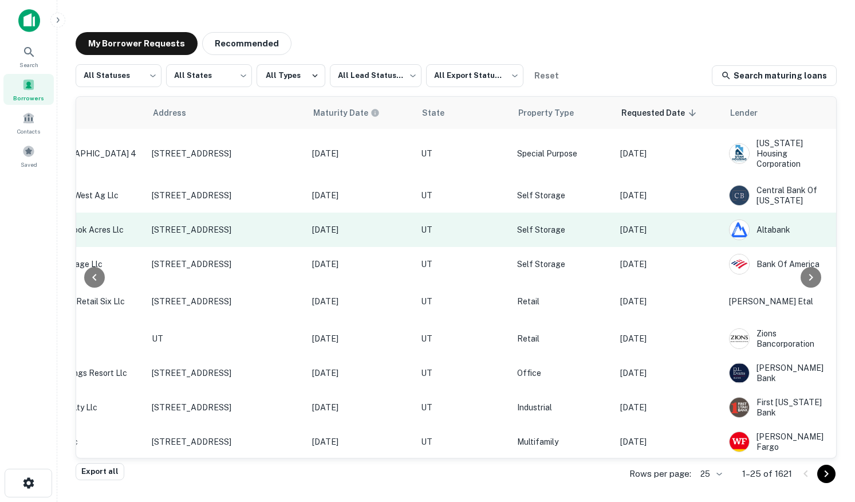
scroll to position [0, 507]
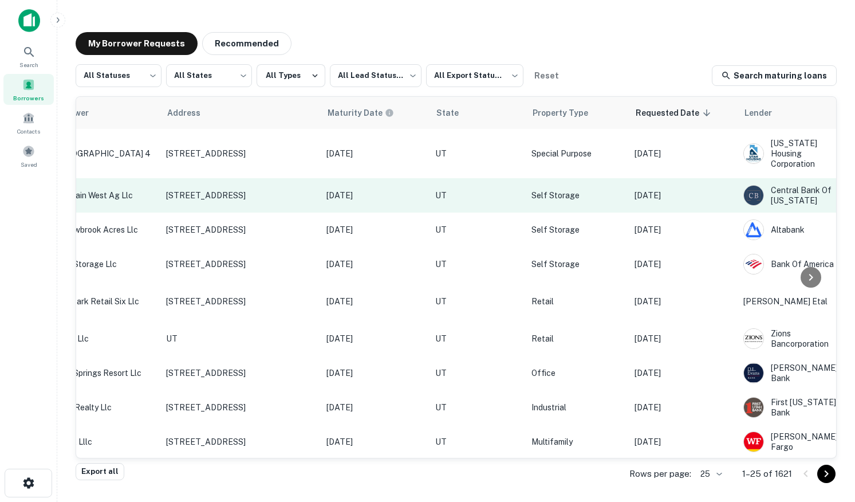
scroll to position [0, 507]
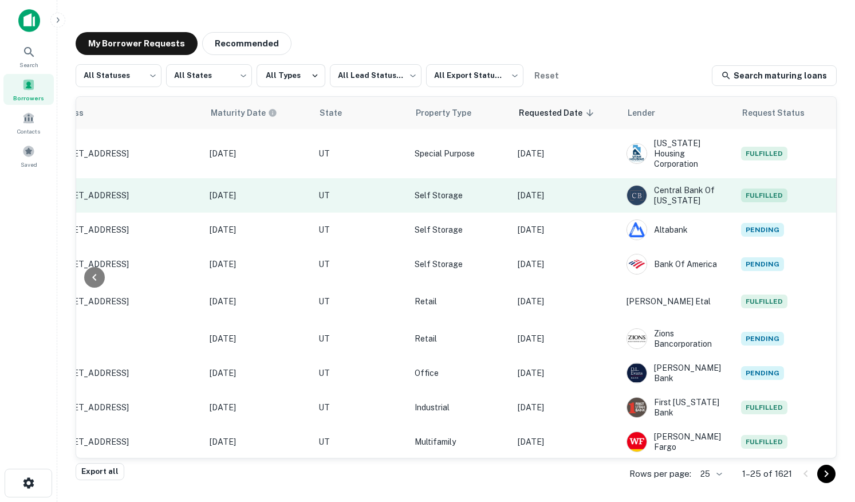
click at [522, 191] on td "[DATE]" at bounding box center [566, 195] width 109 height 34
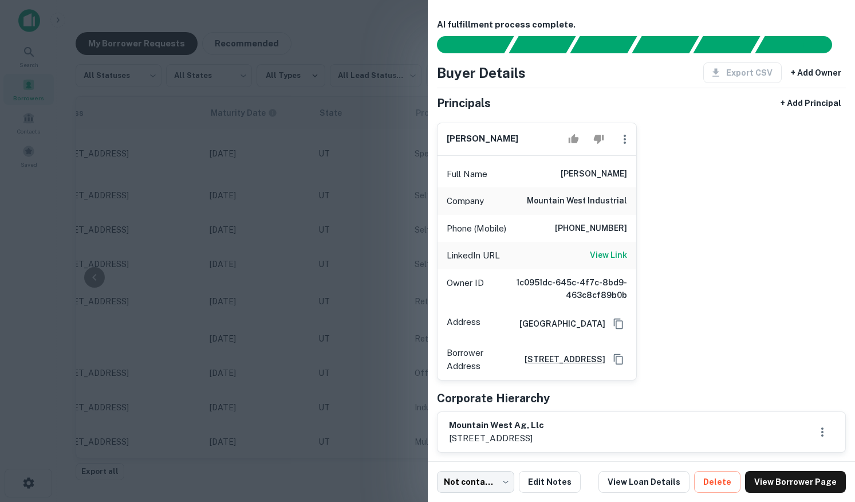
click at [388, 185] on div at bounding box center [427, 251] width 855 height 502
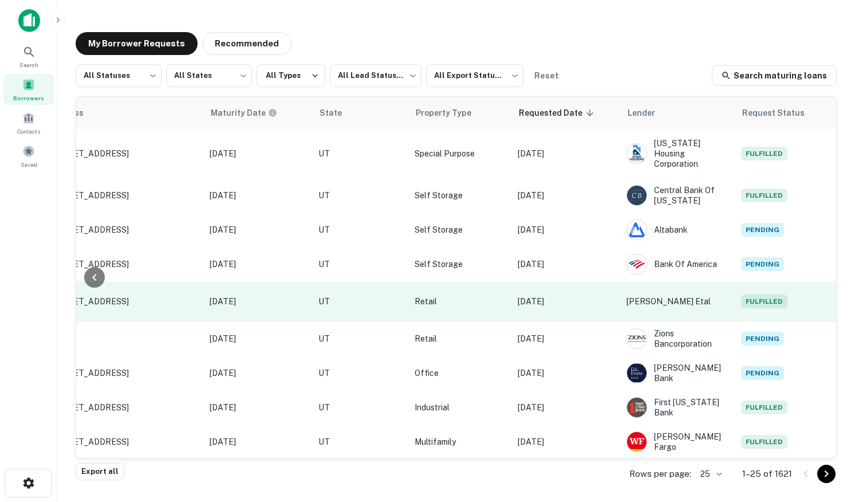
click at [552, 295] on p "[DATE]" at bounding box center [566, 301] width 97 height 13
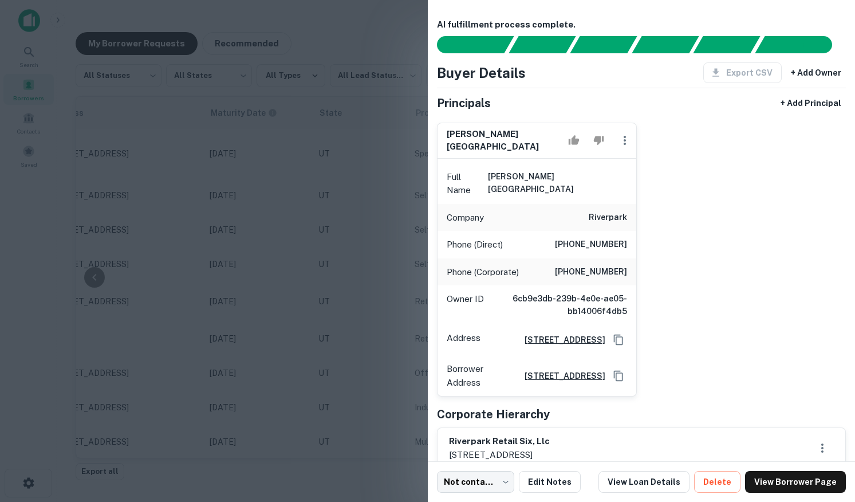
click at [344, 215] on div at bounding box center [427, 251] width 855 height 502
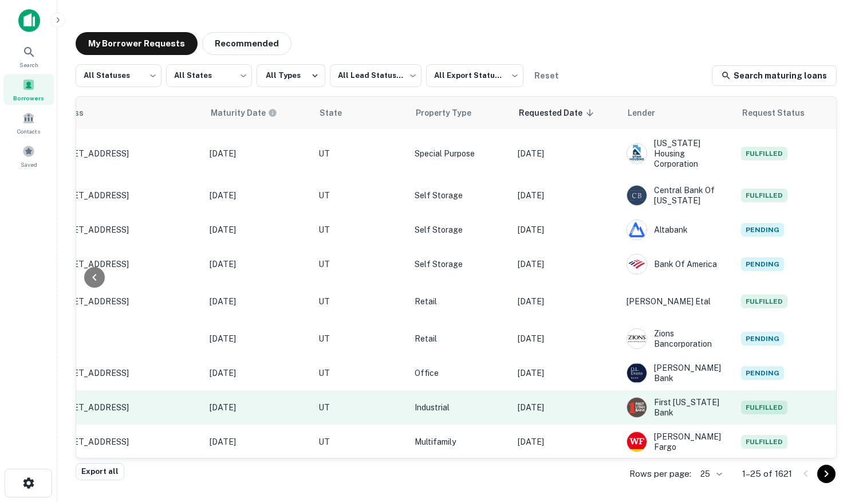
click at [548, 412] on td "[DATE]" at bounding box center [566, 407] width 109 height 34
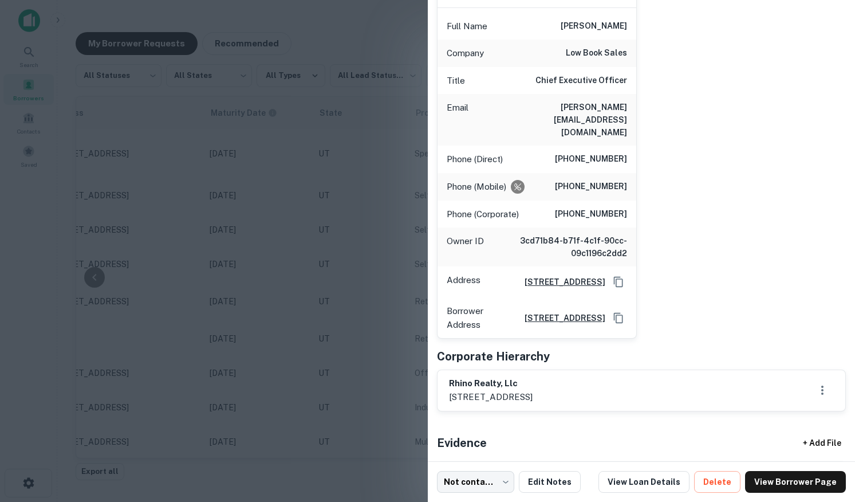
scroll to position [246, 0]
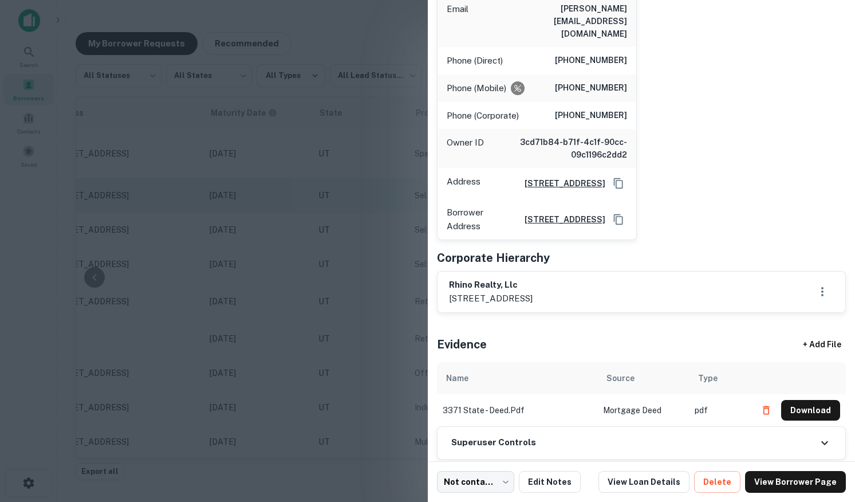
click at [328, 191] on div at bounding box center [427, 251] width 855 height 502
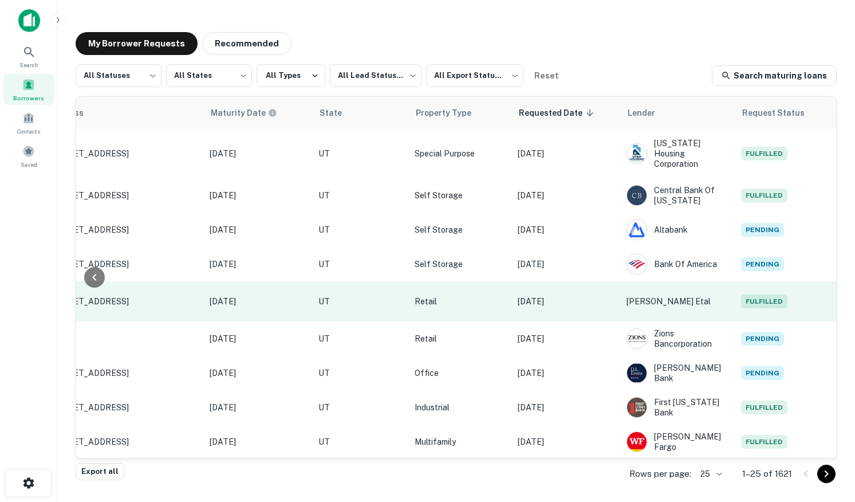
scroll to position [124, 507]
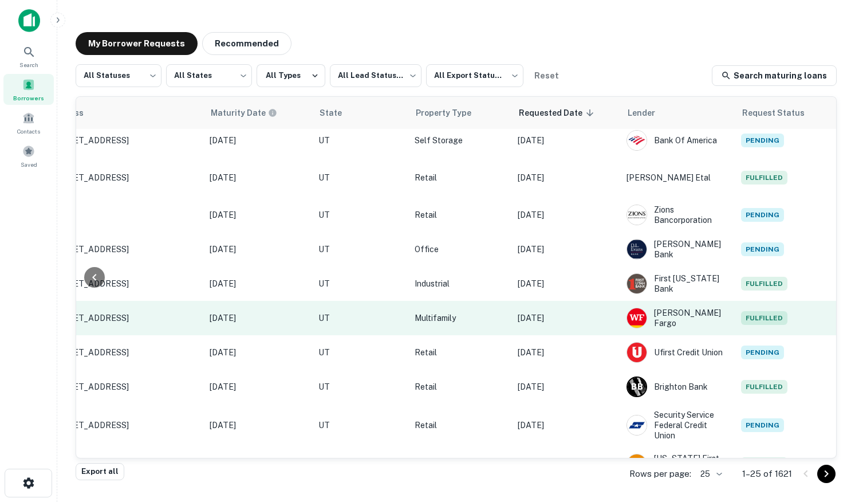
click at [541, 327] on td "[DATE]" at bounding box center [566, 318] width 109 height 34
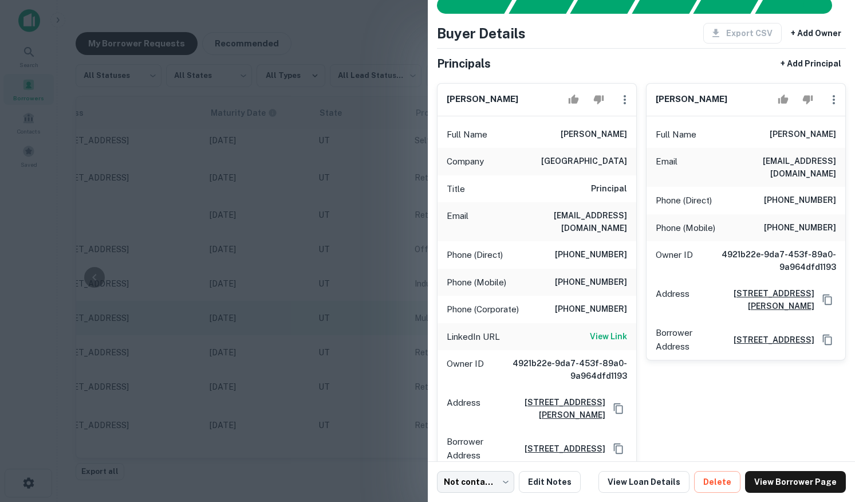
scroll to position [42, 0]
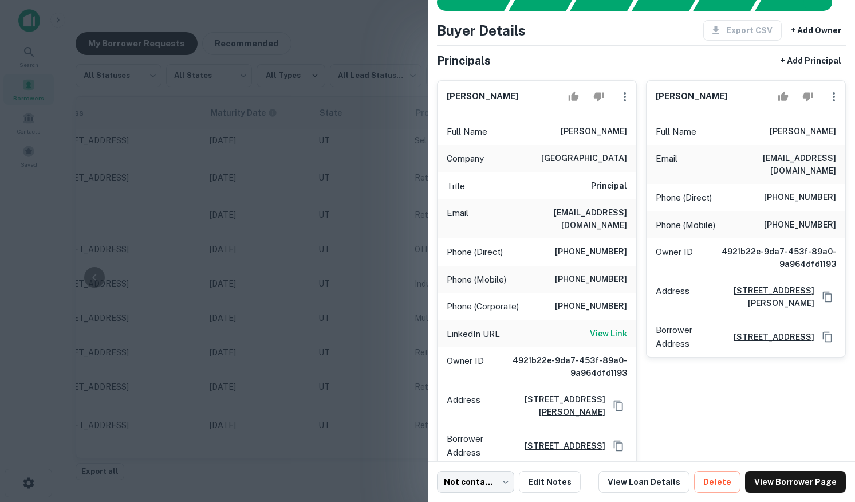
click at [367, 269] on div at bounding box center [427, 251] width 855 height 502
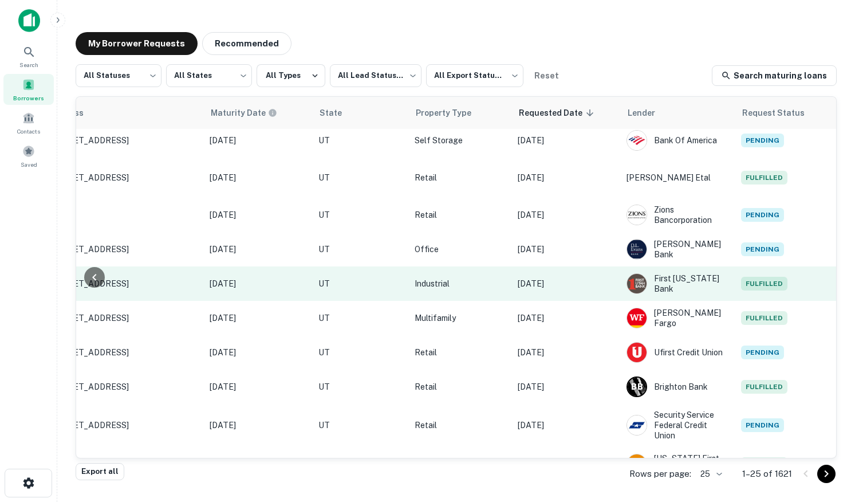
click at [569, 286] on p "Sep 26, 2025" at bounding box center [566, 283] width 97 height 13
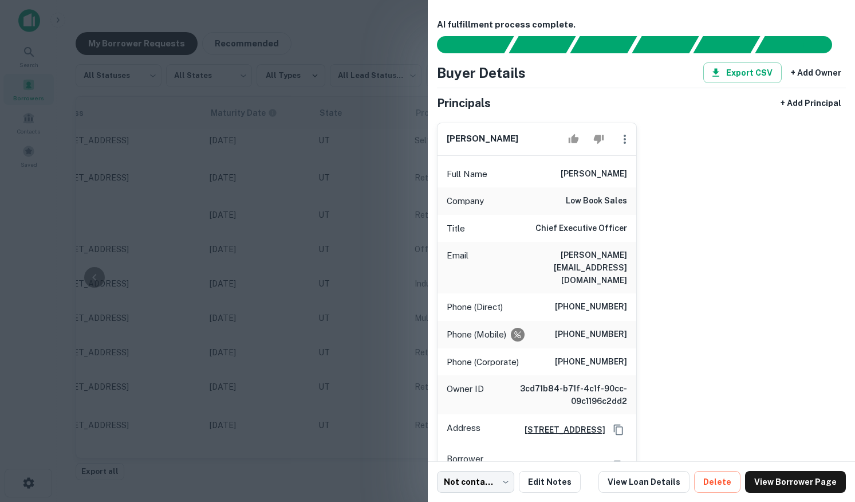
click at [376, 296] on div at bounding box center [427, 251] width 855 height 502
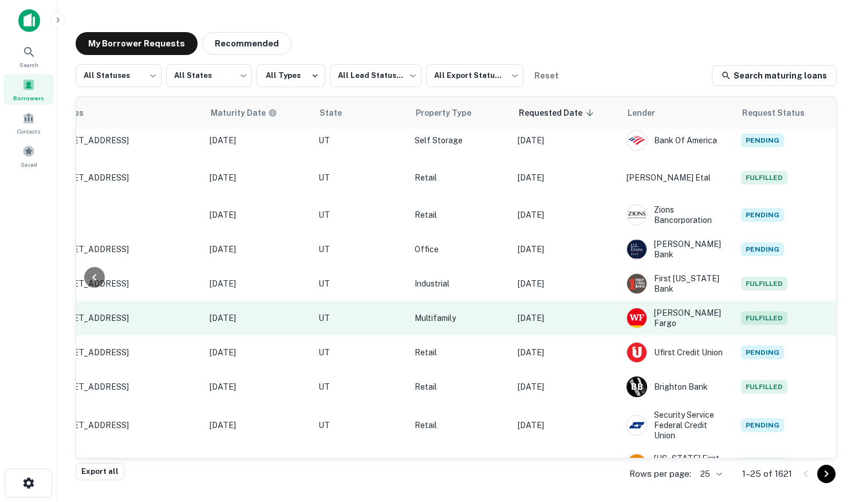
click at [571, 321] on p "[DATE]" at bounding box center [566, 318] width 97 height 13
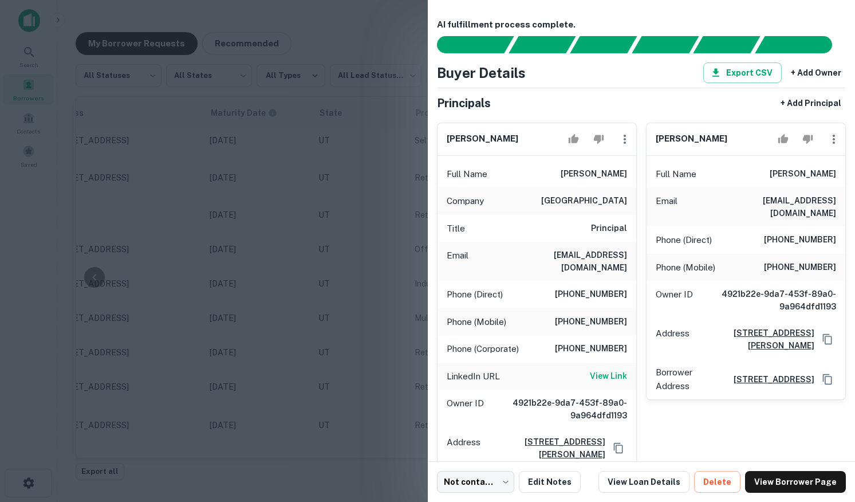
click at [398, 307] on div at bounding box center [427, 251] width 855 height 502
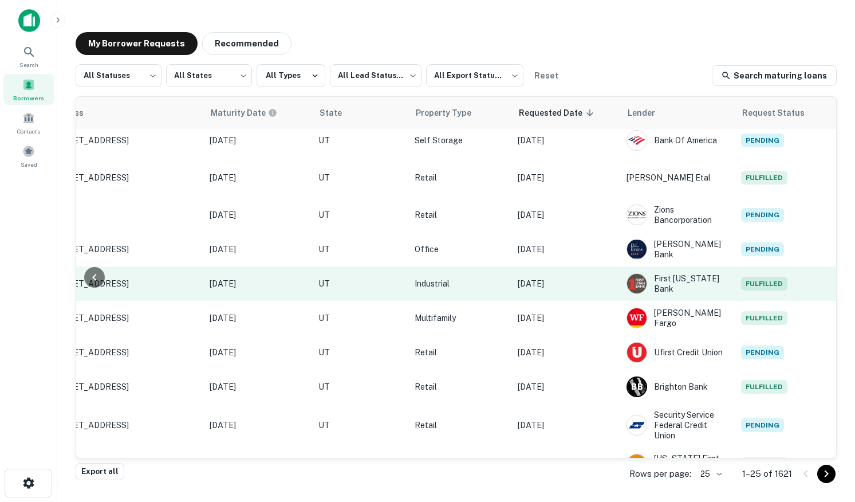
click at [549, 280] on p "[DATE]" at bounding box center [566, 283] width 97 height 13
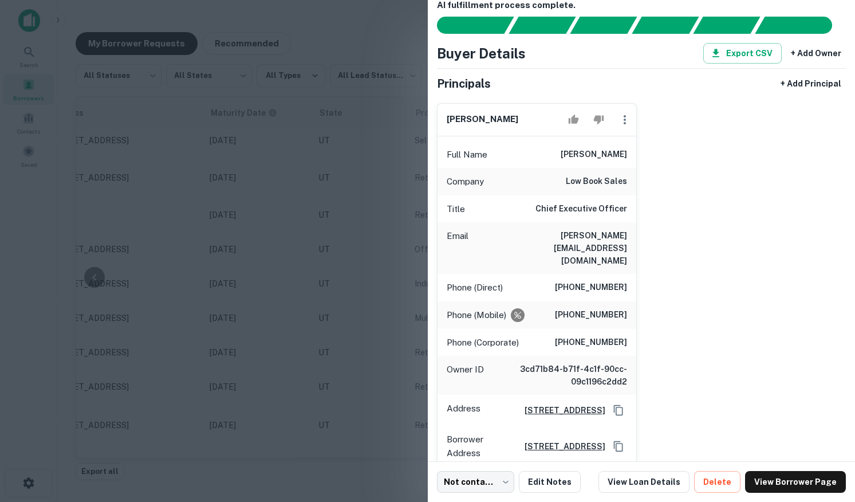
scroll to position [33, 0]
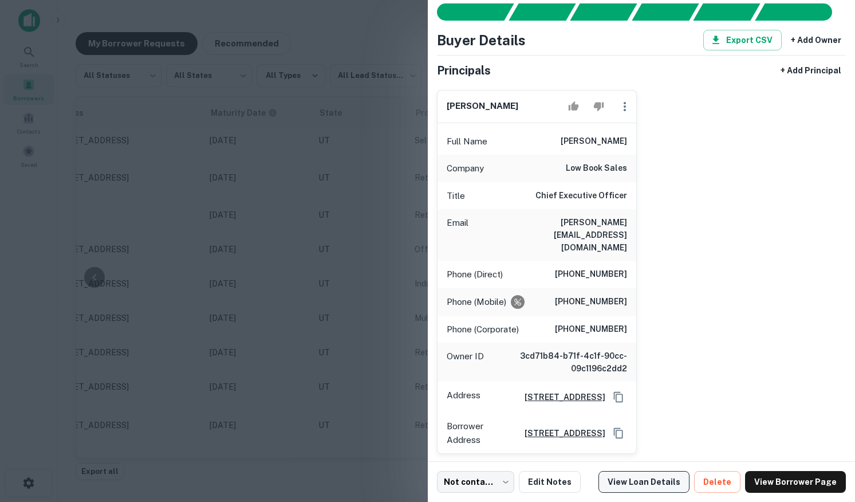
click at [662, 477] on link "View Loan Details" at bounding box center [644, 482] width 91 height 22
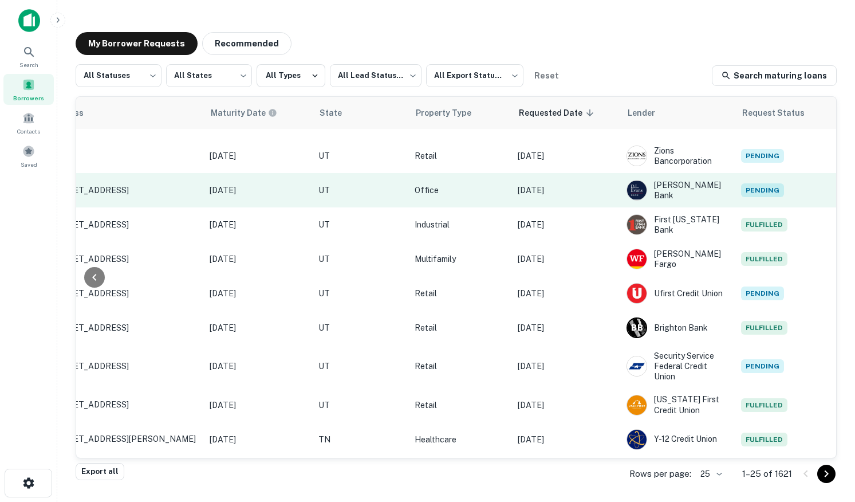
scroll to position [187, 507]
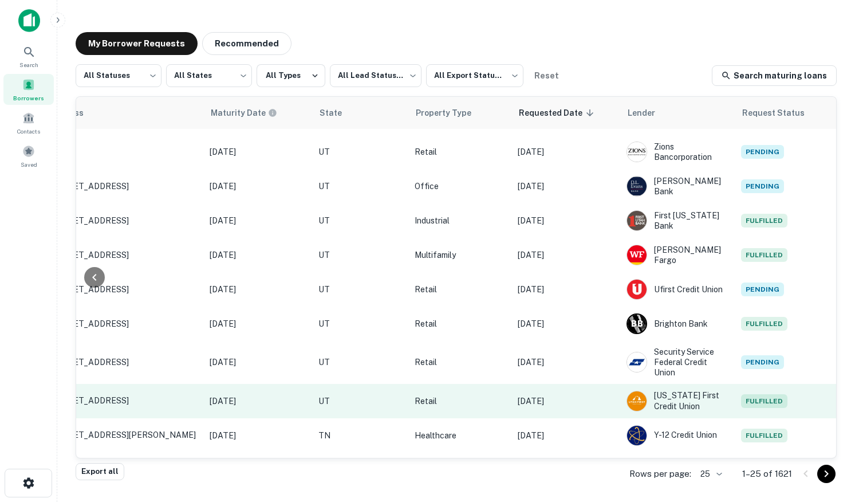
click at [552, 400] on p "[DATE]" at bounding box center [566, 401] width 97 height 13
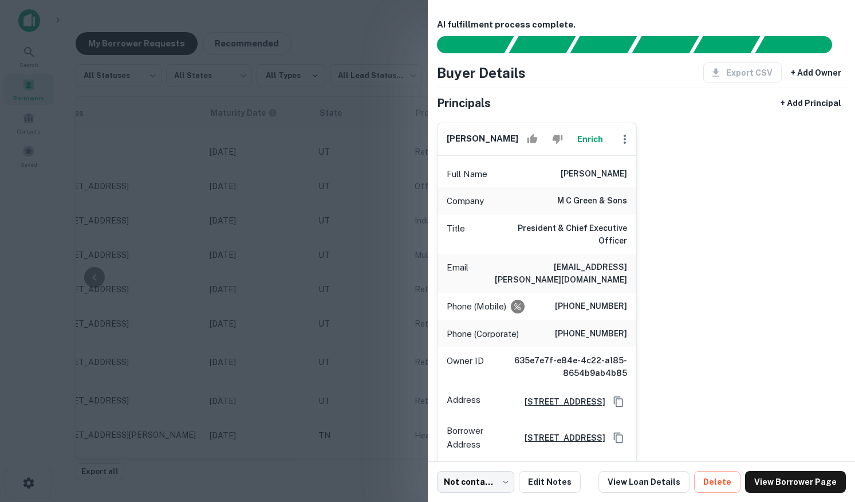
click at [317, 233] on div at bounding box center [427, 251] width 855 height 502
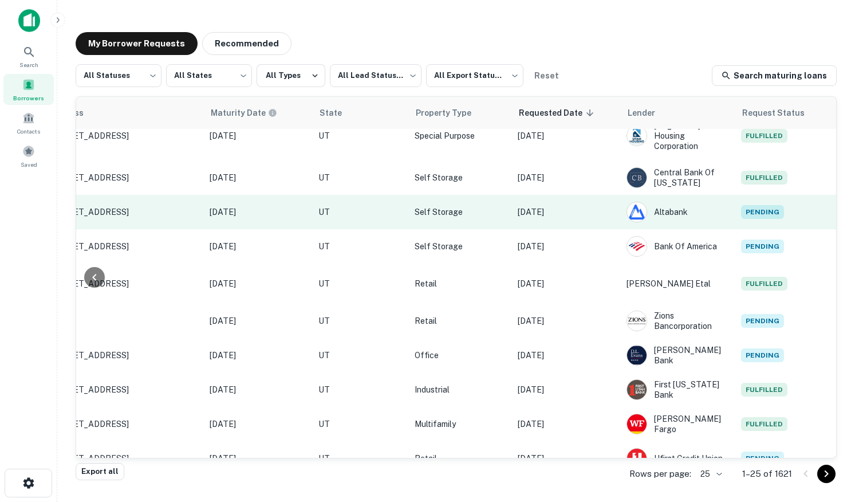
scroll to position [0, 507]
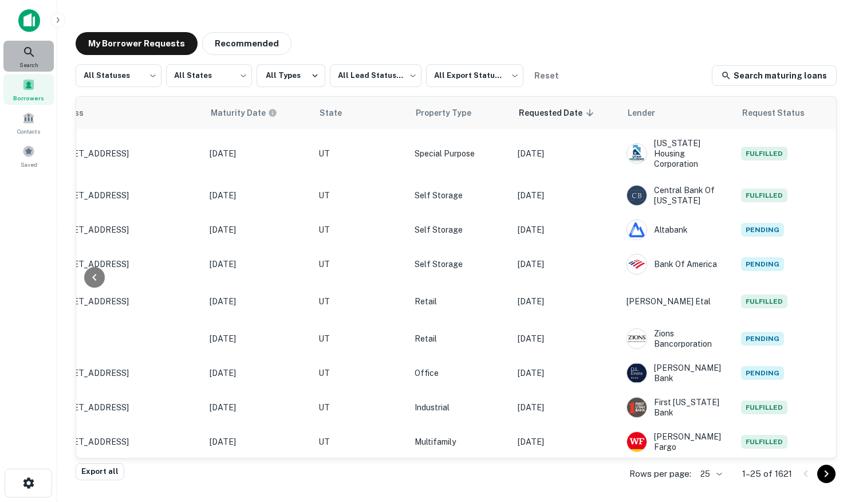
click at [27, 56] on icon at bounding box center [29, 52] width 14 height 14
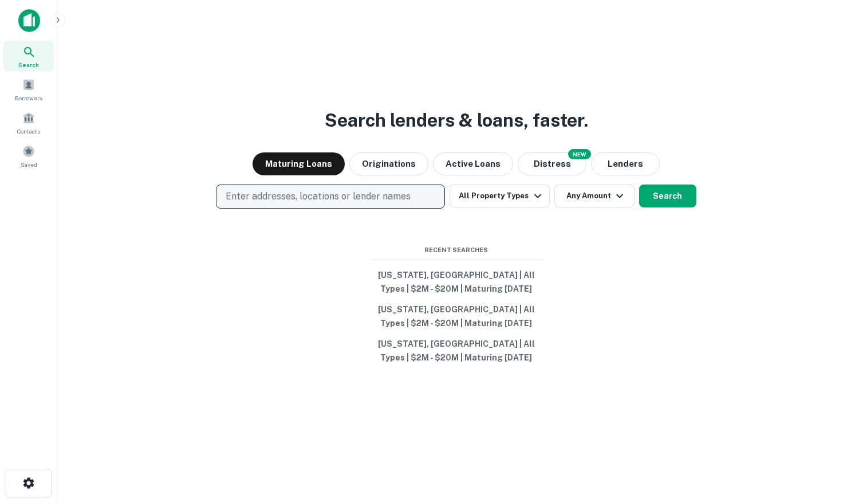
click at [330, 200] on p "Enter addresses, locations or lender names" at bounding box center [318, 197] width 185 height 14
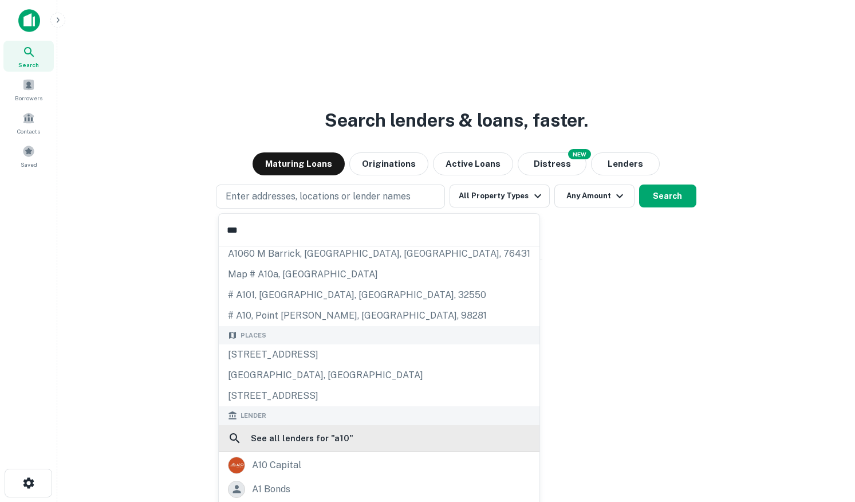
scroll to position [54, 0]
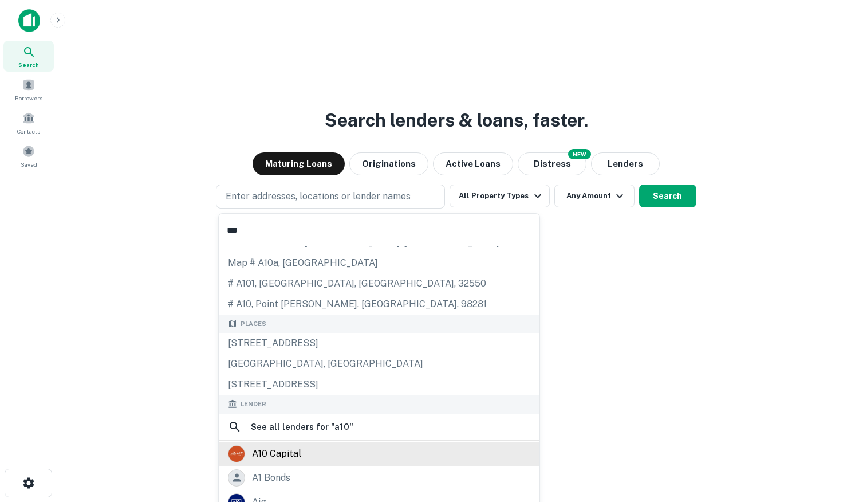
type input "***"
click at [267, 451] on div "a10 capital" at bounding box center [276, 453] width 49 height 17
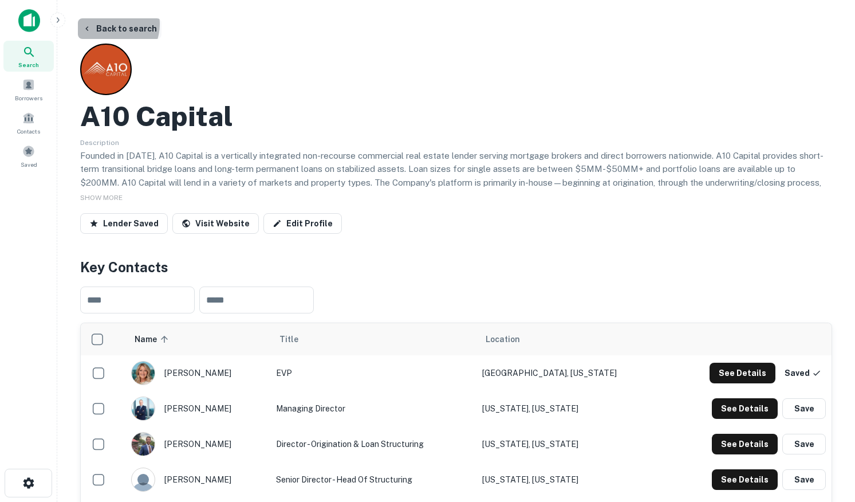
click at [107, 24] on button "Back to search" at bounding box center [120, 28] width 84 height 21
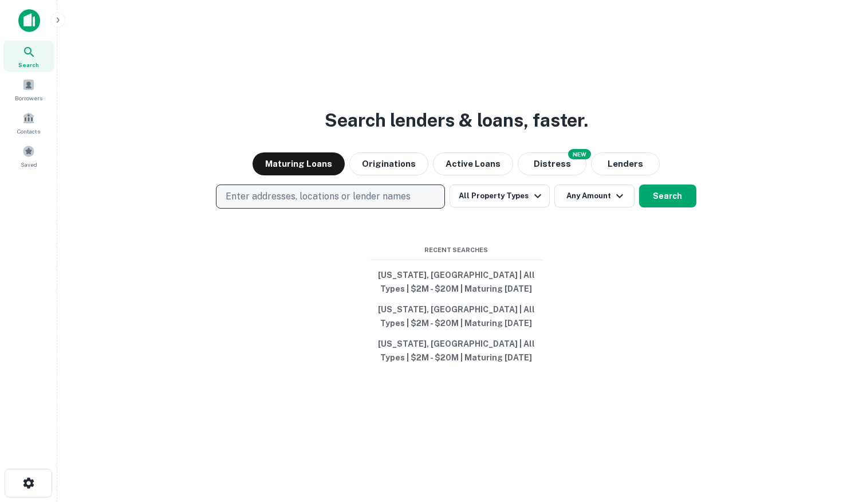
click at [253, 199] on p "Enter addresses, locations or lender names" at bounding box center [318, 197] width 185 height 14
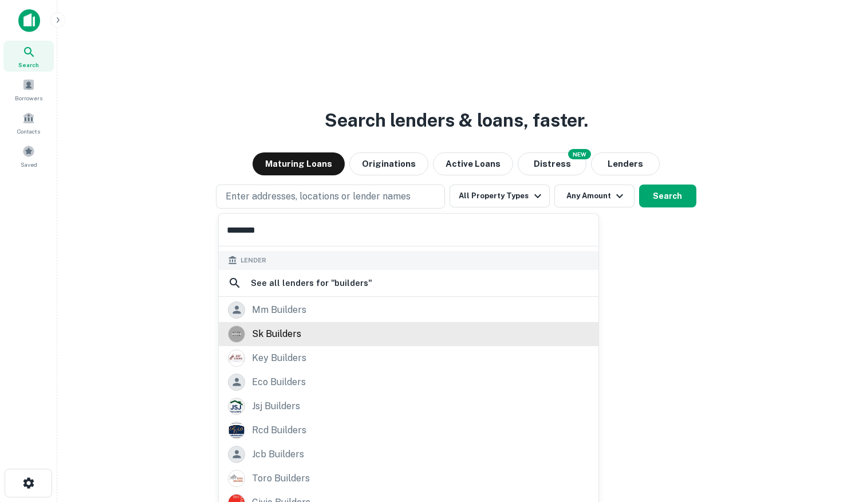
scroll to position [183, 0]
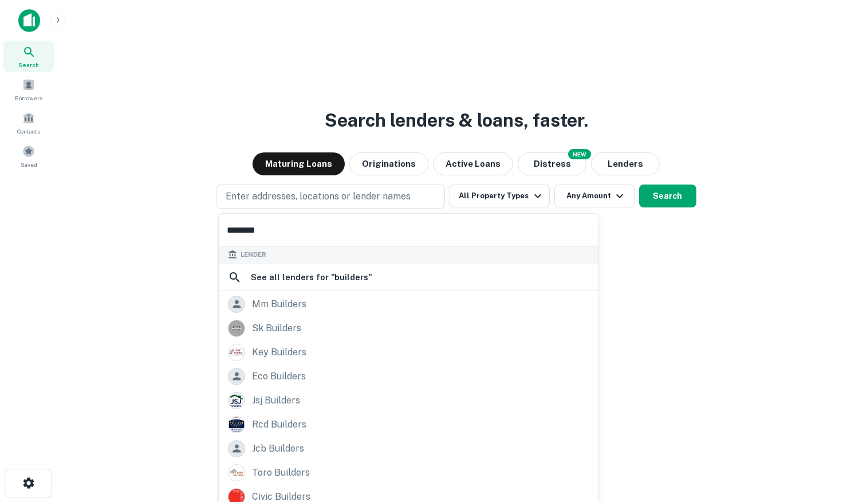
click at [287, 234] on input "********" at bounding box center [409, 230] width 380 height 32
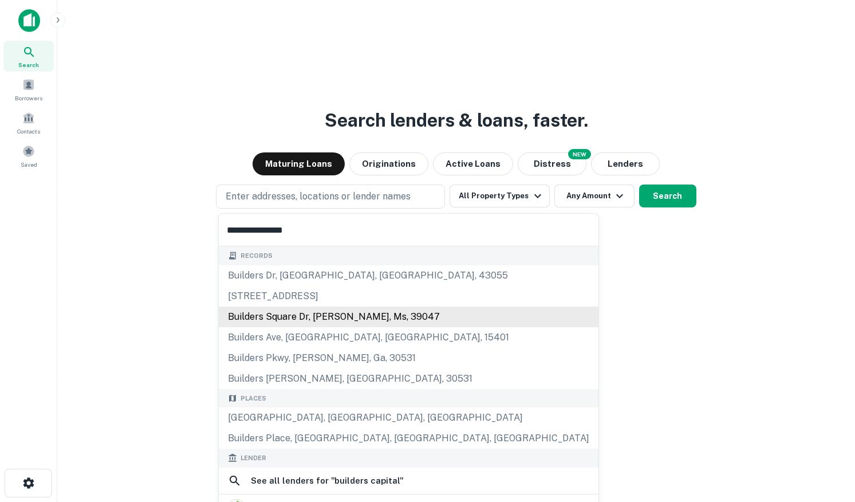
scroll to position [137, 0]
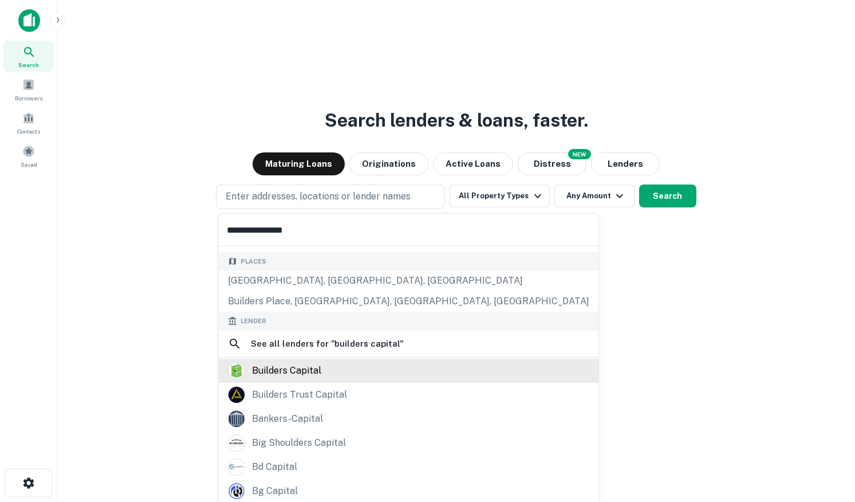
type input "**********"
click at [260, 369] on div "builders capital" at bounding box center [286, 370] width 69 height 17
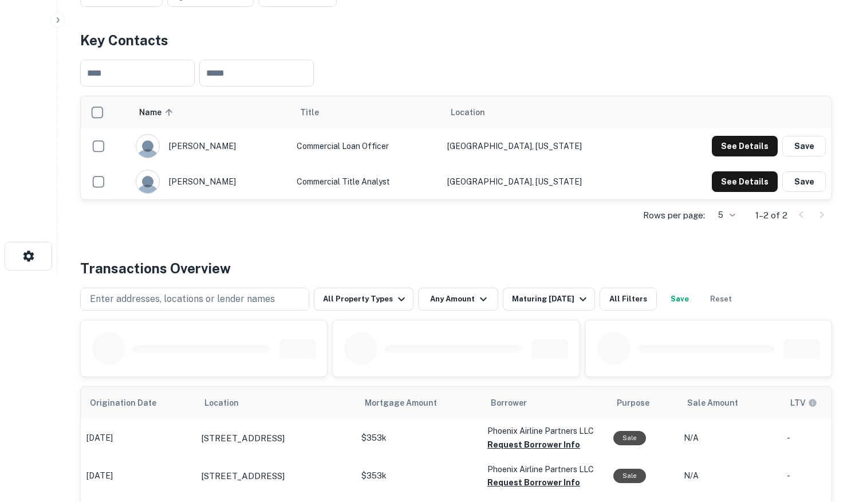
scroll to position [253, 0]
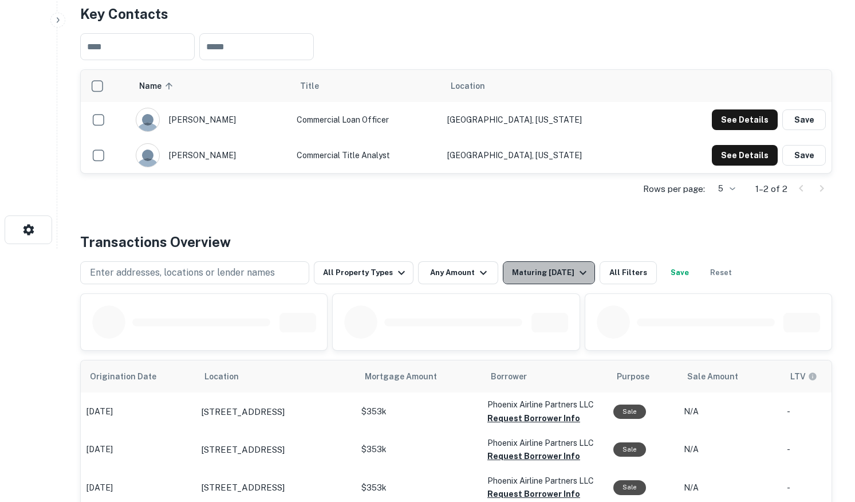
click at [544, 270] on div "Maturing In 1 Year" at bounding box center [551, 273] width 78 height 14
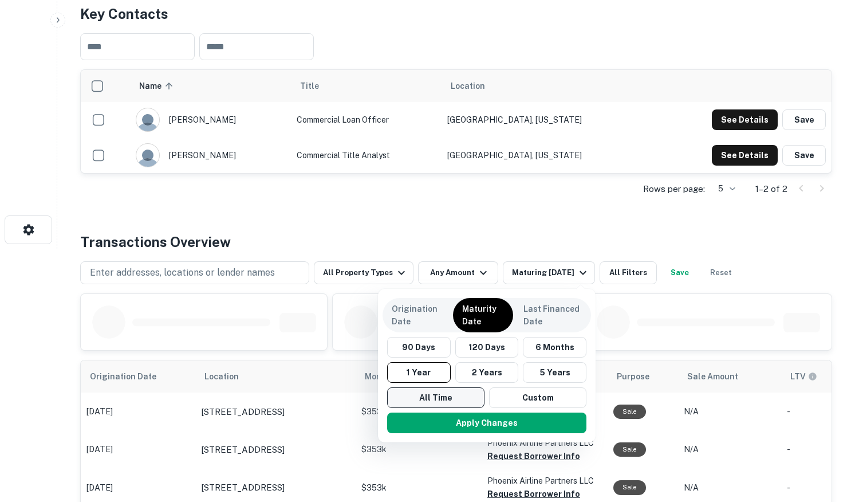
click at [432, 394] on button "All Time" at bounding box center [435, 397] width 97 height 21
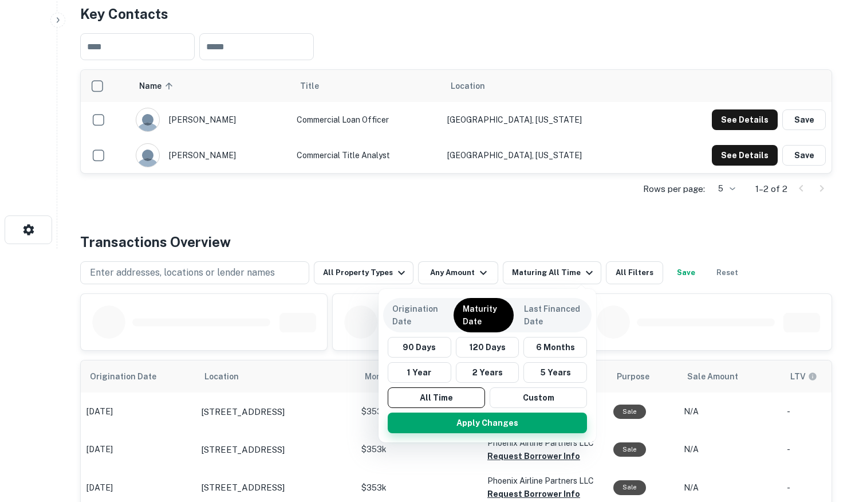
click at [435, 418] on button "Apply Changes" at bounding box center [487, 422] width 199 height 21
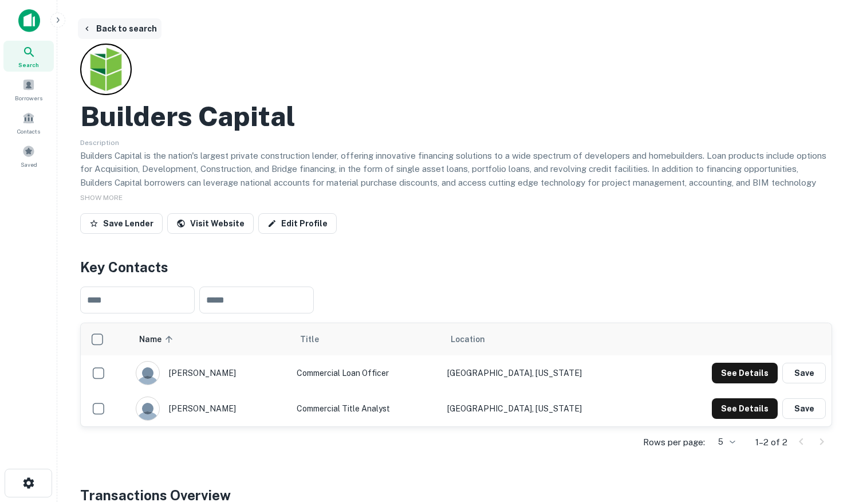
click at [96, 28] on button "Back to search" at bounding box center [120, 28] width 84 height 21
click at [108, 29] on button "Back to search" at bounding box center [120, 28] width 84 height 21
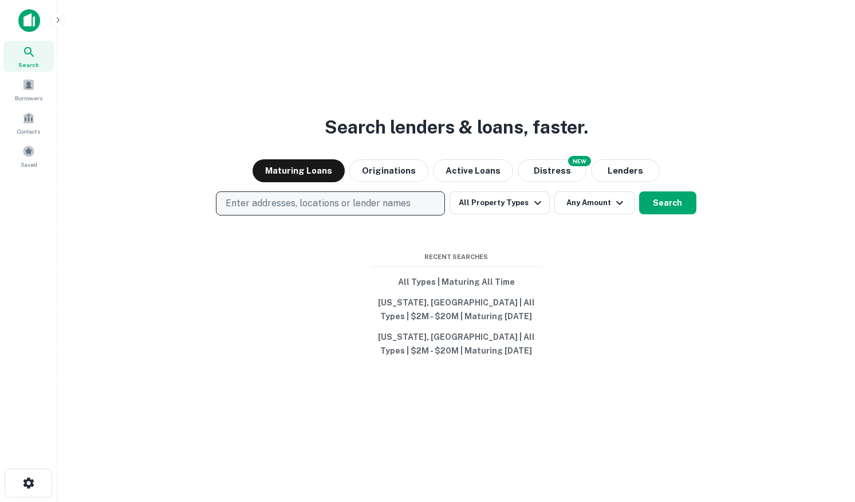
click at [282, 200] on p "Enter addresses, locations or lender names" at bounding box center [318, 203] width 185 height 14
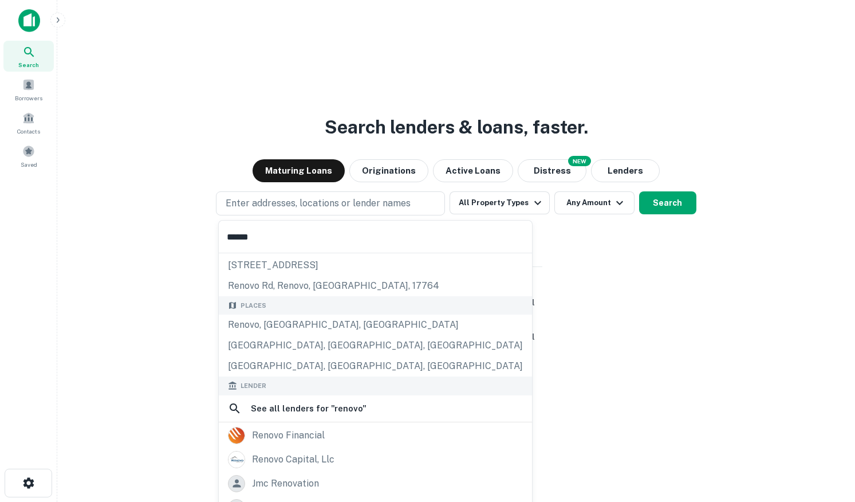
scroll to position [69, 0]
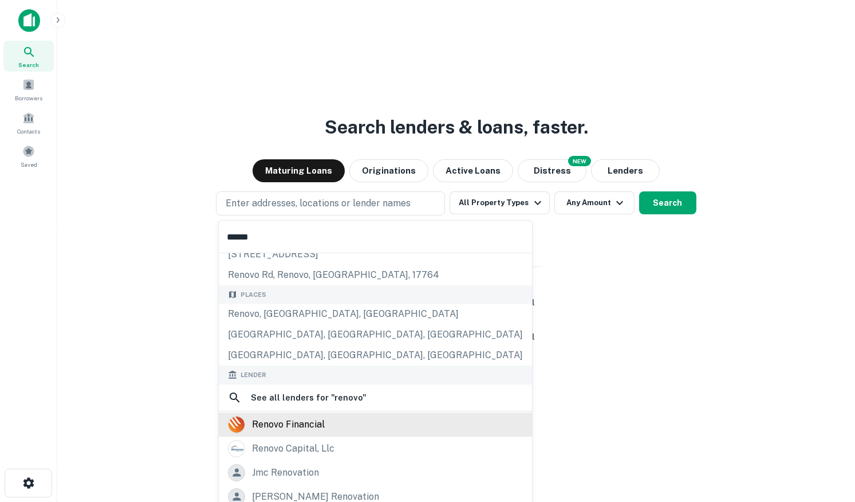
type input "******"
click at [259, 429] on div "renovo financial" at bounding box center [288, 424] width 73 height 17
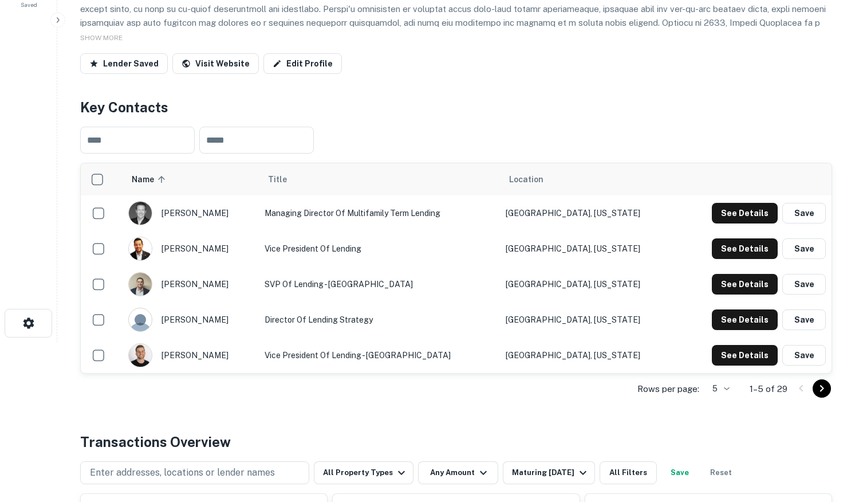
scroll to position [400, 0]
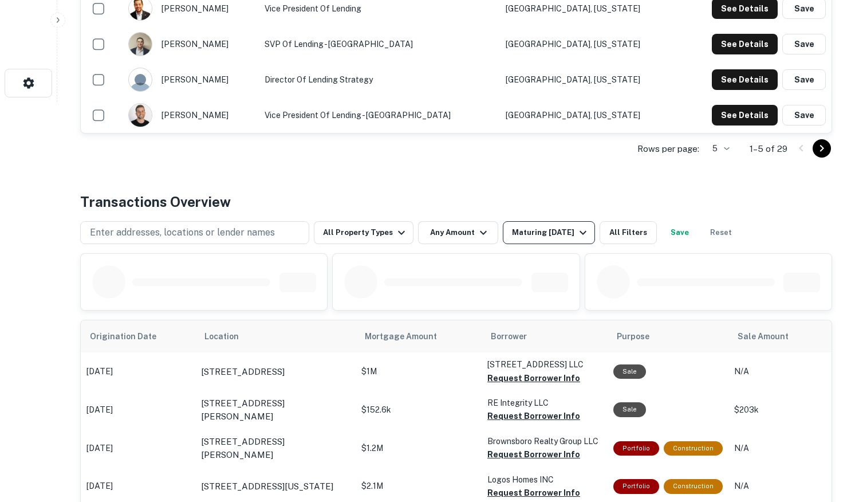
click at [512, 235] on div "Maturing In 1 Year" at bounding box center [551, 233] width 78 height 14
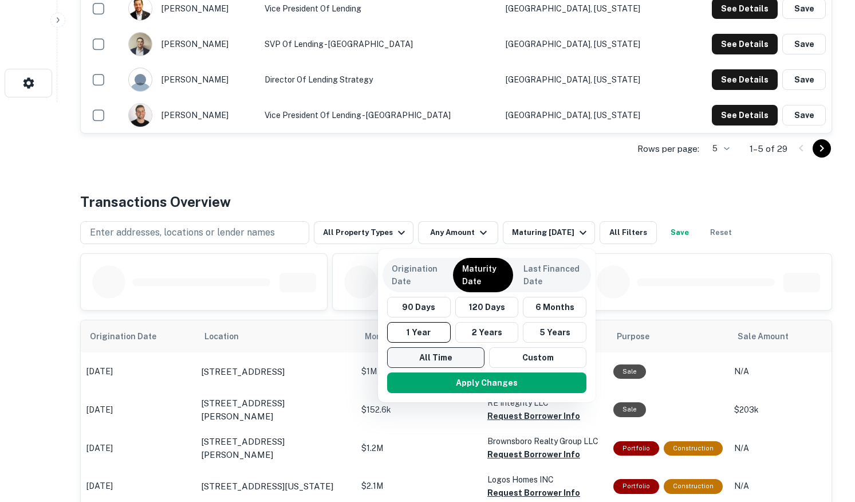
click at [438, 352] on button "All Time" at bounding box center [435, 357] width 97 height 21
click at [434, 384] on button "Apply Changes" at bounding box center [487, 382] width 199 height 21
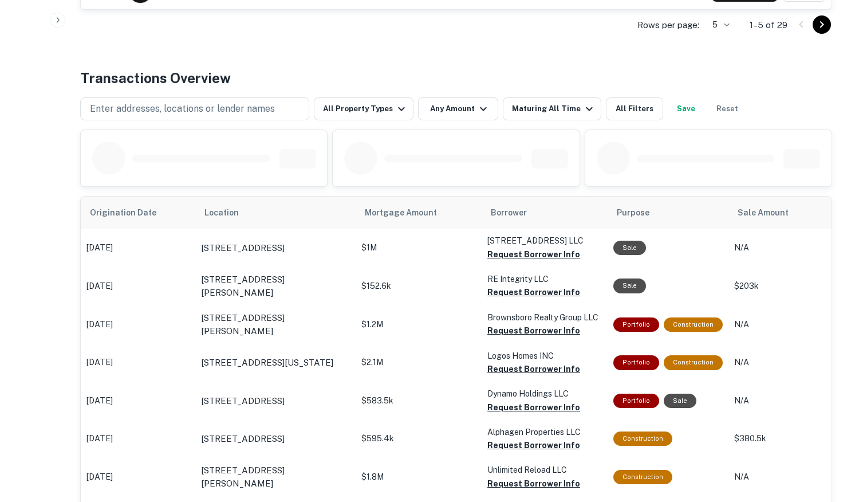
scroll to position [512, 0]
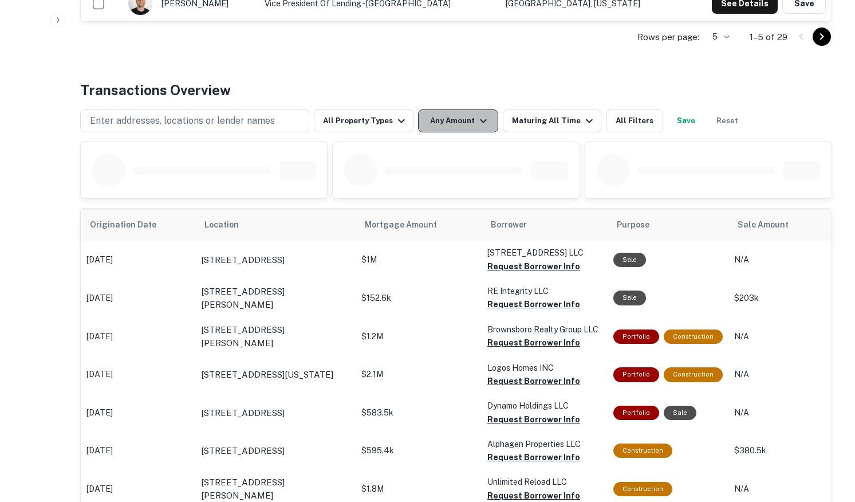
click at [438, 125] on button "Any Amount" at bounding box center [458, 120] width 80 height 23
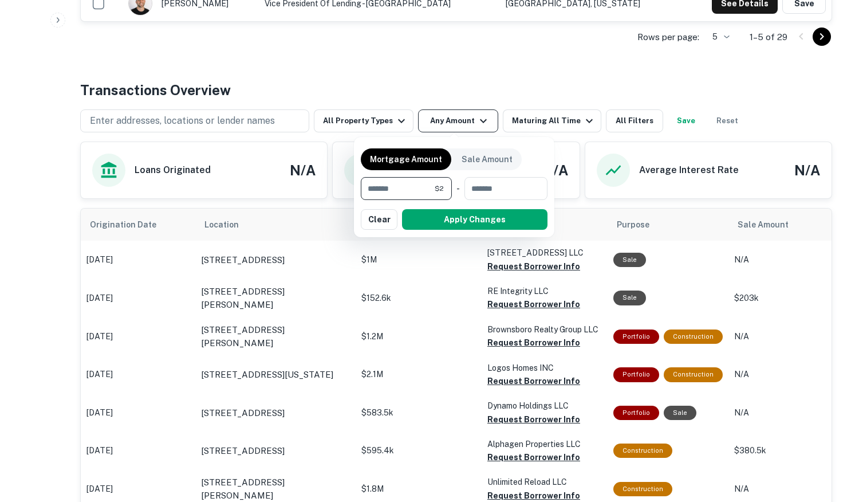
type input "*******"
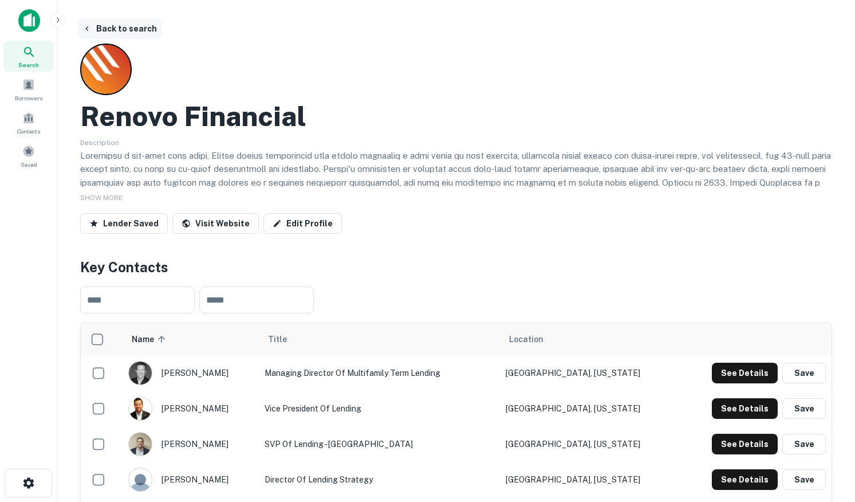
click at [134, 31] on button "Back to search" at bounding box center [120, 28] width 84 height 21
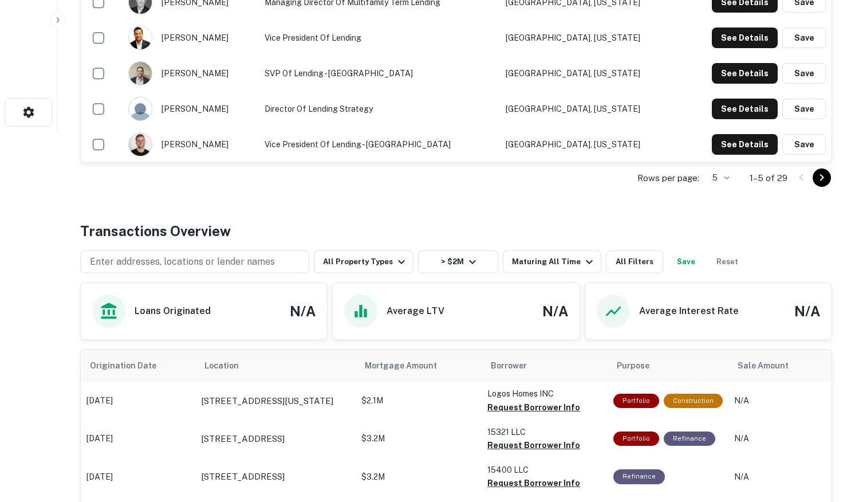
scroll to position [101, 0]
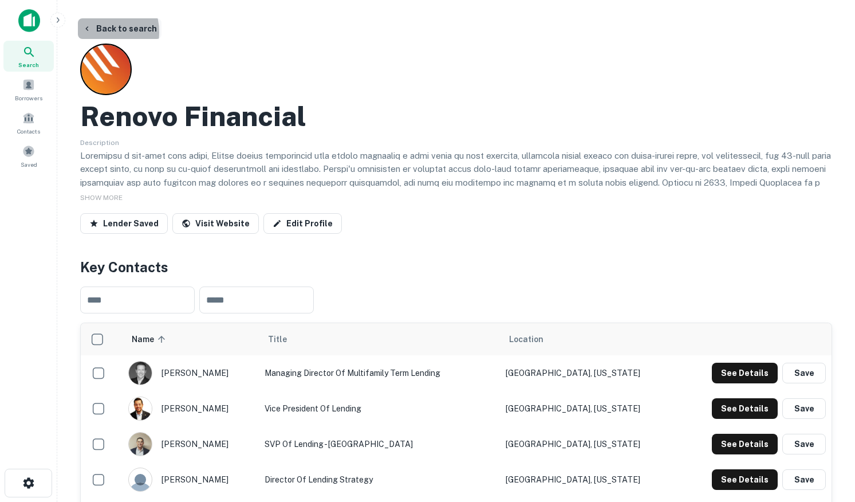
click at [96, 33] on button "Back to search" at bounding box center [120, 28] width 84 height 21
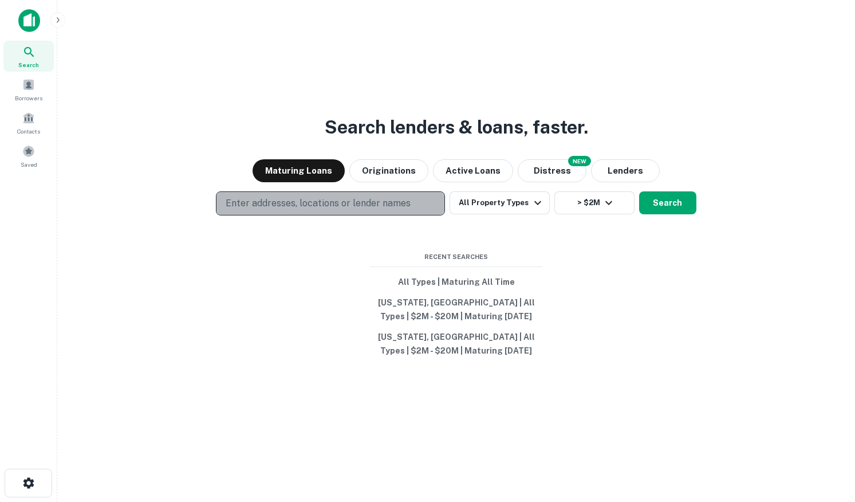
click at [260, 211] on button "Enter addresses, locations or lender names" at bounding box center [330, 203] width 229 height 24
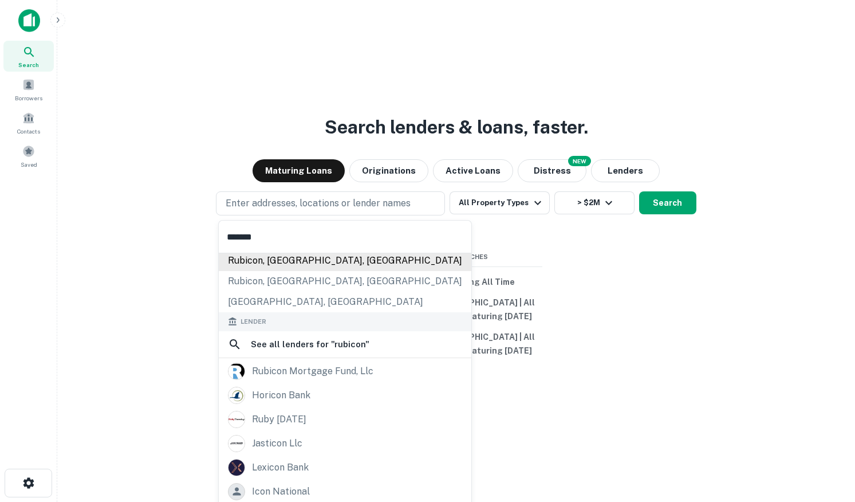
scroll to position [111, 0]
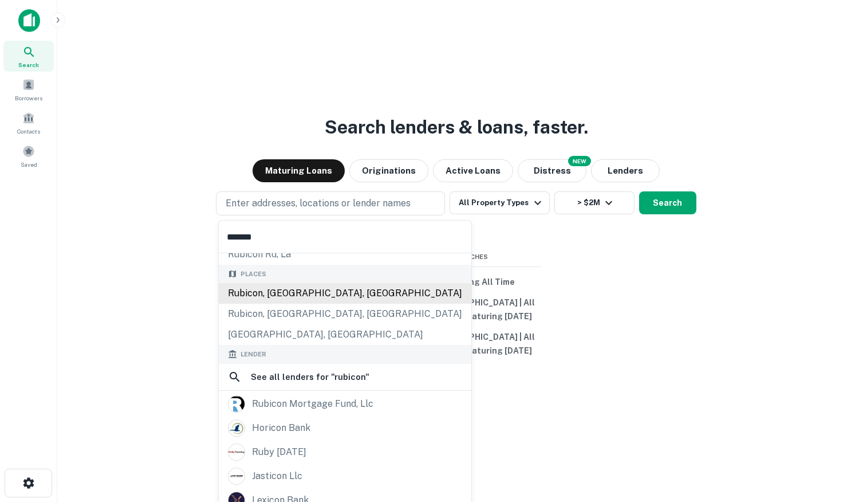
type input "*******"
click at [312, 400] on div "rubicon mortgage fund, llc" at bounding box center [312, 403] width 121 height 17
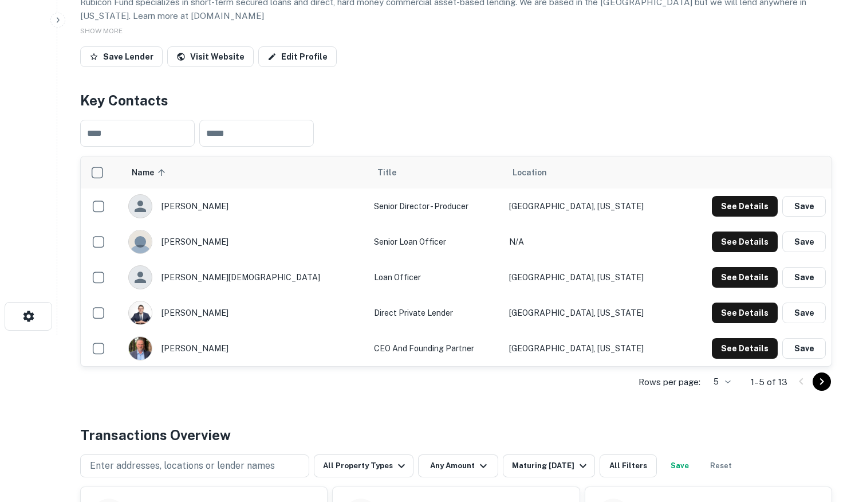
scroll to position [481, 0]
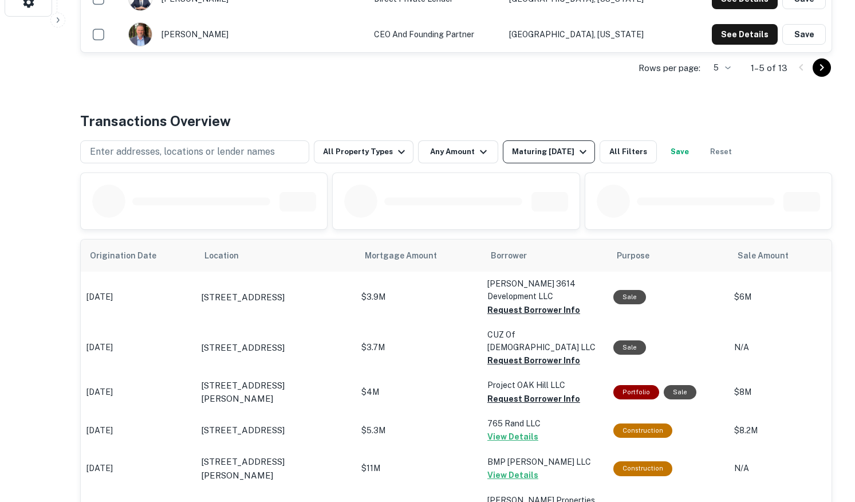
click at [550, 152] on div "Maturing [DATE]" at bounding box center [551, 152] width 78 height 14
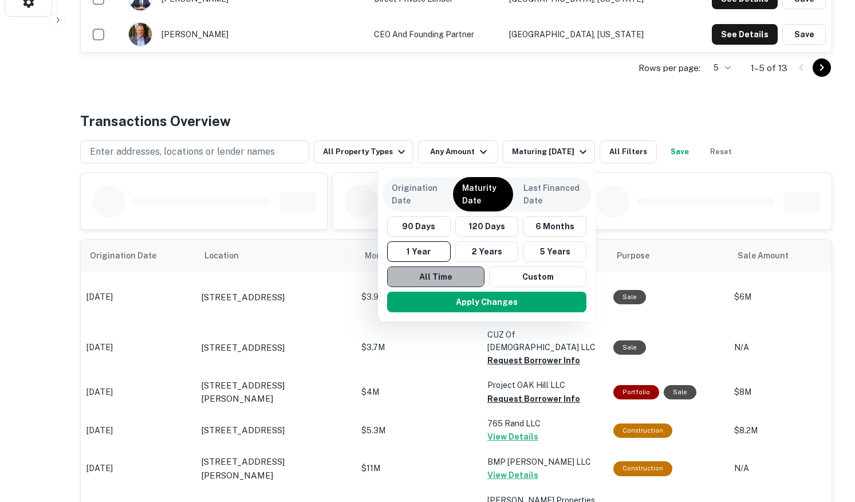
click at [430, 275] on button "All Time" at bounding box center [435, 276] width 97 height 21
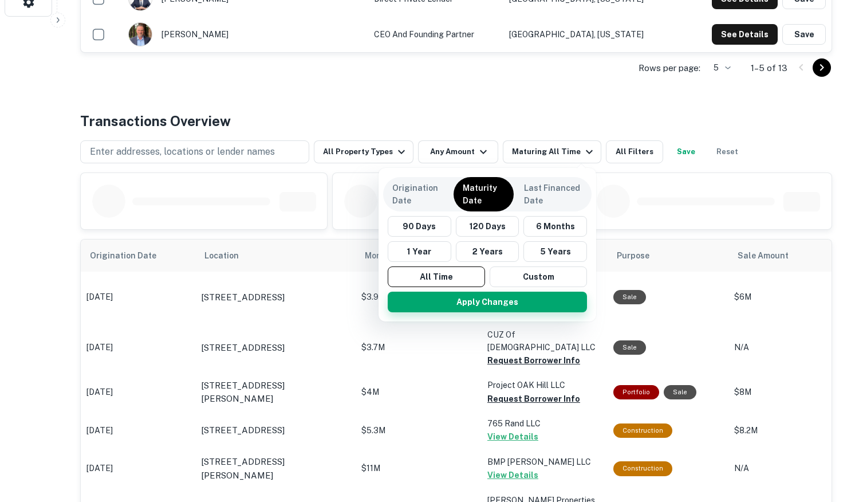
click at [432, 301] on button "Apply Changes" at bounding box center [487, 302] width 199 height 21
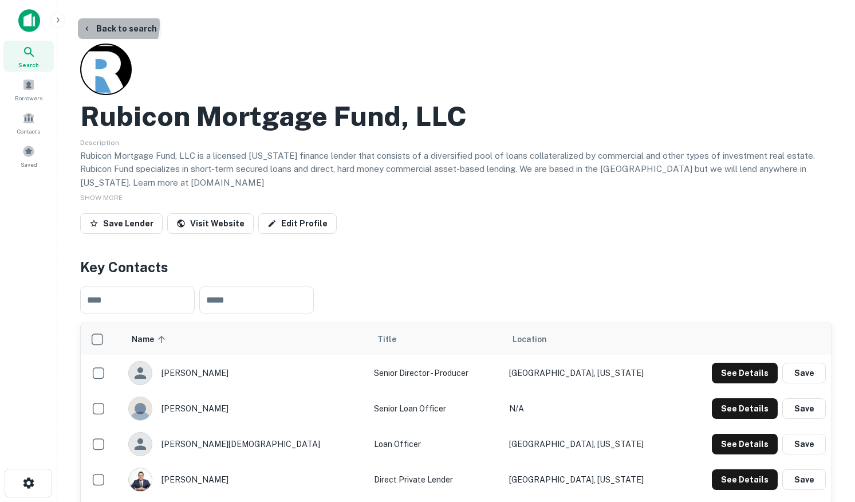
click at [108, 25] on button "Back to search" at bounding box center [120, 28] width 84 height 21
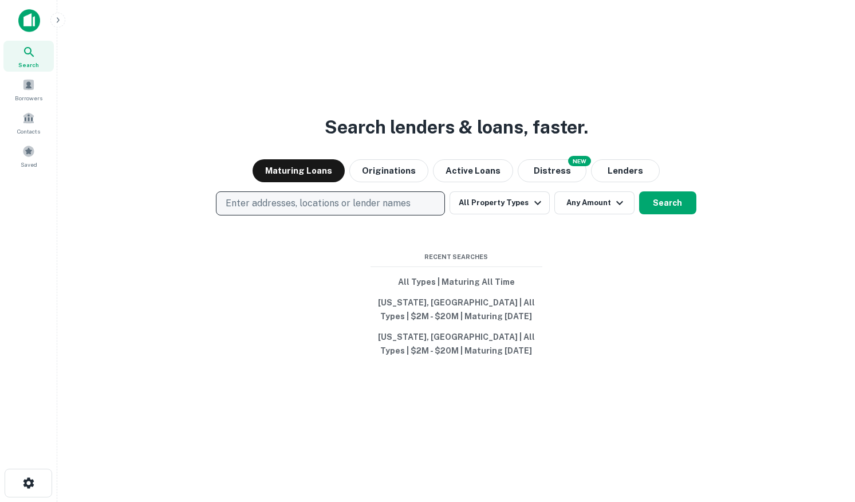
click at [298, 213] on button "Enter addresses, locations or lender names" at bounding box center [330, 203] width 229 height 24
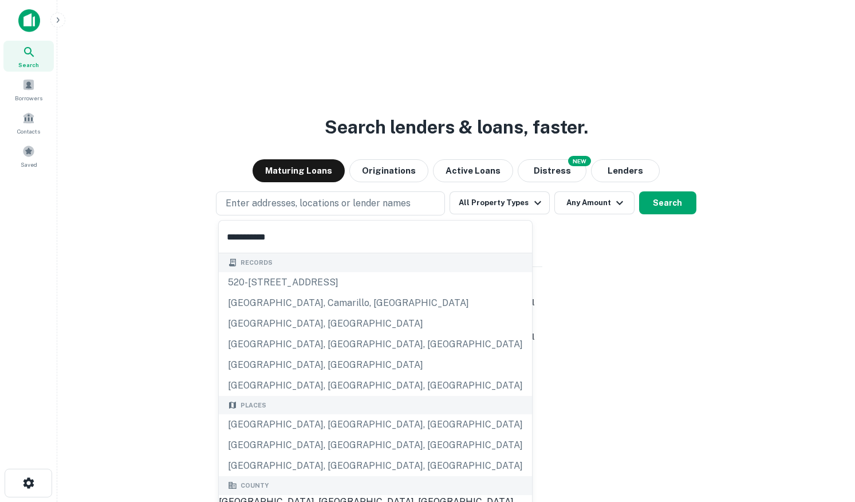
type input "**********"
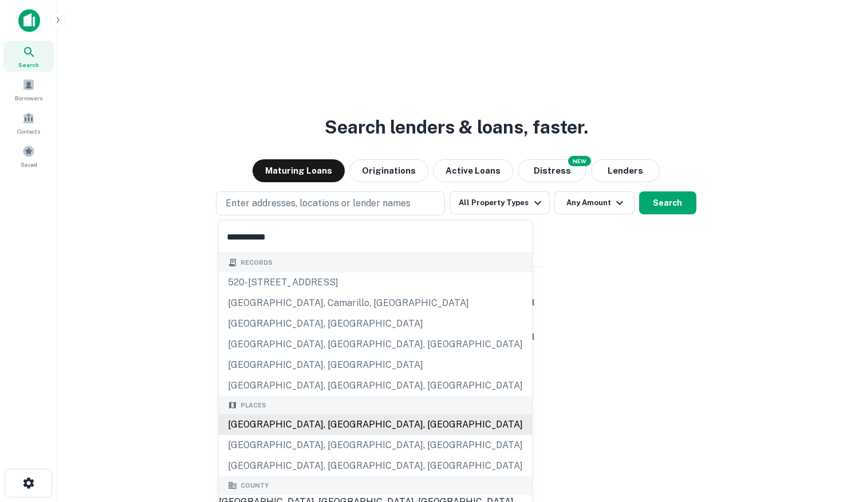
click at [271, 429] on div "Los Angeles, CA, USA" at bounding box center [375, 424] width 313 height 21
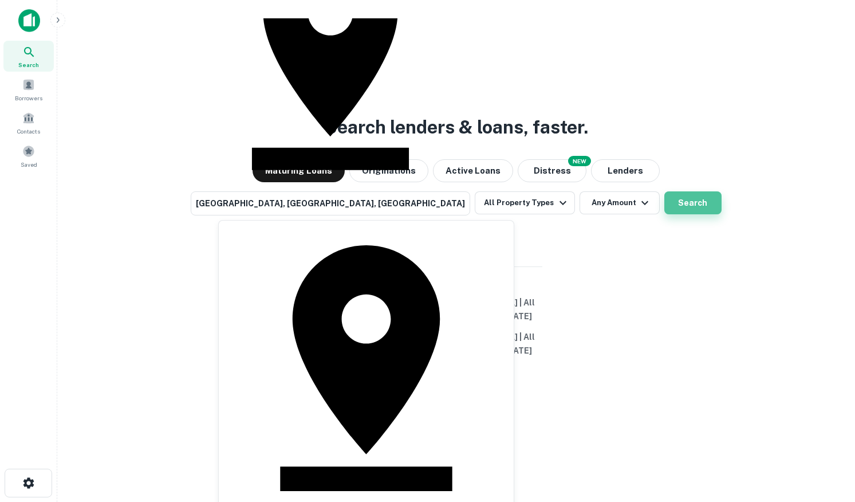
click at [667, 214] on button "Search" at bounding box center [692, 202] width 57 height 23
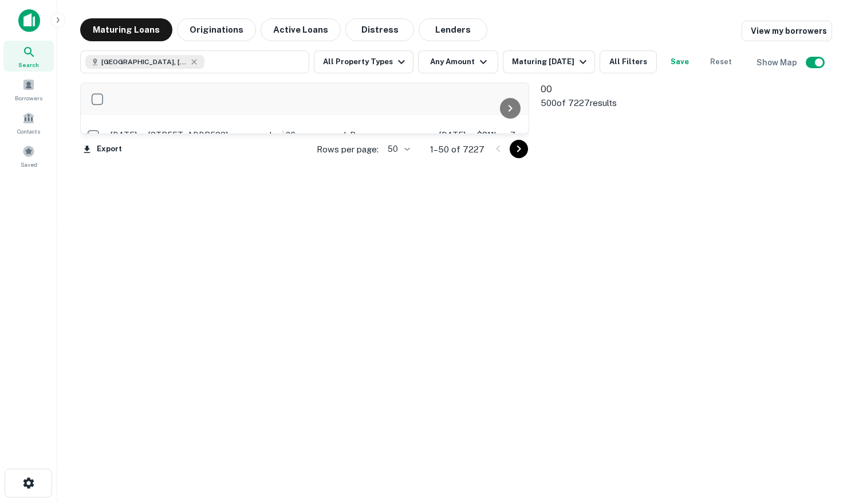
click at [561, 133] on icon at bounding box center [577, 153] width 73 height 73
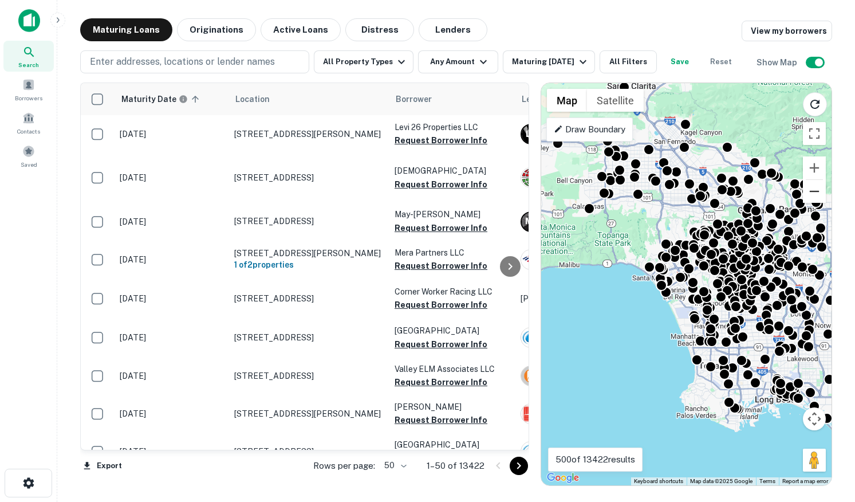
click at [816, 187] on button "Zoom out" at bounding box center [814, 191] width 23 height 23
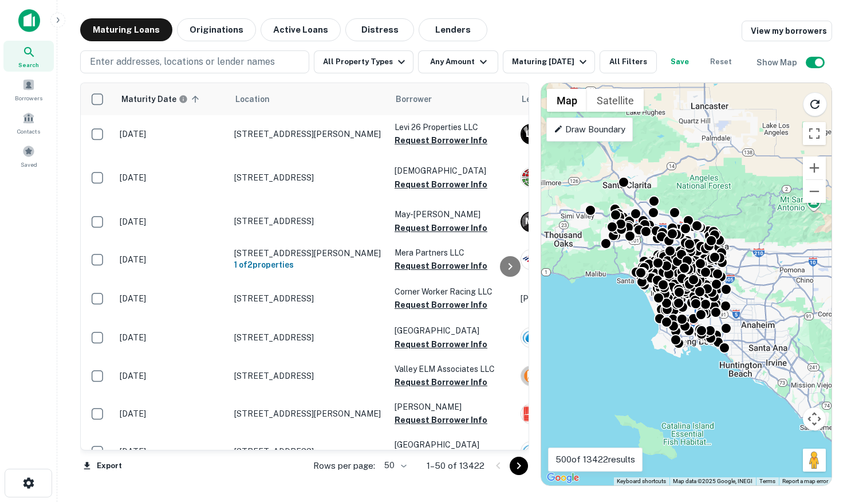
drag, startPoint x: 793, startPoint y: 215, endPoint x: 754, endPoint y: 215, distance: 38.4
click at [754, 215] on div "To activate drag with keyboard, press Alt + Enter. Once in keyboard drag state,…" at bounding box center [686, 284] width 290 height 402
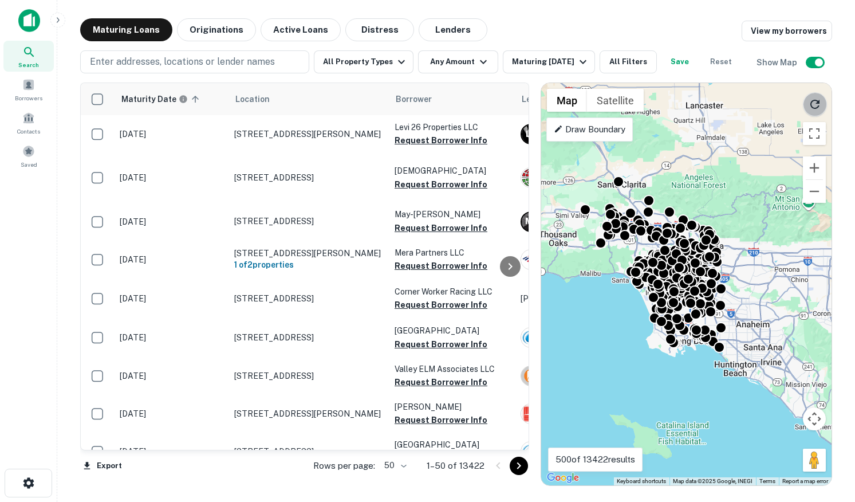
click at [821, 108] on icon "Reload search area" at bounding box center [815, 104] width 14 height 14
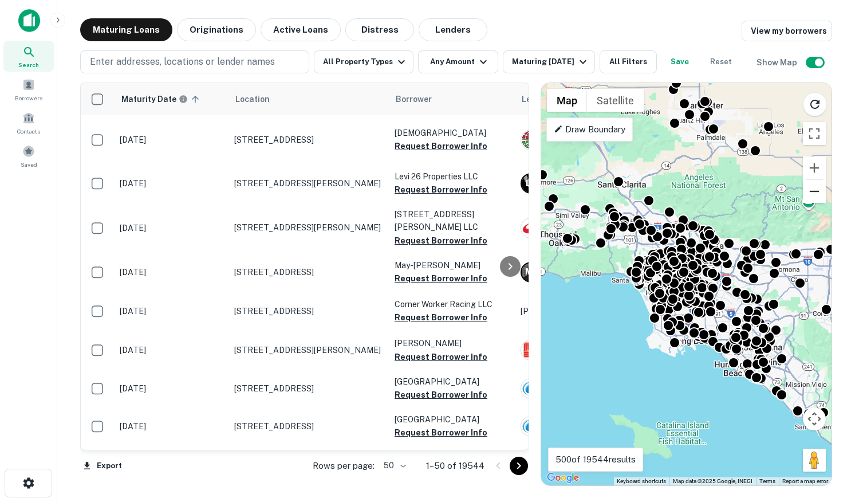
click at [813, 183] on button "Zoom out" at bounding box center [814, 191] width 23 height 23
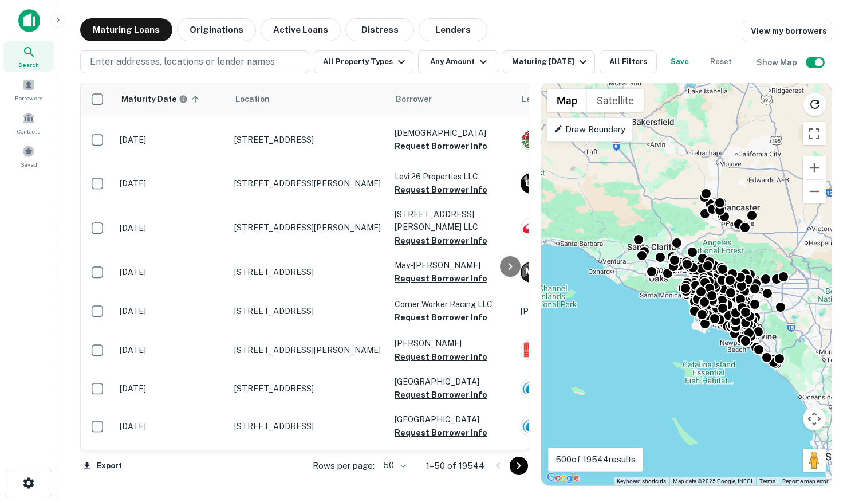
drag, startPoint x: 781, startPoint y: 222, endPoint x: 807, endPoint y: 237, distance: 29.3
click at [807, 237] on div "To activate drag with keyboard, press Alt + Enter. Once in keyboard drag state,…" at bounding box center [686, 284] width 290 height 402
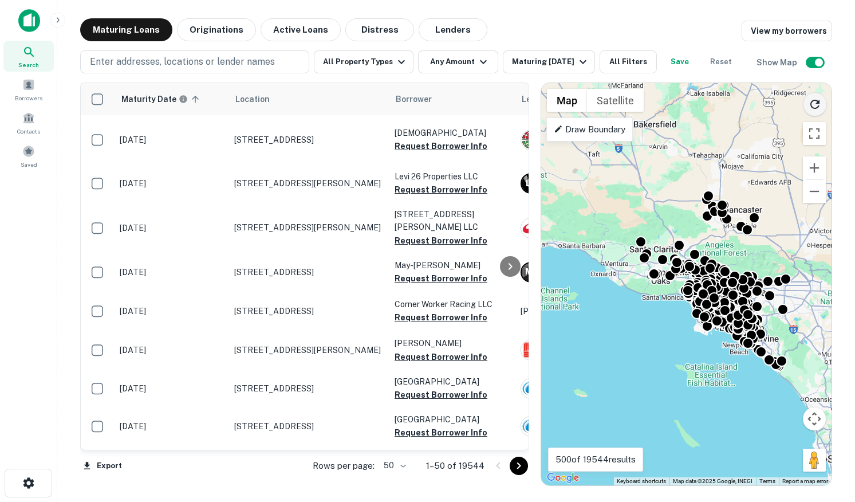
click at [816, 102] on icon "Reload search area" at bounding box center [815, 104] width 14 height 14
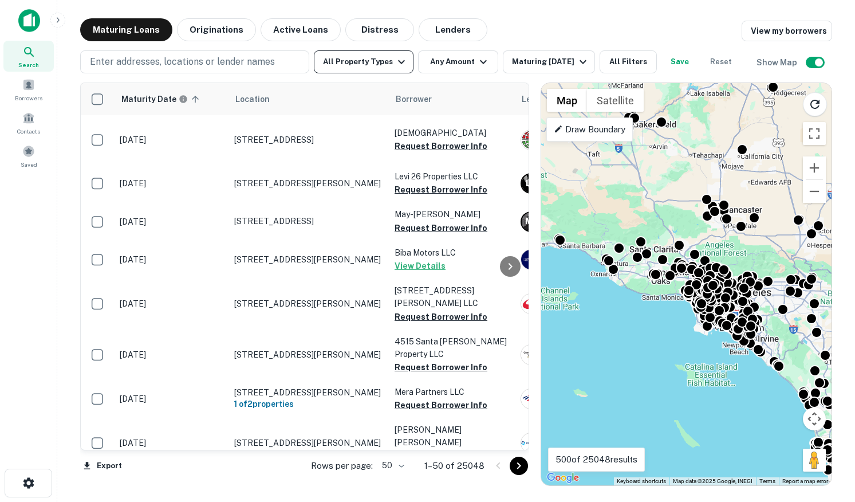
click at [351, 66] on button "All Property Types" at bounding box center [364, 61] width 100 height 23
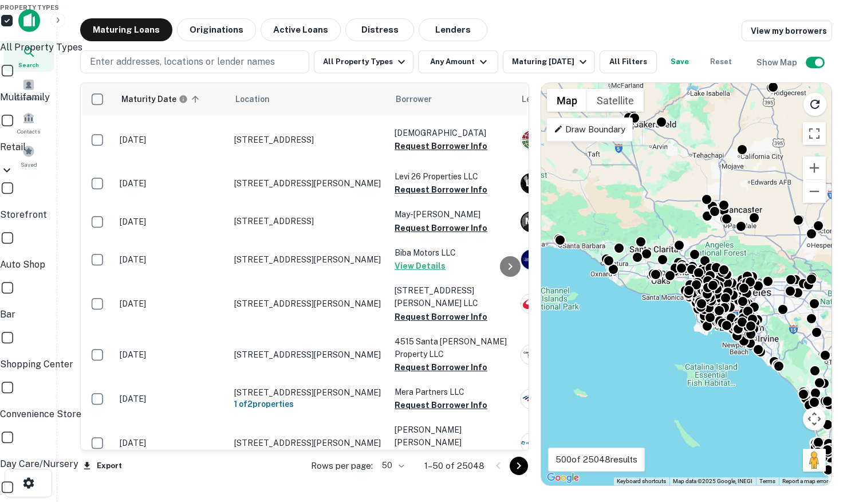
click at [227, 62] on div at bounding box center [427, 251] width 855 height 502
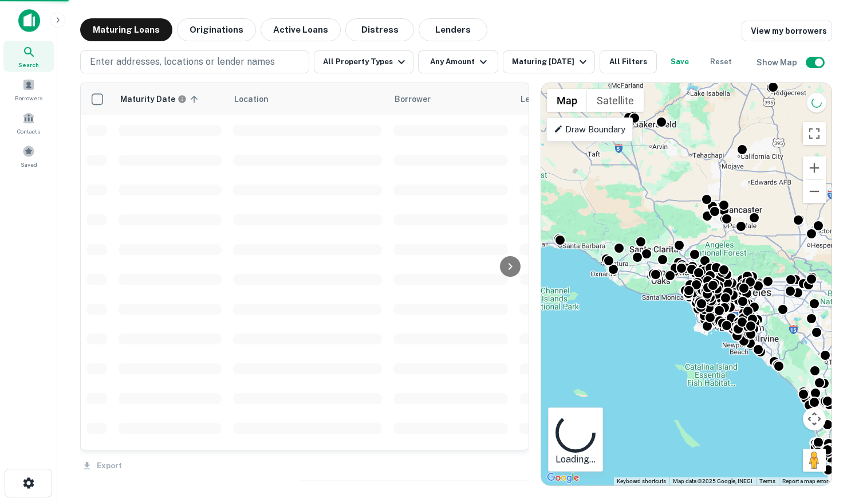
click at [217, 62] on div "Property Types All Property Types Multifamily Retail Storefront Auto Shop Bar S…" at bounding box center [427, 251] width 855 height 502
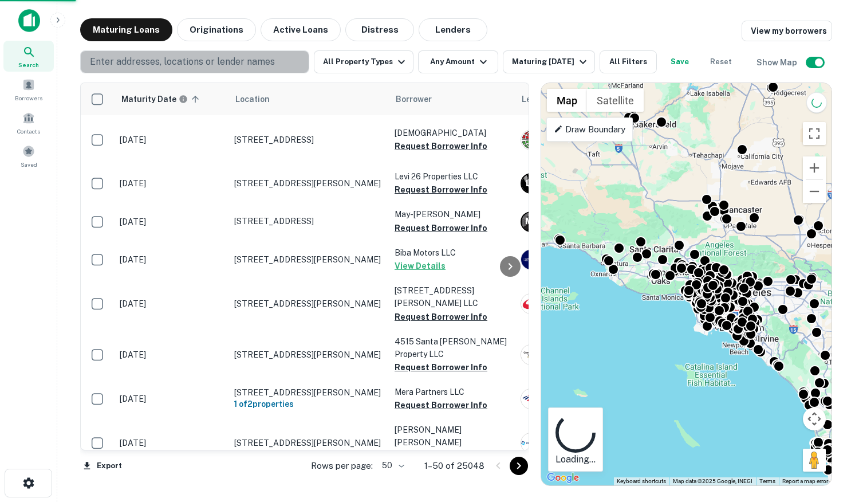
click at [217, 62] on p "Enter addresses, locations or lender names" at bounding box center [182, 62] width 185 height 14
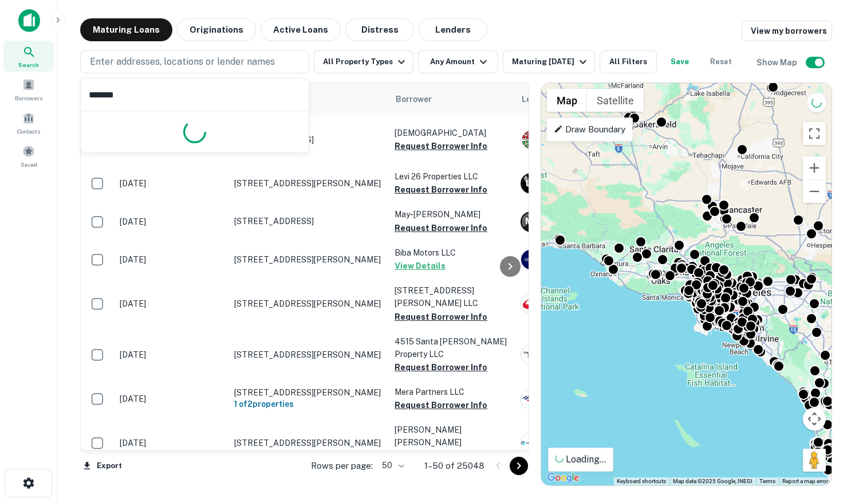
type input "********"
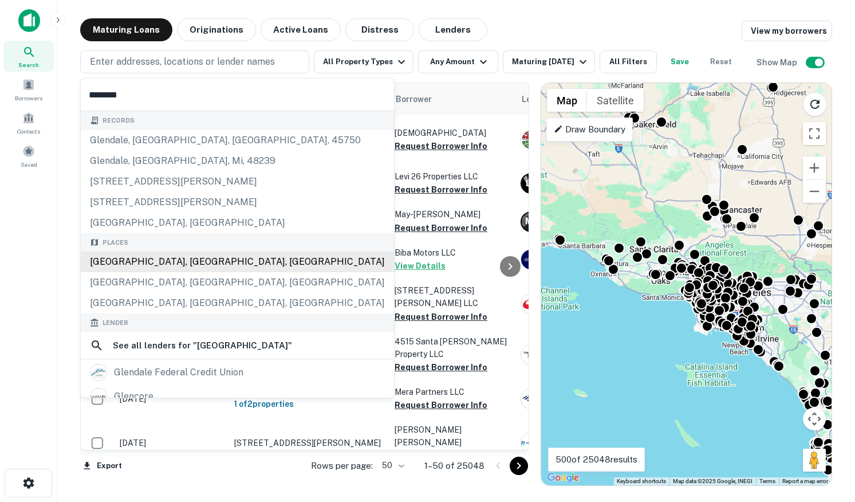
click at [138, 267] on div "Glendale, CA, USA" at bounding box center [237, 261] width 313 height 21
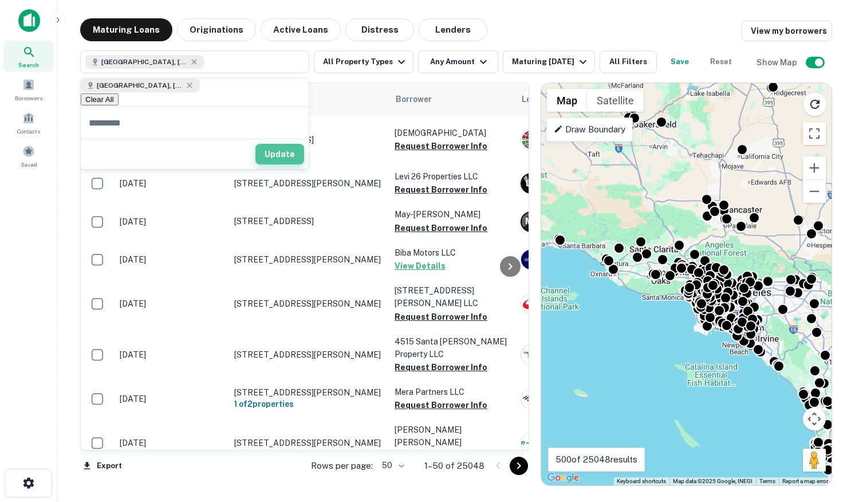
click at [279, 148] on button "Update" at bounding box center [279, 154] width 49 height 21
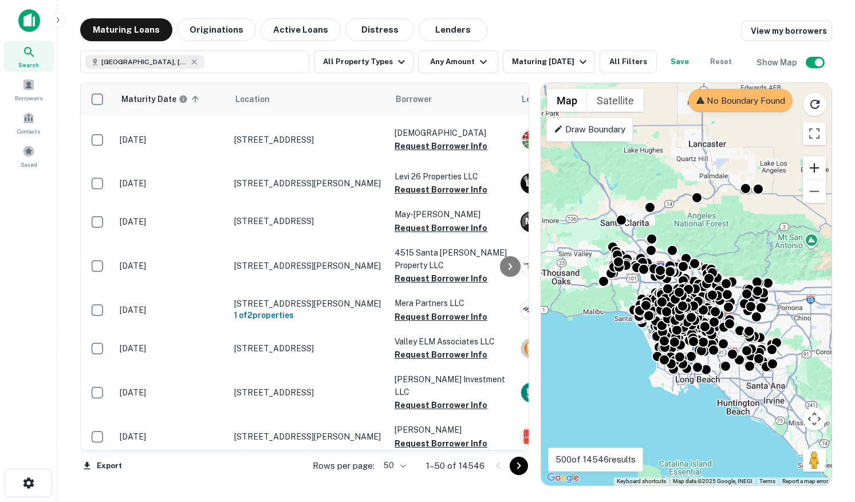
click at [817, 170] on button "Zoom in" at bounding box center [814, 167] width 23 height 23
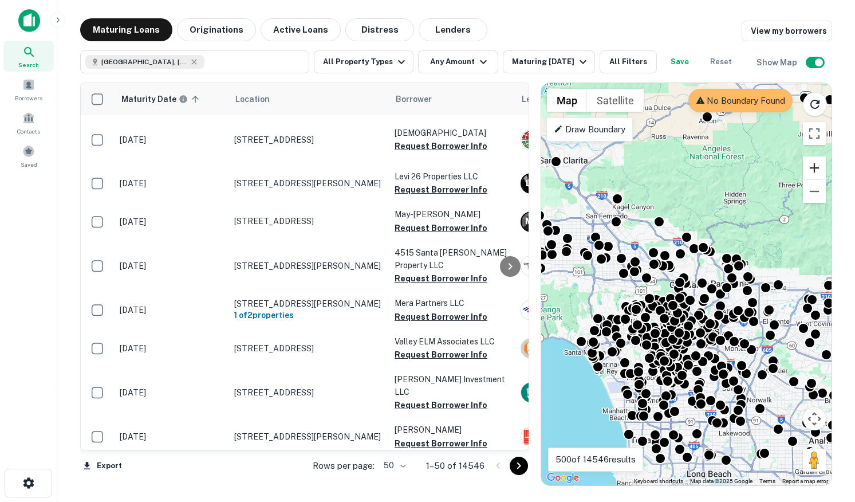
click at [817, 170] on button "Zoom in" at bounding box center [814, 167] width 23 height 23
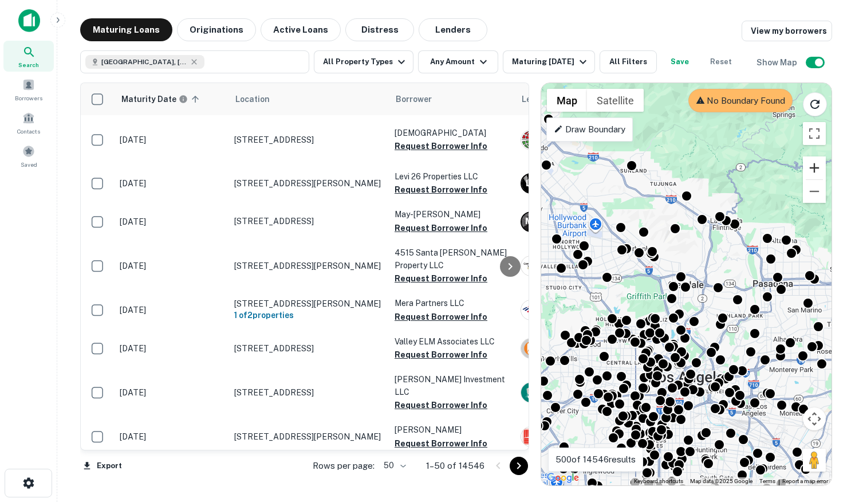
click at [817, 170] on button "Zoom in" at bounding box center [814, 167] width 23 height 23
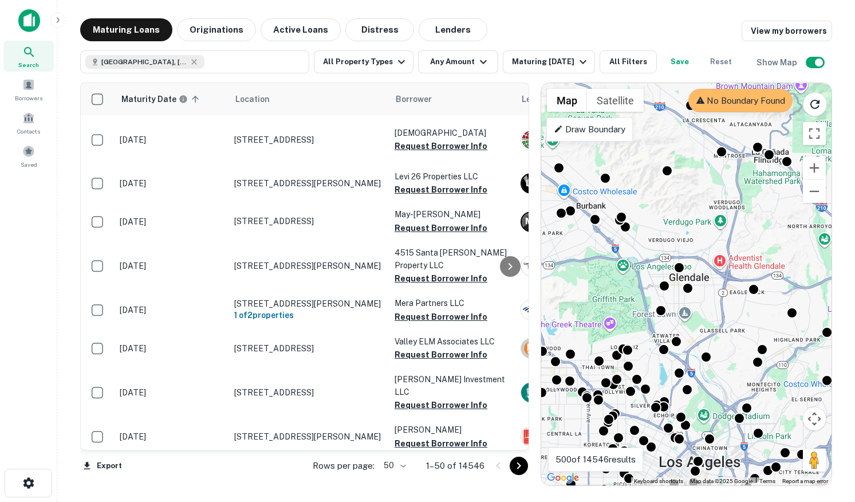
drag, startPoint x: 756, startPoint y: 241, endPoint x: 757, endPoint y: 233, distance: 8.1
click at [757, 233] on div "To activate drag with keyboard, press Alt + Enter. Once in keyboard drag state,…" at bounding box center [686, 284] width 290 height 402
click at [819, 106] on icon "Reload search area" at bounding box center [815, 104] width 9 height 9
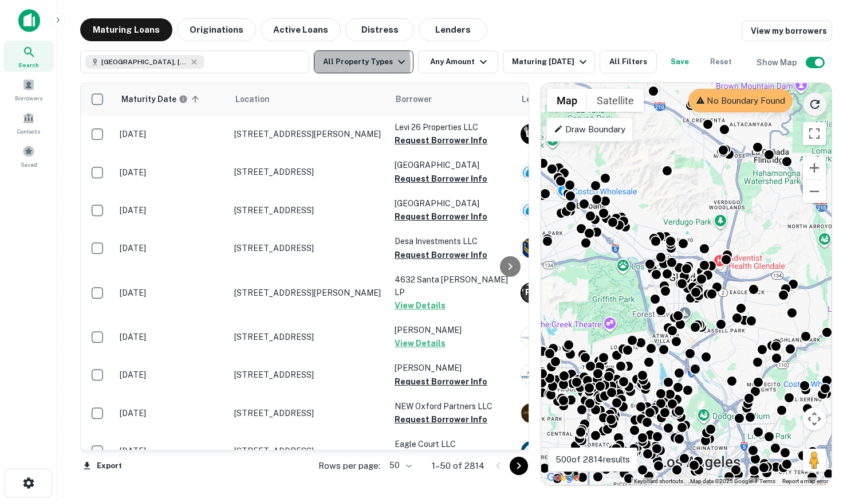
click at [340, 64] on button "All Property Types" at bounding box center [364, 61] width 100 height 23
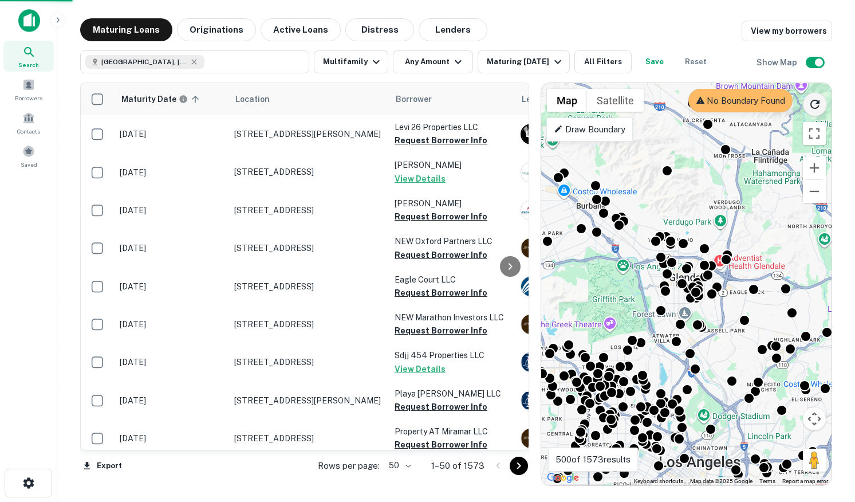
click at [437, 57] on button "Any Amount" at bounding box center [433, 61] width 80 height 23
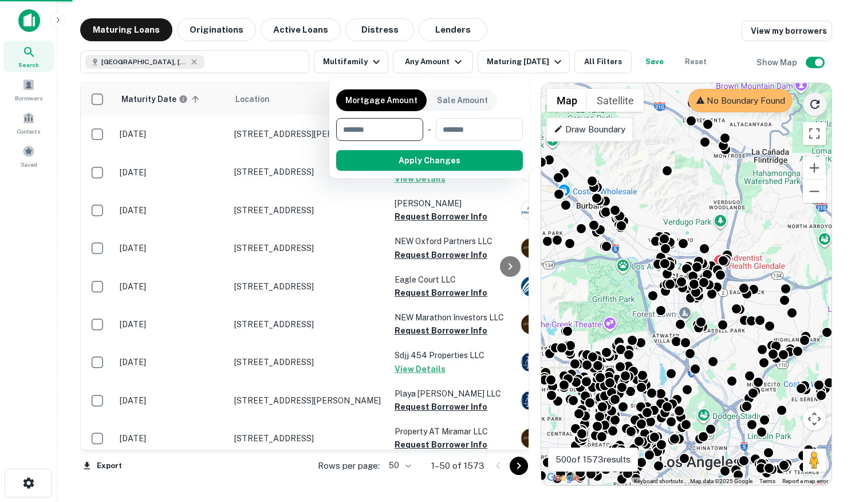
type input "*"
type input "******"
click at [475, 133] on input "number" at bounding box center [480, 129] width 70 height 23
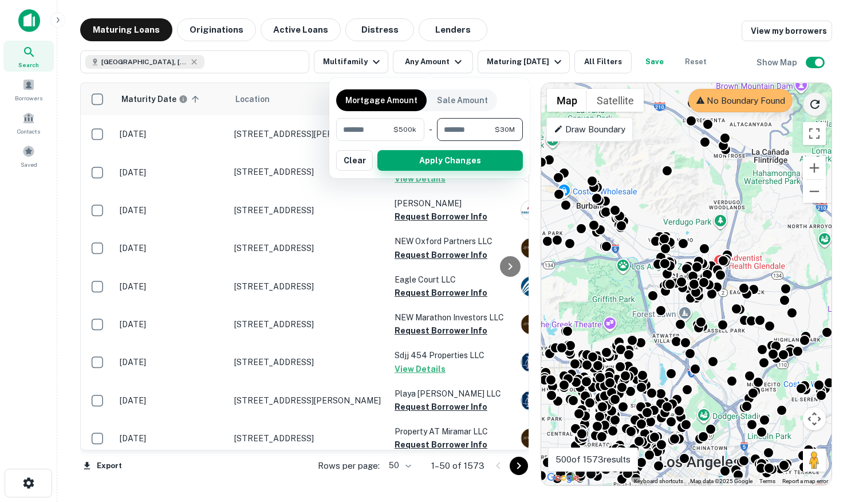
type input "********"
click at [451, 160] on button "Apply Changes" at bounding box center [449, 160] width 145 height 21
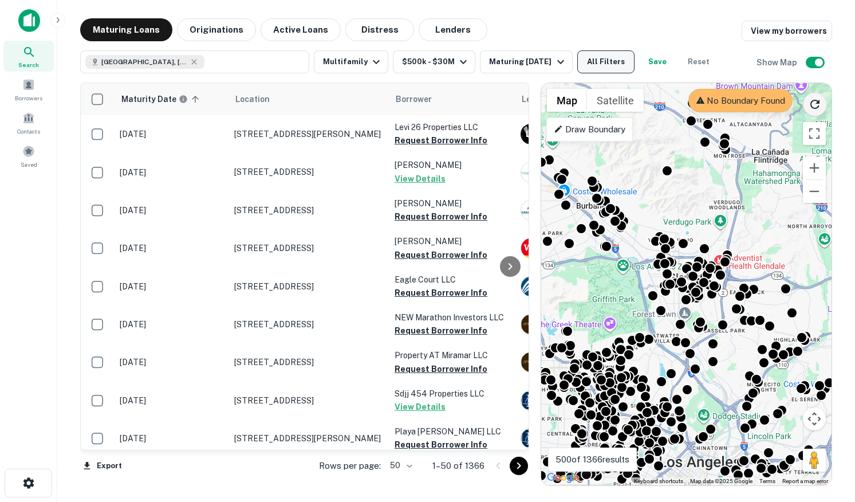
click at [596, 65] on button "All Filters" at bounding box center [605, 61] width 57 height 23
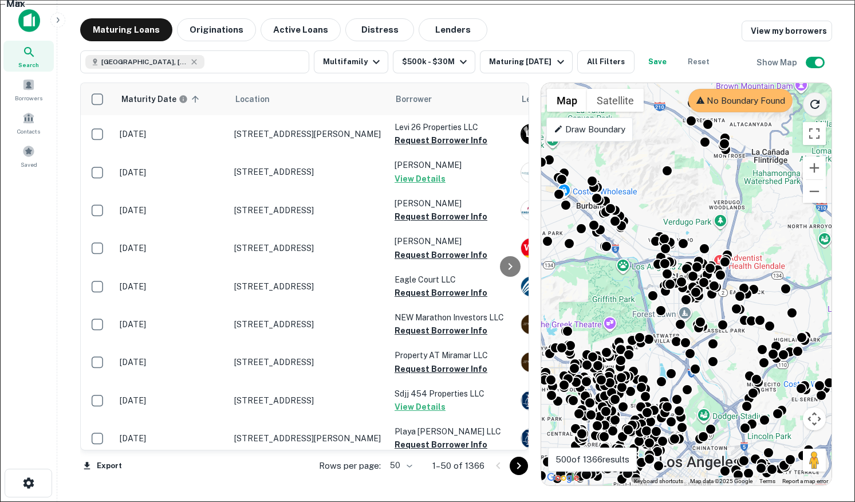
scroll to position [533, 0]
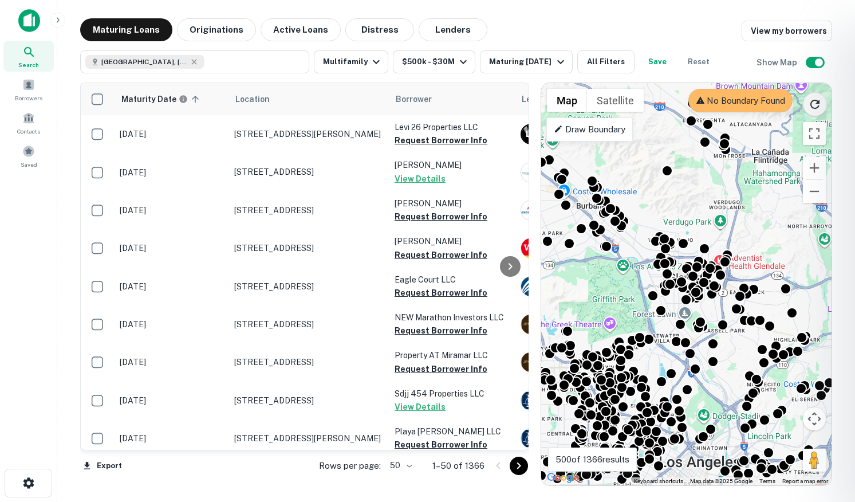
click at [816, 64] on div at bounding box center [427, 251] width 855 height 502
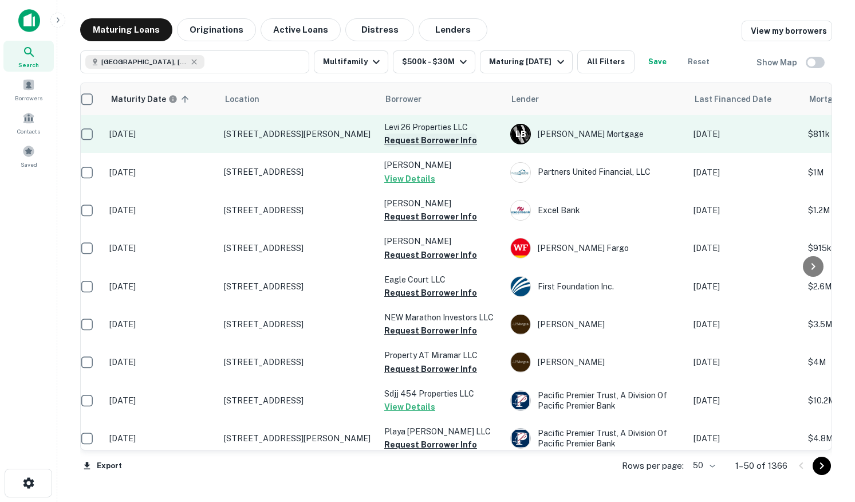
scroll to position [0, 12]
click at [444, 140] on button "Request Borrower Info" at bounding box center [429, 140] width 93 height 14
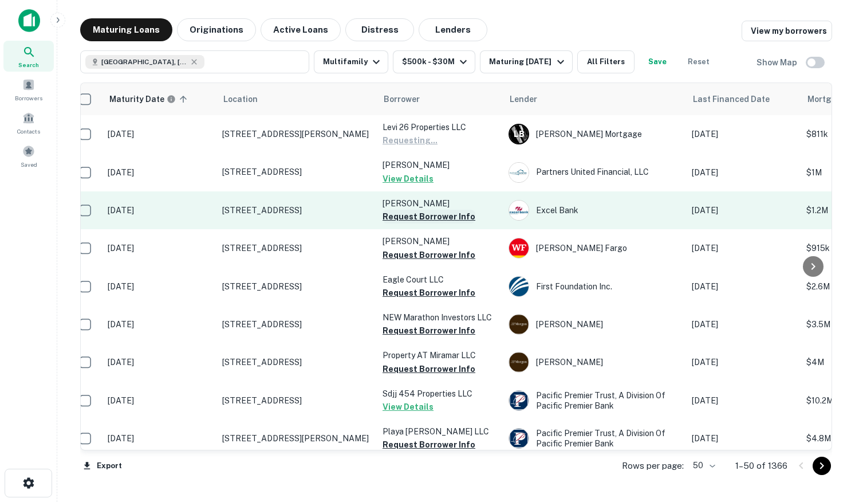
click at [408, 216] on button "Request Borrower Info" at bounding box center [429, 217] width 93 height 14
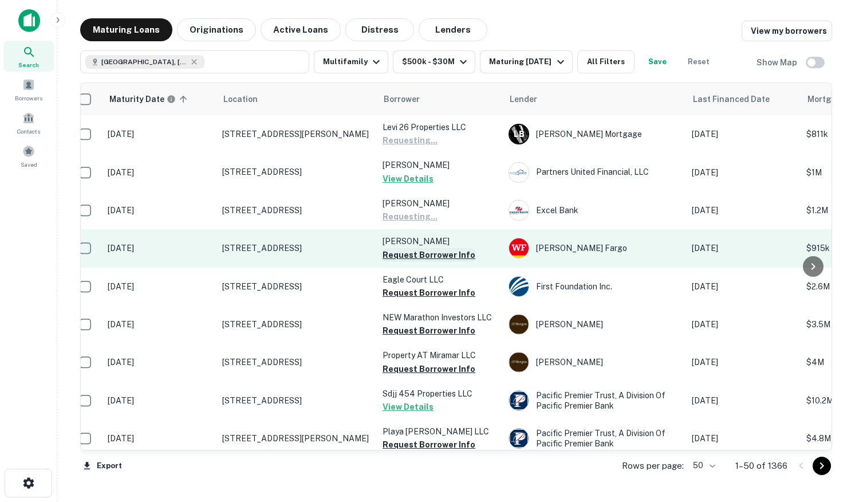
click at [421, 251] on button "Request Borrower Info" at bounding box center [429, 255] width 93 height 14
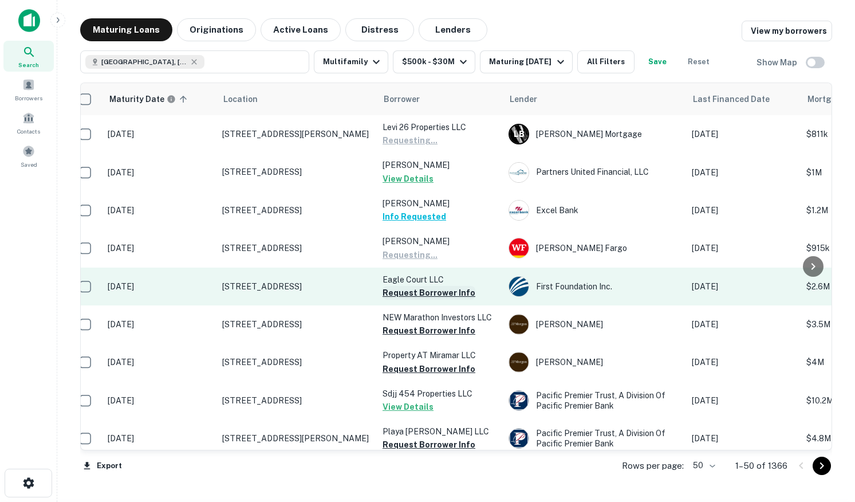
click at [408, 293] on button "Request Borrower Info" at bounding box center [429, 293] width 93 height 14
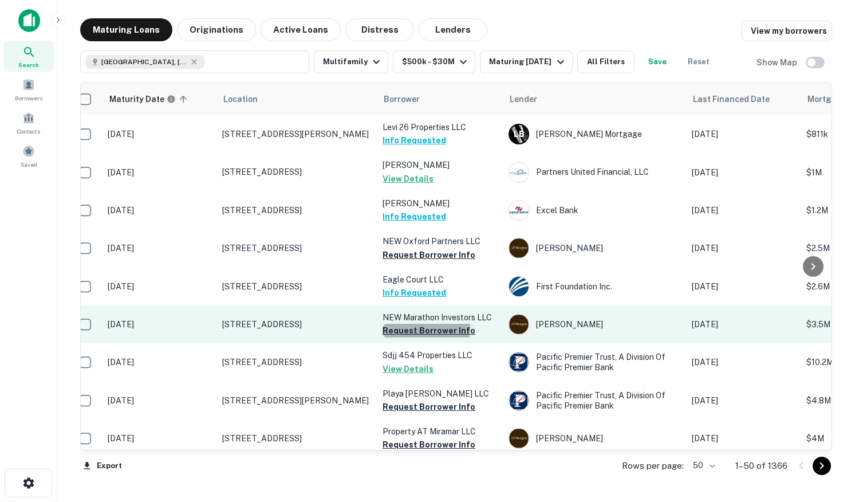
click at [407, 327] on button "Request Borrower Info" at bounding box center [429, 331] width 93 height 14
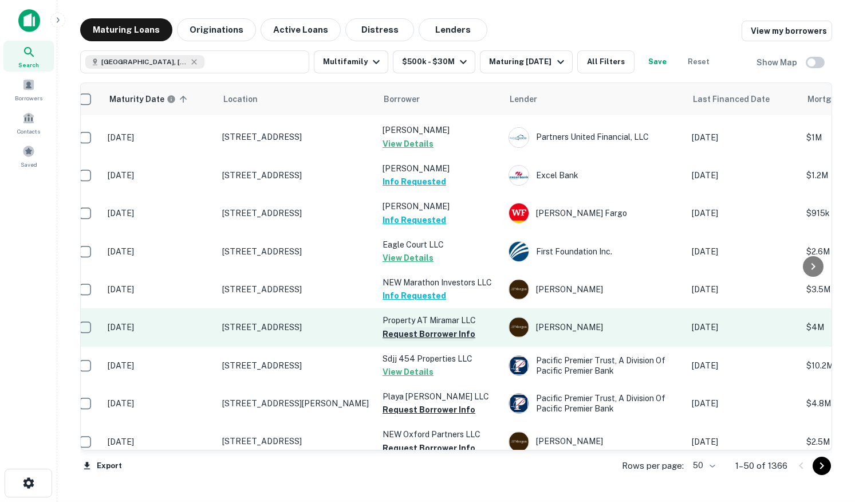
scroll to position [77, 12]
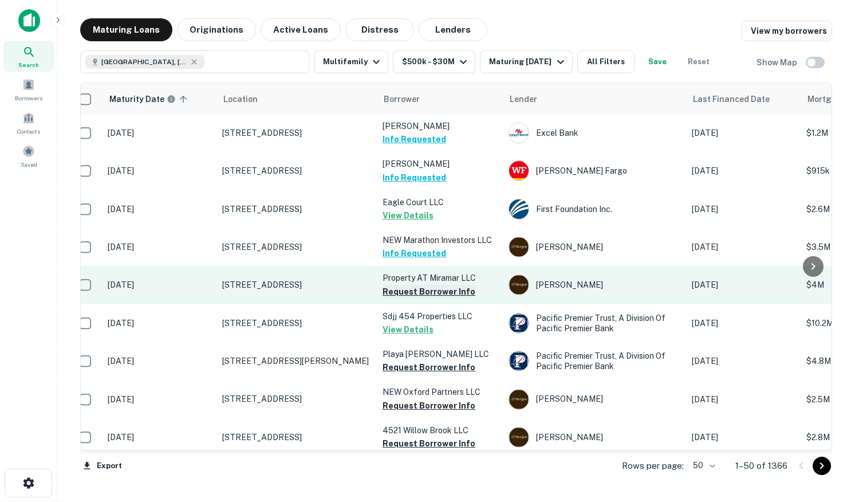
click at [410, 291] on button "Request Borrower Info" at bounding box center [429, 292] width 93 height 14
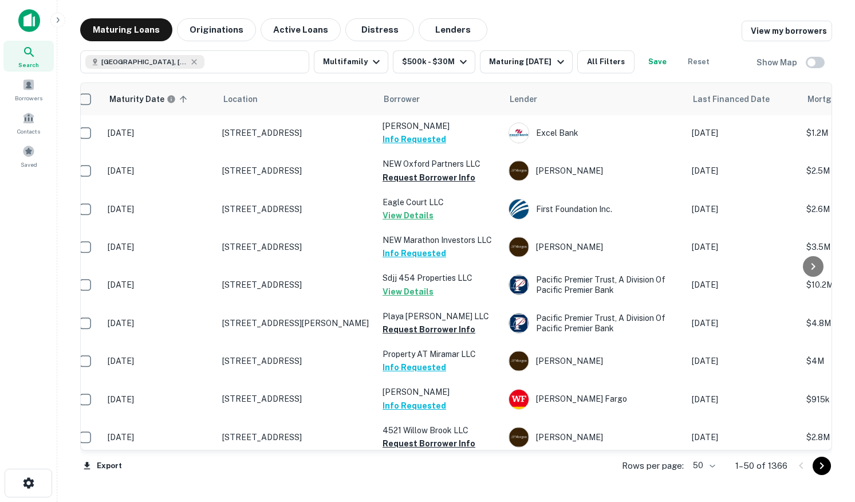
scroll to position [184, 12]
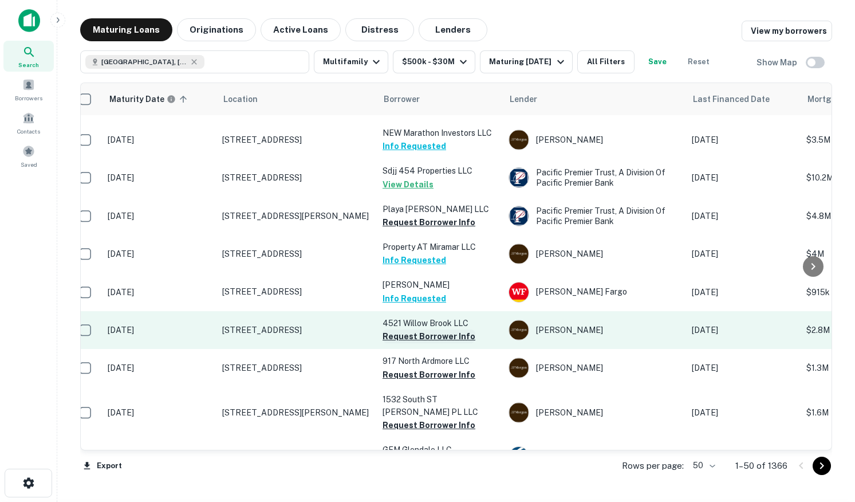
click at [406, 339] on button "Request Borrower Info" at bounding box center [429, 336] width 93 height 14
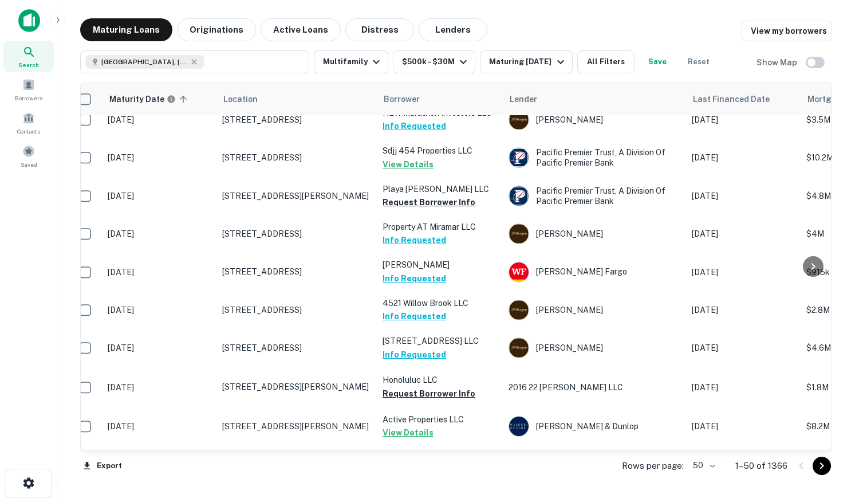
scroll to position [276, 12]
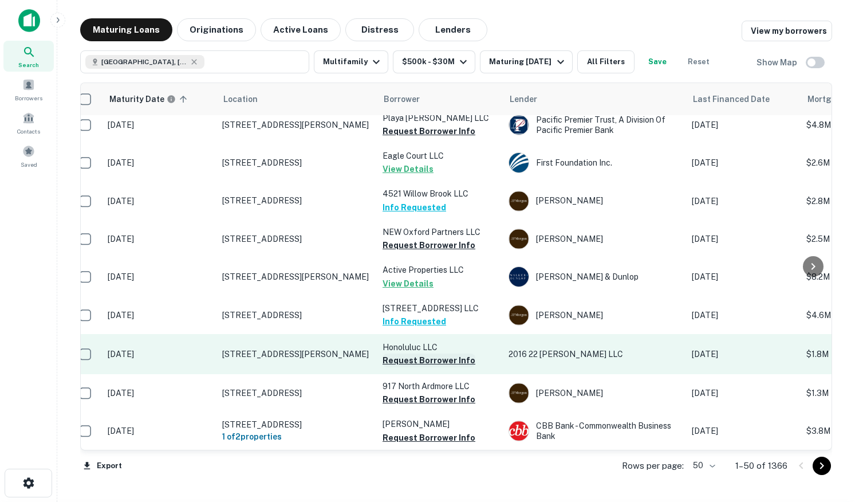
click at [396, 362] on button "Request Borrower Info" at bounding box center [429, 360] width 93 height 14
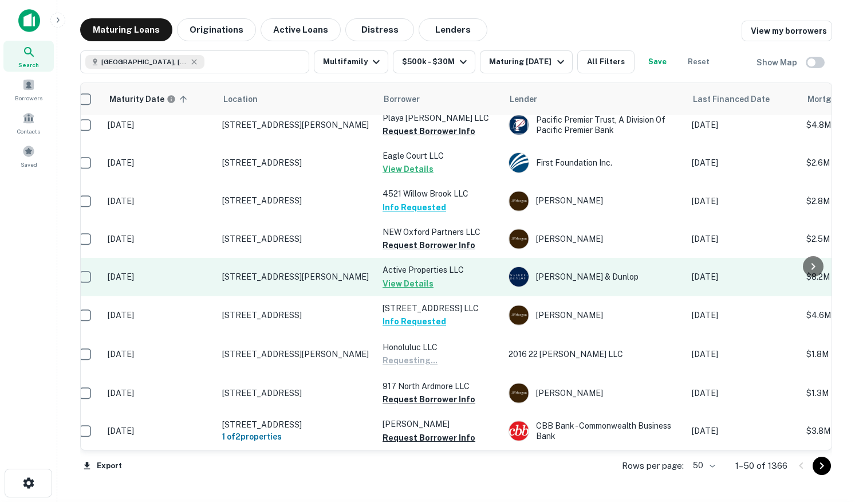
click at [359, 282] on p "1724 Workman St Los Angeles, CA 90031" at bounding box center [296, 277] width 149 height 10
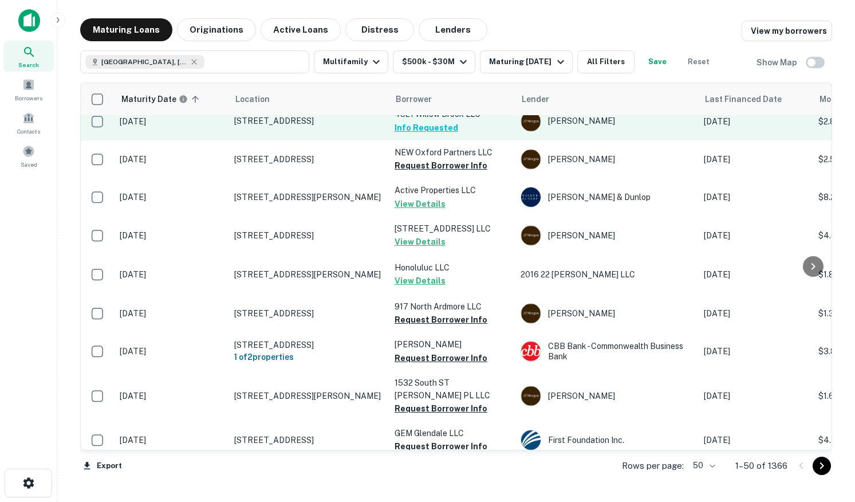
scroll to position [445, 0]
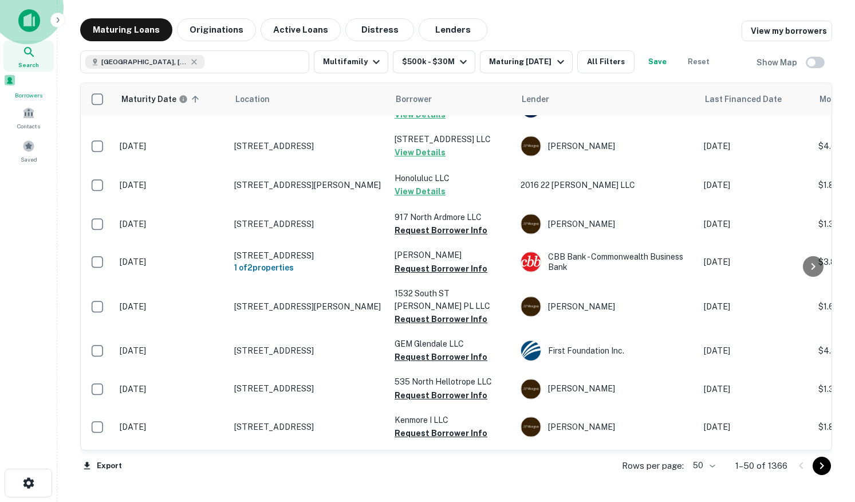
click at [16, 81] on span at bounding box center [9, 80] width 13 height 13
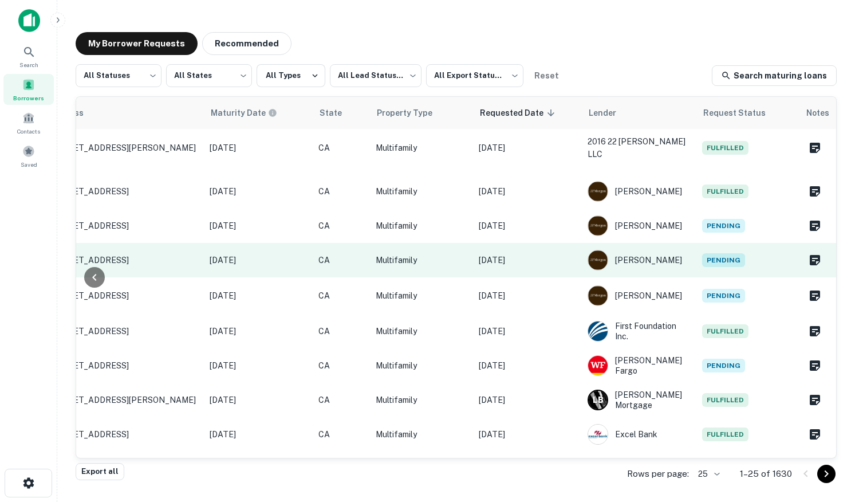
scroll to position [0, 507]
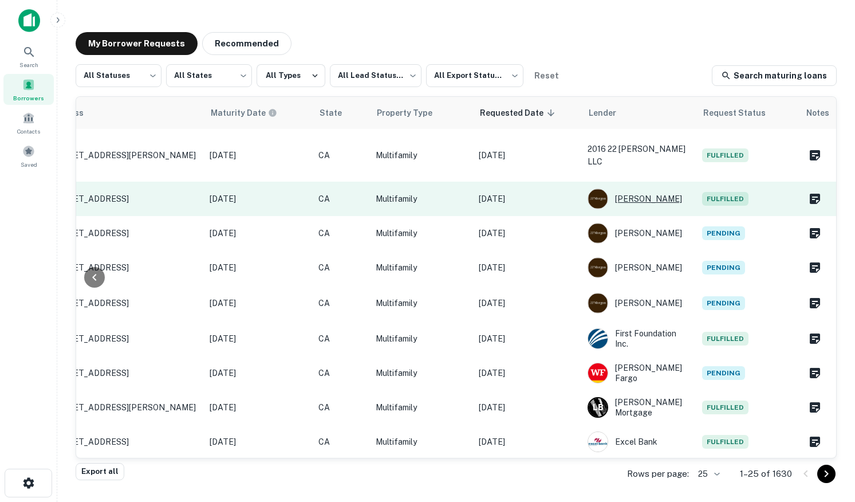
click at [639, 188] on div "[PERSON_NAME]" at bounding box center [639, 198] width 103 height 21
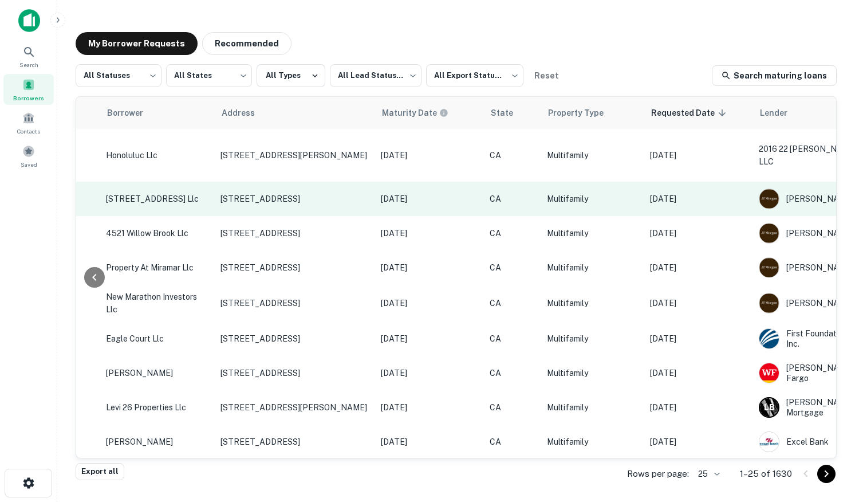
scroll to position [0, 507]
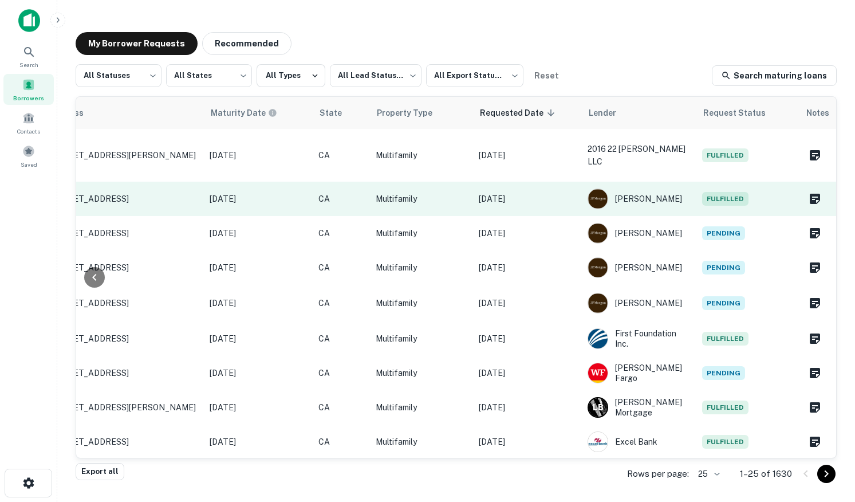
click at [550, 192] on td "[DATE]" at bounding box center [527, 199] width 109 height 34
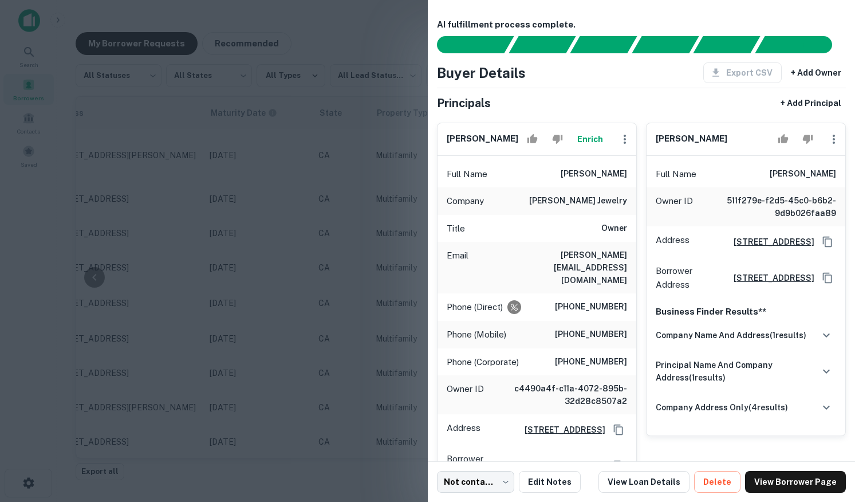
drag, startPoint x: 366, startPoint y: 189, endPoint x: 611, endPoint y: 82, distance: 266.8
click at [611, 82] on div "AI fulfillment process complete. Buyer Details Export CSV + Add Owner Principal…" at bounding box center [427, 251] width 855 height 502
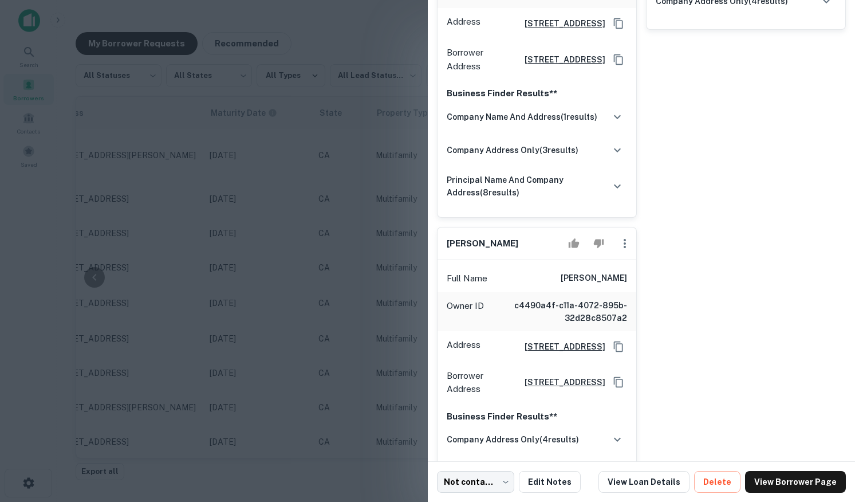
scroll to position [627, 0]
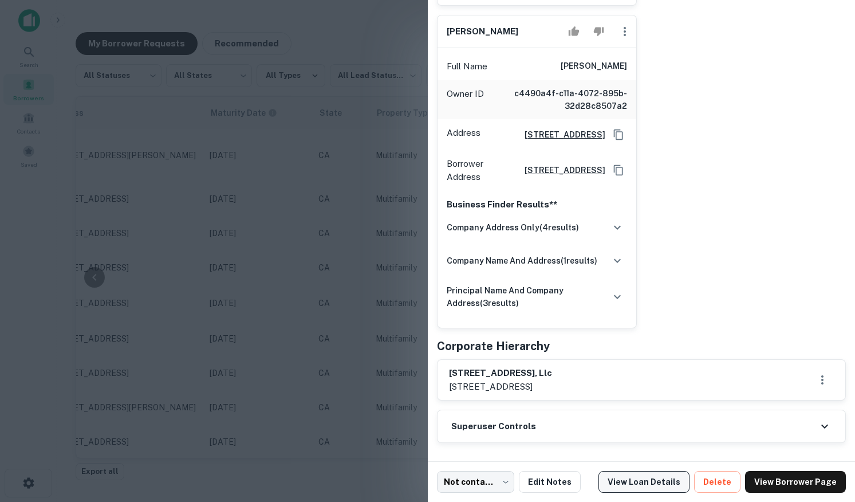
click at [673, 483] on link "View Loan Details" at bounding box center [644, 482] width 91 height 22
click at [261, 145] on div at bounding box center [427, 251] width 855 height 502
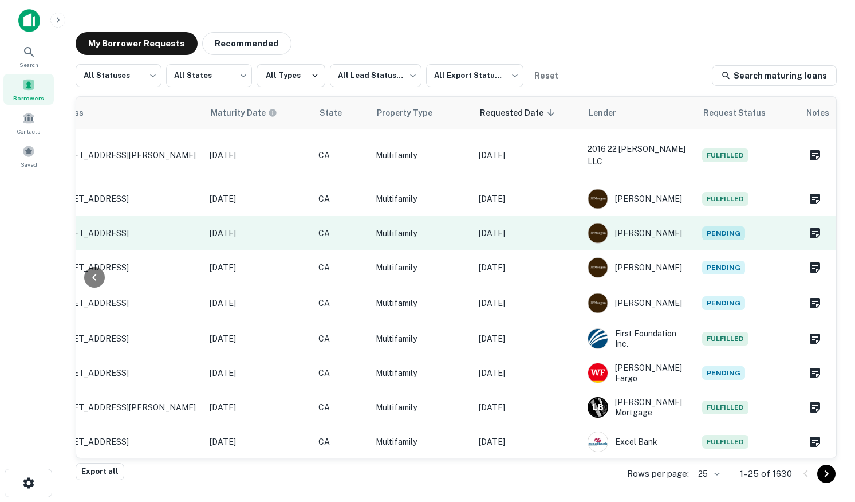
scroll to position [10, 507]
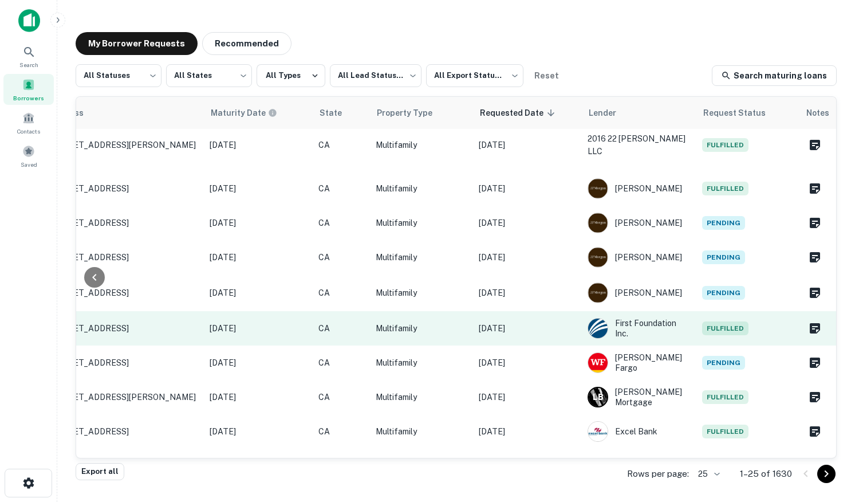
click at [562, 325] on td "[DATE]" at bounding box center [527, 328] width 109 height 34
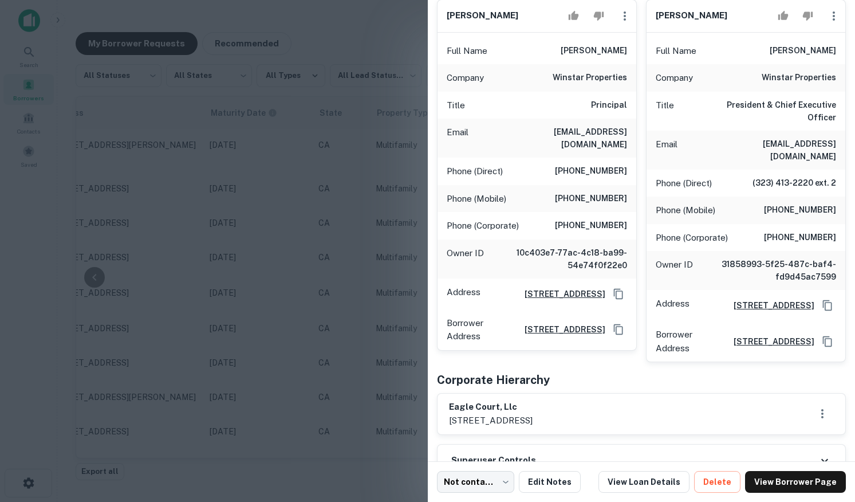
scroll to position [136, 0]
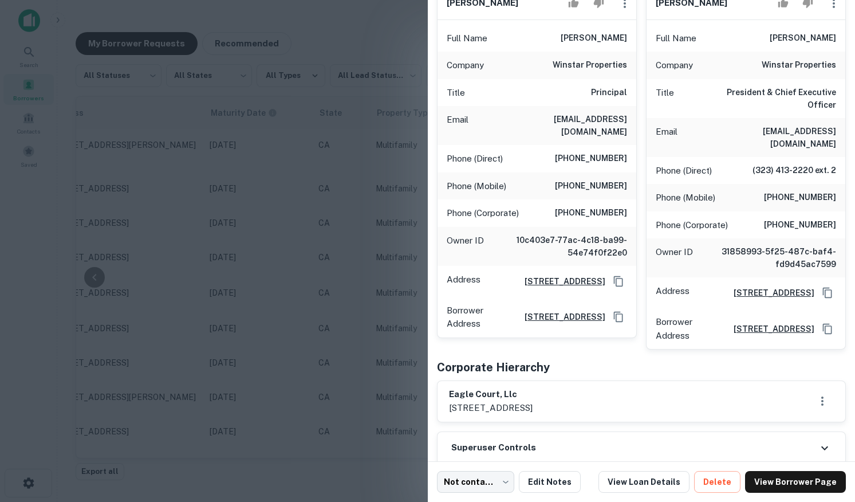
click at [356, 257] on div at bounding box center [427, 251] width 855 height 502
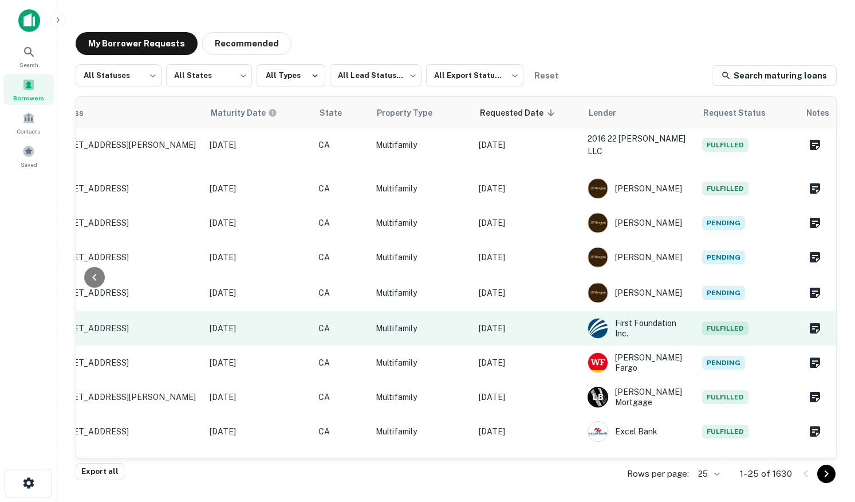
scroll to position [0, 507]
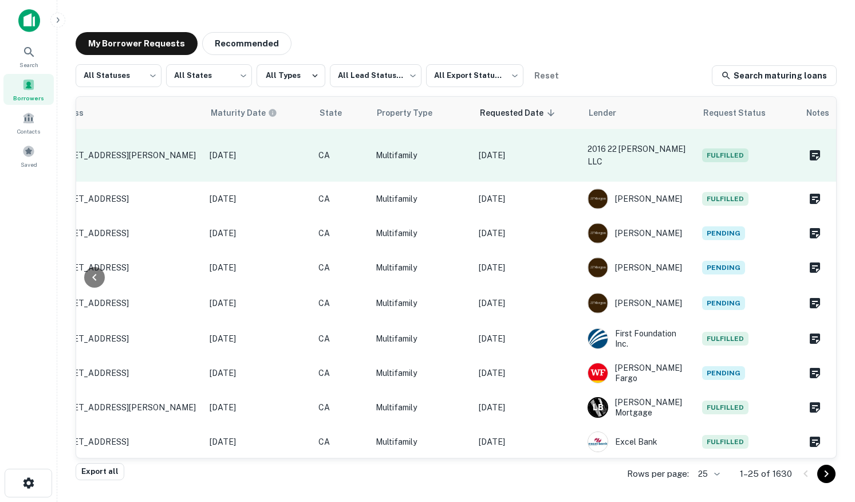
click at [559, 152] on p "[DATE]" at bounding box center [527, 155] width 97 height 13
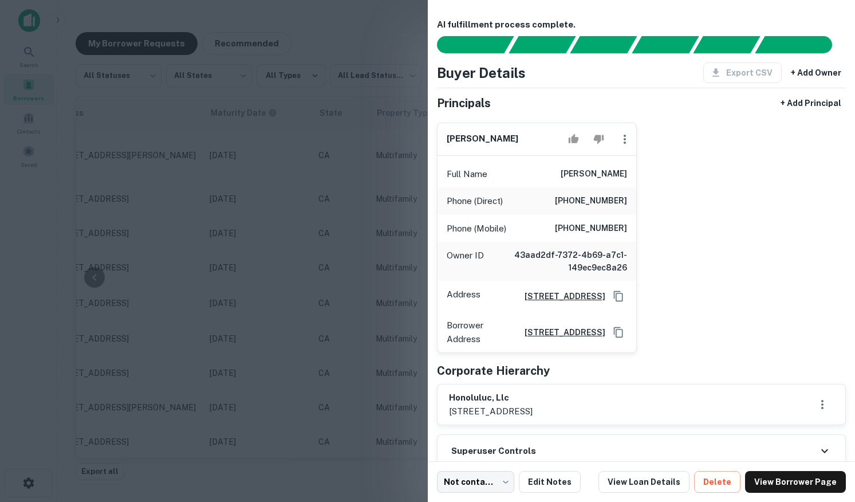
click at [390, 175] on div at bounding box center [427, 251] width 855 height 502
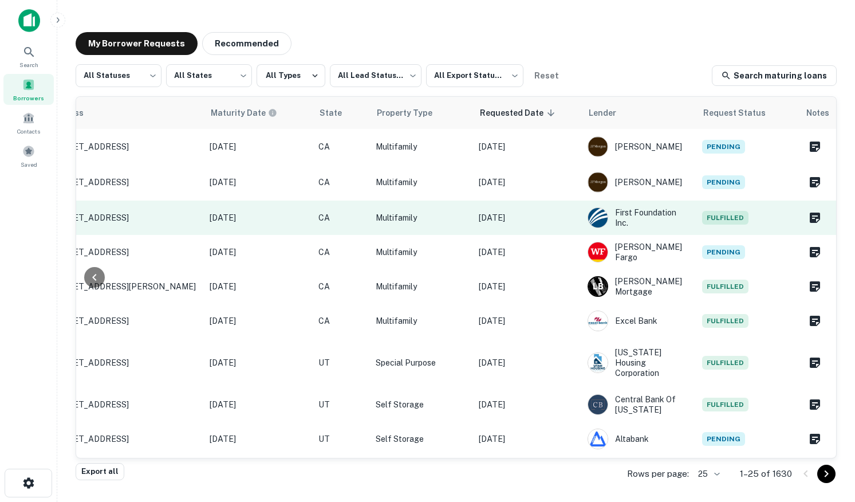
scroll to position [163, 507]
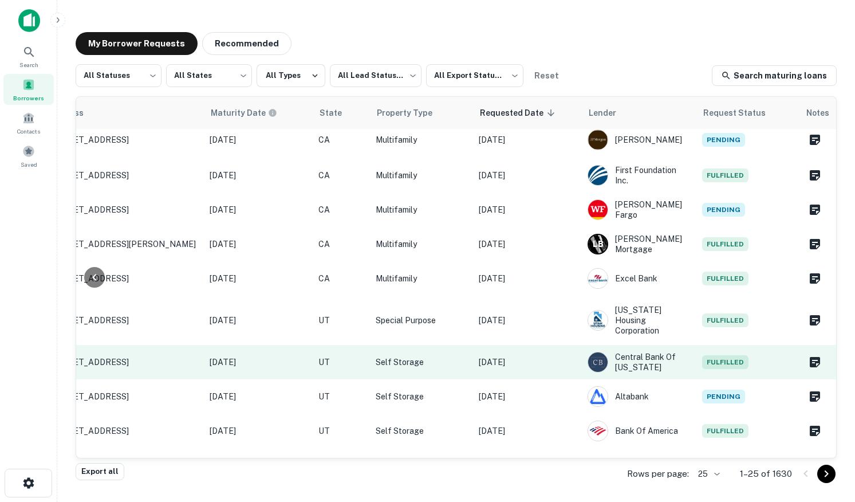
click at [564, 345] on td "Sep 26, 2025" at bounding box center [527, 362] width 109 height 34
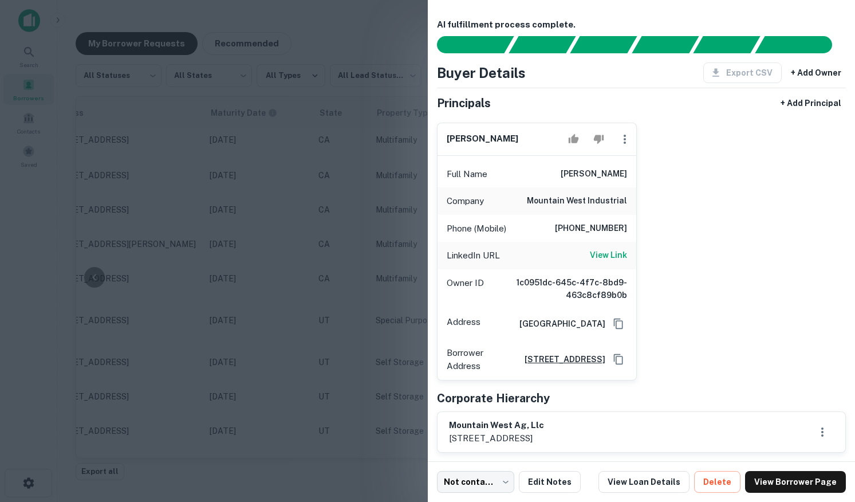
click at [382, 231] on div at bounding box center [427, 251] width 855 height 502
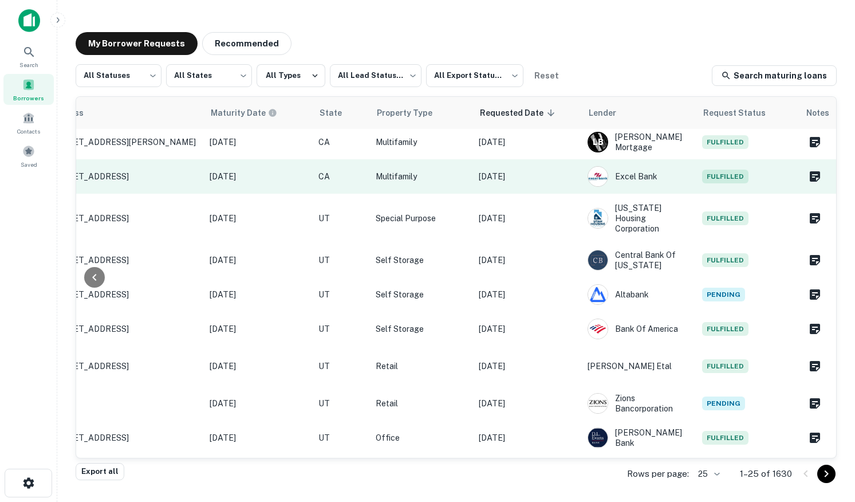
scroll to position [565, 507]
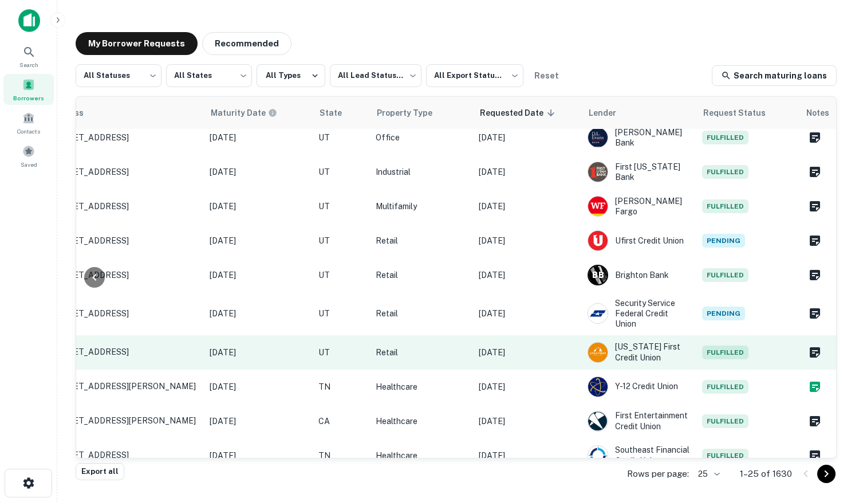
click at [545, 346] on p "[DATE]" at bounding box center [527, 352] width 97 height 13
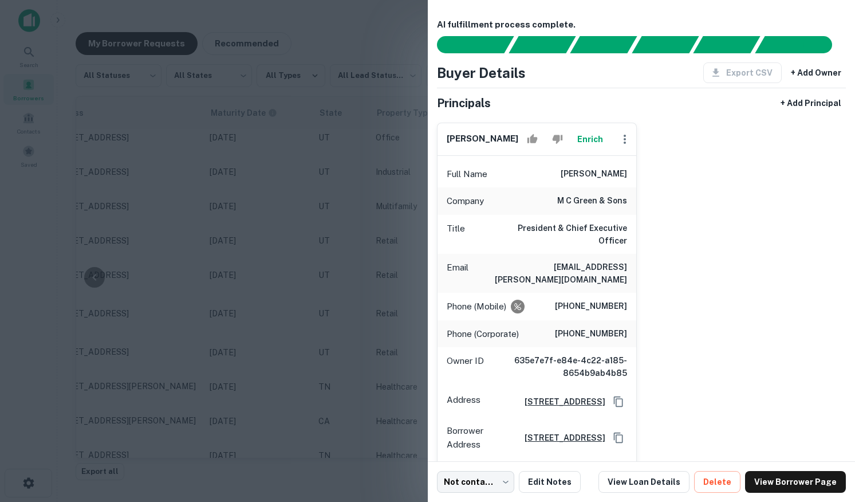
click at [399, 271] on div at bounding box center [427, 251] width 855 height 502
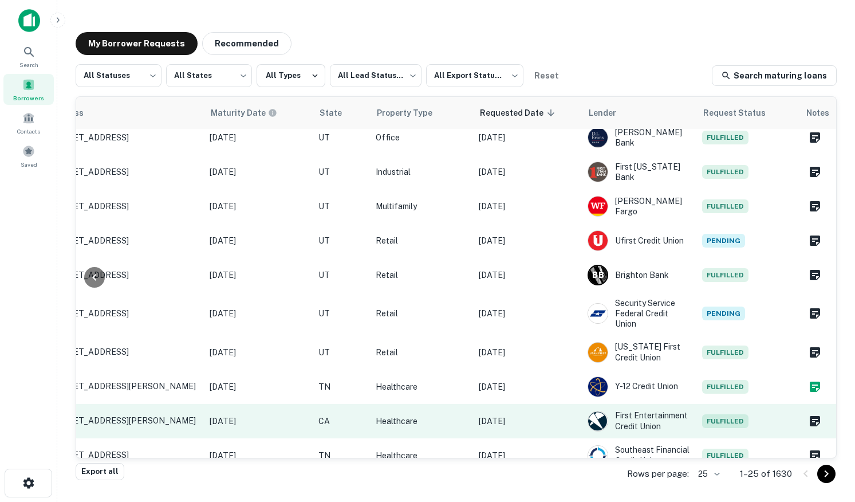
click at [572, 415] on p "[DATE]" at bounding box center [527, 421] width 97 height 13
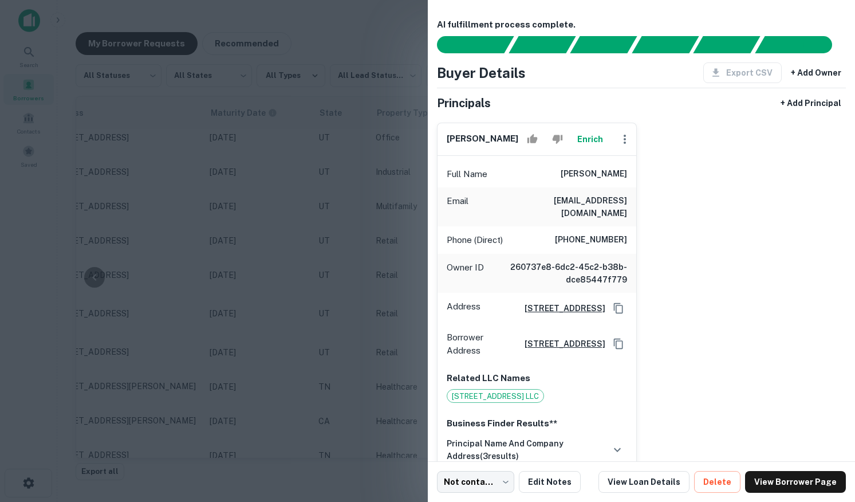
click at [378, 326] on div at bounding box center [427, 251] width 855 height 502
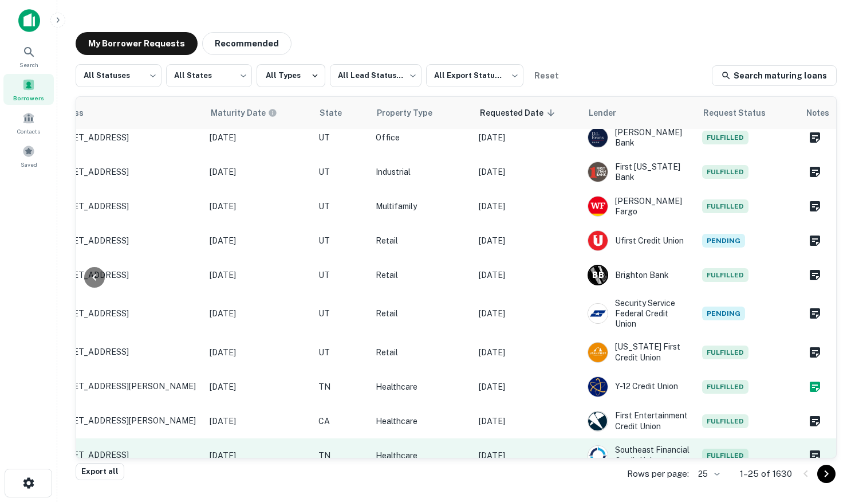
click at [575, 438] on td "[DATE]" at bounding box center [527, 455] width 109 height 34
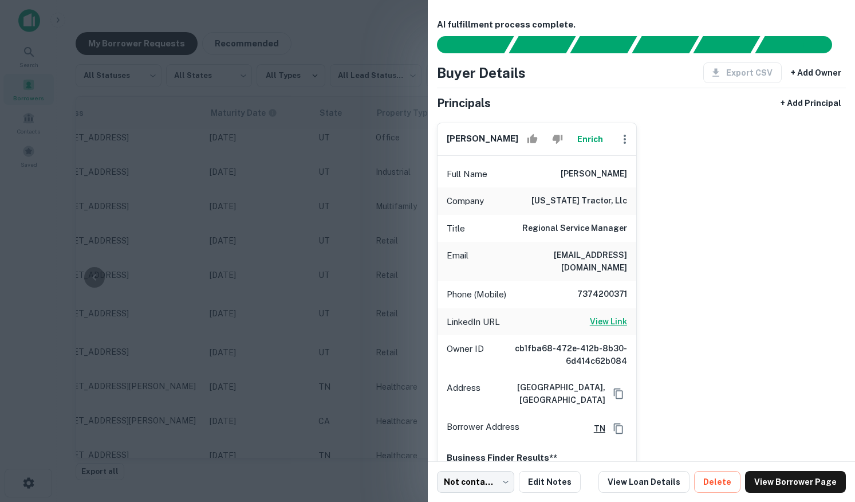
click at [604, 315] on h6 "View Link" at bounding box center [608, 321] width 37 height 13
click at [360, 199] on div at bounding box center [427, 251] width 855 height 502
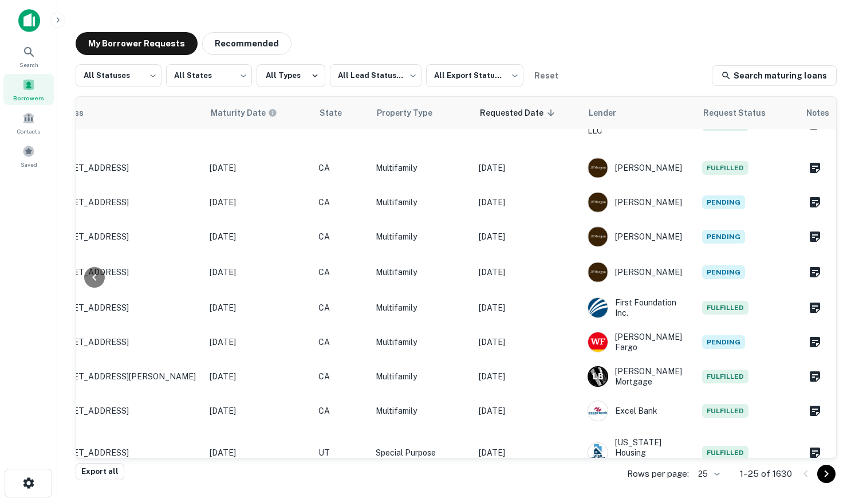
scroll to position [0, 507]
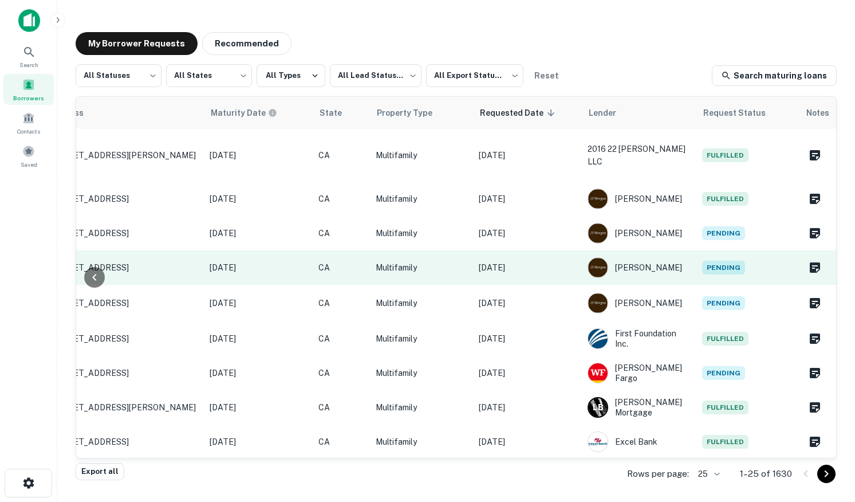
click at [563, 250] on td "[DATE]" at bounding box center [527, 267] width 109 height 34
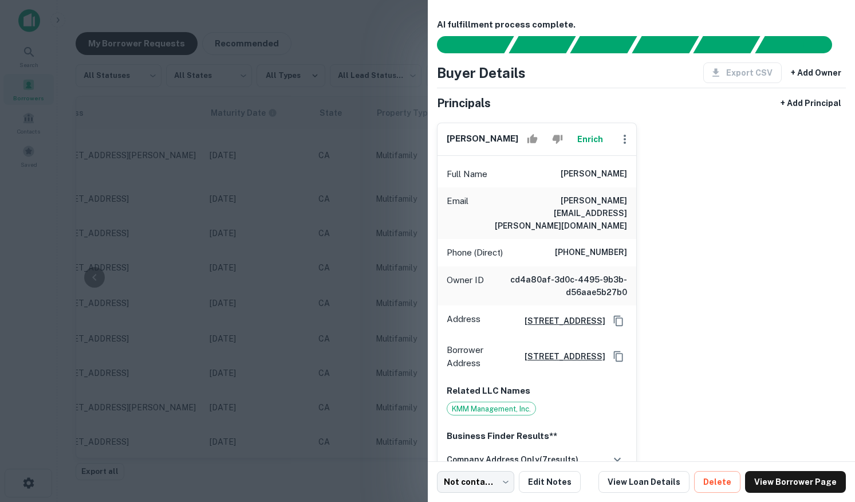
click at [349, 198] on div at bounding box center [427, 251] width 855 height 502
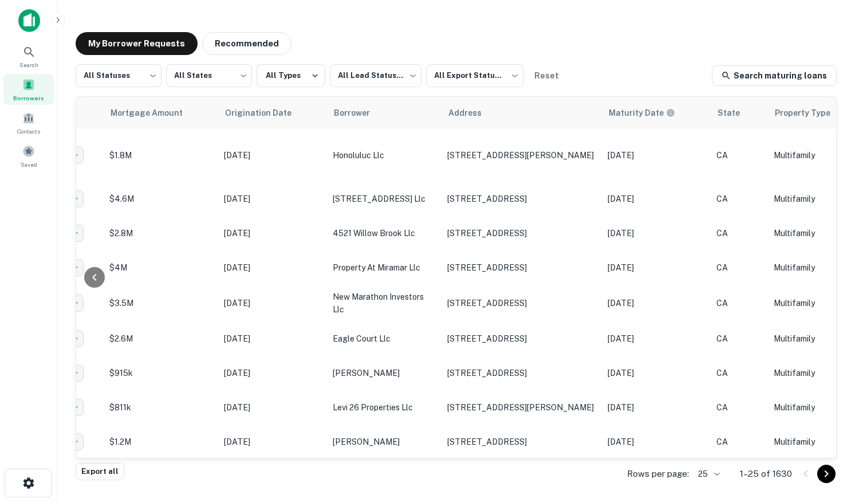
scroll to position [0, 507]
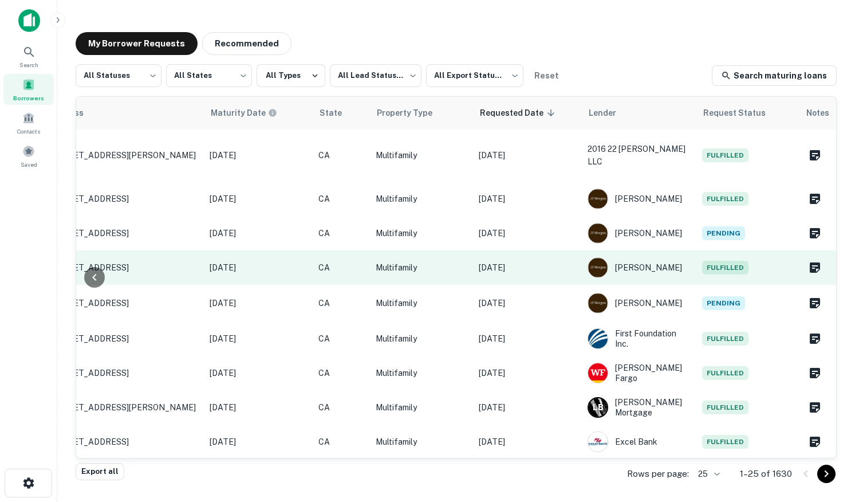
click at [557, 261] on p "[DATE]" at bounding box center [527, 267] width 97 height 13
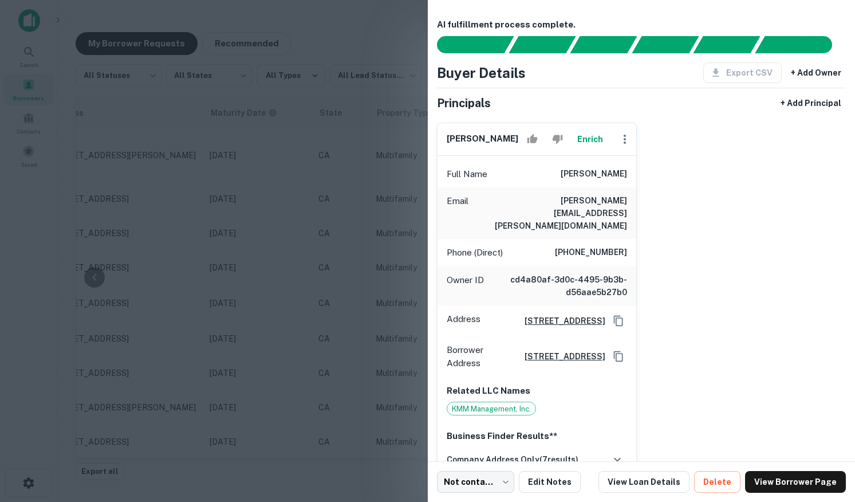
click at [372, 259] on div at bounding box center [427, 251] width 855 height 502
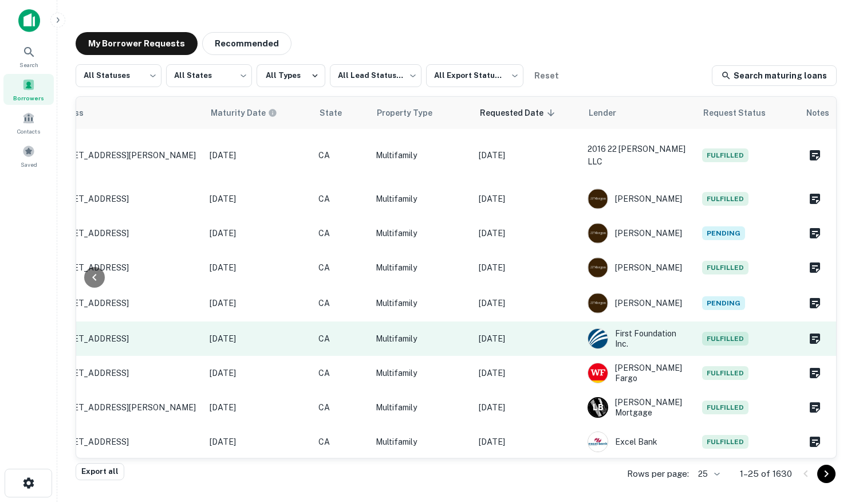
click at [569, 334] on td "[DATE]" at bounding box center [527, 338] width 109 height 34
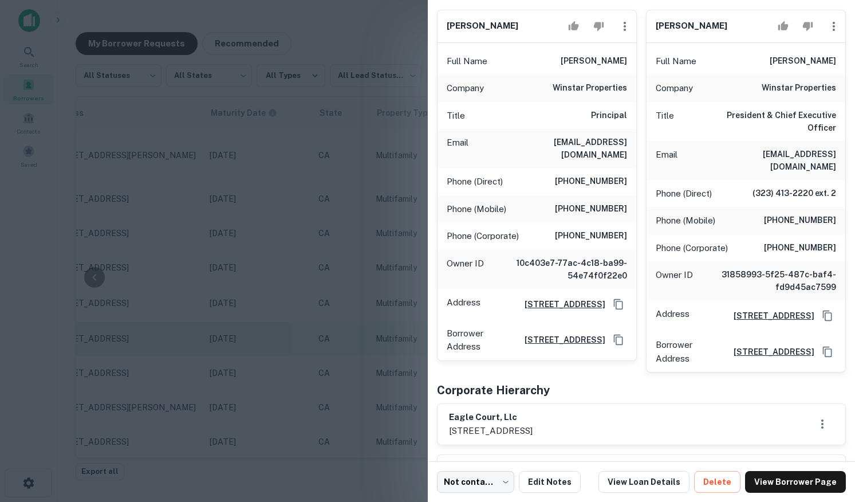
scroll to position [120, 0]
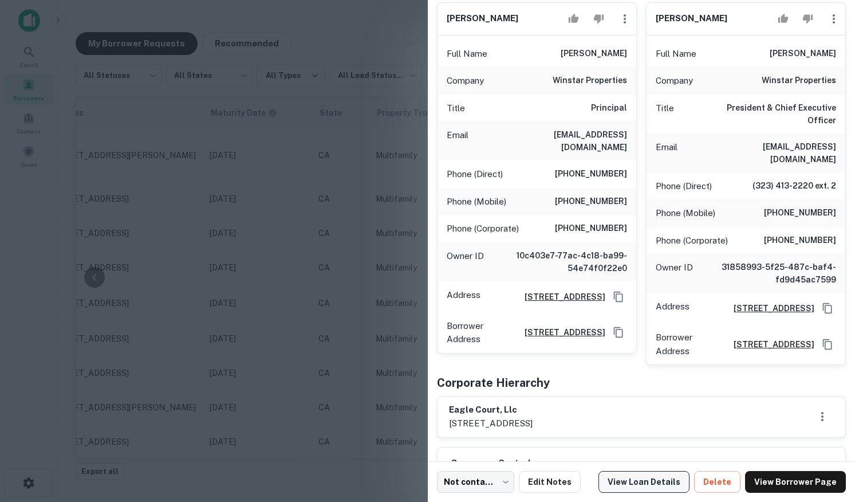
click at [631, 478] on link "View Loan Details" at bounding box center [644, 482] width 91 height 22
click at [246, 112] on div at bounding box center [427, 251] width 855 height 502
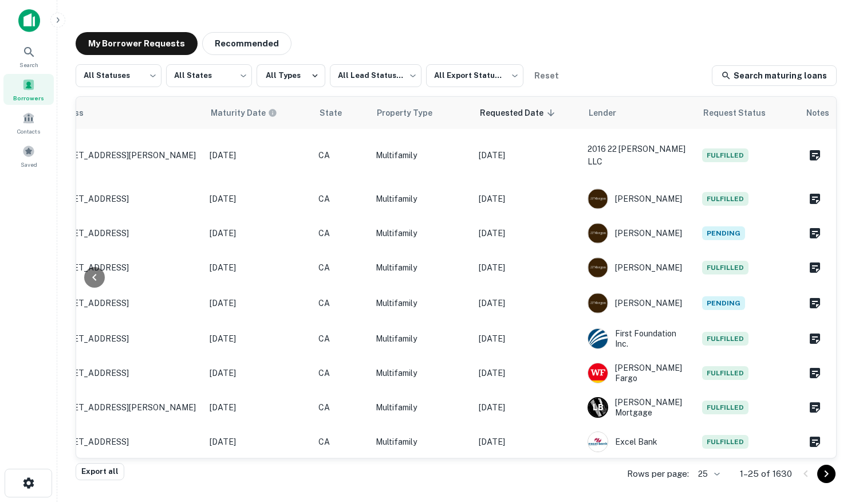
click at [33, 21] on img at bounding box center [29, 20] width 22 height 23
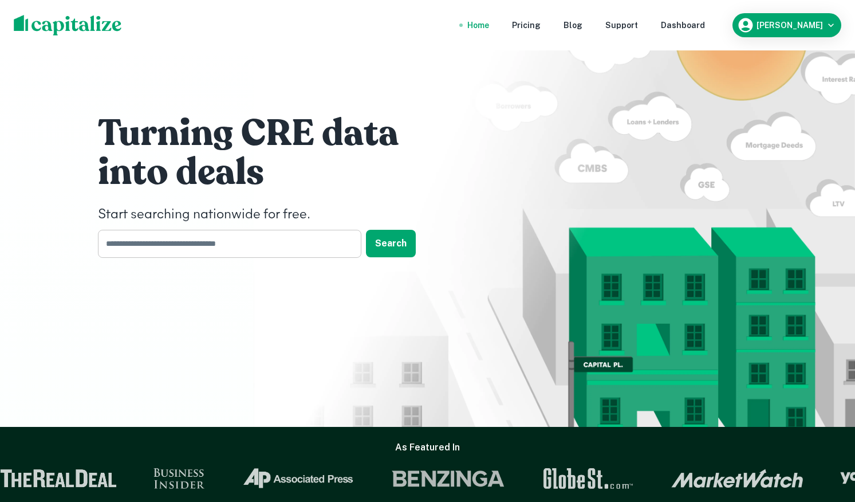
click at [201, 240] on input "text" at bounding box center [225, 244] width 255 height 28
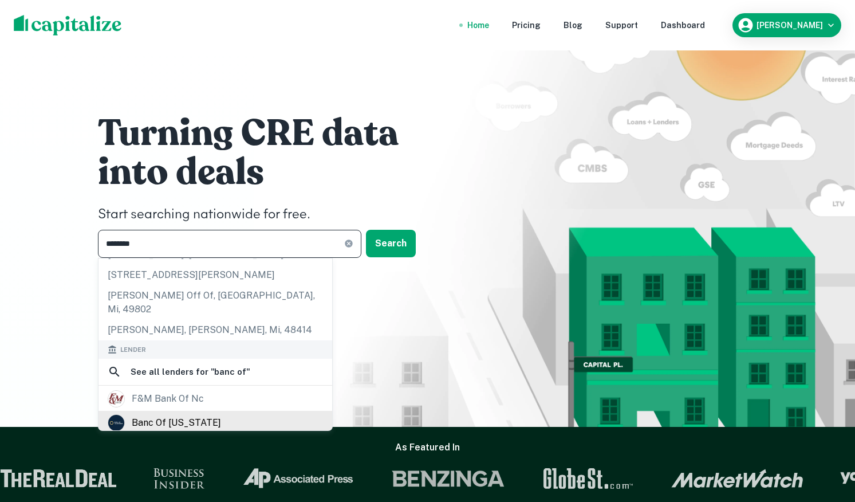
scroll to position [81, 0]
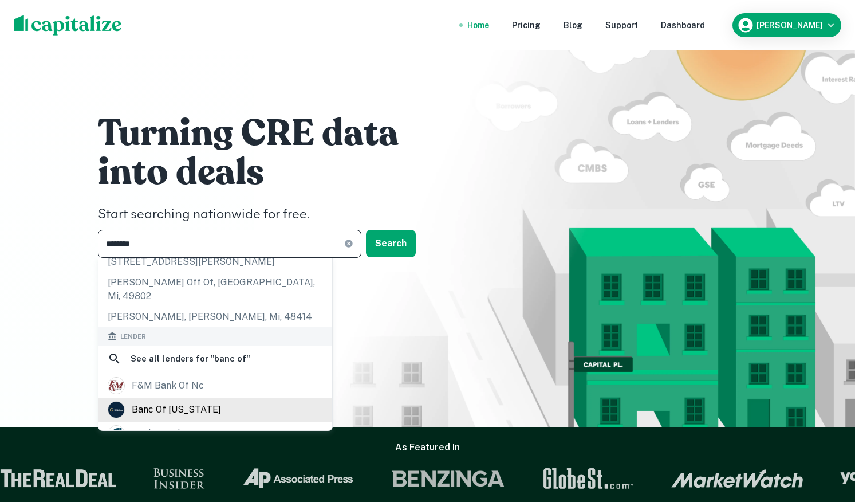
type input "*******"
click at [168, 401] on div "banc of california" at bounding box center [176, 409] width 89 height 17
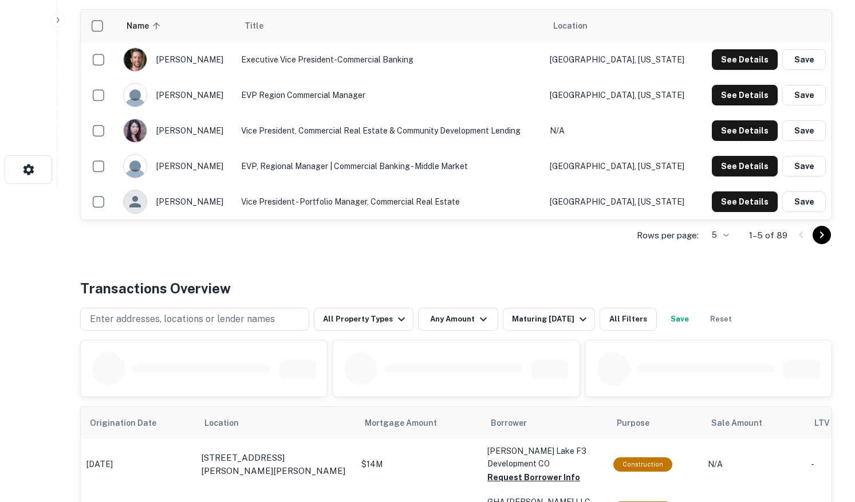
scroll to position [478, 0]
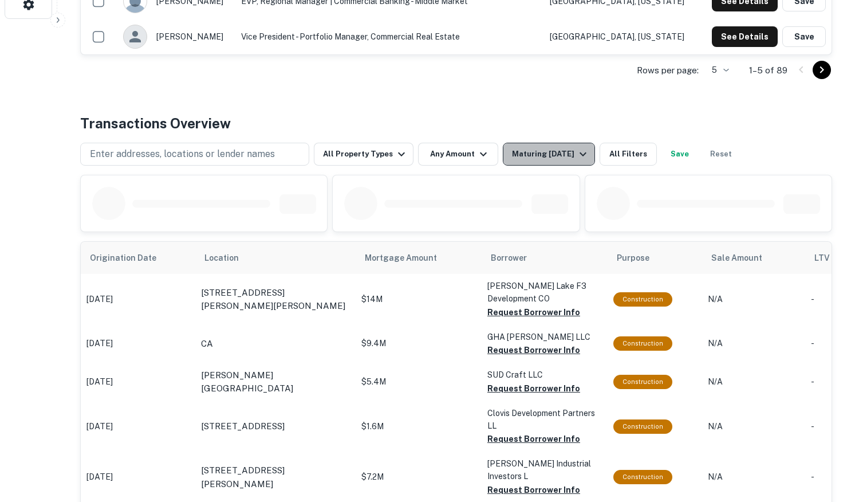
click at [529, 161] on button "Maturing In 1 Year" at bounding box center [549, 154] width 92 height 23
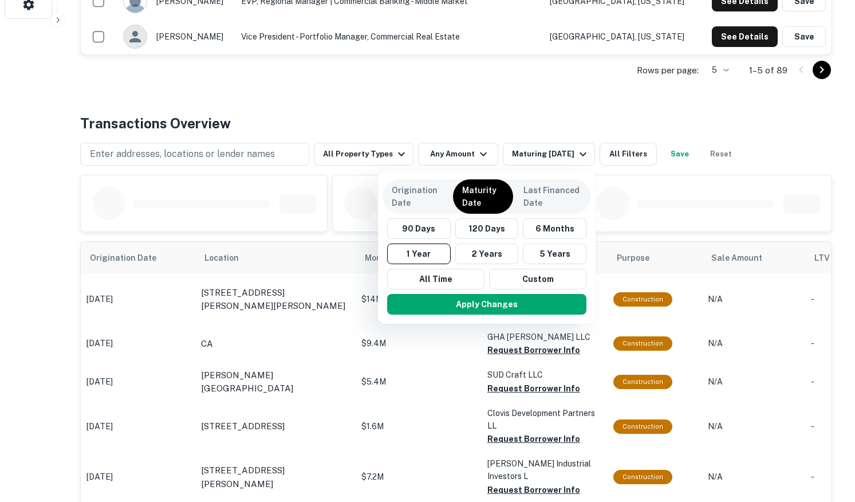
click at [443, 266] on div "90 Days 120 Days 6 Months 1 Year 2 Years 5 Years All Time Custom" at bounding box center [487, 253] width 209 height 71
click at [435, 277] on button "All Time" at bounding box center [435, 279] width 97 height 21
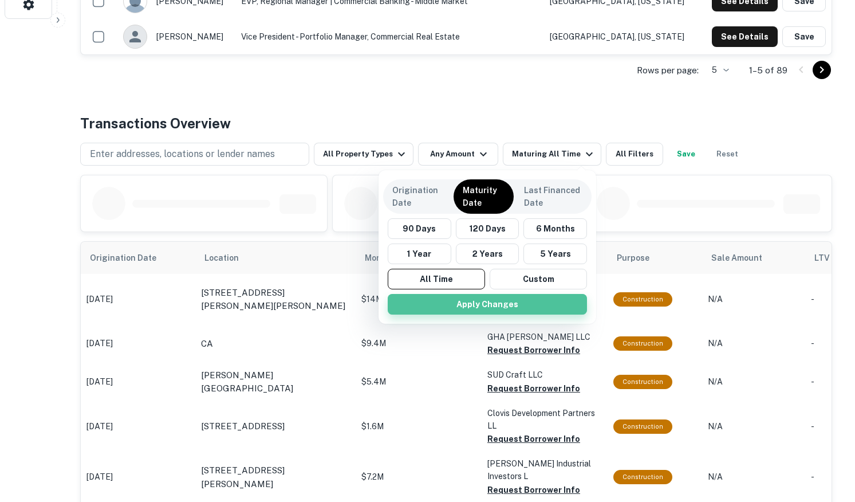
click at [434, 296] on button "Apply Changes" at bounding box center [487, 304] width 199 height 21
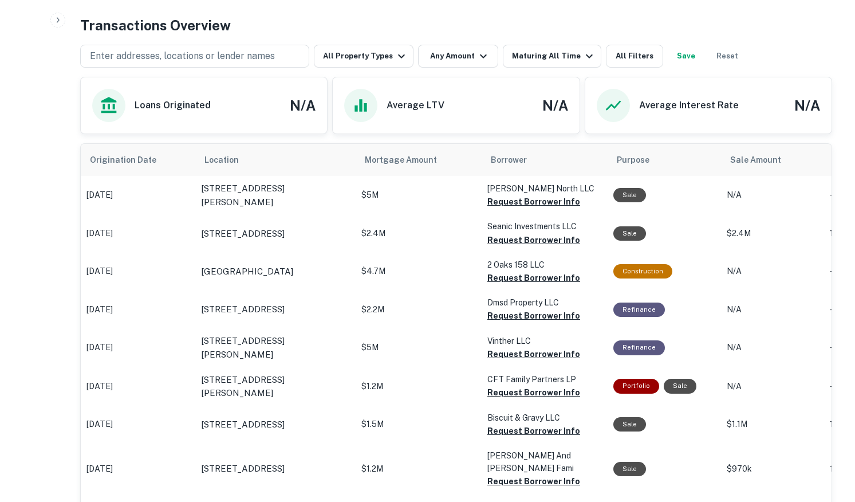
scroll to position [525, 0]
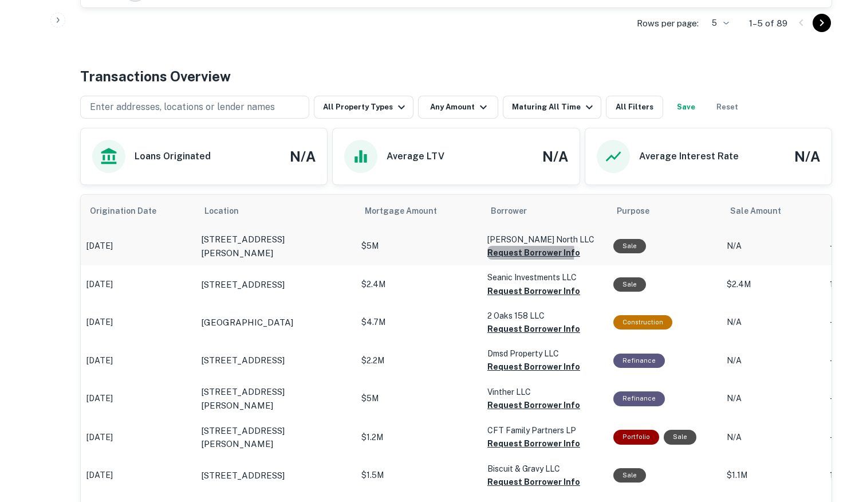
click at [528, 252] on button "Request Borrower Info" at bounding box center [533, 253] width 93 height 14
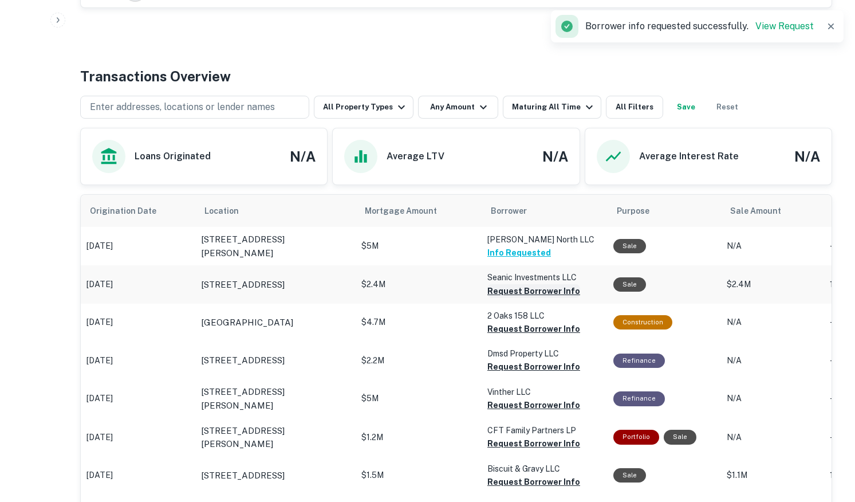
click at [504, 288] on button "Request Borrower Info" at bounding box center [533, 291] width 93 height 14
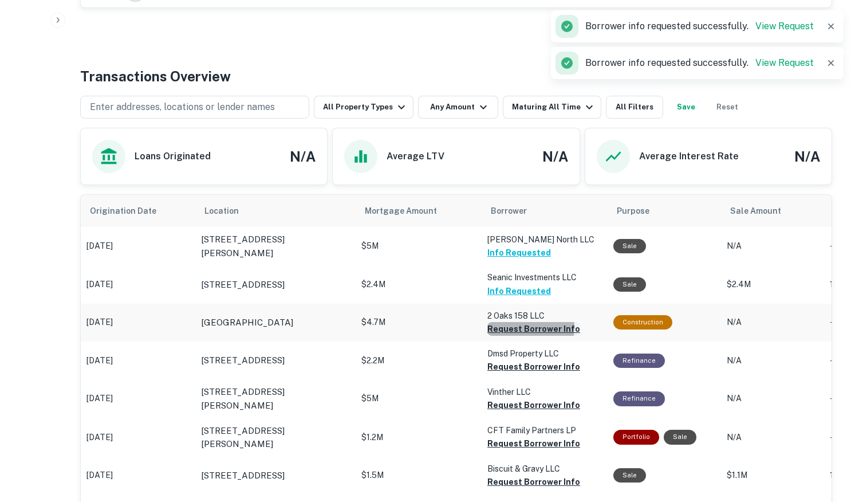
click at [502, 326] on button "Request Borrower Info" at bounding box center [533, 329] width 93 height 14
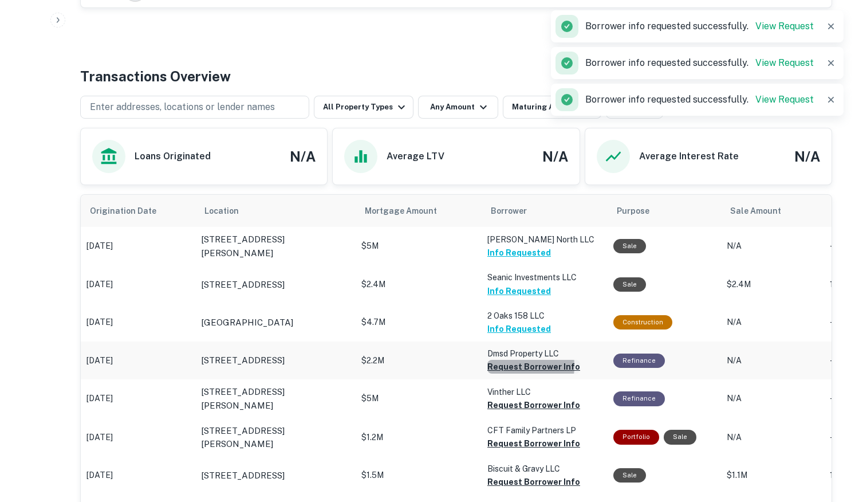
click at [497, 366] on button "Request Borrower Info" at bounding box center [533, 367] width 93 height 14
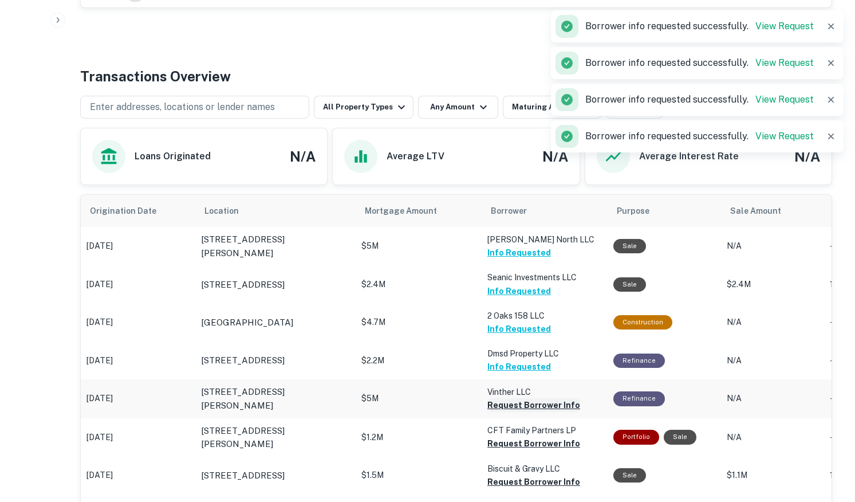
click at [497, 402] on button "Request Borrower Info" at bounding box center [533, 405] width 93 height 14
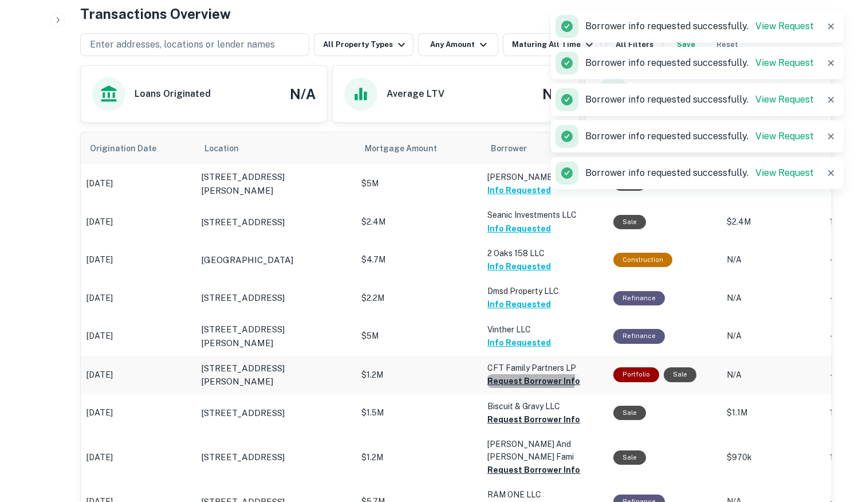
click at [505, 377] on button "Request Borrower Info" at bounding box center [533, 381] width 93 height 14
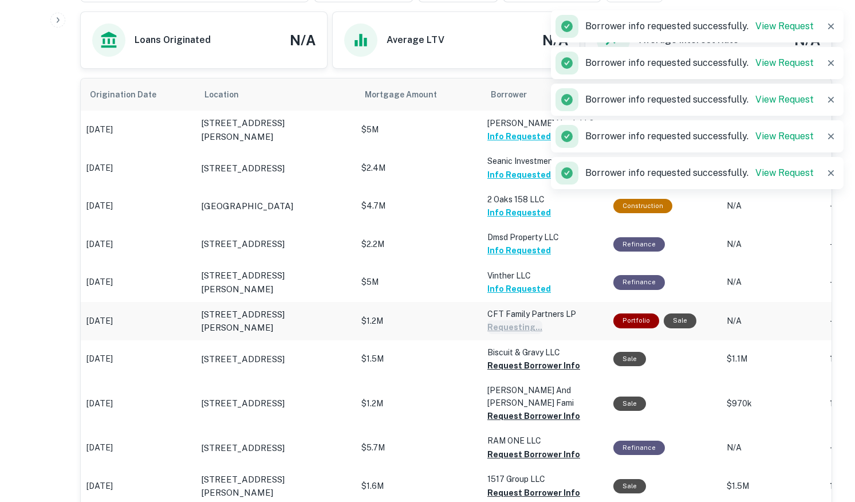
scroll to position [661, 0]
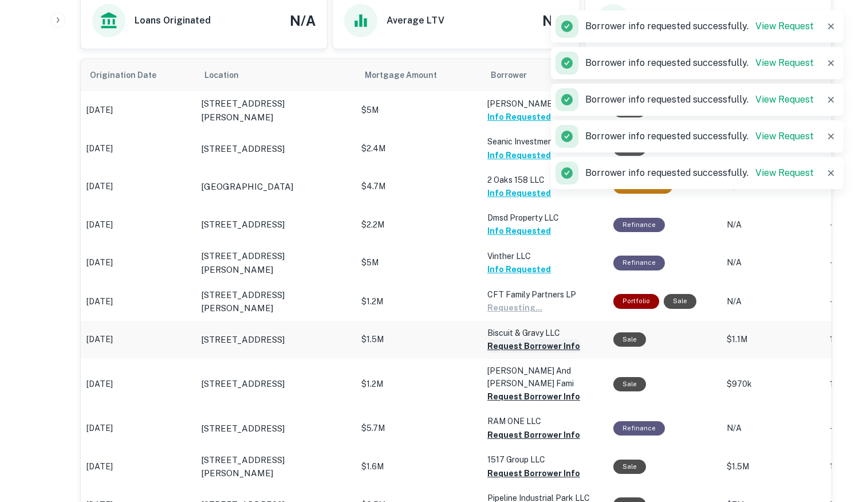
click at [513, 347] on button "Request Borrower Info" at bounding box center [533, 346] width 93 height 14
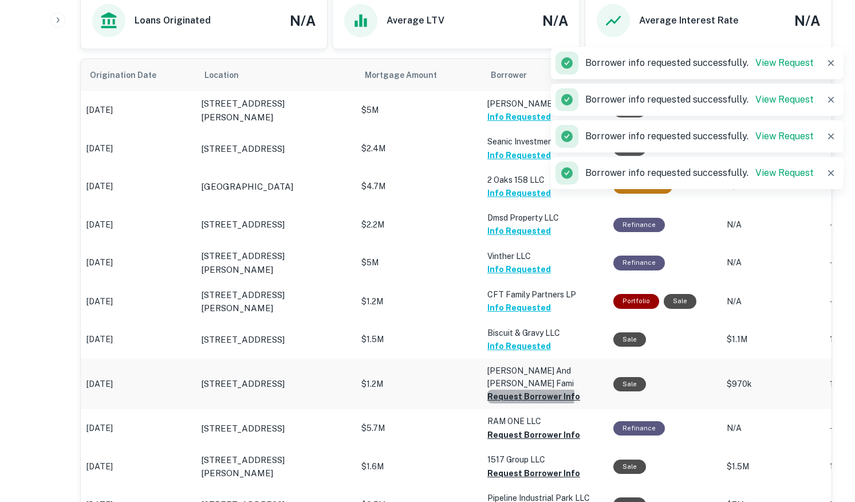
click at [513, 395] on button "Request Borrower Info" at bounding box center [533, 397] width 93 height 14
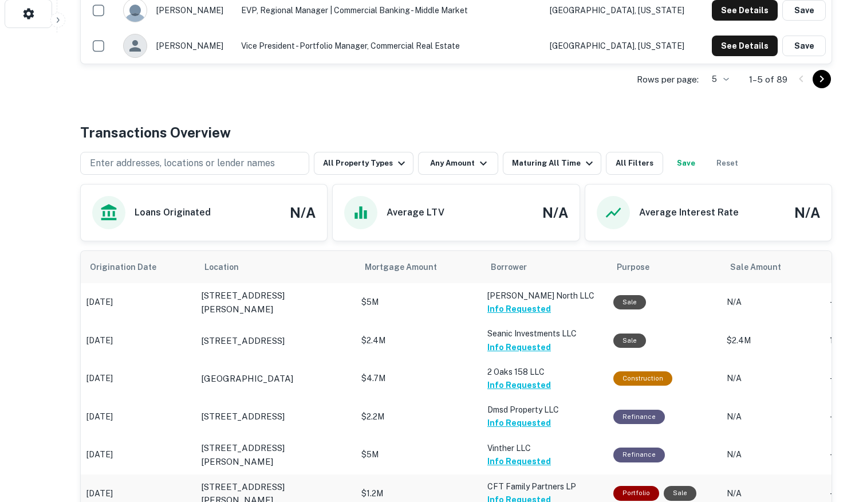
scroll to position [415, 0]
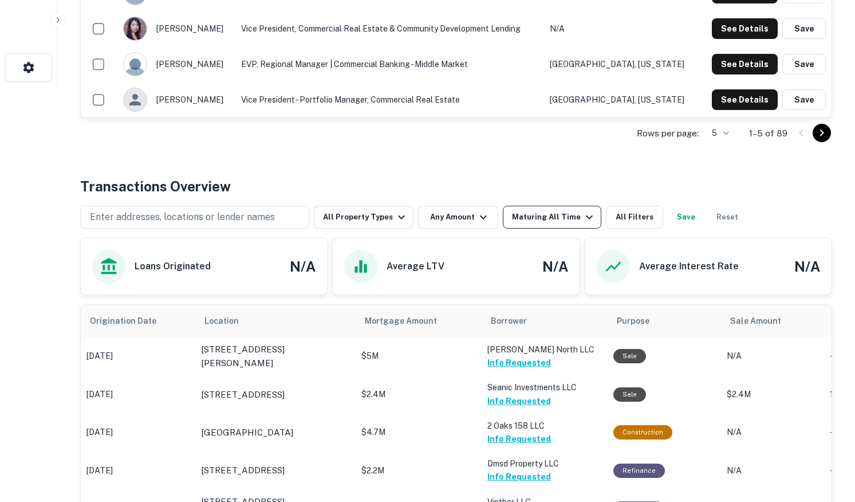
click at [542, 226] on button "Maturing All Time" at bounding box center [552, 217] width 99 height 23
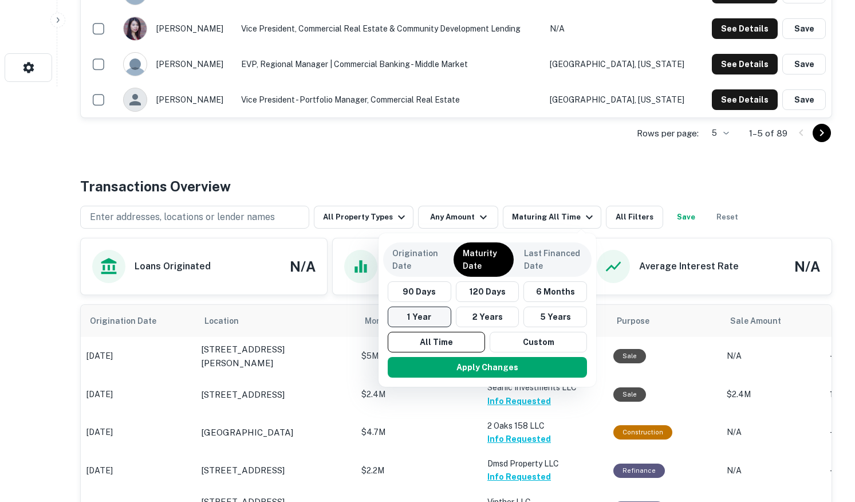
click at [426, 313] on button "1 Year" at bounding box center [420, 316] width 64 height 21
click at [420, 364] on button "Apply Changes" at bounding box center [486, 367] width 199 height 21
